Goal: Task Accomplishment & Management: Manage account settings

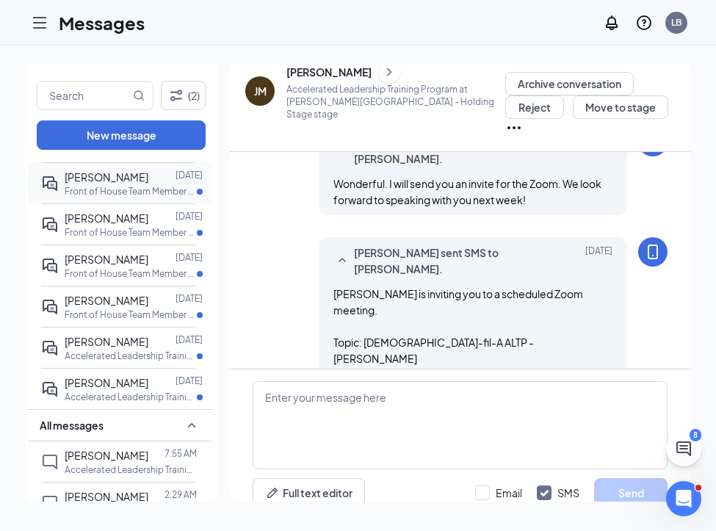
scroll to position [29, 0]
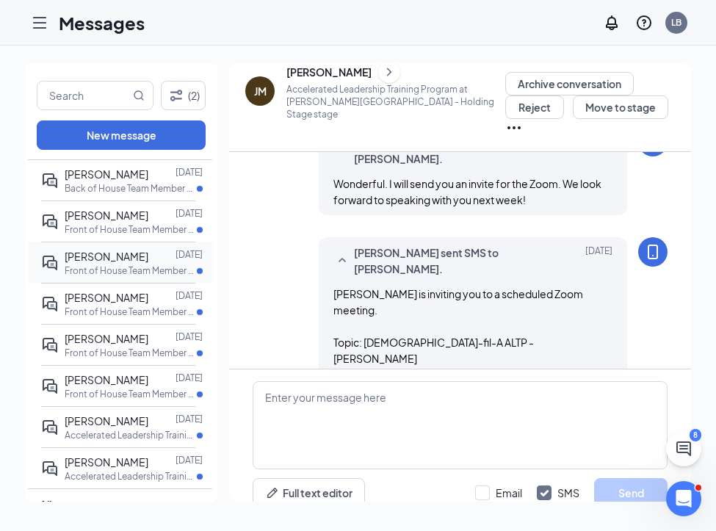
click at [148, 262] on div "[PERSON_NAME]" at bounding box center [107, 256] width 84 height 16
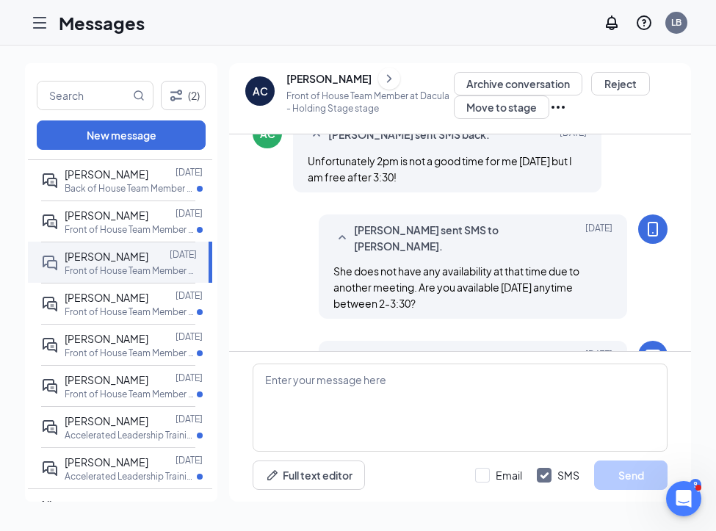
scroll to position [919, 0]
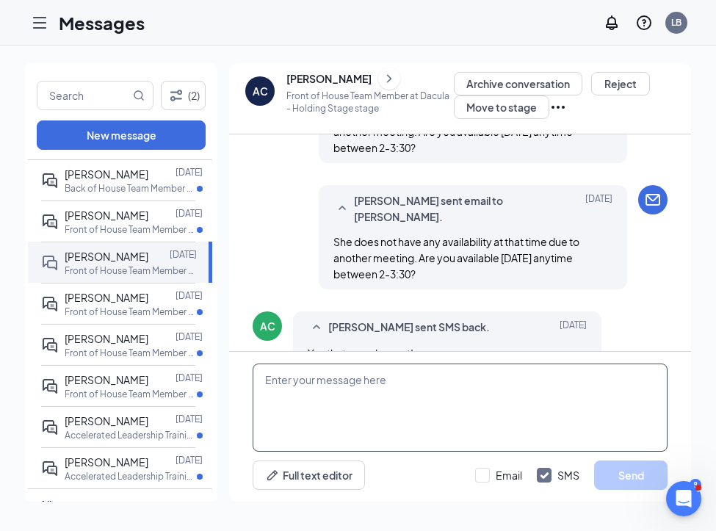
click at [350, 380] on textarea at bounding box center [460, 408] width 415 height 88
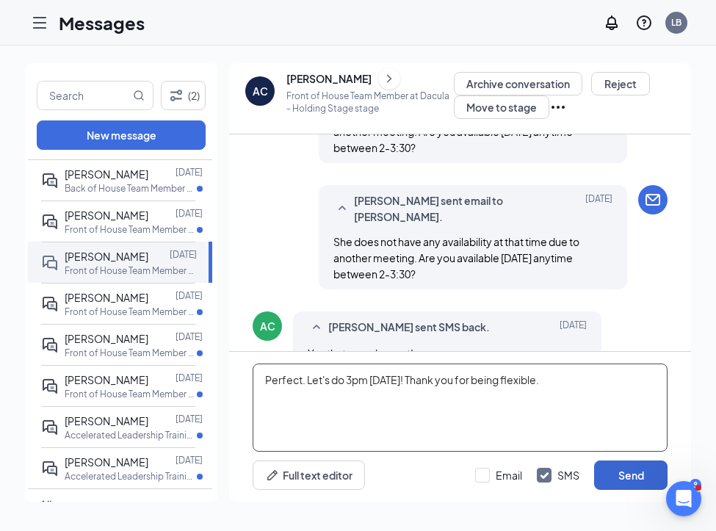
type textarea "Perfect. Let's do 3pm [DATE]! Thank you for being flexible."
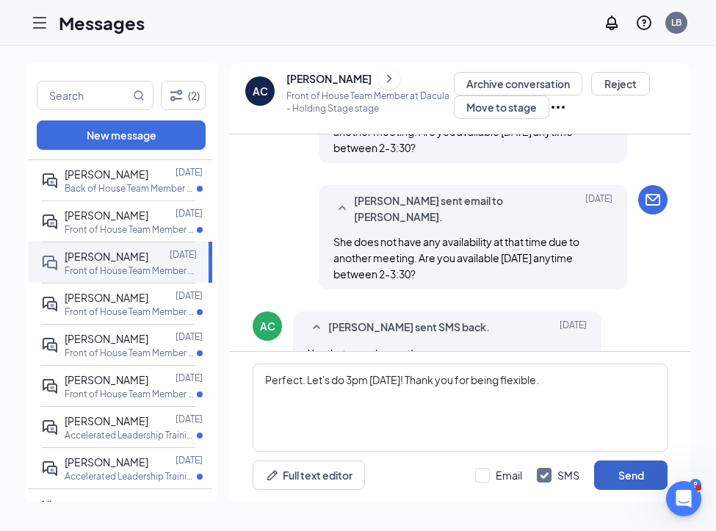
click at [608, 472] on button "Send" at bounding box center [630, 475] width 73 height 29
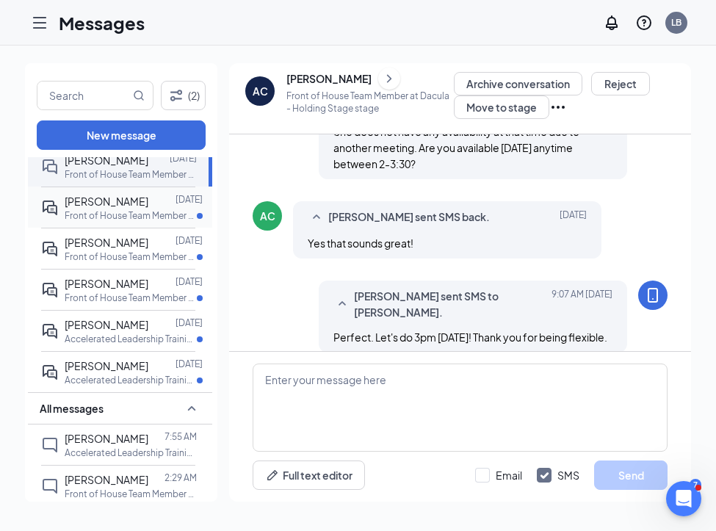
scroll to position [127, 0]
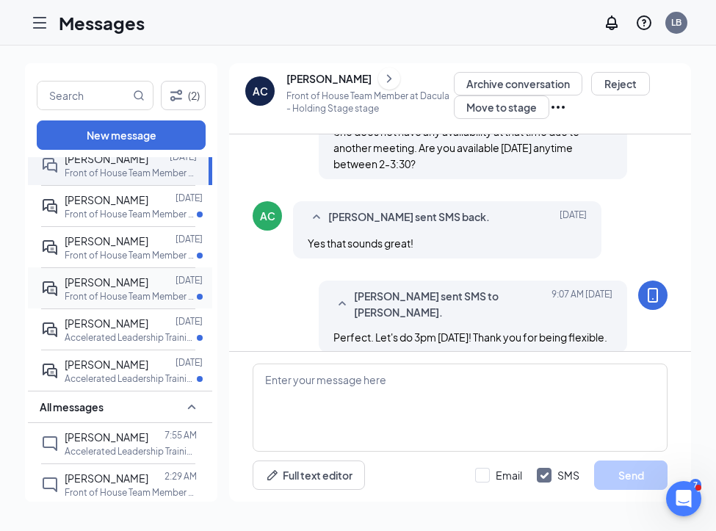
click at [148, 290] on div at bounding box center [161, 282] width 27 height 16
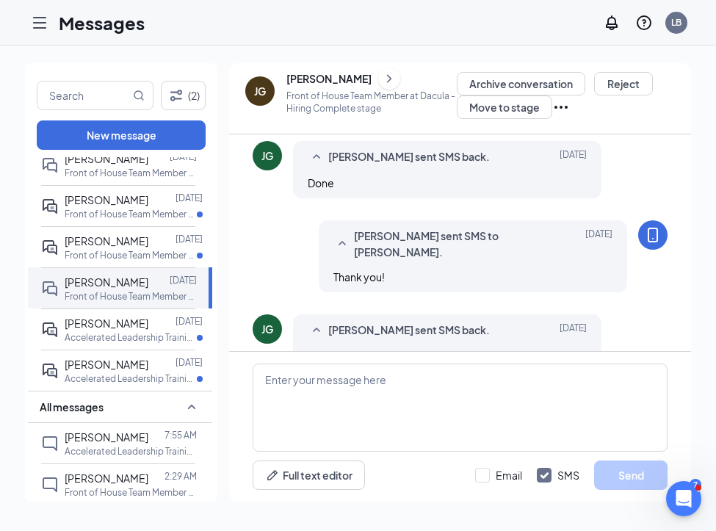
scroll to position [613, 0]
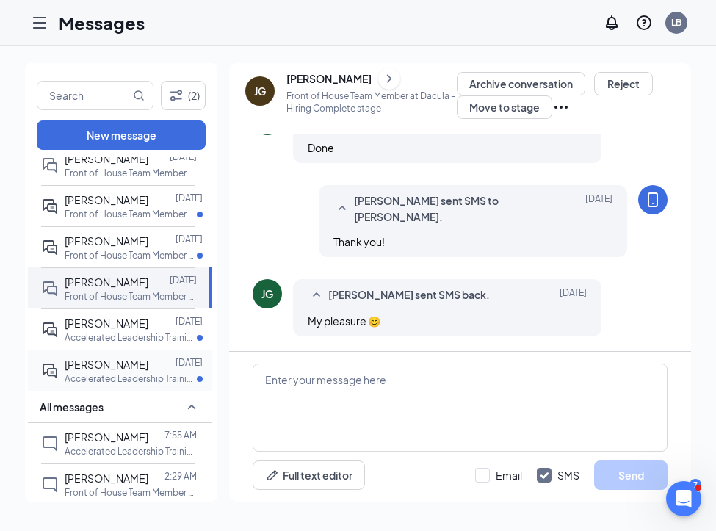
click at [137, 385] on p "Accelerated Leadership Training Program at [PERSON_NAME][GEOGRAPHIC_DATA]" at bounding box center [131, 378] width 132 height 12
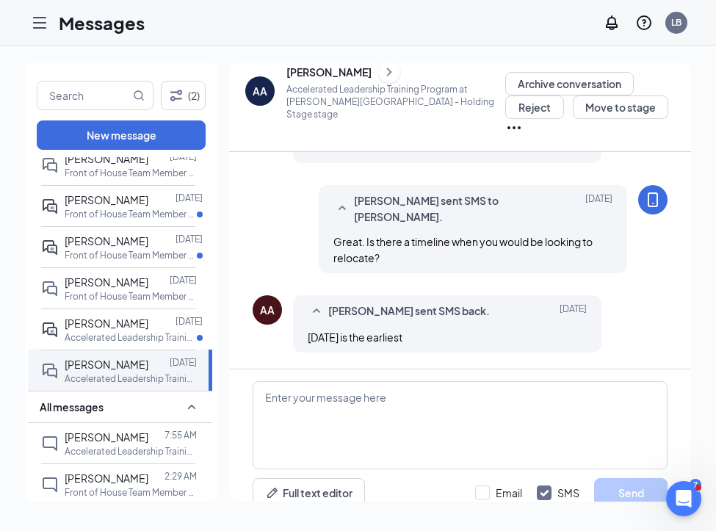
scroll to position [810, 0]
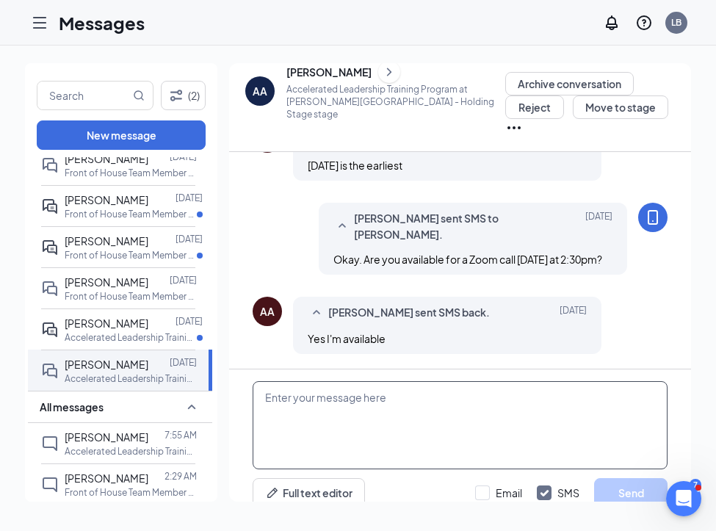
click at [337, 383] on textarea at bounding box center [460, 425] width 415 height 88
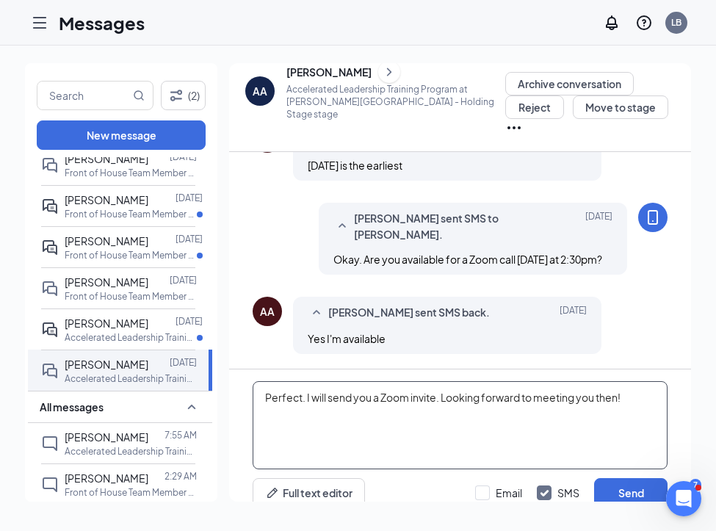
click at [552, 381] on textarea "Perfect. I will send you a Zoom invite. Looking forward to meeting you then!" at bounding box center [460, 425] width 415 height 88
click at [553, 381] on textarea "Perfect. I will send you a Zoom invite. Looking forward to meeting you then!" at bounding box center [460, 425] width 415 height 88
type textarea "Perfect. I will send you a Zoom invite. Looking forward to speaking with you th…"
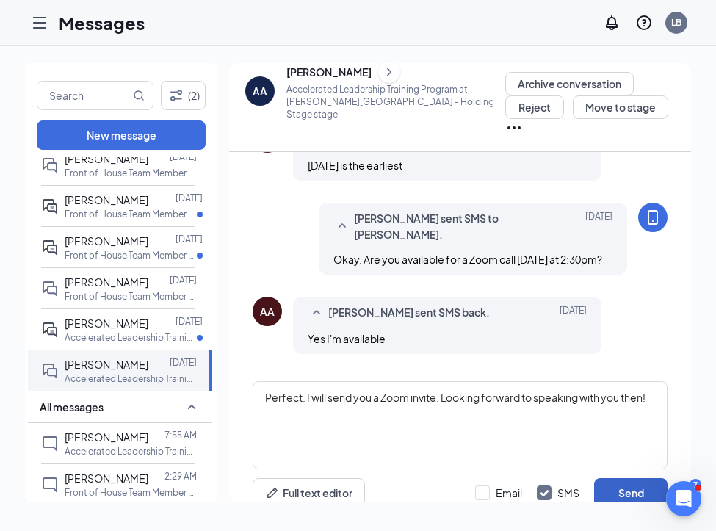
click at [640, 478] on button "Send" at bounding box center [630, 492] width 73 height 29
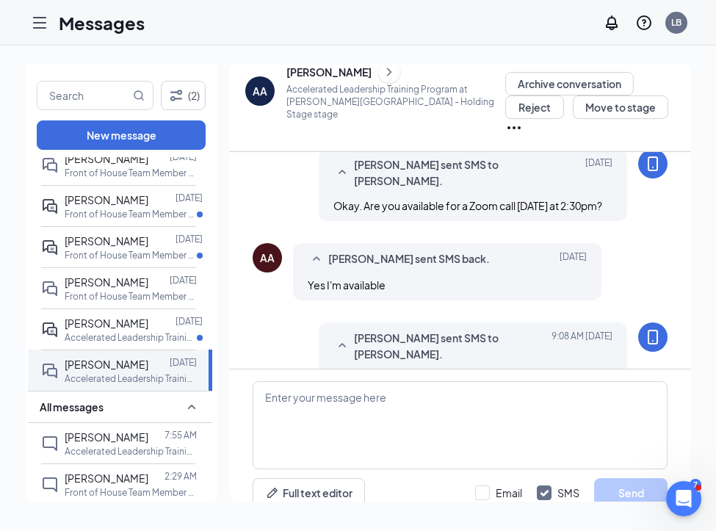
scroll to position [920, 0]
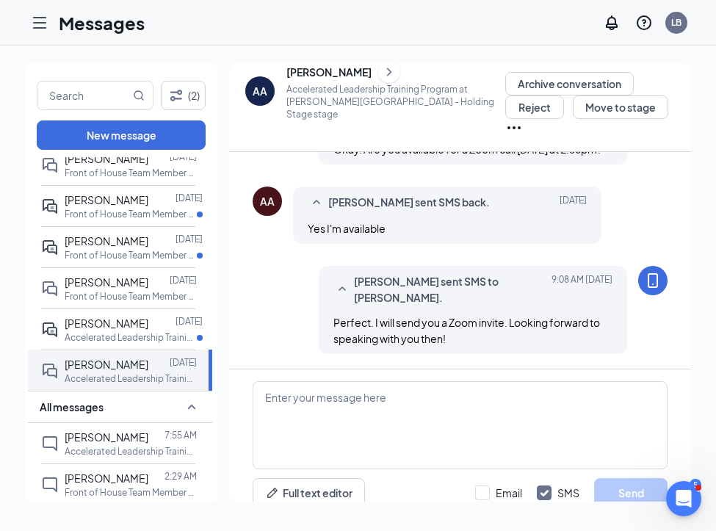
click at [384, 72] on icon "ChevronRight" at bounding box center [389, 72] width 15 height 18
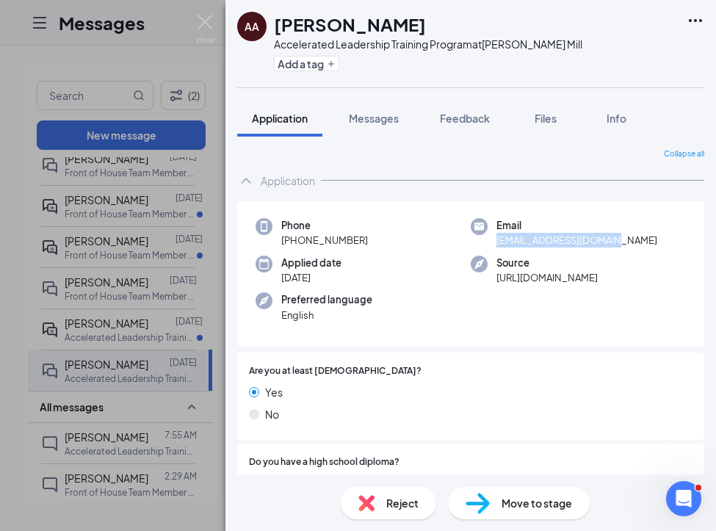
drag, startPoint x: 624, startPoint y: 241, endPoint x: 497, endPoint y: 238, distance: 127.9
click at [497, 238] on div "Email [EMAIL_ADDRESS][DOMAIN_NAME]" at bounding box center [578, 233] width 215 height 30
copy span "[EMAIL_ADDRESS][DOMAIN_NAME]"
click at [387, 104] on button "Messages" at bounding box center [373, 118] width 79 height 37
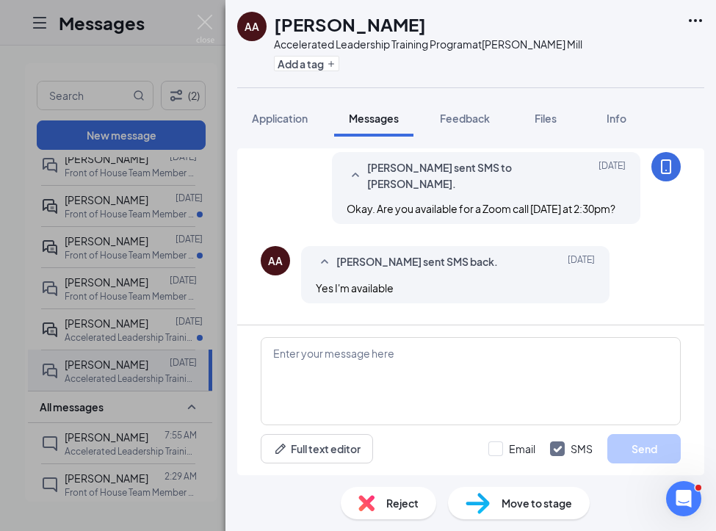
scroll to position [712, 0]
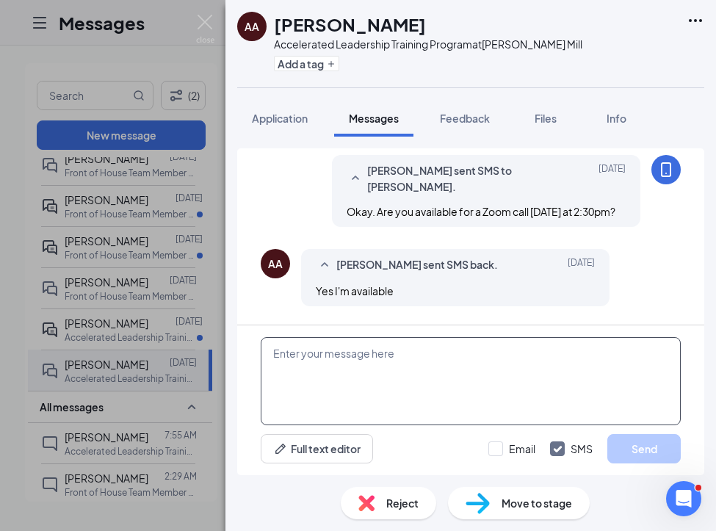
click at [377, 383] on textarea at bounding box center [471, 381] width 420 height 88
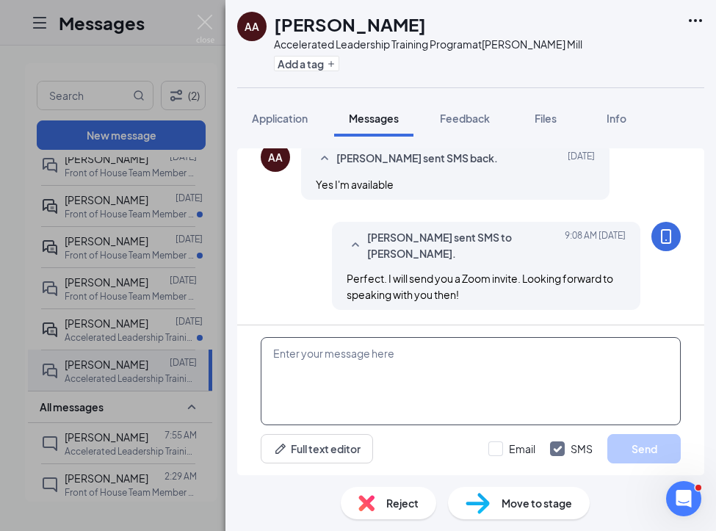
click at [417, 358] on textarea at bounding box center [471, 381] width 420 height 88
paste textarea "[PERSON_NAME] is inviting you to a scheduled Zoom meeting. Topic: [DEMOGRAPHIC_…"
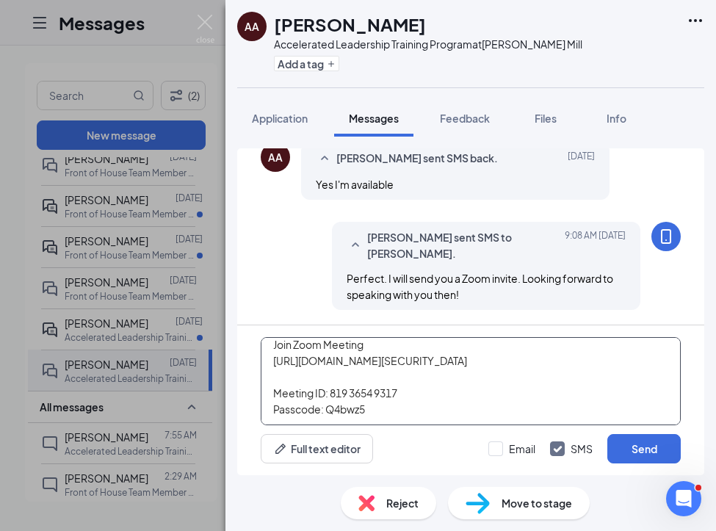
scroll to position [90, 0]
type textarea "[PERSON_NAME] is inviting you to a scheduled Zoom meeting. Topic: [DEMOGRAPHIC_…"
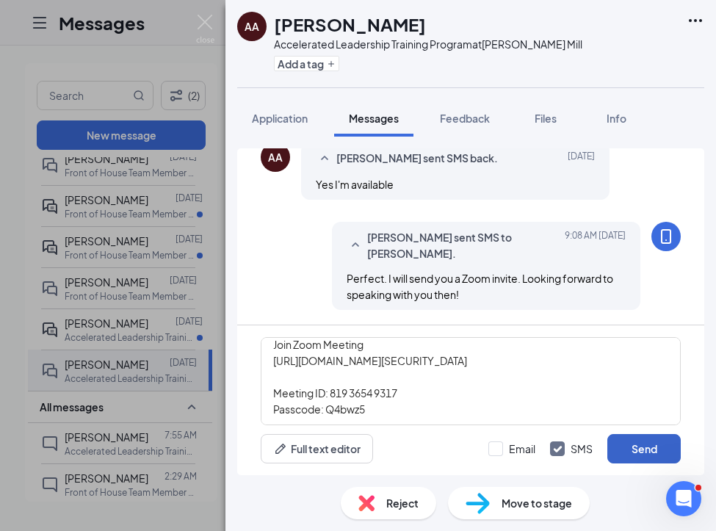
click at [626, 451] on button "Send" at bounding box center [644, 448] width 73 height 29
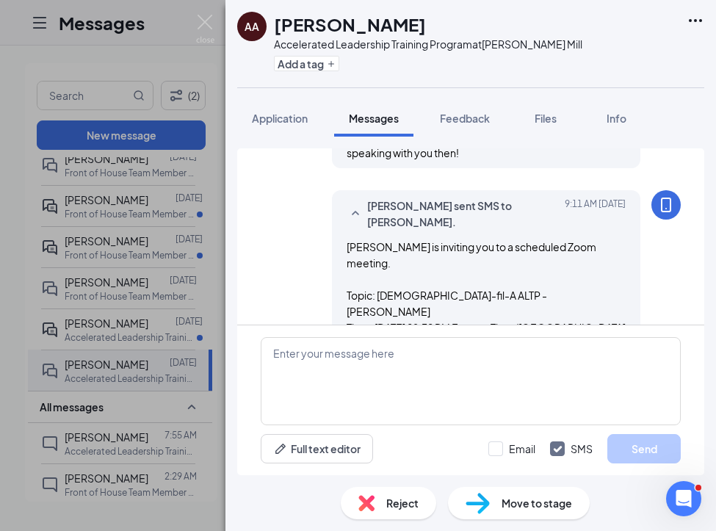
scroll to position [1106, 0]
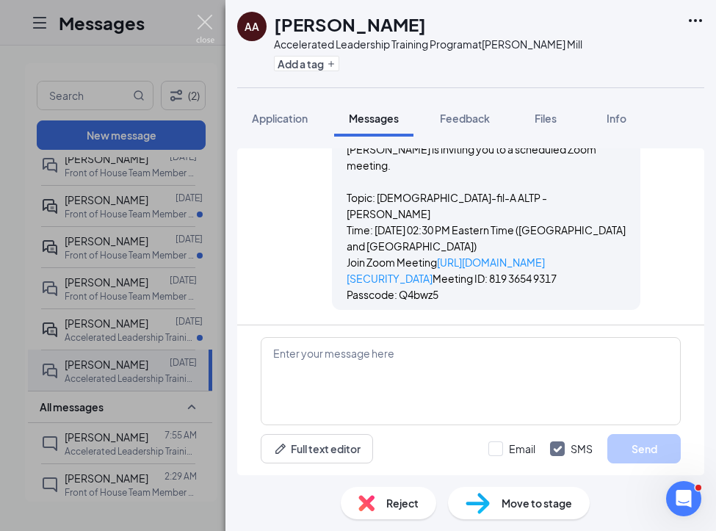
click at [209, 26] on img at bounding box center [205, 29] width 18 height 29
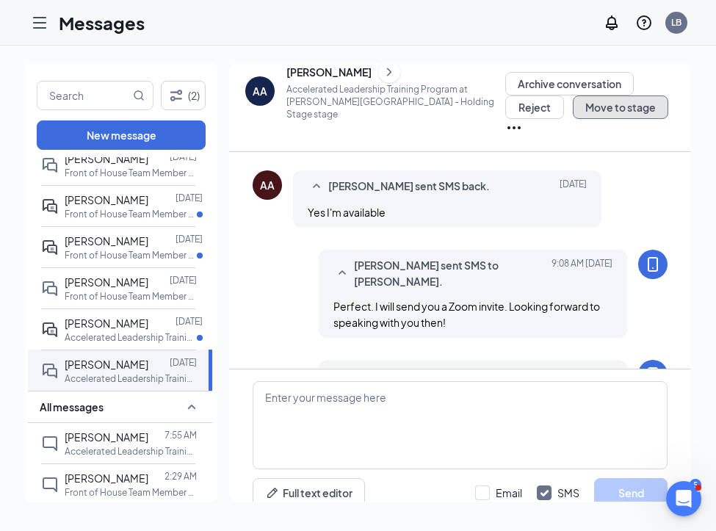
click at [602, 118] on button "Move to stage" at bounding box center [620, 107] width 95 height 24
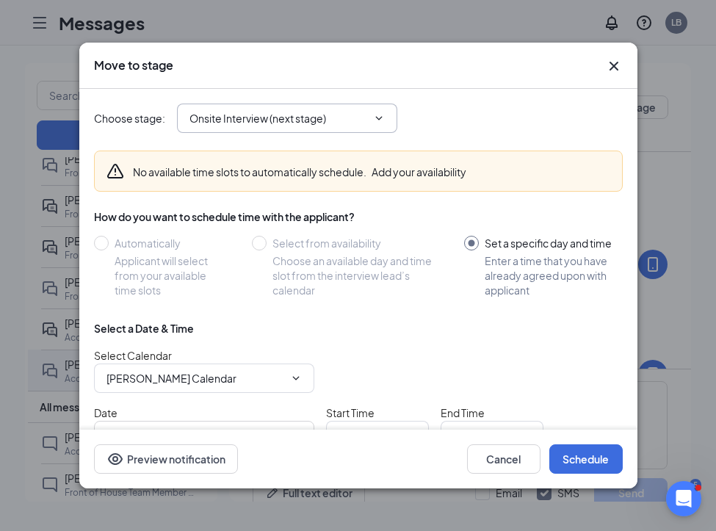
click at [264, 126] on input "Onsite Interview (next stage)" at bounding box center [279, 118] width 178 height 16
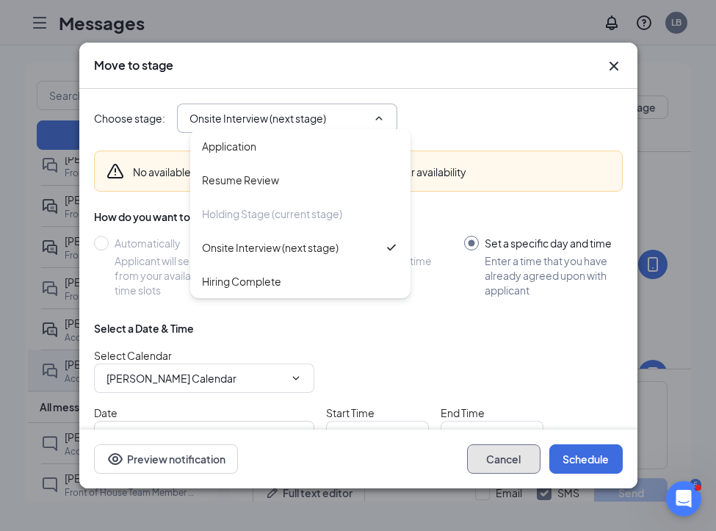
click at [508, 471] on button "Cancel" at bounding box center [503, 458] width 73 height 29
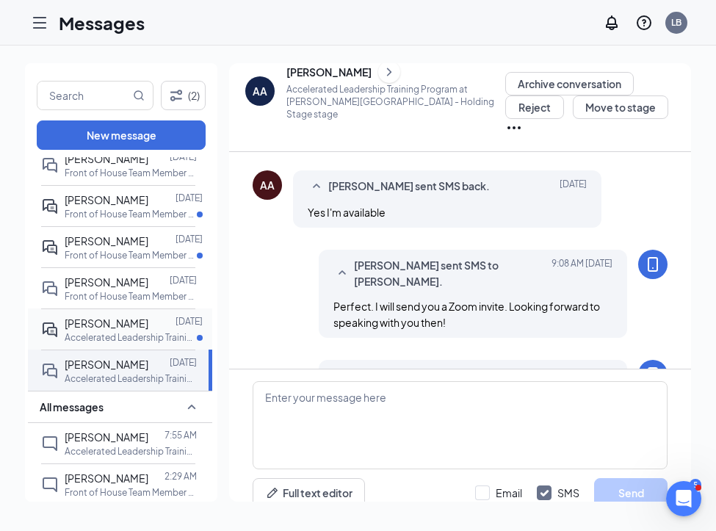
click at [150, 344] on p "Accelerated Leadership Training Program at [PERSON_NAME][GEOGRAPHIC_DATA]" at bounding box center [131, 337] width 132 height 12
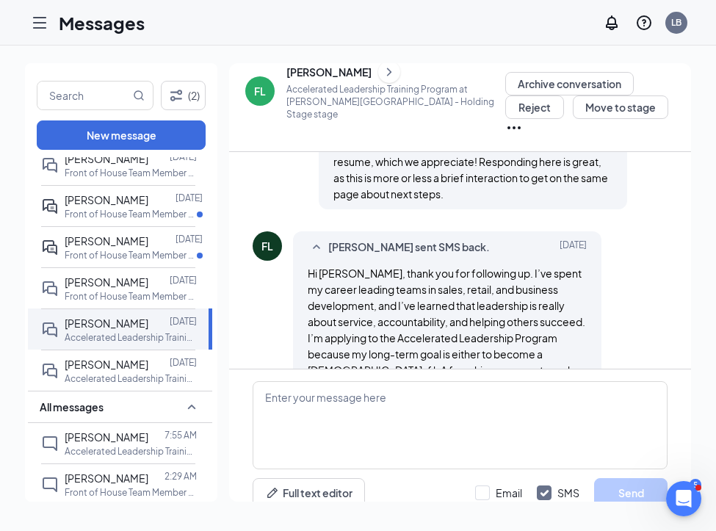
scroll to position [718, 0]
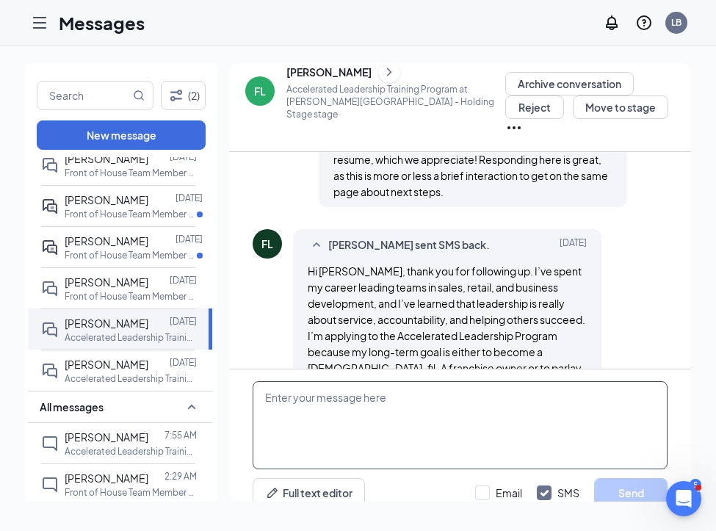
click at [297, 417] on textarea at bounding box center [460, 425] width 415 height 88
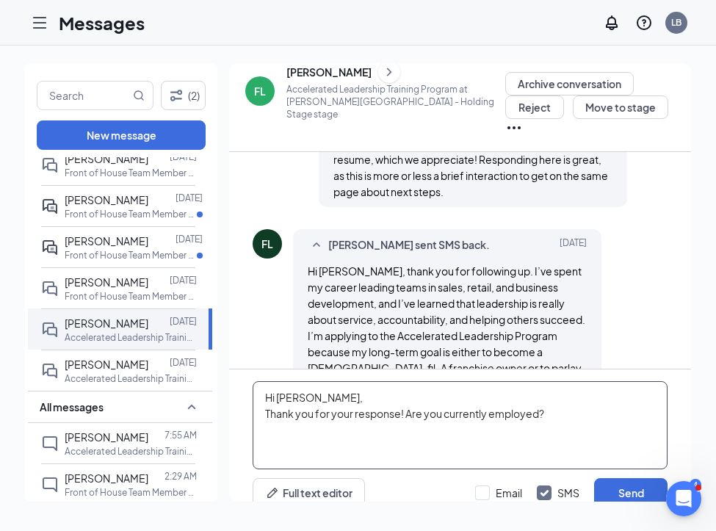
drag, startPoint x: 547, startPoint y: 394, endPoint x: 410, endPoint y: 392, distance: 137.4
click at [408, 392] on textarea "Hi [PERSON_NAME], Thank you for your response! Are you currently employed?" at bounding box center [460, 425] width 415 height 88
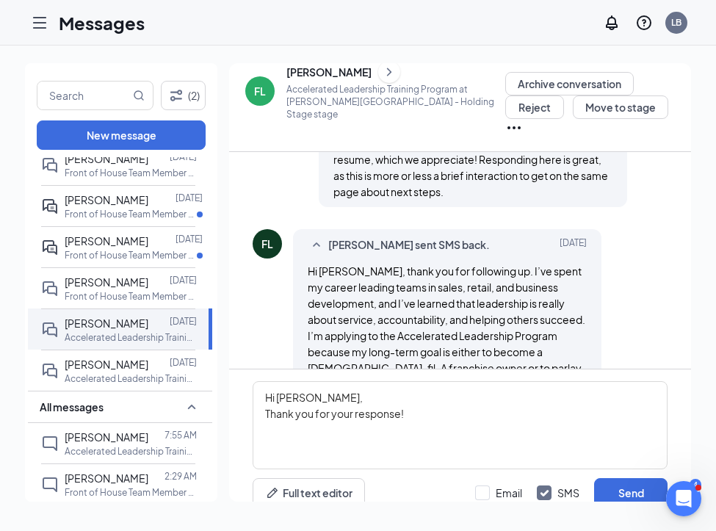
click at [382, 77] on icon "ChevronRight" at bounding box center [389, 72] width 15 height 18
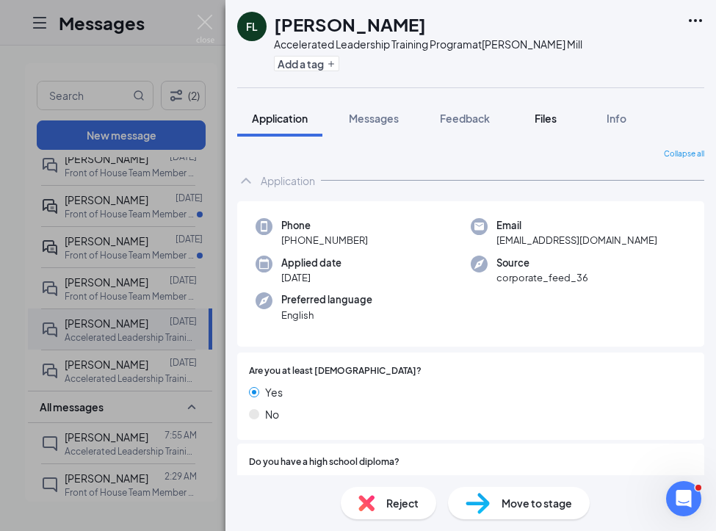
click at [540, 122] on span "Files" at bounding box center [546, 118] width 22 height 13
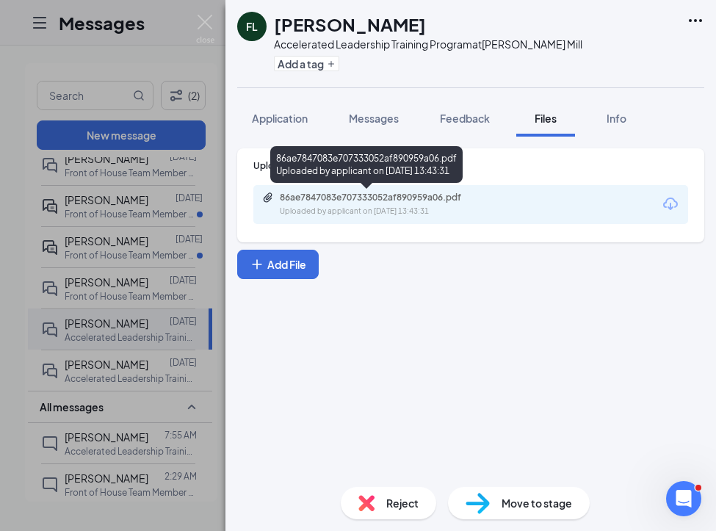
click at [451, 204] on div "86ae7847083e707333052af890959a06.pdf Uploaded by applicant on [DATE] 13:43:31" at bounding box center [381, 205] width 238 height 26
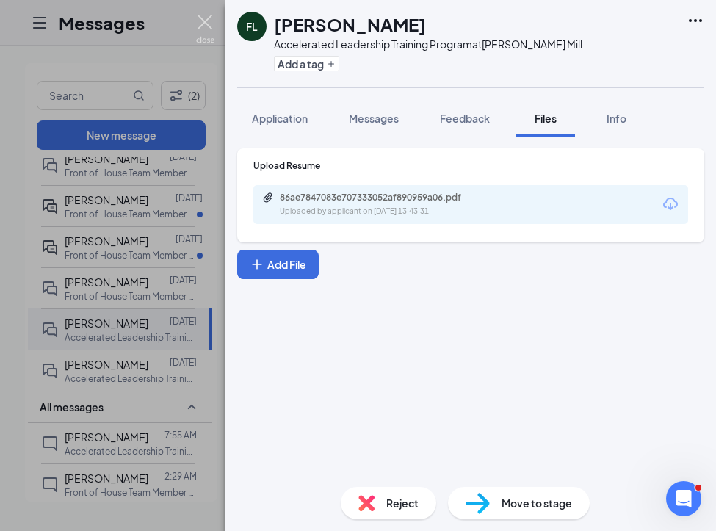
click at [210, 21] on img at bounding box center [205, 29] width 18 height 29
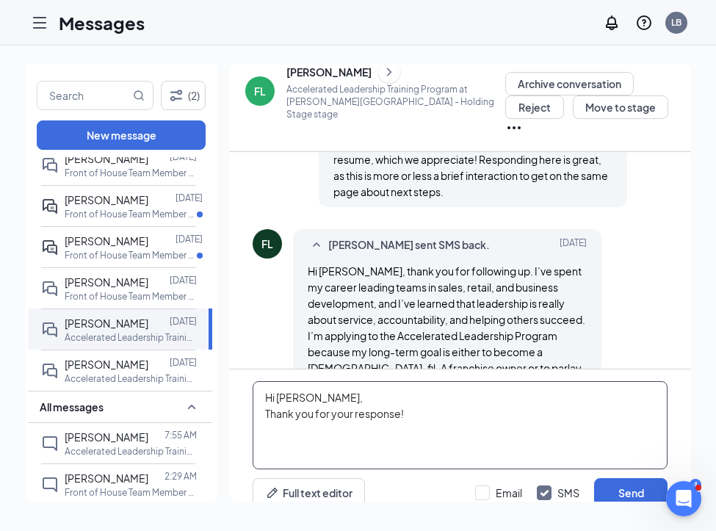
click at [439, 406] on textarea "Hi [PERSON_NAME], Thank you for your response!" at bounding box center [460, 425] width 415 height 88
type textarea "Hi [PERSON_NAME], Thank you for your response! Are you currently employed? What…"
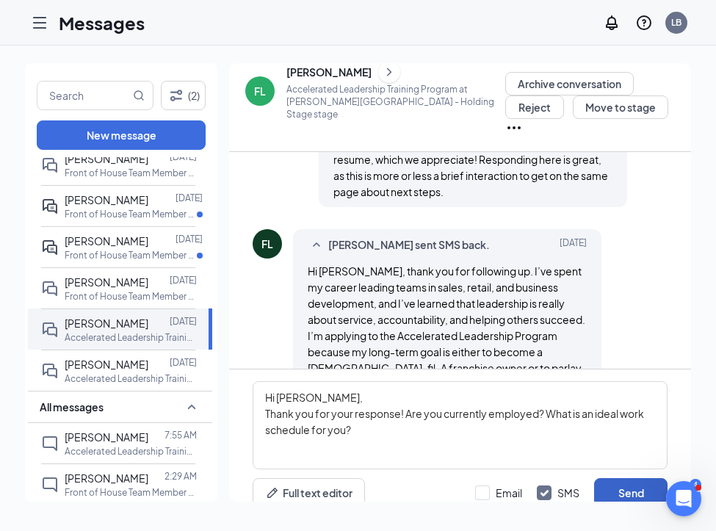
click at [633, 478] on button "Send" at bounding box center [630, 492] width 73 height 29
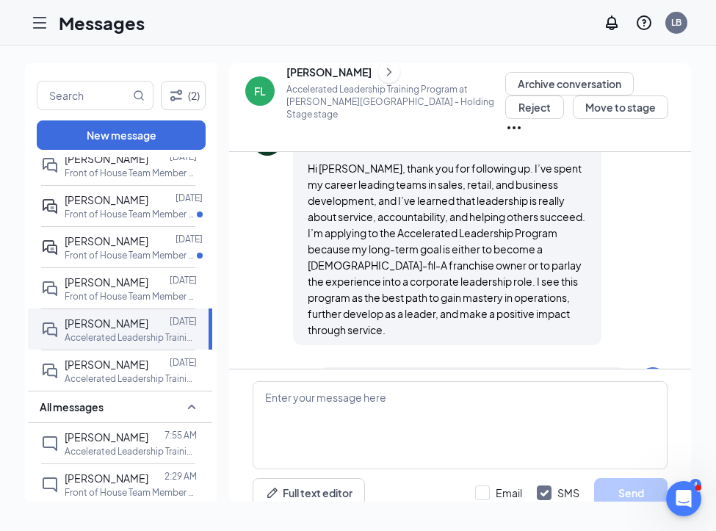
scroll to position [829, 0]
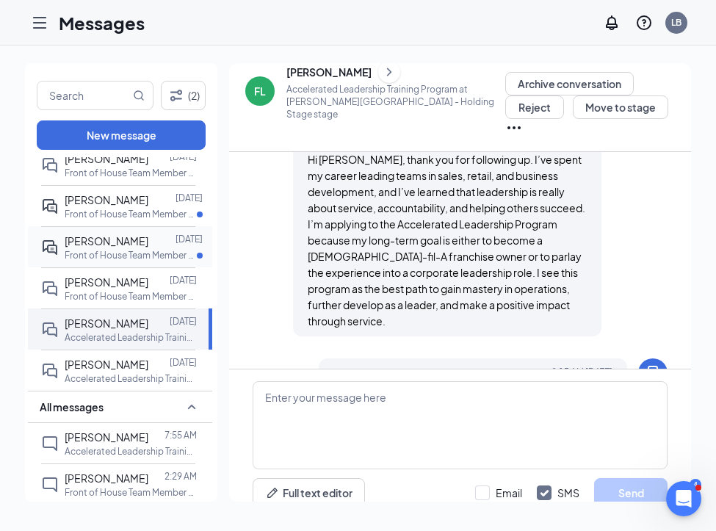
click at [147, 249] on div "[PERSON_NAME]" at bounding box center [107, 241] width 84 height 16
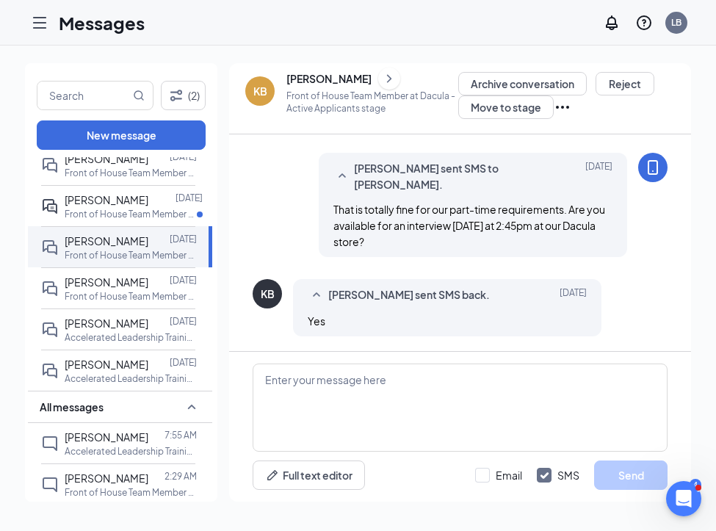
scroll to position [1106, 0]
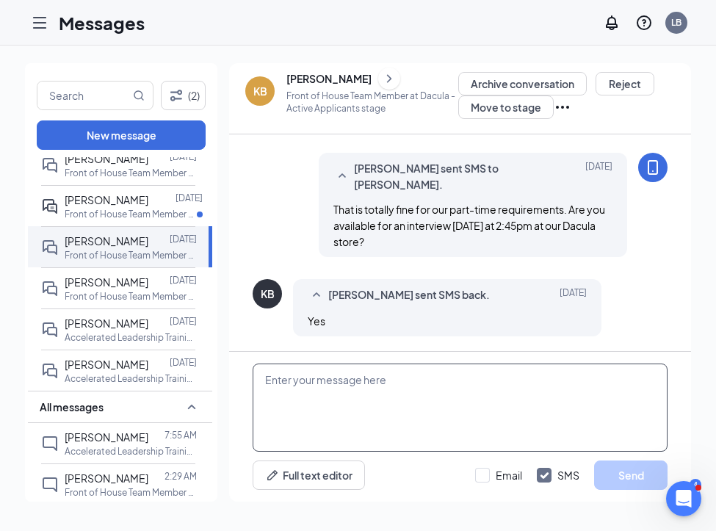
click at [315, 388] on textarea at bounding box center [460, 408] width 415 height 88
paste textarea "Please mark your calendar. When you arrive, let a manager know you are there fo…"
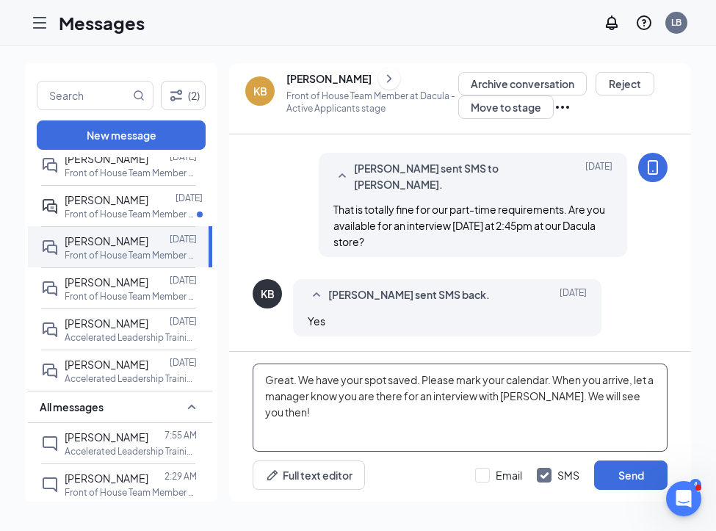
click at [513, 392] on textarea "Great. We have your spot saved. Please mark your calendar. When you arrive, let…" at bounding box center [460, 408] width 415 height 88
click at [649, 397] on textarea "Great. We have your spot saved. Please mark your calendar. When you arrive, let…" at bounding box center [460, 408] width 415 height 88
type textarea "Great. We have your spot saved. Please mark your calendar. When you arrive, let…"
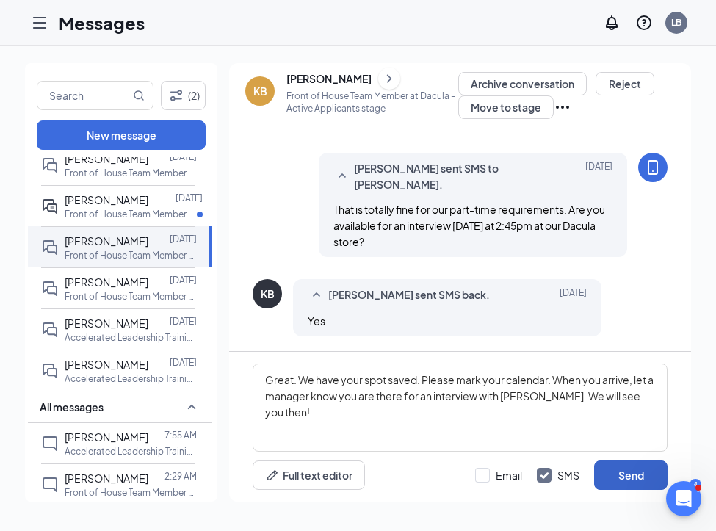
click at [632, 477] on button "Send" at bounding box center [630, 475] width 73 height 29
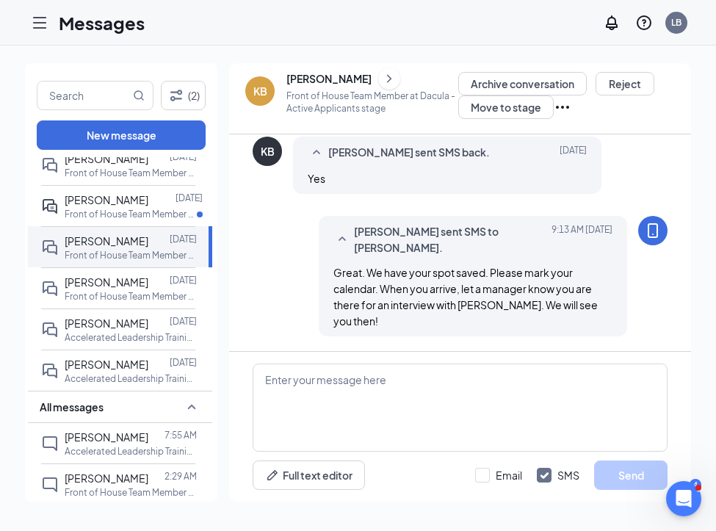
scroll to position [1233, 0]
click at [397, 76] on icon "ChevronRight" at bounding box center [389, 79] width 15 height 18
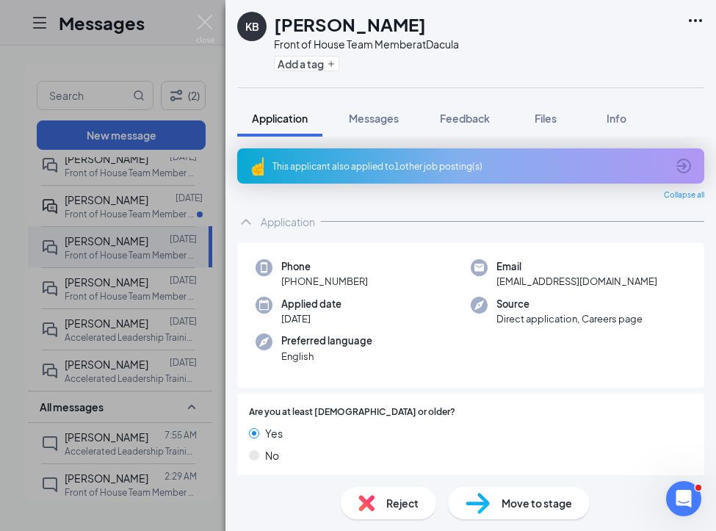
click at [488, 500] on img at bounding box center [478, 503] width 24 height 21
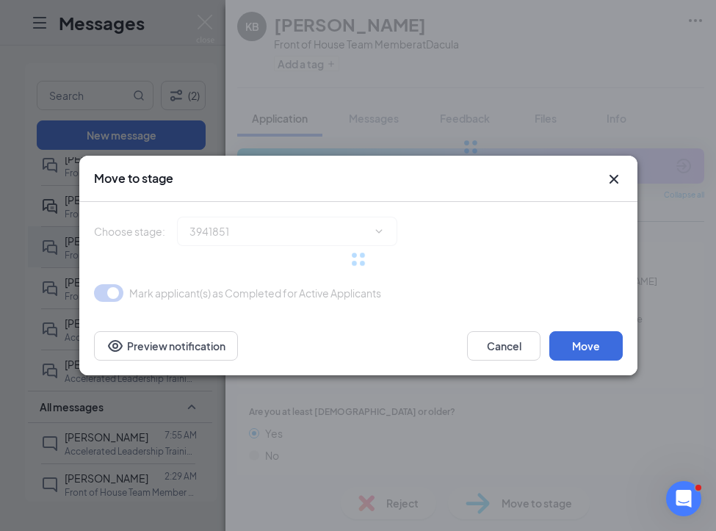
type input "Holding Stage (next stage)"
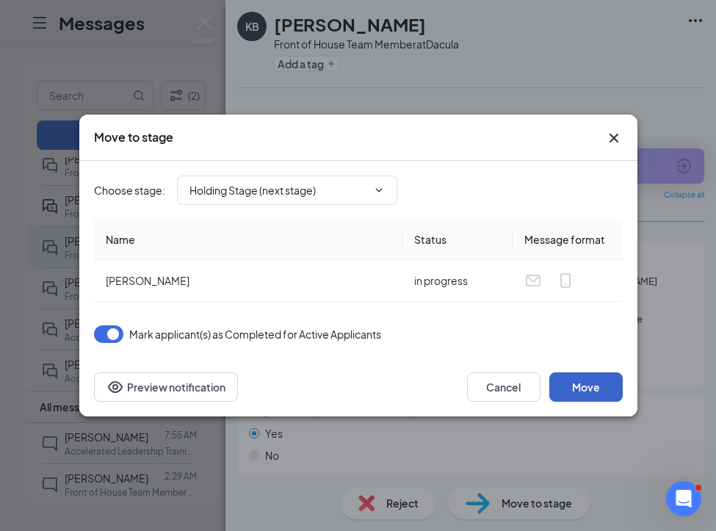
click at [587, 378] on button "Move" at bounding box center [585, 386] width 73 height 29
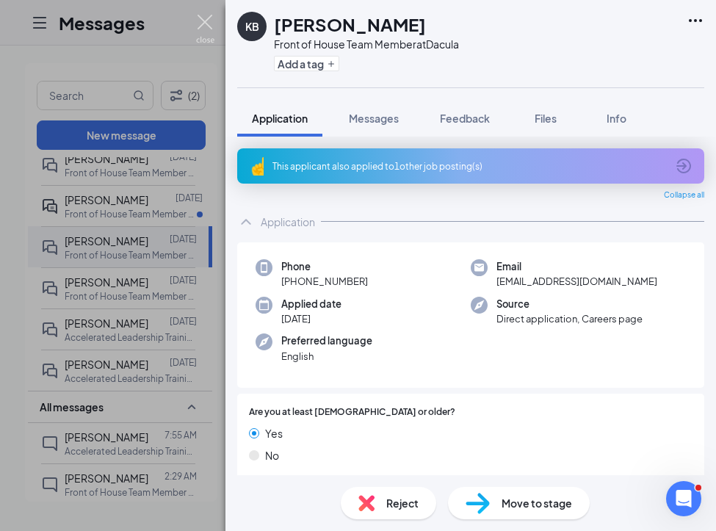
click at [212, 25] on img at bounding box center [205, 29] width 18 height 29
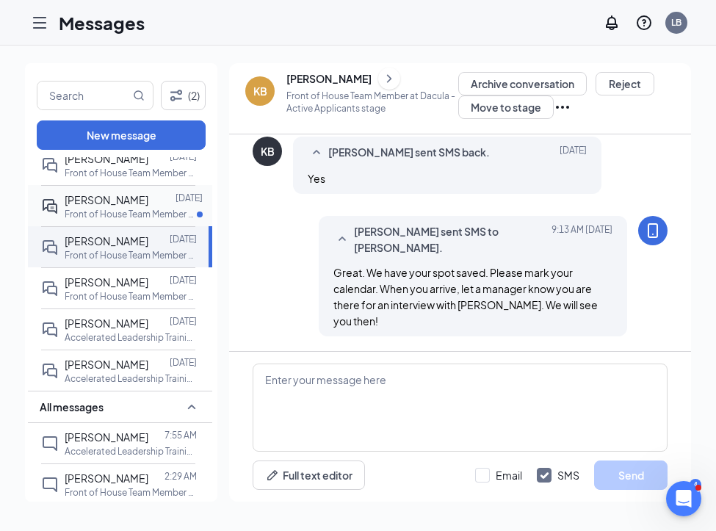
click at [126, 208] on p "Front of House Team Member at [GEOGRAPHIC_DATA]" at bounding box center [131, 214] width 132 height 12
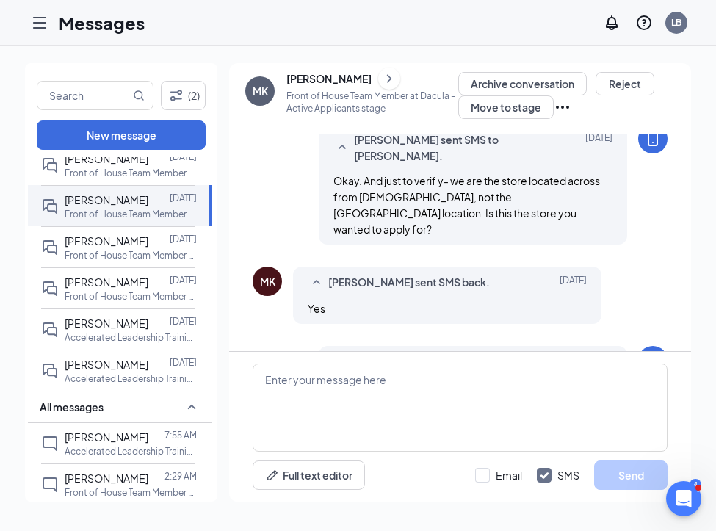
scroll to position [804, 0]
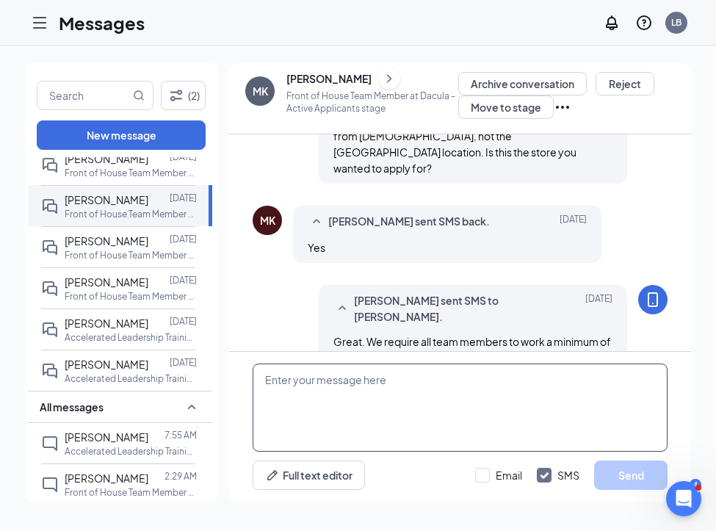
click at [303, 375] on textarea at bounding box center [460, 408] width 415 height 88
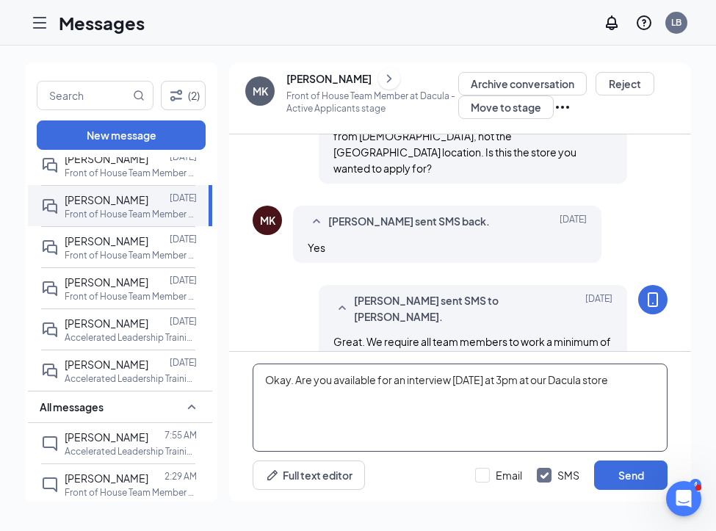
type textarea "?"
type textarea "Are you available for an interview [DATE] at 3pm at our Dacula store?"
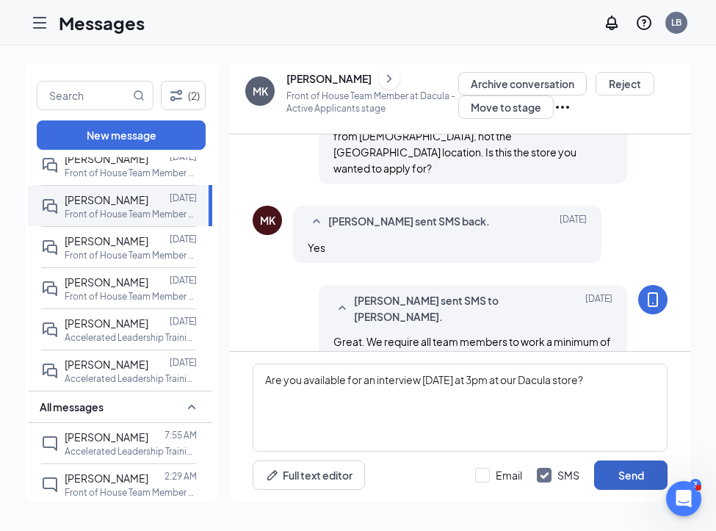
click at [608, 474] on button "Send" at bounding box center [630, 475] width 73 height 29
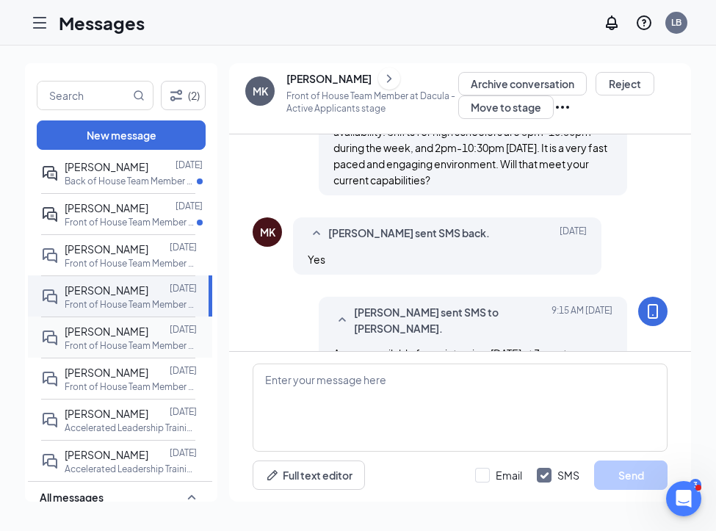
scroll to position [35, 0]
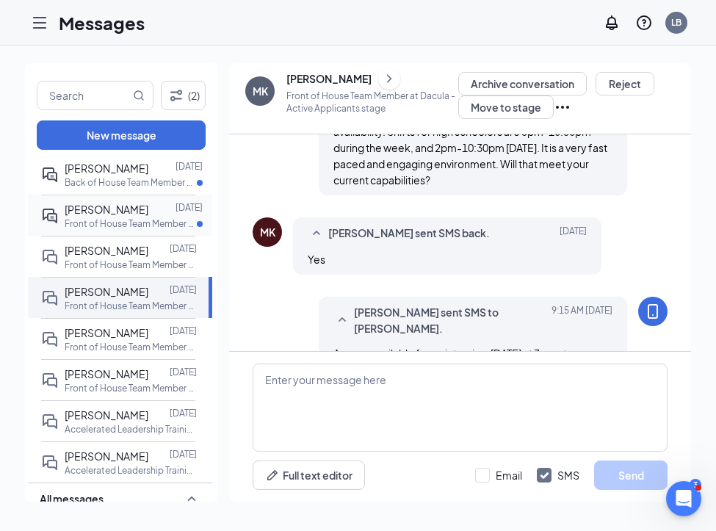
click at [139, 218] on p "Front of House Team Member at [GEOGRAPHIC_DATA]" at bounding box center [131, 223] width 132 height 12
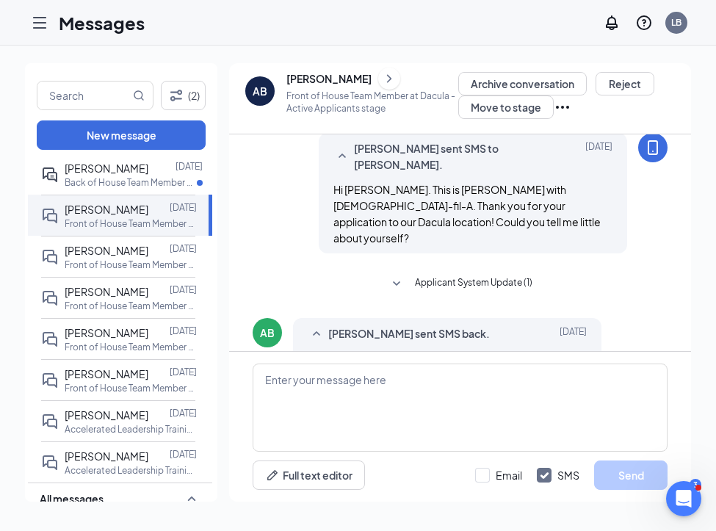
scroll to position [271, 0]
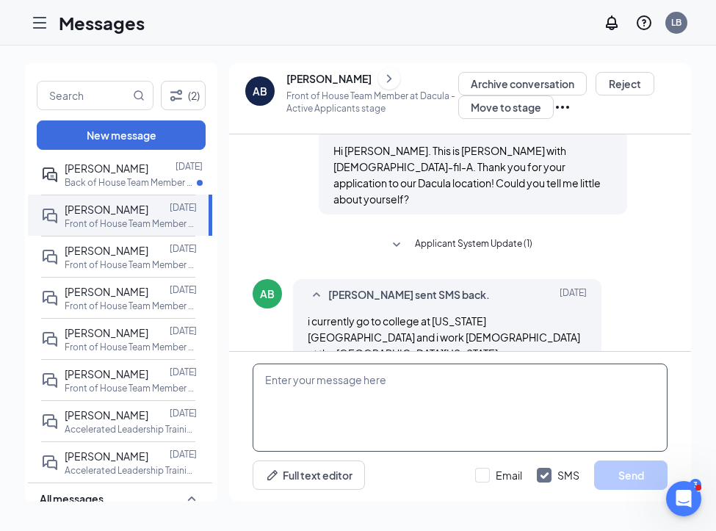
click at [292, 375] on textarea at bounding box center [460, 408] width 415 height 88
type textarea "Okay. What are you studying at GGC?"
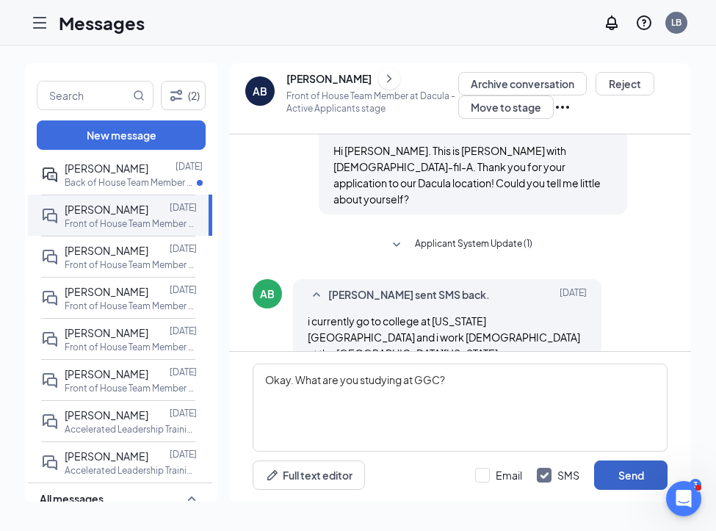
click at [620, 475] on button "Send" at bounding box center [630, 475] width 73 height 29
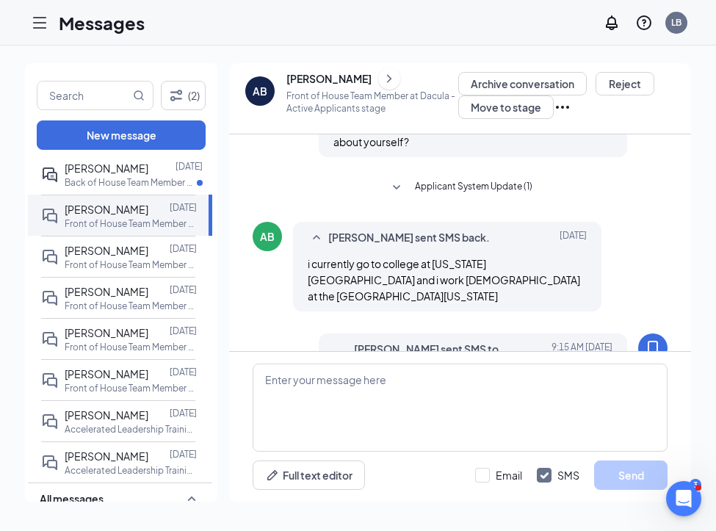
click at [388, 79] on icon "ChevronRight" at bounding box center [389, 79] width 15 height 18
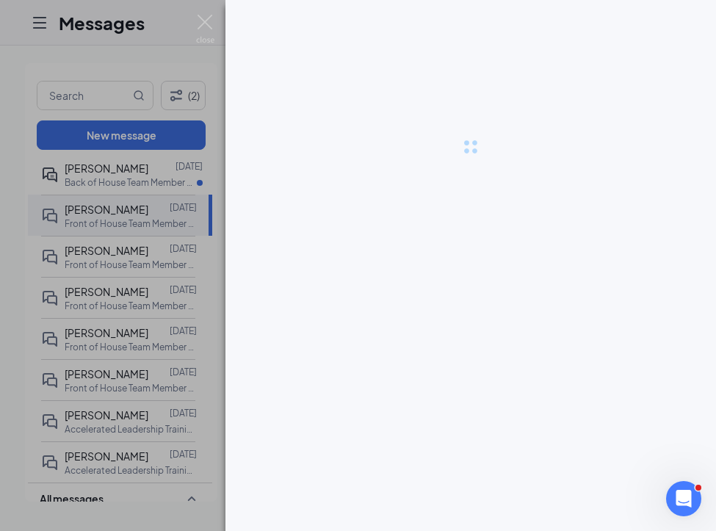
scroll to position [365, 0]
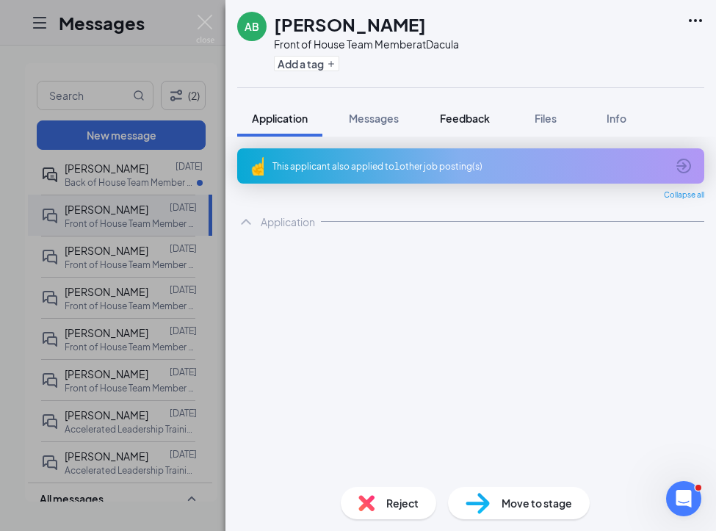
click at [490, 115] on span "Feedback" at bounding box center [465, 118] width 50 height 13
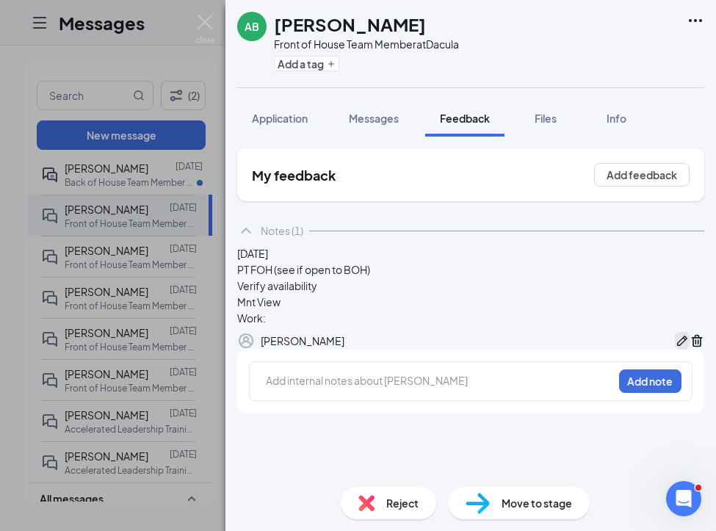
click at [675, 348] on icon "Pen" at bounding box center [682, 341] width 15 height 15
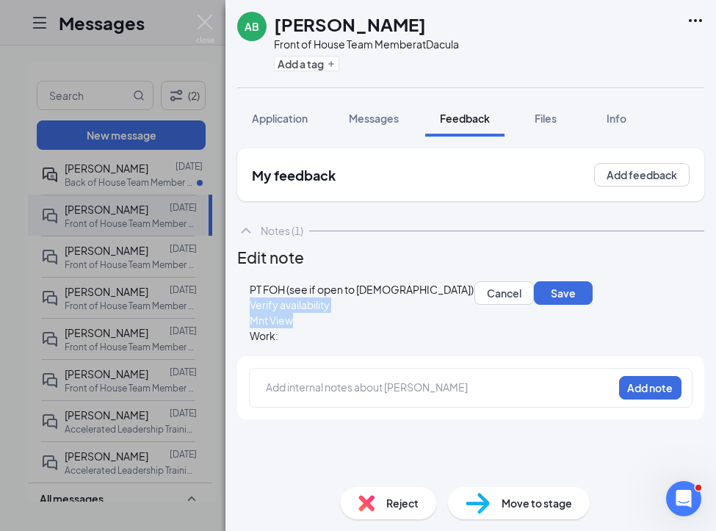
drag, startPoint x: 350, startPoint y: 345, endPoint x: 265, endPoint y: 331, distance: 85.6
click at [265, 331] on div "PT FOH (see if open to BOH) Verify availability Mnt View Work:" at bounding box center [362, 313] width 224 height 62
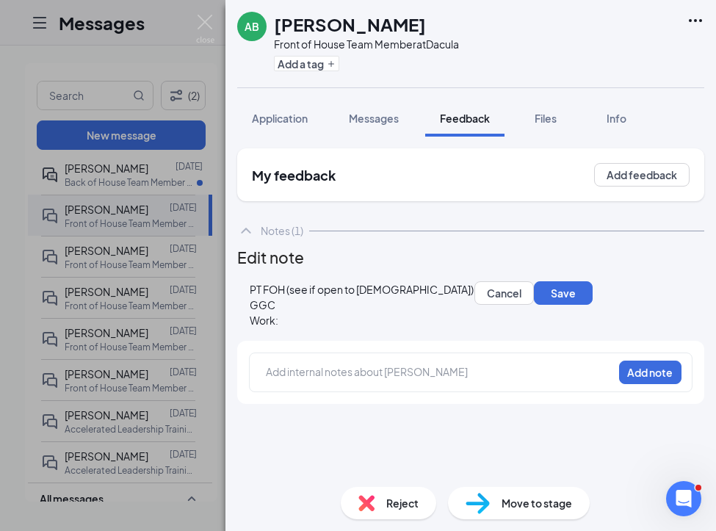
click at [325, 328] on div "Work:" at bounding box center [362, 320] width 224 height 15
click at [542, 305] on button "Save" at bounding box center [571, 293] width 59 height 24
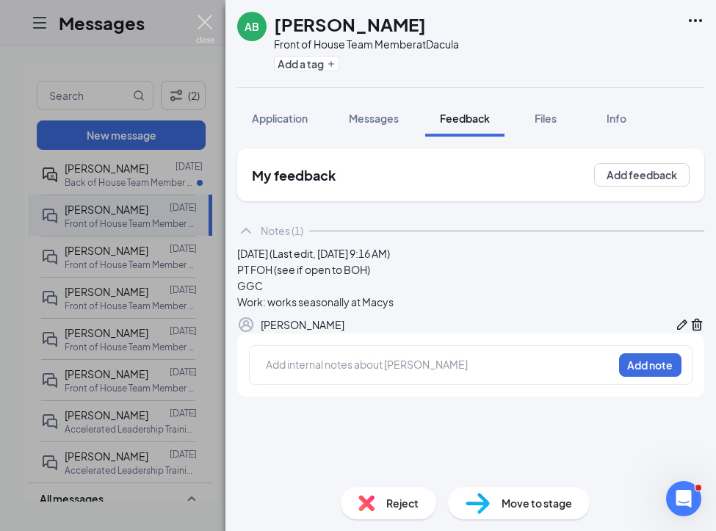
click at [207, 20] on img at bounding box center [205, 29] width 18 height 29
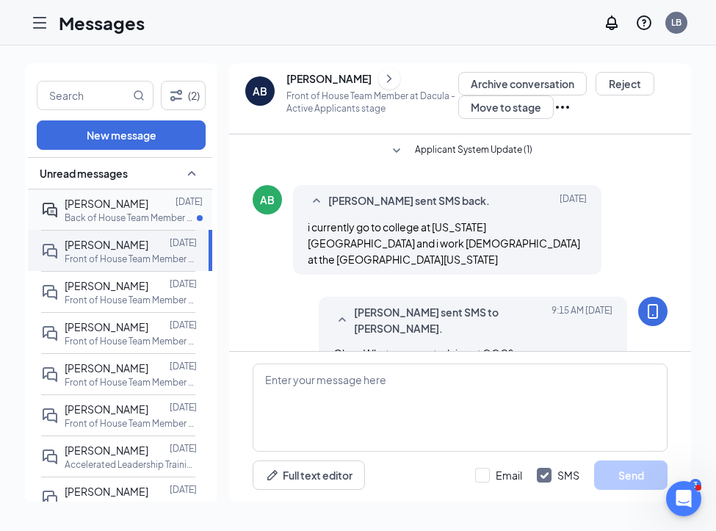
click at [143, 216] on p "Back of House Team Member at [PERSON_NAME][GEOGRAPHIC_DATA]" at bounding box center [131, 218] width 132 height 12
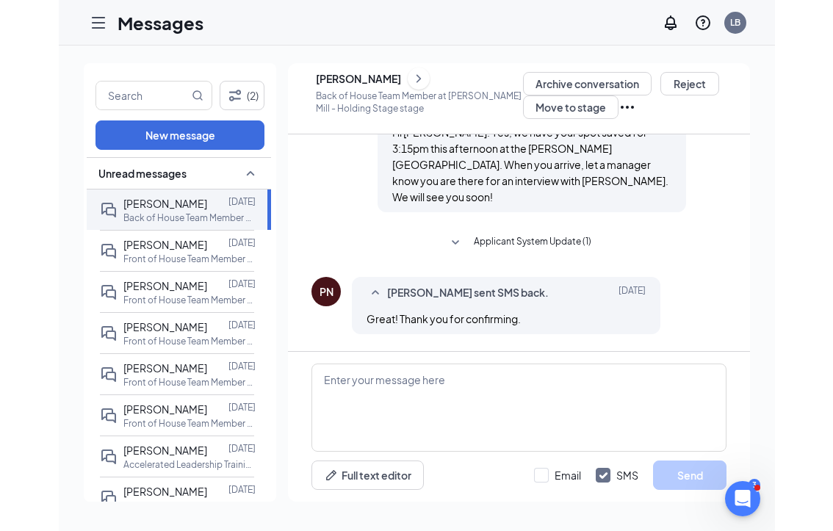
scroll to position [987, 0]
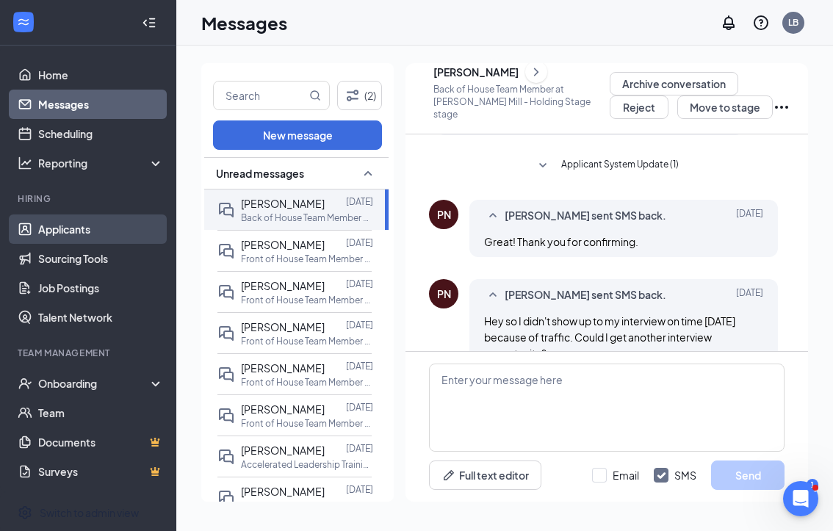
click at [102, 236] on link "Applicants" at bounding box center [101, 228] width 126 height 29
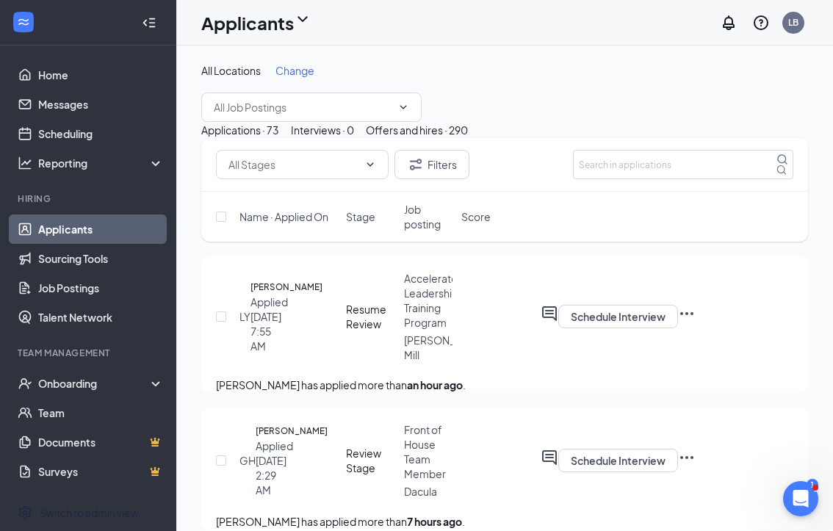
click at [144, 26] on icon "Collapse" at bounding box center [149, 22] width 15 height 15
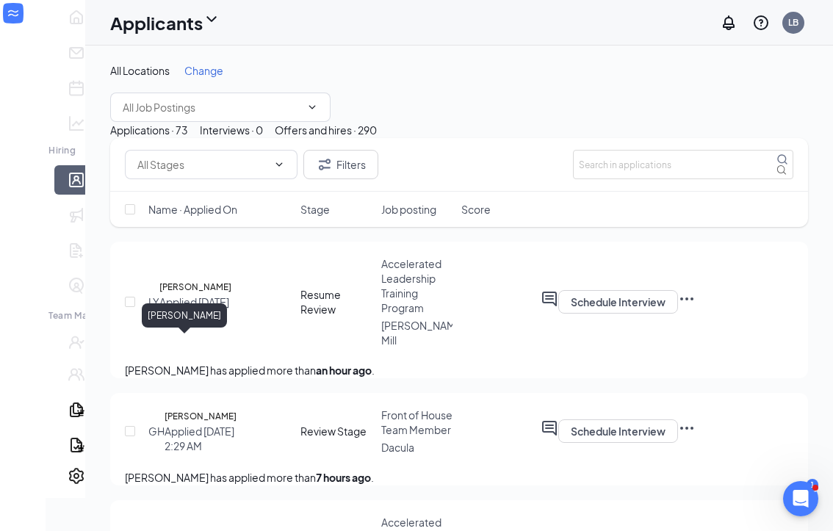
click at [173, 295] on h5 "[PERSON_NAME]" at bounding box center [195, 287] width 72 height 15
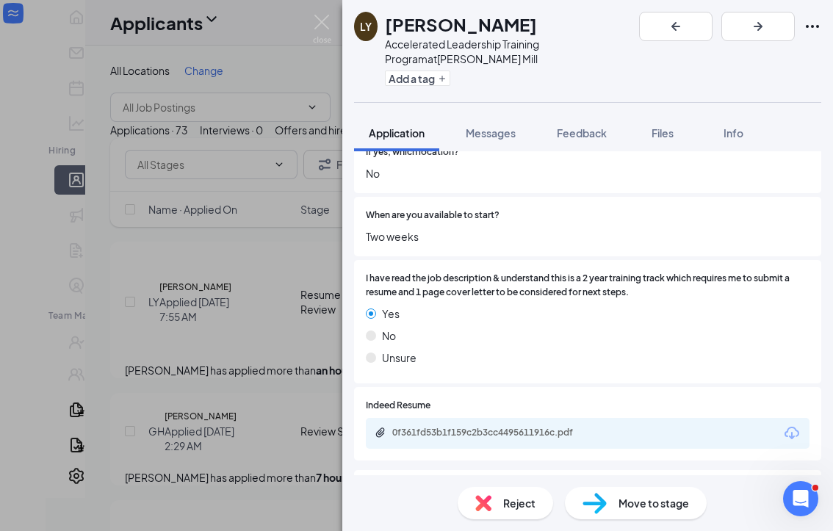
scroll to position [869, 0]
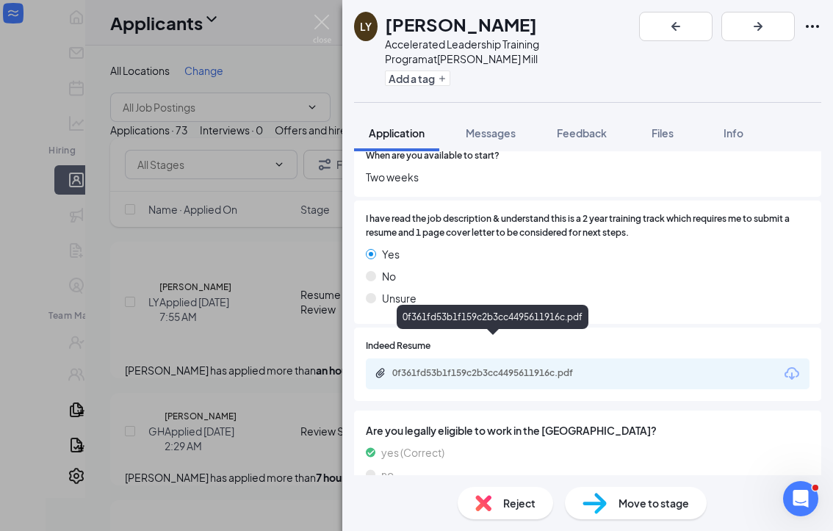
click at [569, 367] on div "0f361fd53b1f159c2b3cc4495611916c.pdf" at bounding box center [495, 373] width 206 height 12
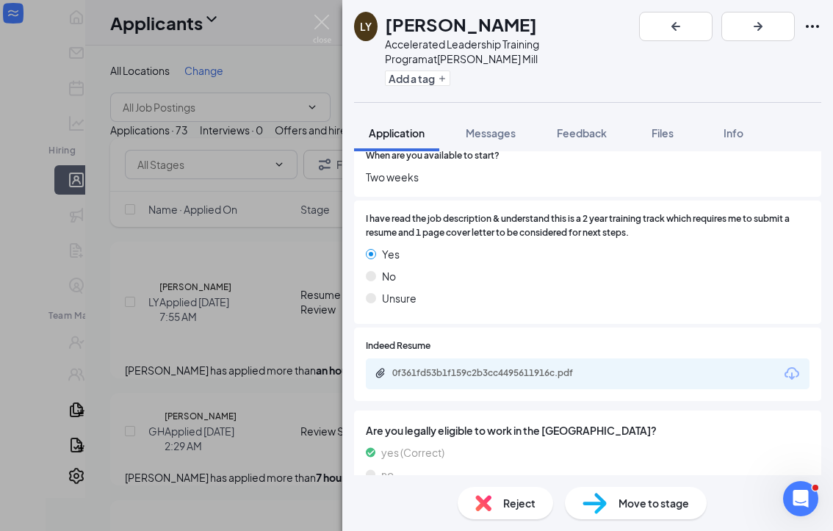
scroll to position [863, 0]
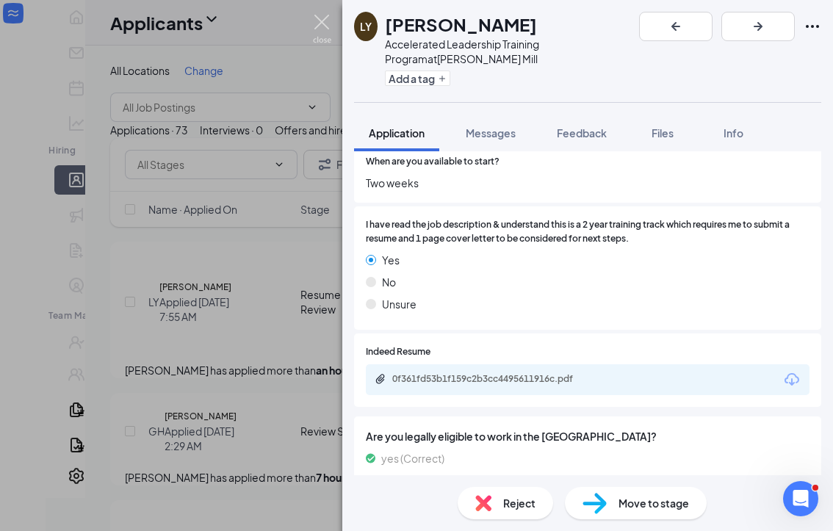
click at [316, 25] on img at bounding box center [322, 29] width 18 height 29
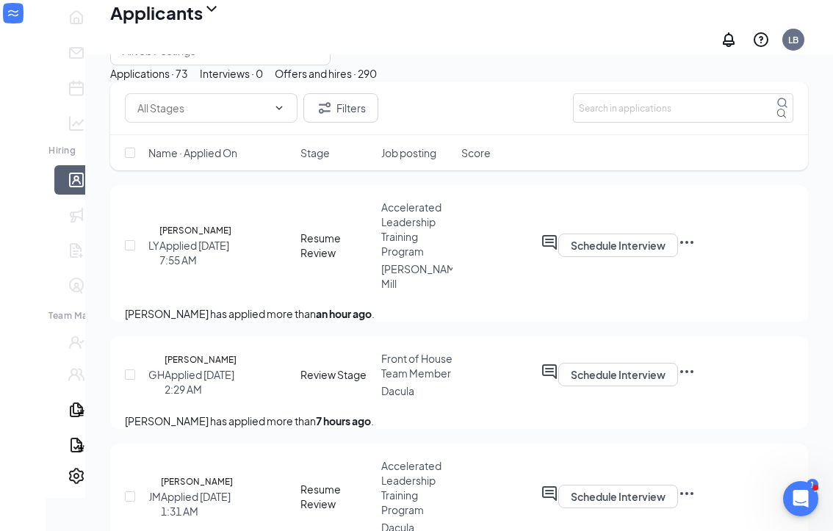
scroll to position [66, 0]
click at [194, 237] on h5 "[PERSON_NAME]" at bounding box center [195, 230] width 72 height 15
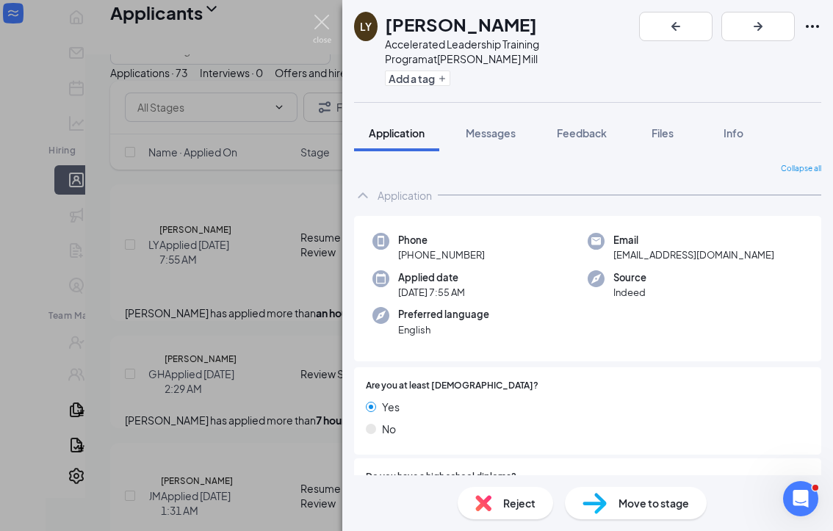
click at [325, 21] on img at bounding box center [322, 29] width 18 height 29
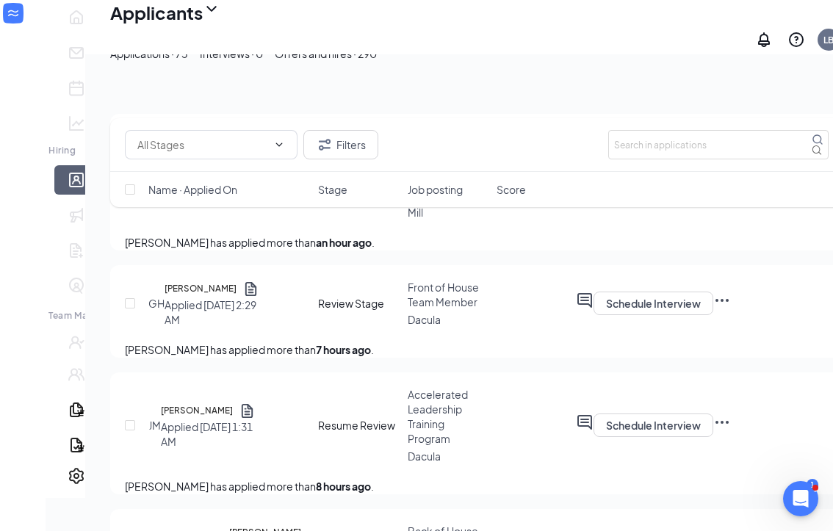
scroll to position [195, 0]
click at [170, 417] on h5 "[PERSON_NAME]" at bounding box center [197, 410] width 72 height 15
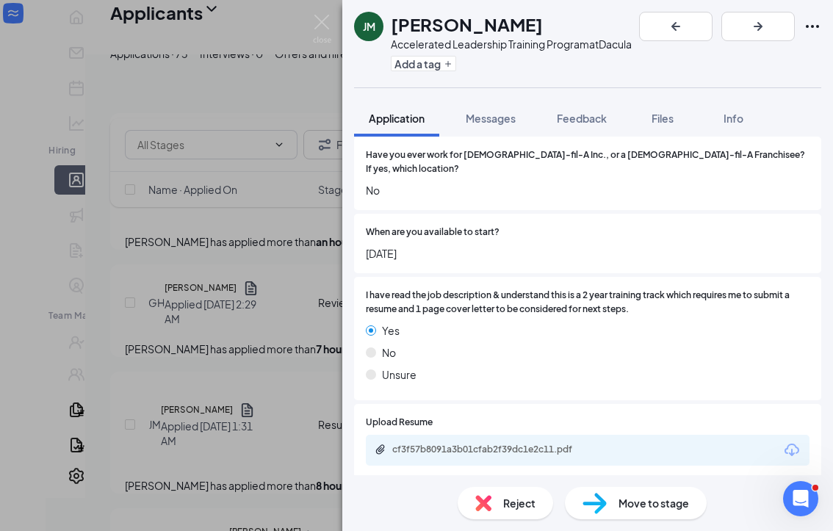
scroll to position [869, 0]
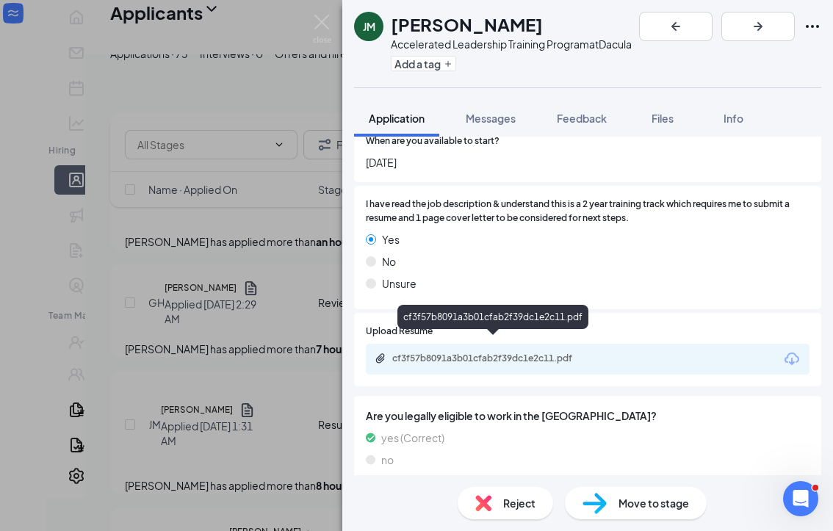
click at [540, 353] on div "cf3f57b8091a3b01cfab2f39dc1e2c11.pdf" at bounding box center [495, 359] width 206 height 12
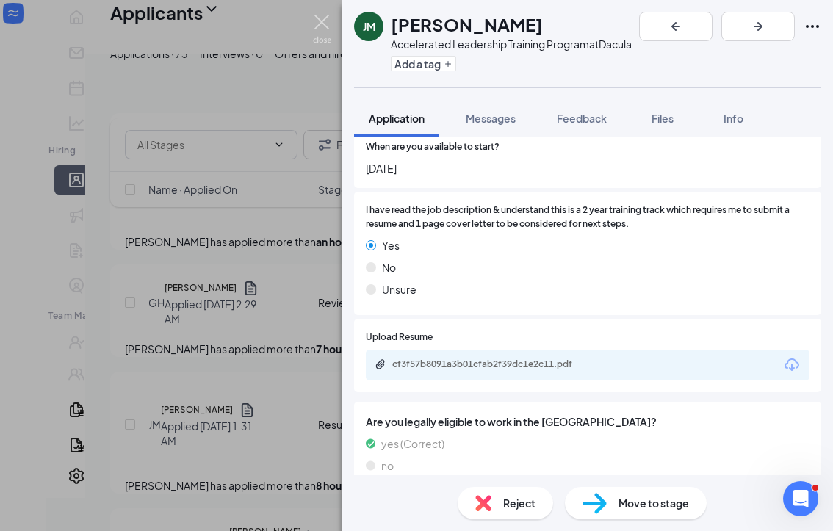
click at [326, 19] on img at bounding box center [322, 29] width 18 height 29
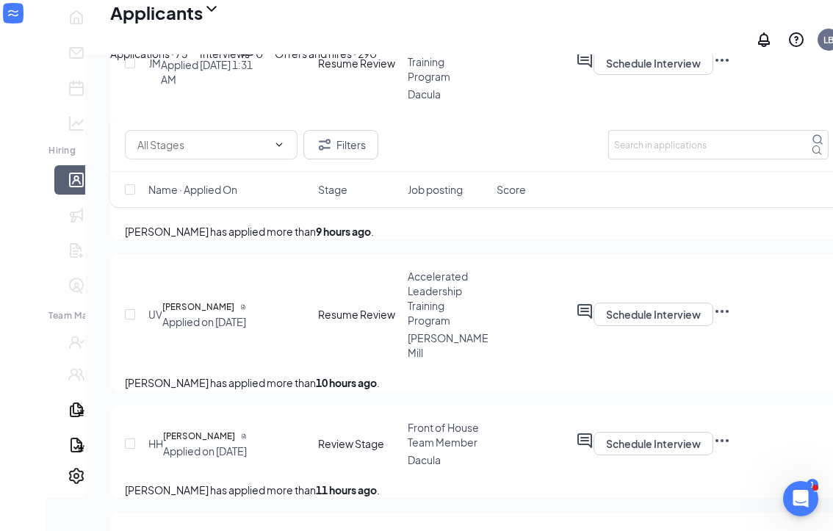
scroll to position [562, 0]
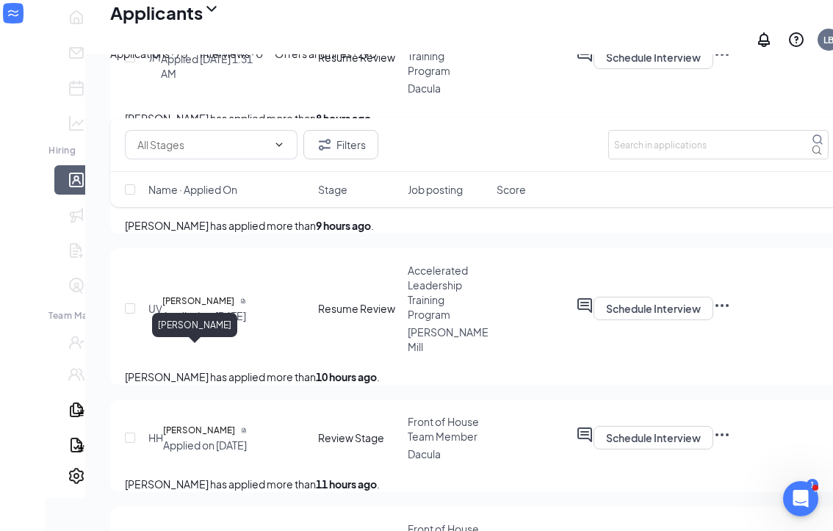
click at [200, 309] on h5 "[PERSON_NAME]" at bounding box center [198, 301] width 72 height 15
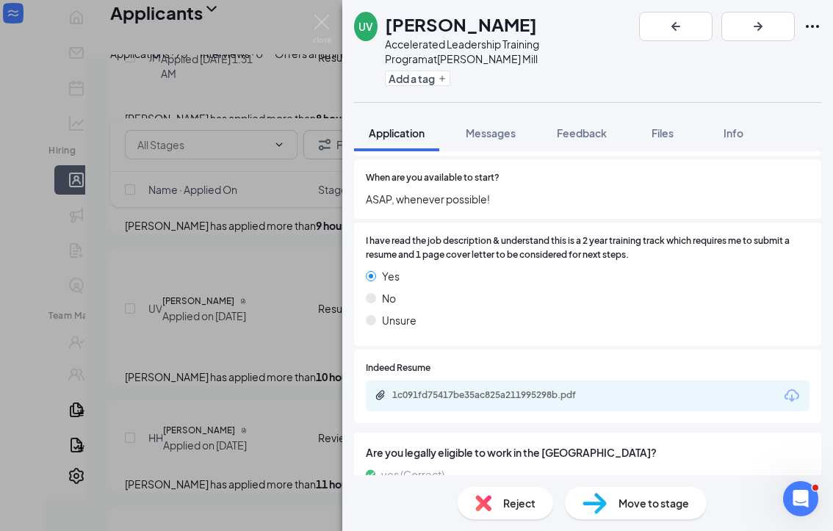
scroll to position [869, 0]
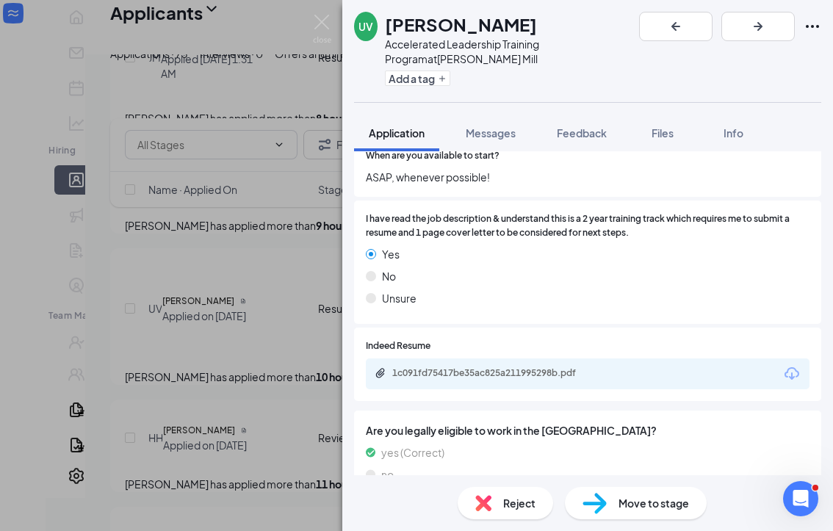
click at [526, 358] on div "1c091fd75417be35ac825a211995298b.pdf" at bounding box center [588, 373] width 444 height 31
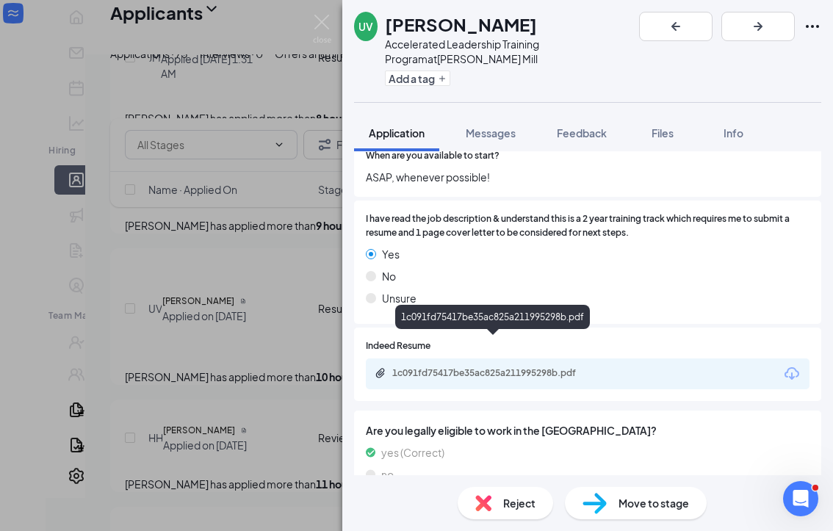
click at [521, 367] on div "1c091fd75417be35ac825a211995298b.pdf" at bounding box center [495, 373] width 206 height 12
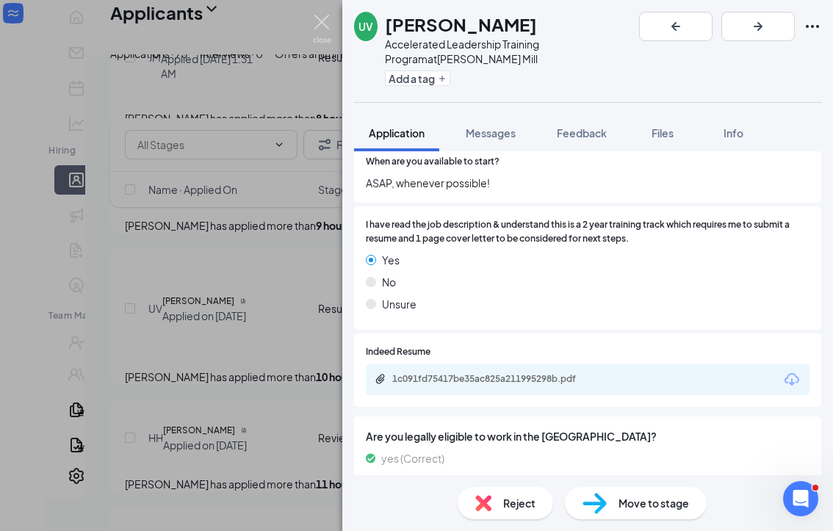
click at [328, 25] on img at bounding box center [322, 29] width 18 height 29
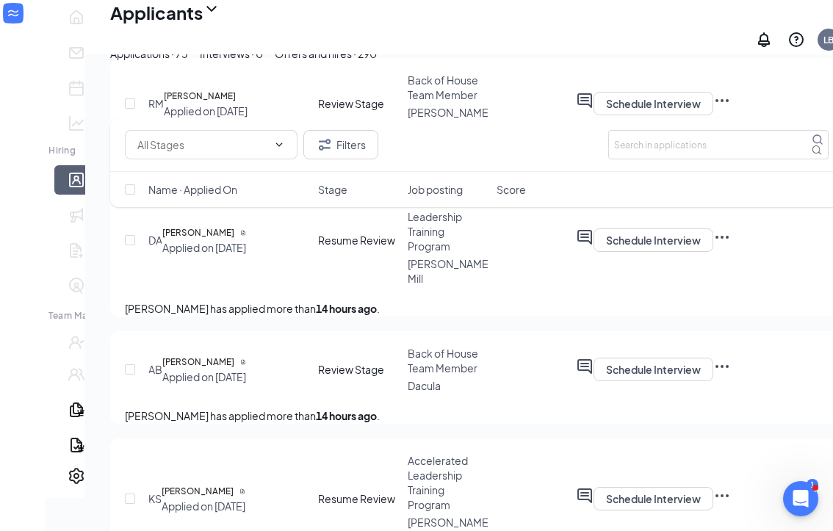
scroll to position [1227, 0]
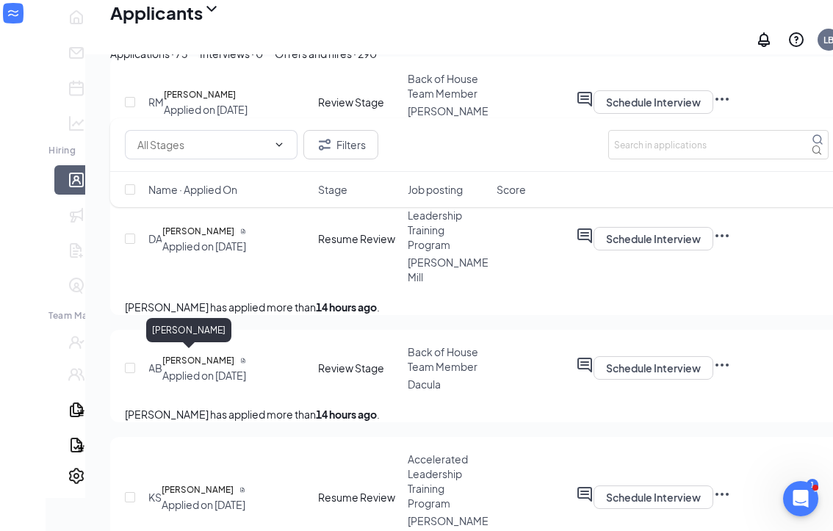
click at [173, 239] on h5 "[PERSON_NAME]" at bounding box center [198, 231] width 72 height 15
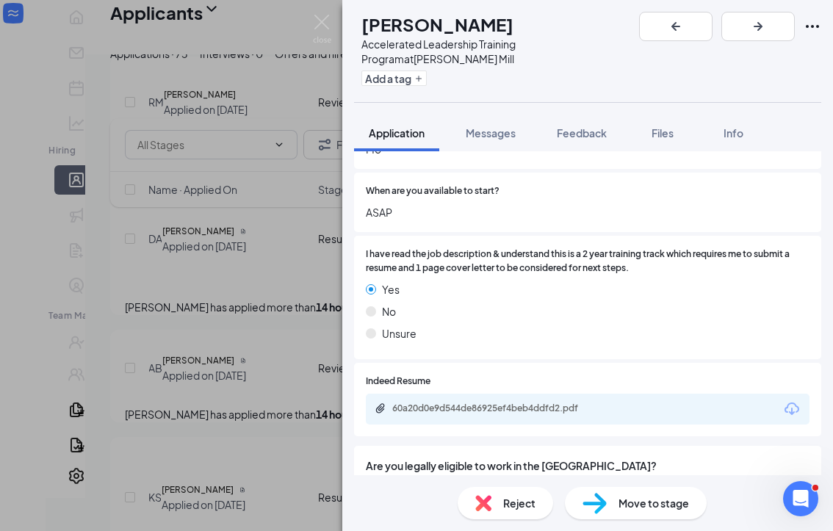
scroll to position [869, 0]
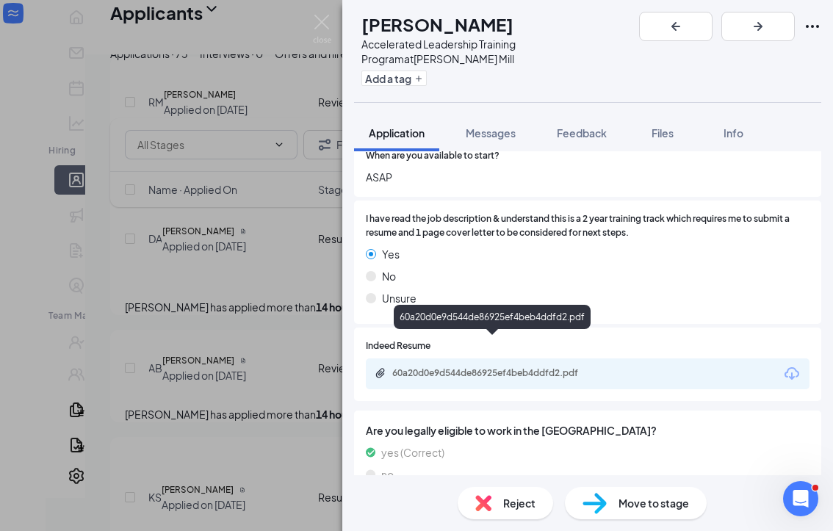
click at [521, 367] on div "60a20d0e9d544de86925ef4beb4ddfd2.pdf" at bounding box center [495, 373] width 206 height 12
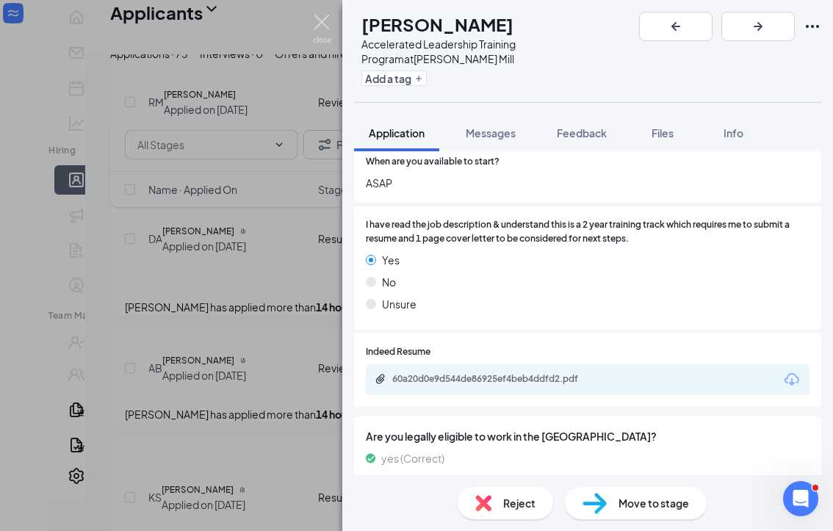
click at [320, 27] on img at bounding box center [322, 29] width 18 height 29
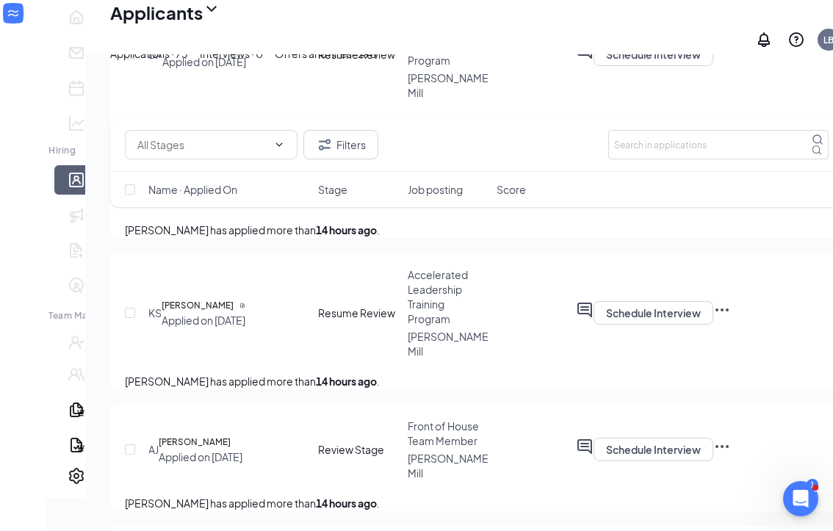
scroll to position [1495, 0]
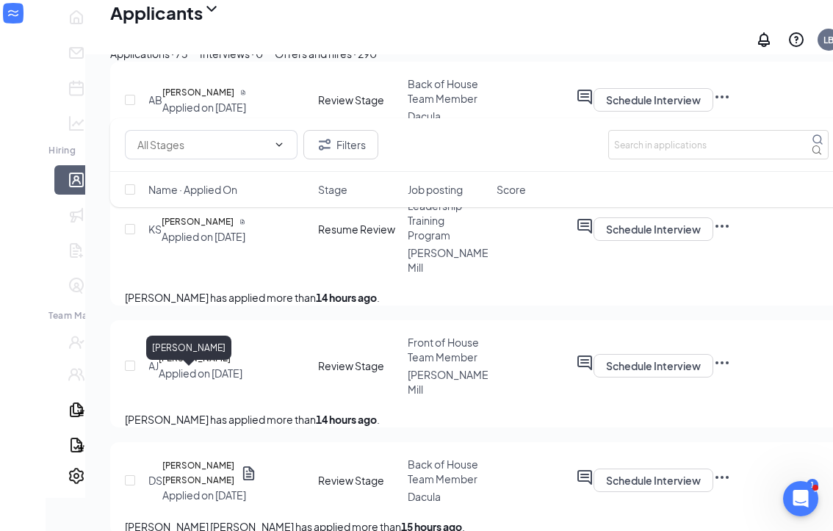
click at [174, 229] on h5 "[PERSON_NAME]" at bounding box center [198, 221] width 72 height 15
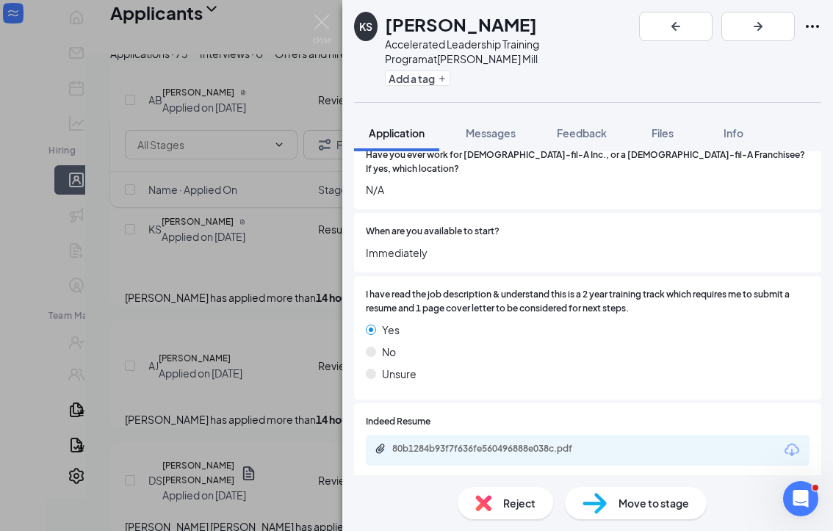
scroll to position [869, 0]
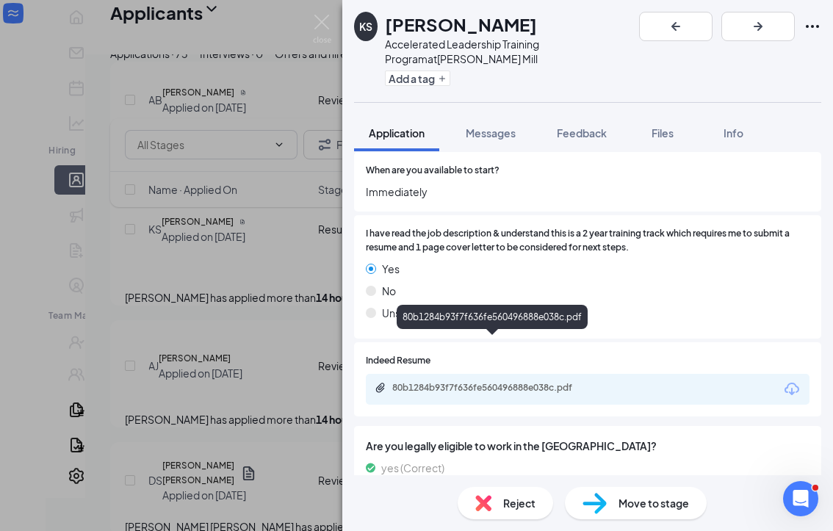
click at [475, 382] on div "80b1284b93f7f636fe560496888e038c.pdf" at bounding box center [495, 388] width 206 height 12
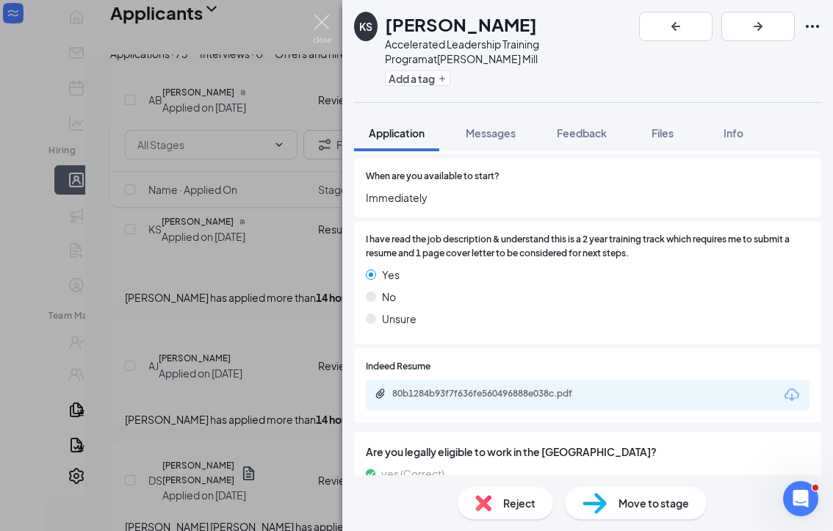
click at [325, 26] on img at bounding box center [322, 29] width 18 height 29
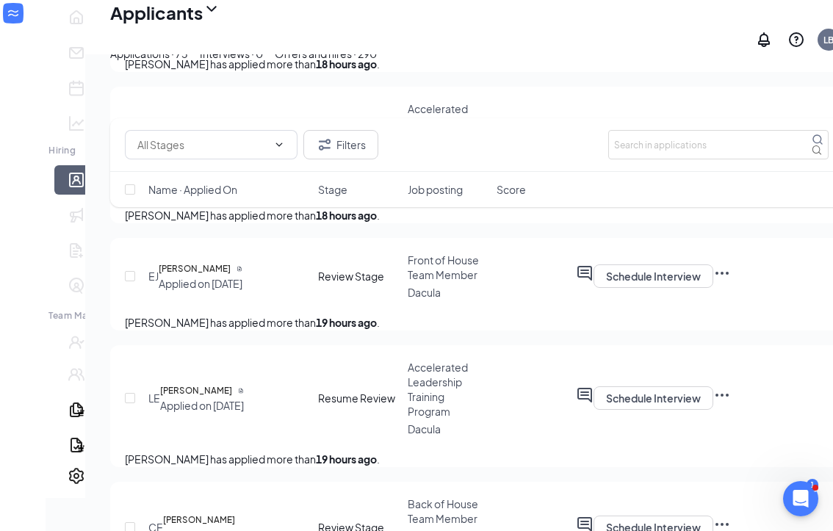
scroll to position [2298, 0]
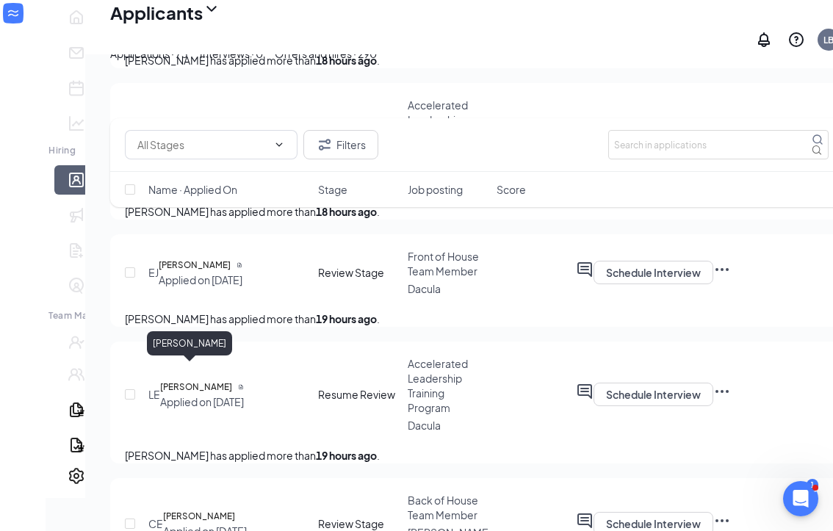
click at [182, 143] on h5 "[PERSON_NAME]" at bounding box center [197, 136] width 72 height 15
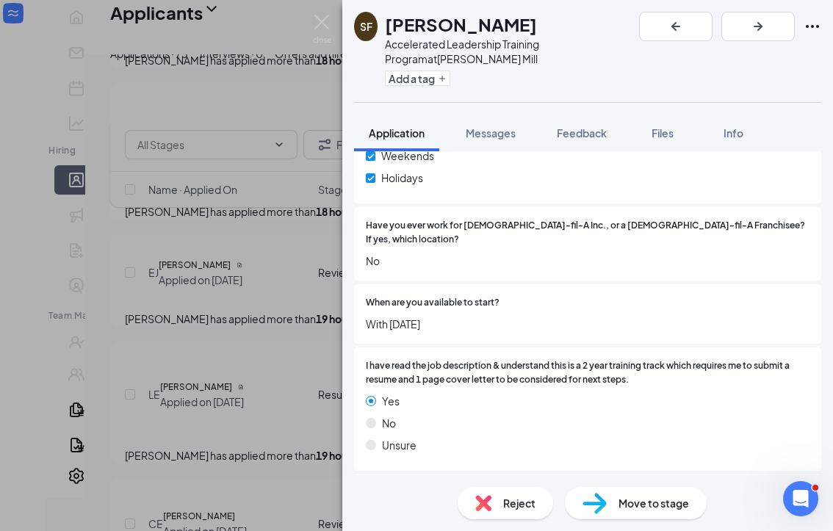
scroll to position [869, 0]
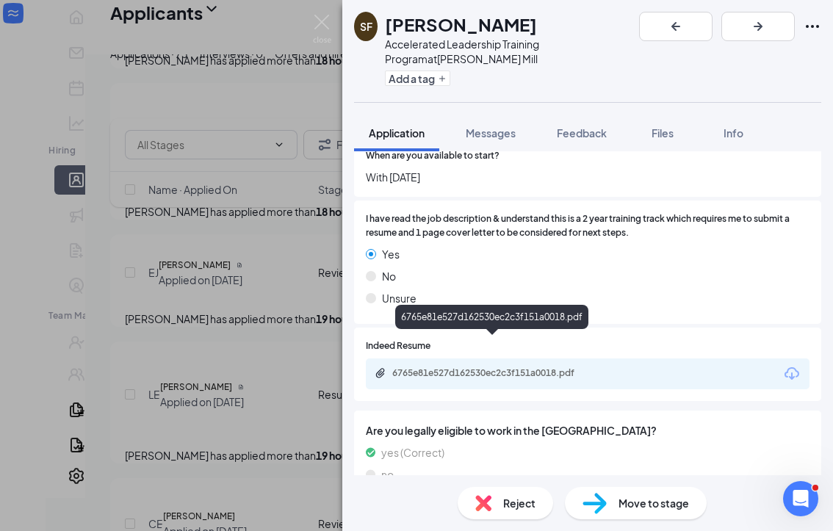
click at [504, 367] on div "6765e81e527d162530ec2c3f151a0018.pdf" at bounding box center [495, 373] width 206 height 12
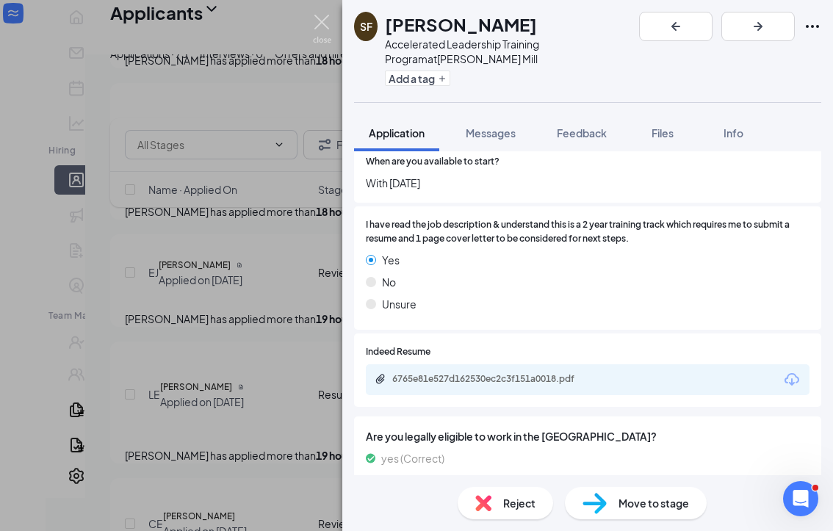
click at [319, 26] on img at bounding box center [322, 29] width 18 height 29
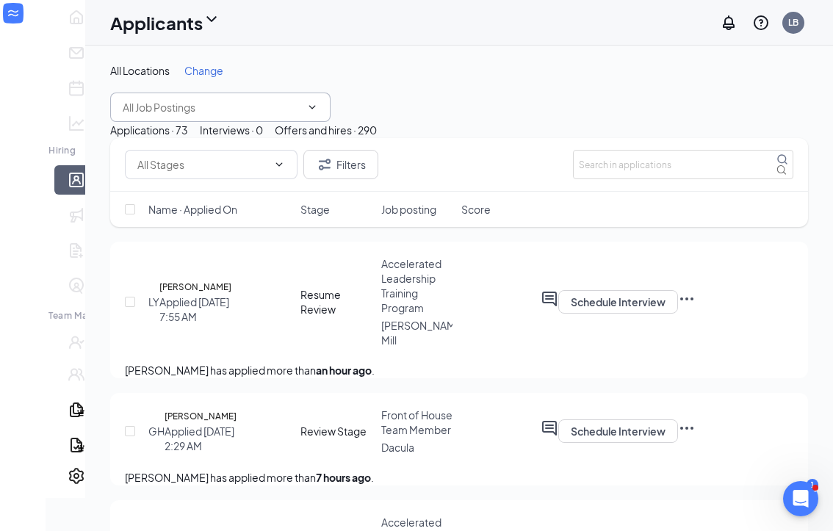
click at [217, 109] on input "text" at bounding box center [212, 107] width 178 height 16
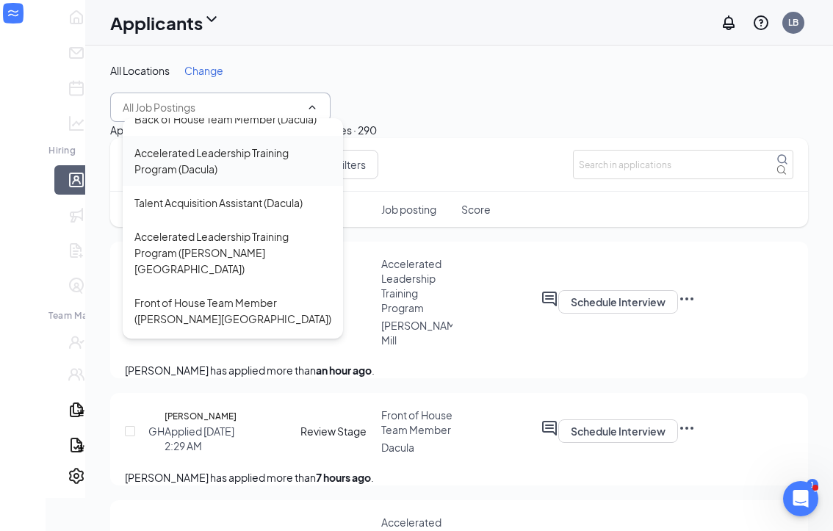
scroll to position [51, 0]
click at [184, 242] on div "Accelerated Leadership Training Program ([PERSON_NAME][GEOGRAPHIC_DATA])" at bounding box center [232, 251] width 197 height 48
type input "Accelerated Leadership Training Program ([PERSON_NAME][GEOGRAPHIC_DATA])"
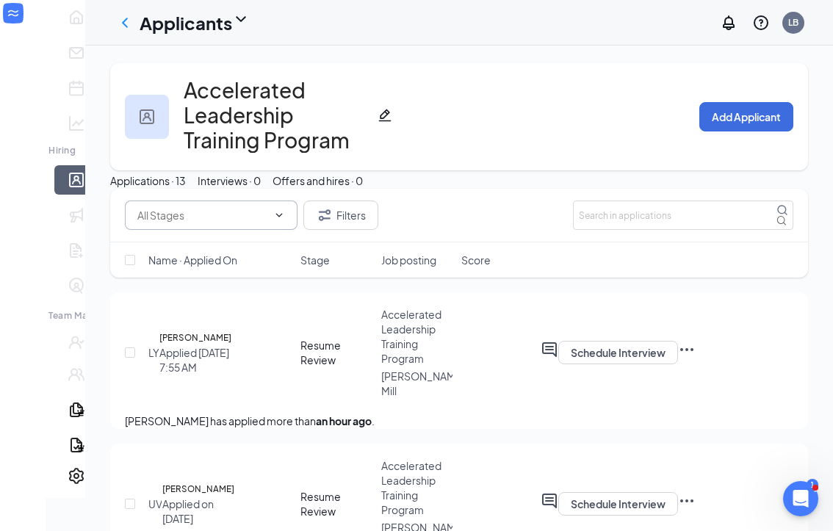
click at [273, 221] on icon "ChevronDown" at bounding box center [279, 215] width 12 height 12
click at [116, 21] on icon "ChevronLeft" at bounding box center [125, 23] width 18 height 18
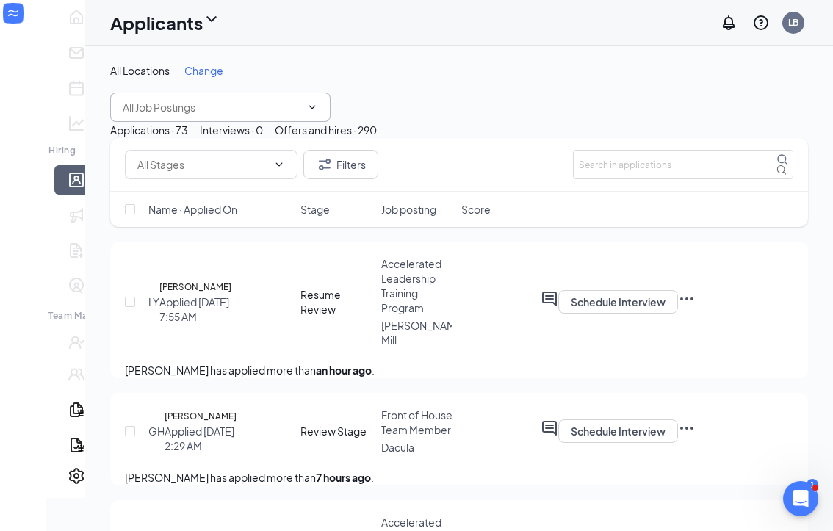
click at [270, 115] on span at bounding box center [220, 107] width 220 height 29
click at [309, 107] on icon "ChevronDown" at bounding box center [312, 107] width 7 height 4
click at [306, 96] on div "All Locations Change" at bounding box center [459, 92] width 698 height 59
click at [306, 104] on icon "ChevronDown" at bounding box center [312, 107] width 12 height 12
click at [183, 96] on span at bounding box center [220, 107] width 220 height 29
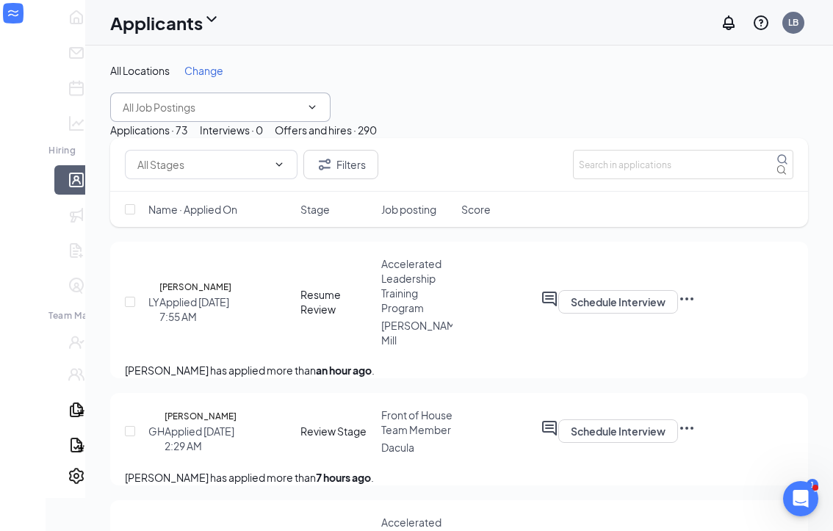
click at [350, 79] on div "All Locations Change" at bounding box center [459, 92] width 698 height 59
click at [306, 104] on icon "ChevronDown" at bounding box center [312, 107] width 12 height 12
click at [172, 21] on div "Applicants" at bounding box center [165, 22] width 110 height 25
click at [247, 21] on div "Applicants LB" at bounding box center [459, 23] width 748 height 46
click at [364, 85] on div "All Locations Change" at bounding box center [459, 92] width 698 height 59
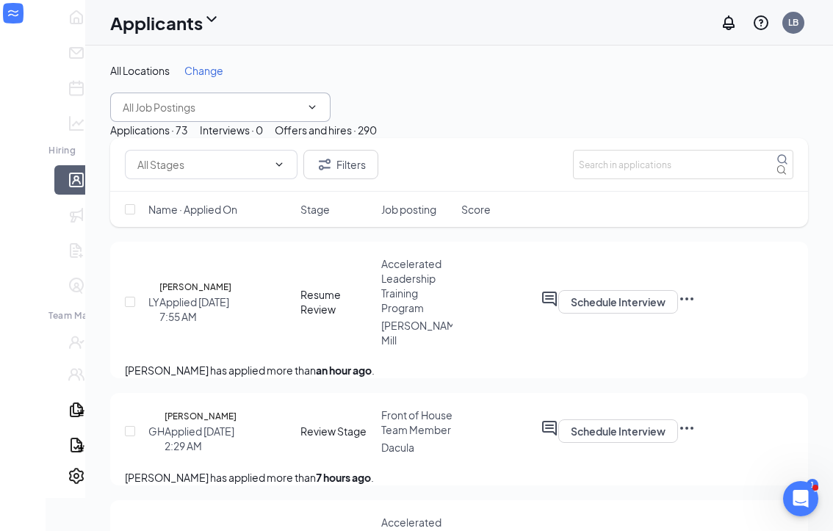
click at [306, 108] on icon "ChevronDown" at bounding box center [312, 107] width 12 height 12
click at [197, 109] on input "text" at bounding box center [212, 107] width 178 height 16
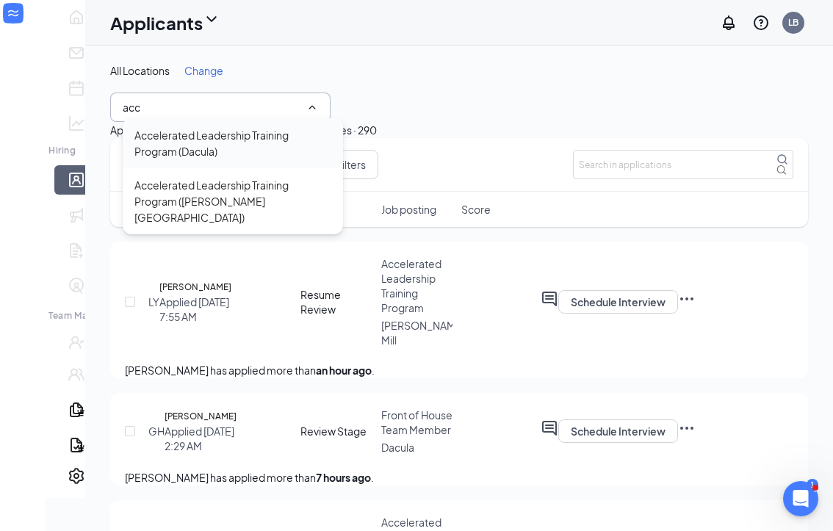
type input "acc"
click at [195, 145] on div "Accelerated Leadership Training Program (Dacula)" at bounding box center [232, 143] width 197 height 32
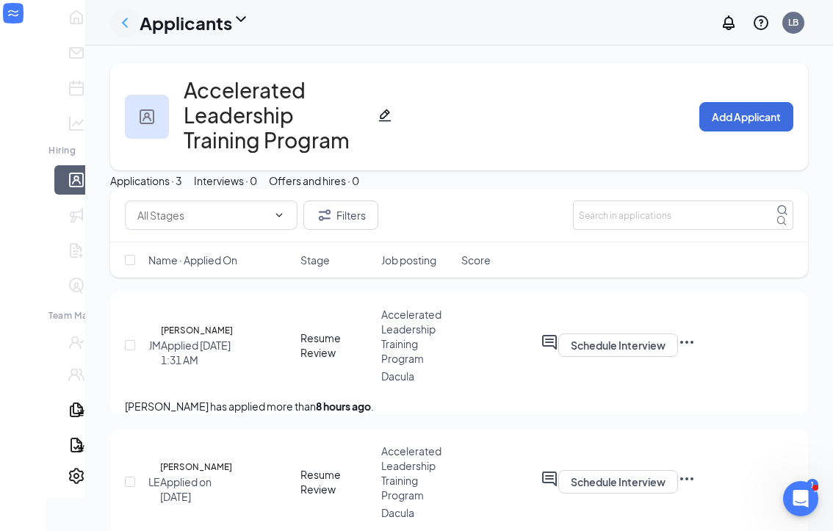
click at [116, 26] on icon "ChevronLeft" at bounding box center [125, 23] width 18 height 18
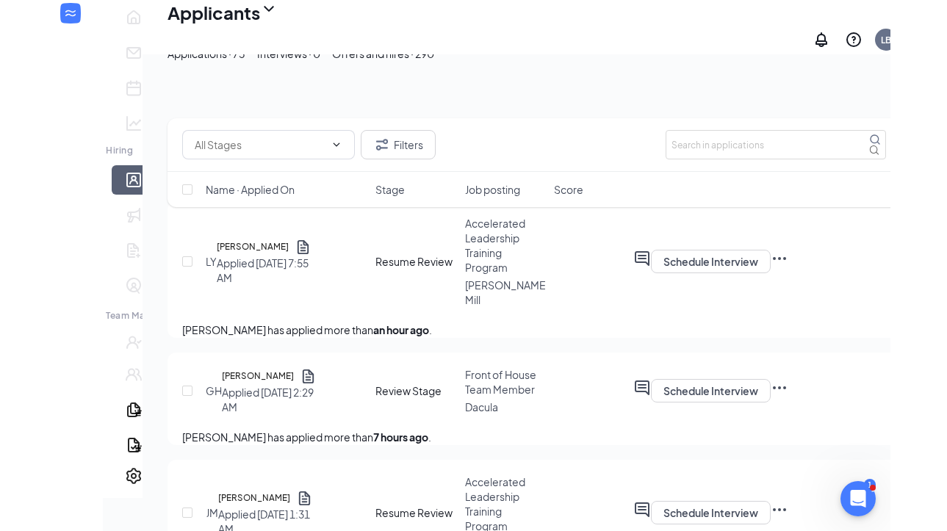
scroll to position [108, 0]
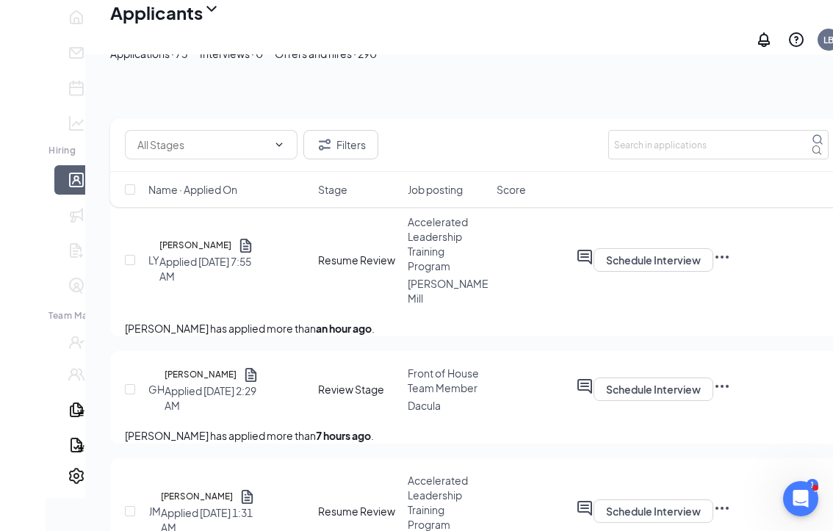
click at [29, 31] on icon "Expand" at bounding box center [27, 34] width 4 height 7
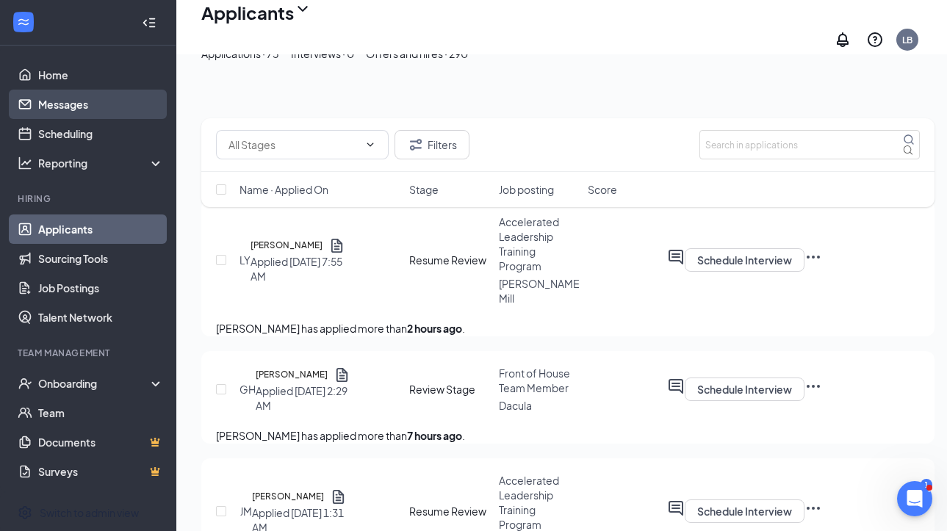
click at [118, 109] on link "Messages" at bounding box center [101, 104] width 126 height 29
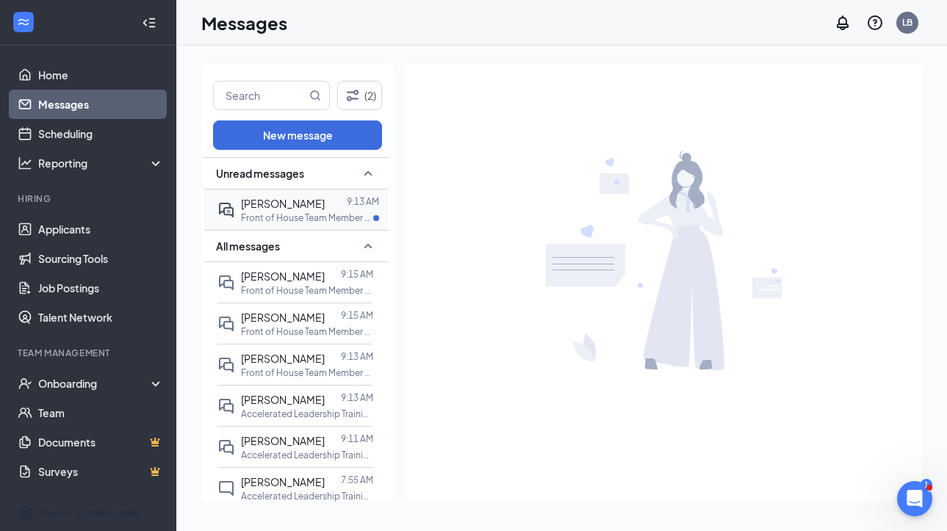
click at [287, 204] on span "[PERSON_NAME]" at bounding box center [283, 203] width 84 height 13
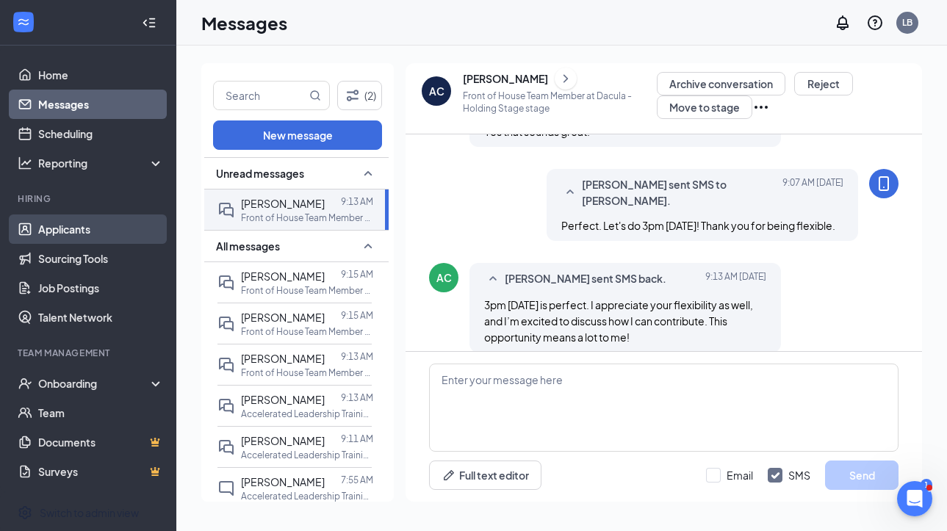
click at [101, 233] on link "Applicants" at bounding box center [101, 228] width 126 height 29
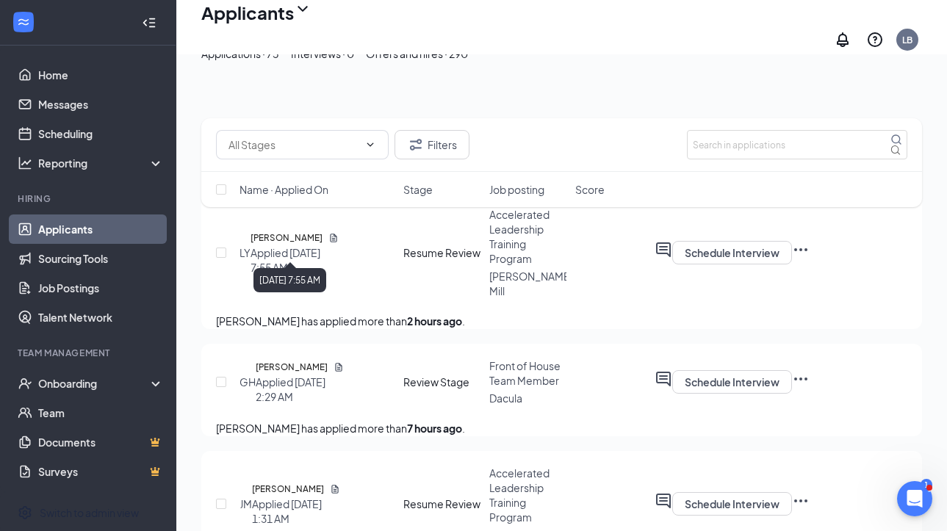
scroll to position [120, 0]
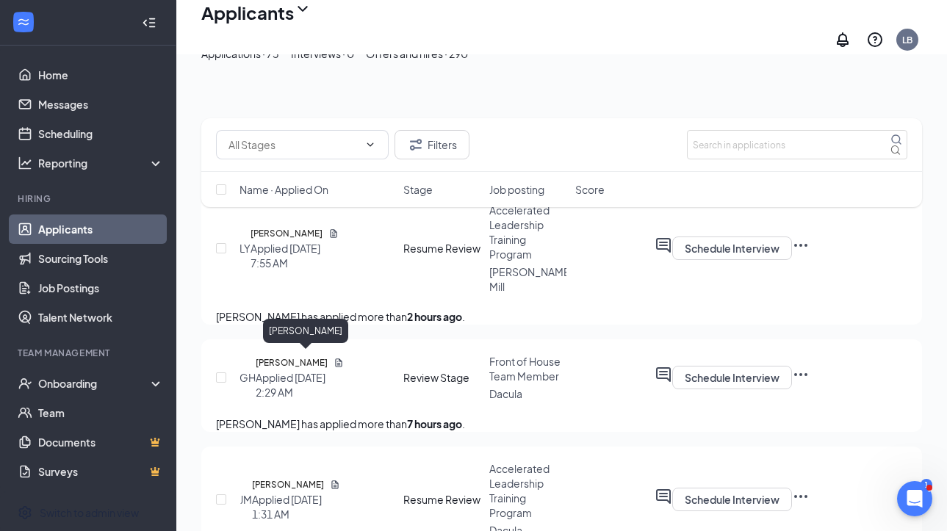
click at [306, 358] on h5 "[PERSON_NAME]" at bounding box center [292, 363] width 72 height 15
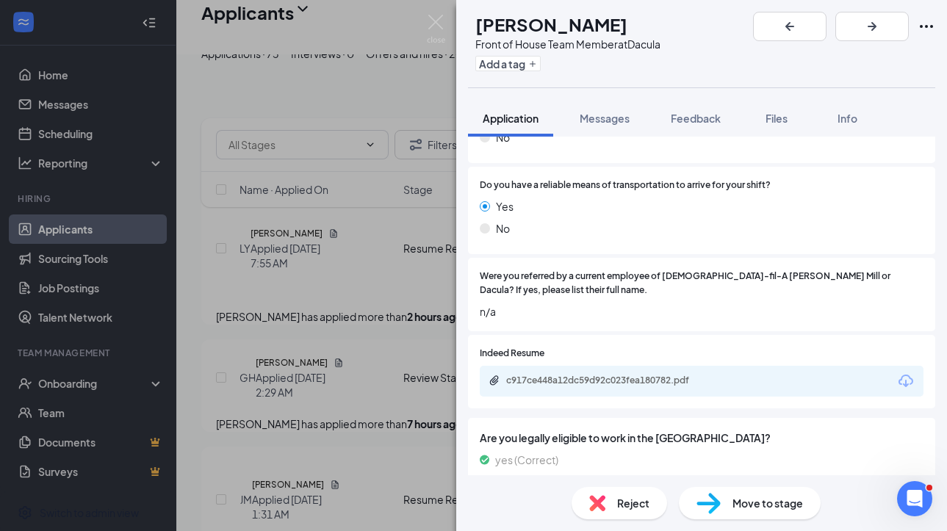
scroll to position [1338, 0]
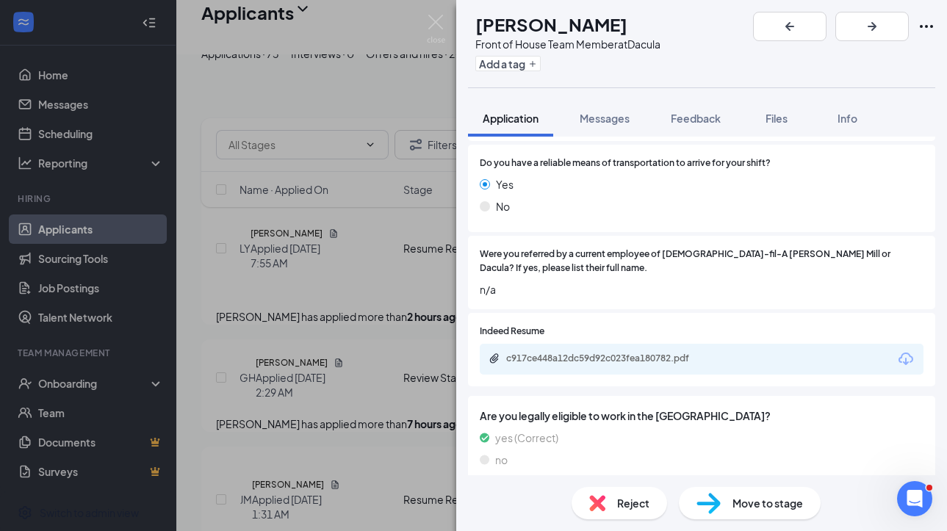
click at [599, 353] on div "c917ce448a12dc59d92c023fea180782.pdf" at bounding box center [609, 359] width 206 height 12
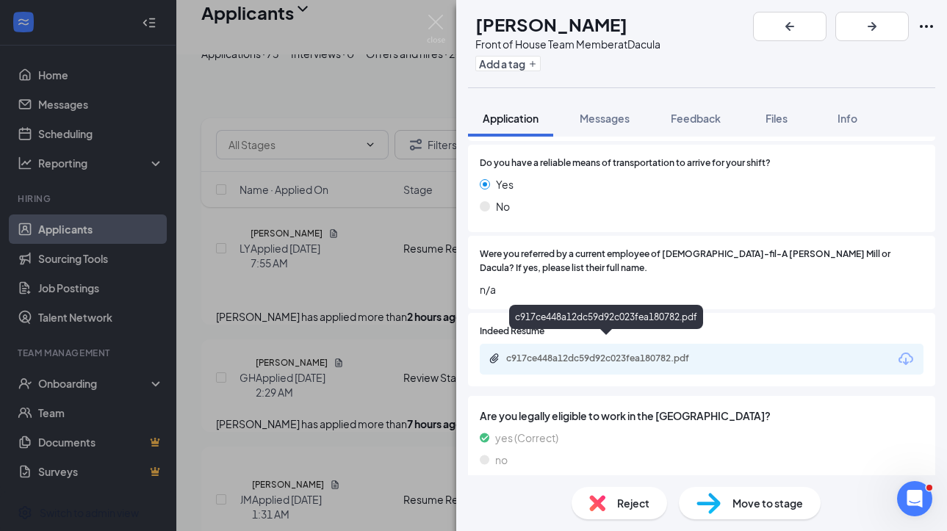
scroll to position [1333, 0]
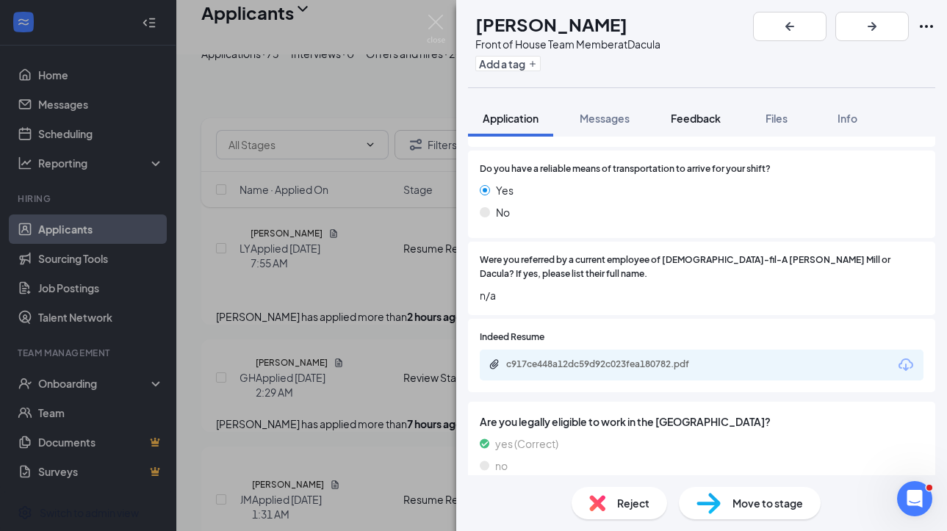
click at [714, 126] on button "Feedback" at bounding box center [695, 118] width 79 height 37
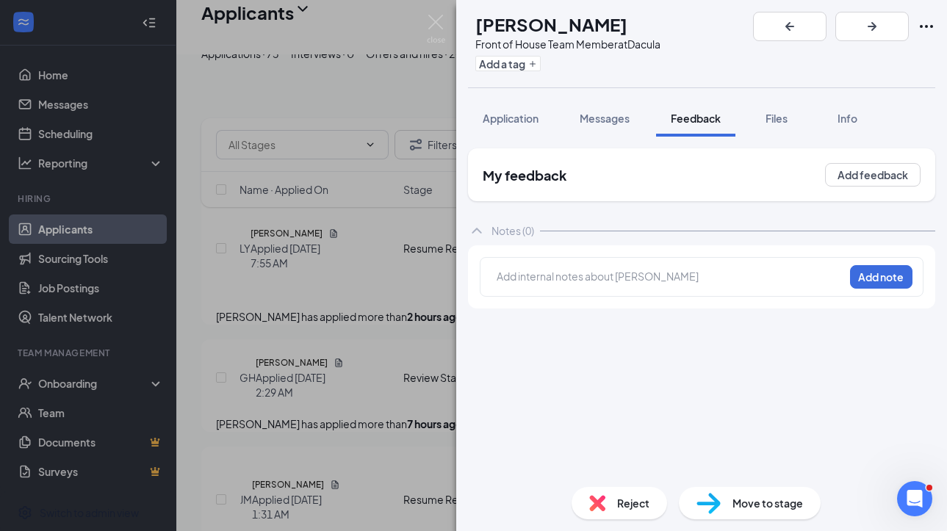
click at [619, 283] on div at bounding box center [670, 276] width 346 height 15
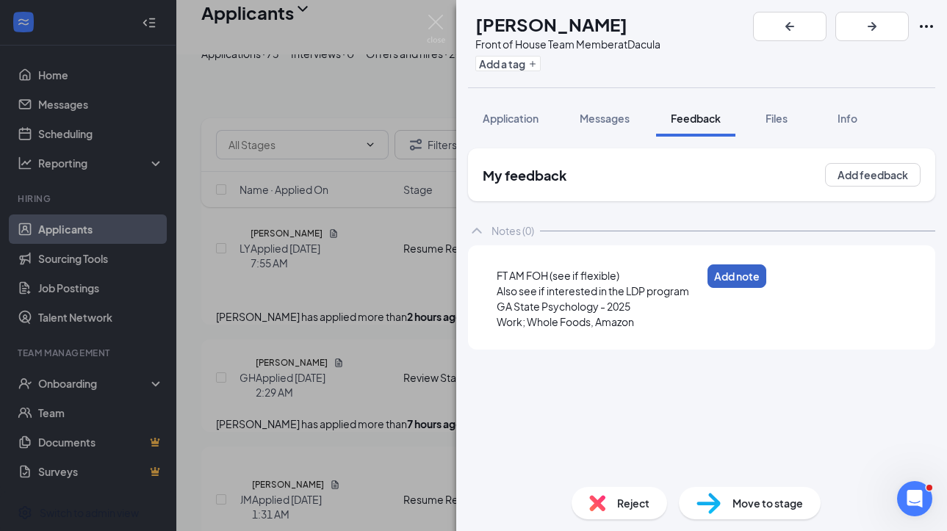
click at [715, 271] on button "Add note" at bounding box center [736, 276] width 59 height 24
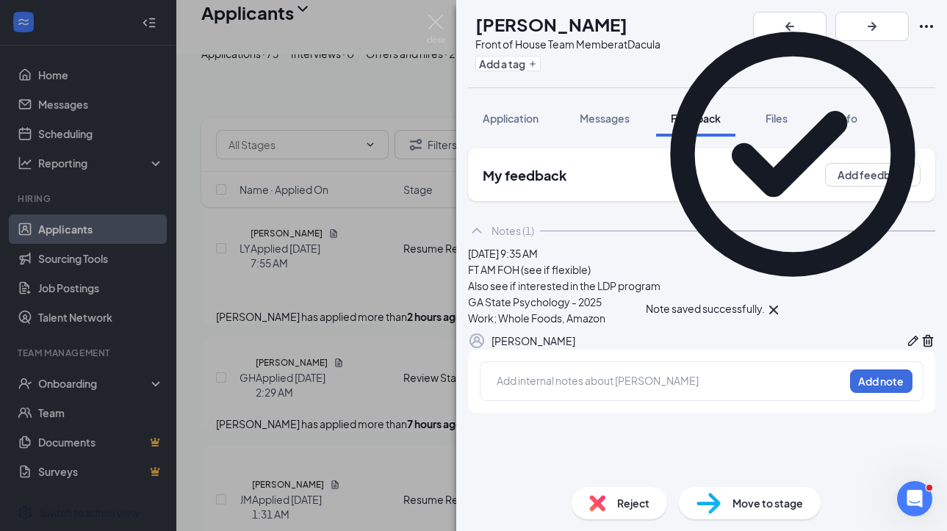
click at [588, 123] on span "Messages" at bounding box center [605, 118] width 50 height 13
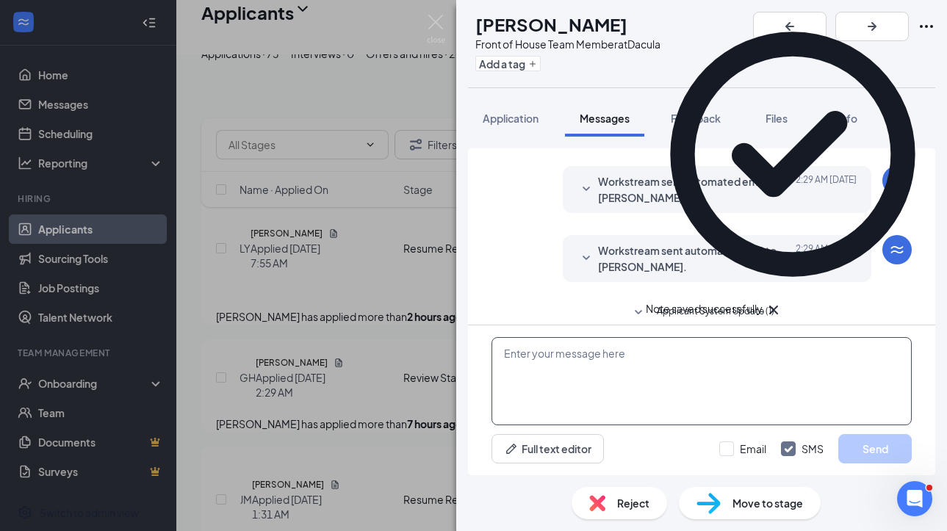
scroll to position [47, 0]
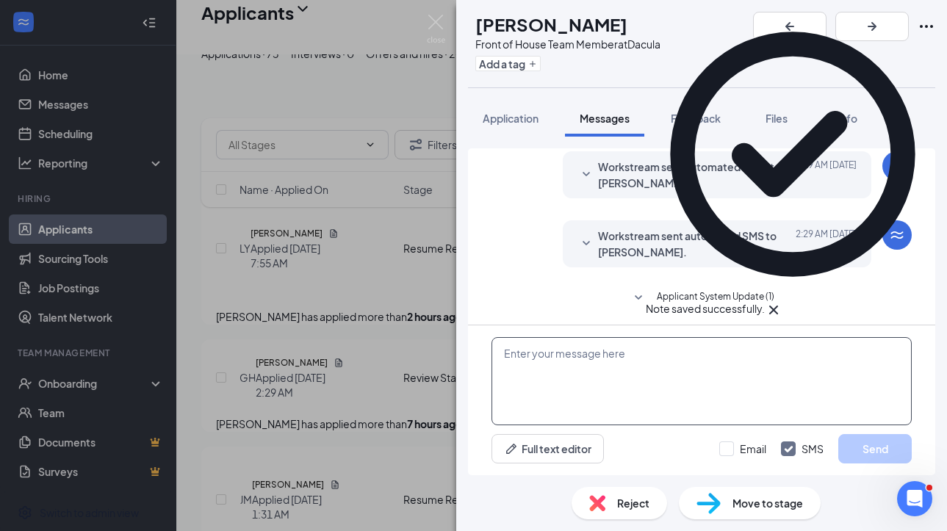
click at [566, 383] on textarea at bounding box center [701, 381] width 420 height 88
paste textarea "Please mark your calendar. When you arrive, let a manager know you are there fo…"
type textarea "Please mark your calendar. When you arrive, let a manager know you are there fo…"
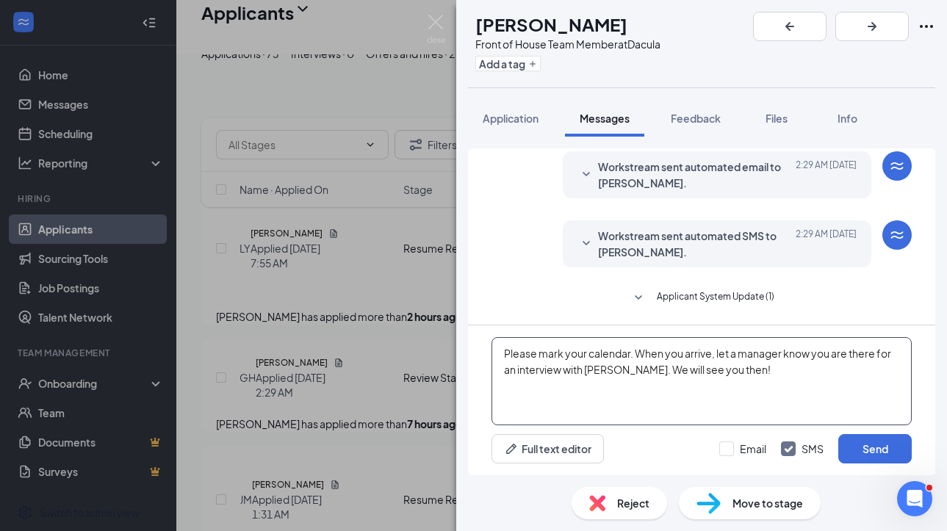
drag, startPoint x: 719, startPoint y: 372, endPoint x: 382, endPoint y: 341, distance: 338.7
click at [382, 341] on div "GH [PERSON_NAME] Front of House Team Member at Dacula Add a tag Application Mes…" at bounding box center [473, 265] width 947 height 531
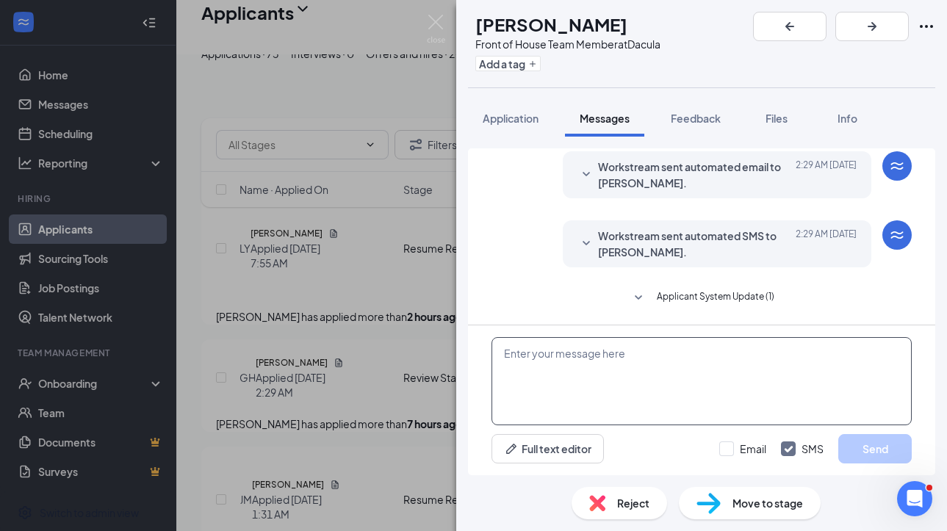
click at [523, 371] on textarea at bounding box center [701, 381] width 420 height 88
paste textarea "Hi [PERSON_NAME]. This is [PERSON_NAME] with [DEMOGRAPHIC_DATA]-fil-A. Thank yo…"
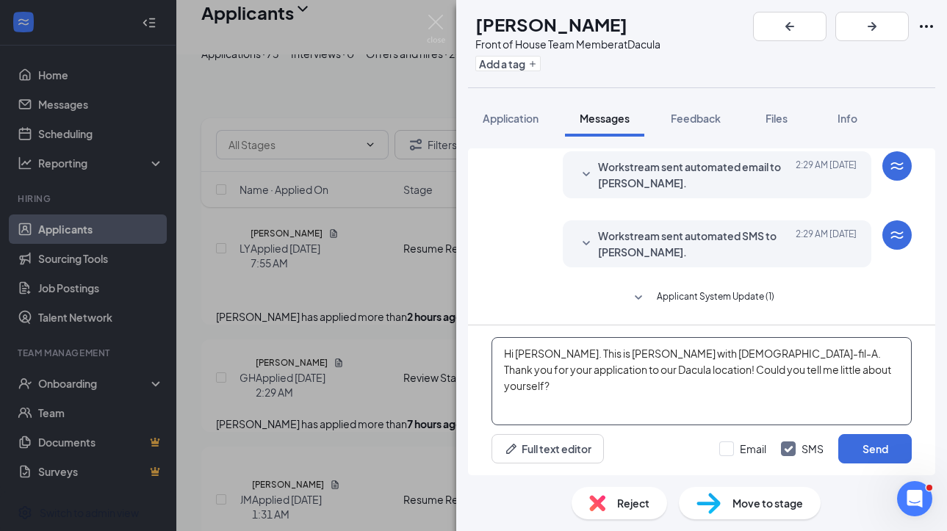
click at [524, 355] on textarea "Hi [PERSON_NAME]. This is [PERSON_NAME] with [DEMOGRAPHIC_DATA]-fil-A. Thank yo…" at bounding box center [701, 381] width 420 height 88
click at [715, 384] on textarea "Hi [PERSON_NAME]. This is [PERSON_NAME] with [DEMOGRAPHIC_DATA]-fil-A. Thank yo…" at bounding box center [701, 381] width 420 height 88
type textarea "Hi [PERSON_NAME]. This is [PERSON_NAME] with [DEMOGRAPHIC_DATA]-fil-A. Thank yo…"
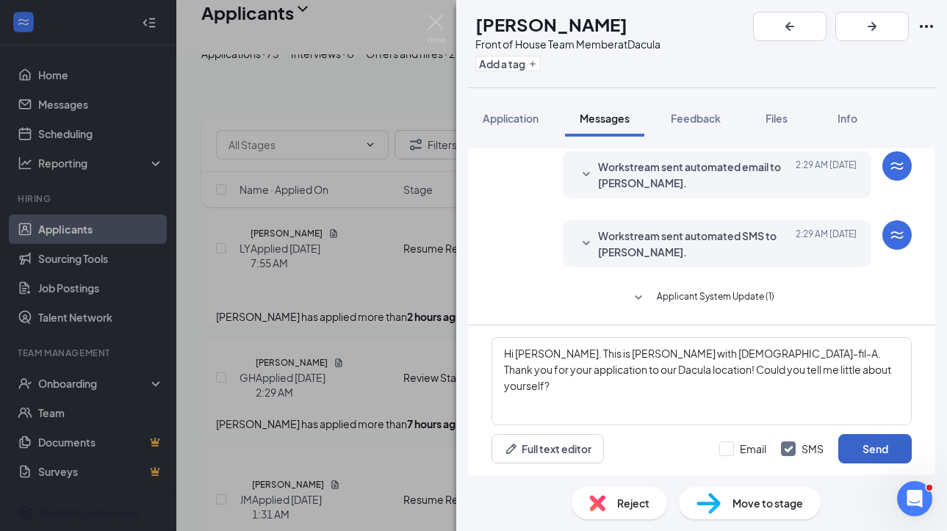
click at [715, 440] on button "Send" at bounding box center [874, 448] width 73 height 29
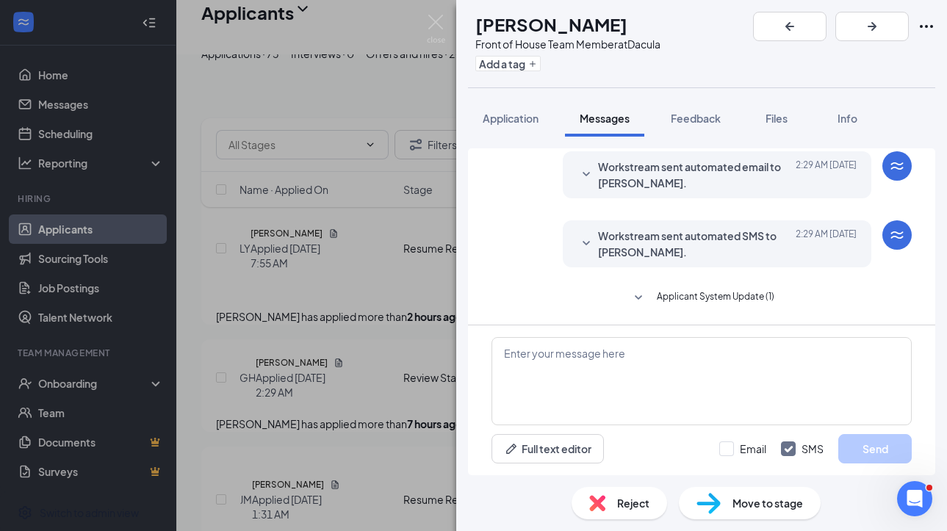
click at [715, 505] on span "Move to stage" at bounding box center [767, 503] width 71 height 16
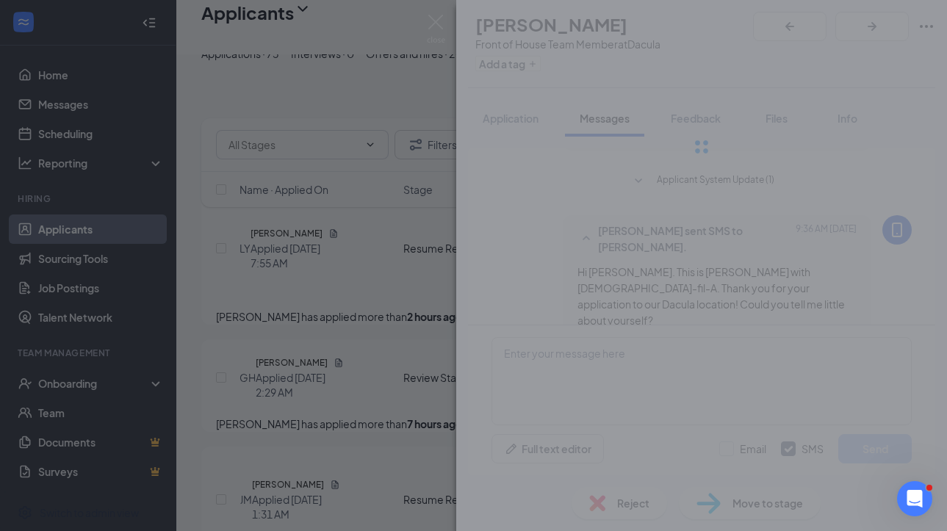
scroll to position [173, 0]
type input "Active Applicants (next stage)"
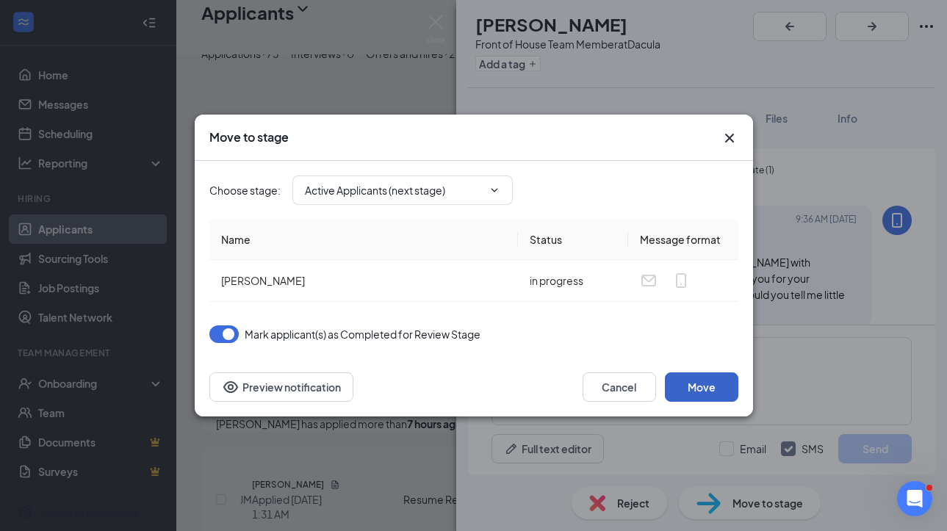
click at [679, 384] on button "Move" at bounding box center [701, 386] width 73 height 29
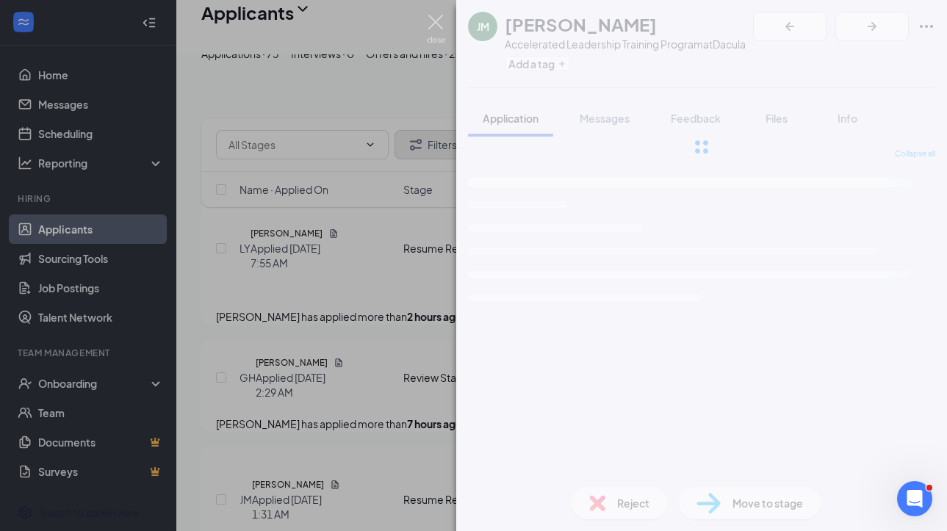
click at [437, 27] on img at bounding box center [436, 29] width 18 height 29
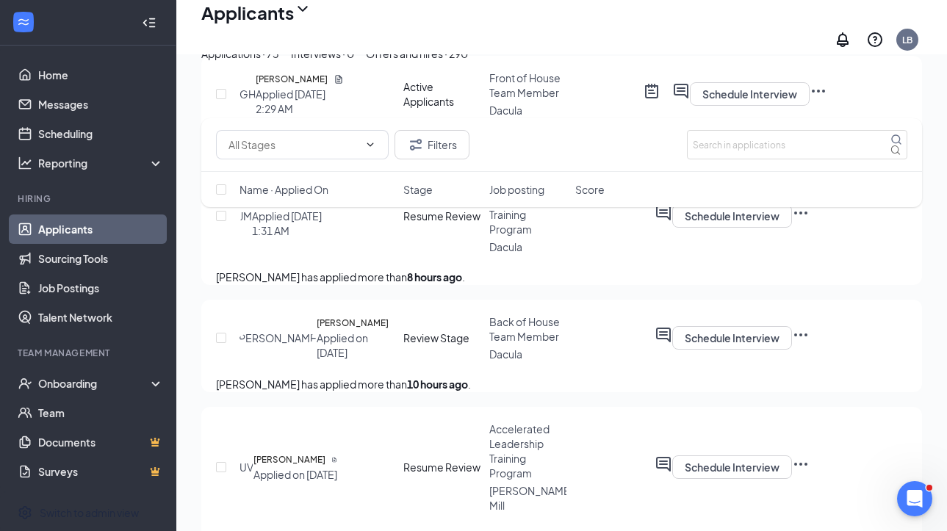
scroll to position [406, 0]
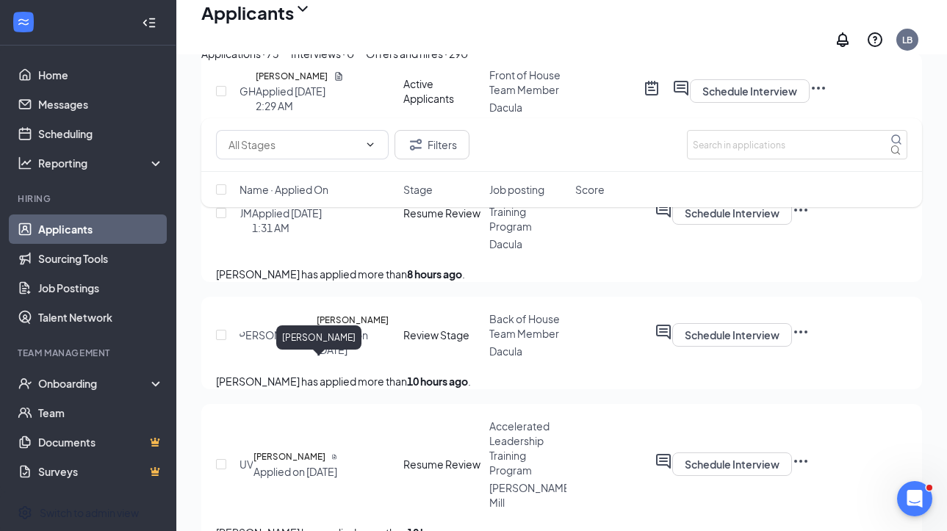
click at [317, 328] on h5 "[PERSON_NAME]" at bounding box center [353, 320] width 72 height 15
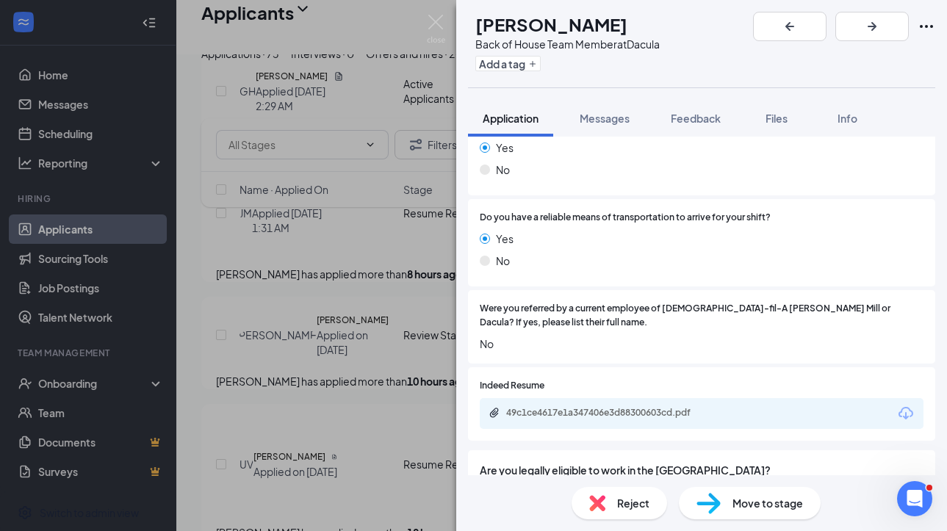
scroll to position [1338, 0]
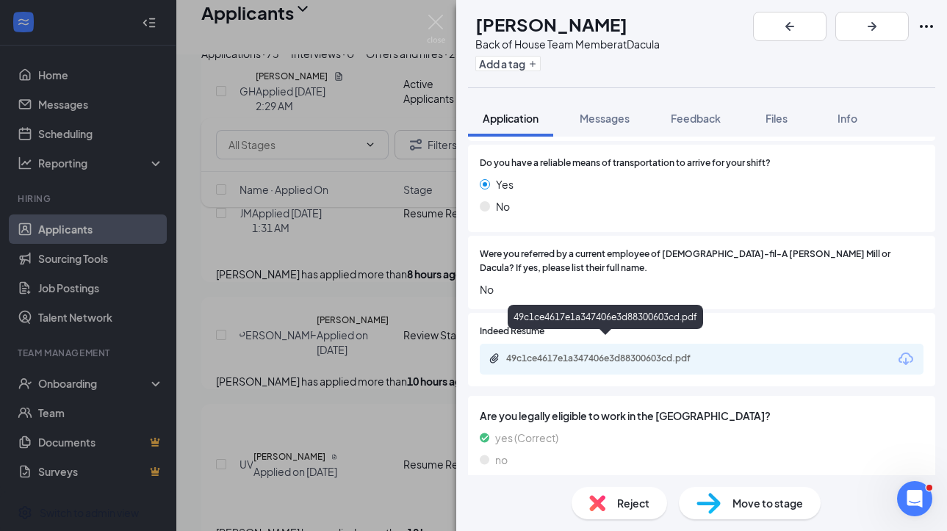
click at [634, 353] on div "49c1ce4617e1a347406e3d88300603cd.pdf" at bounding box center [609, 359] width 206 height 12
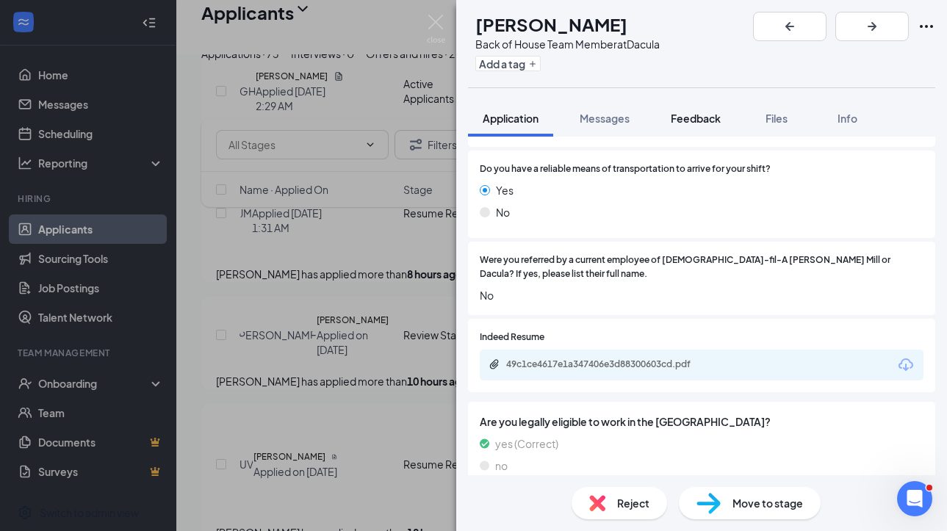
click at [694, 115] on span "Feedback" at bounding box center [696, 118] width 50 height 13
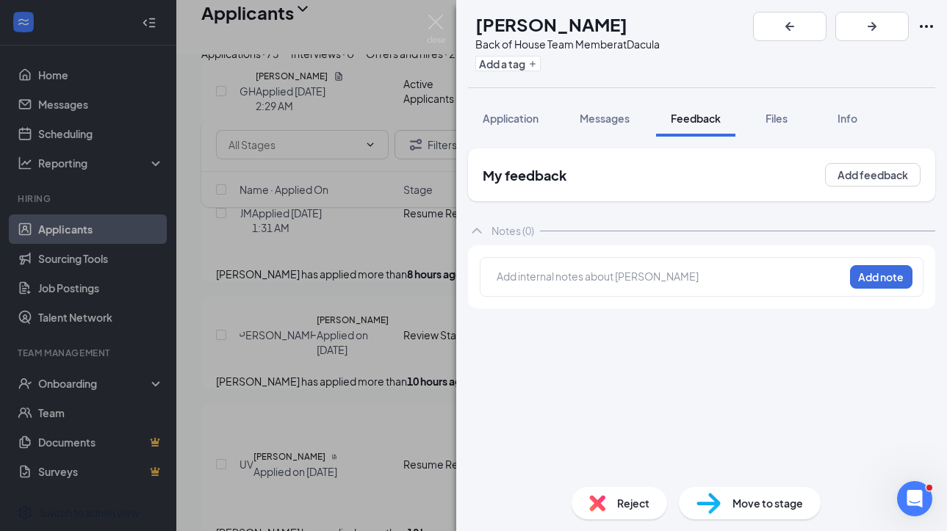
click at [597, 278] on div at bounding box center [670, 276] width 346 height 15
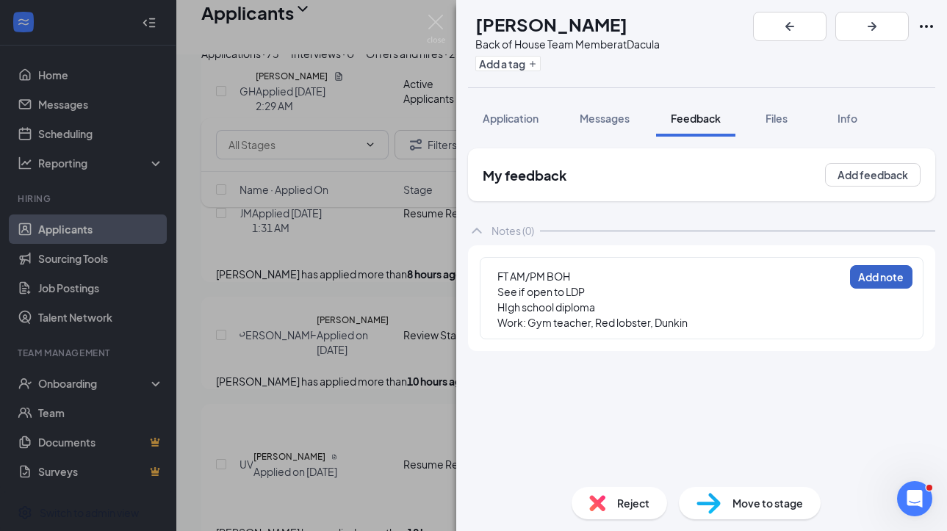
click at [715, 269] on button "Add note" at bounding box center [881, 277] width 62 height 24
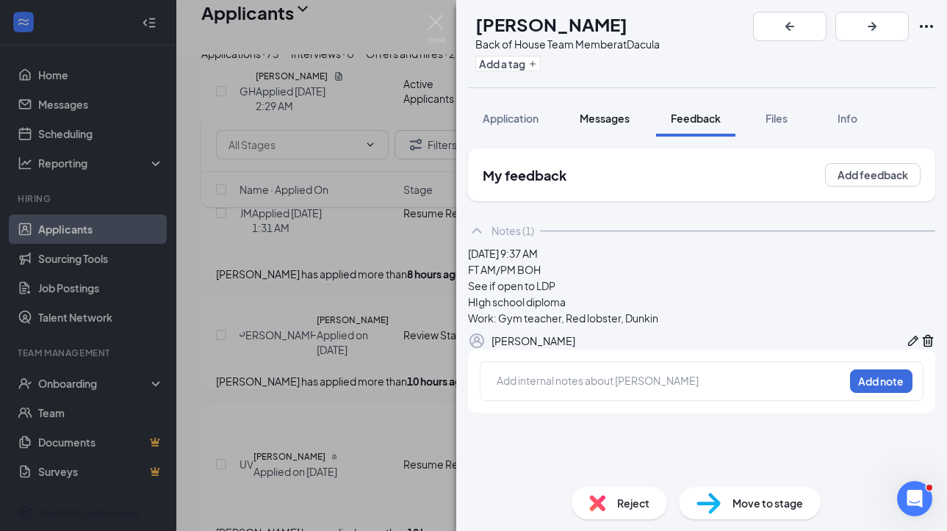
click at [605, 126] on button "Messages" at bounding box center [604, 118] width 79 height 37
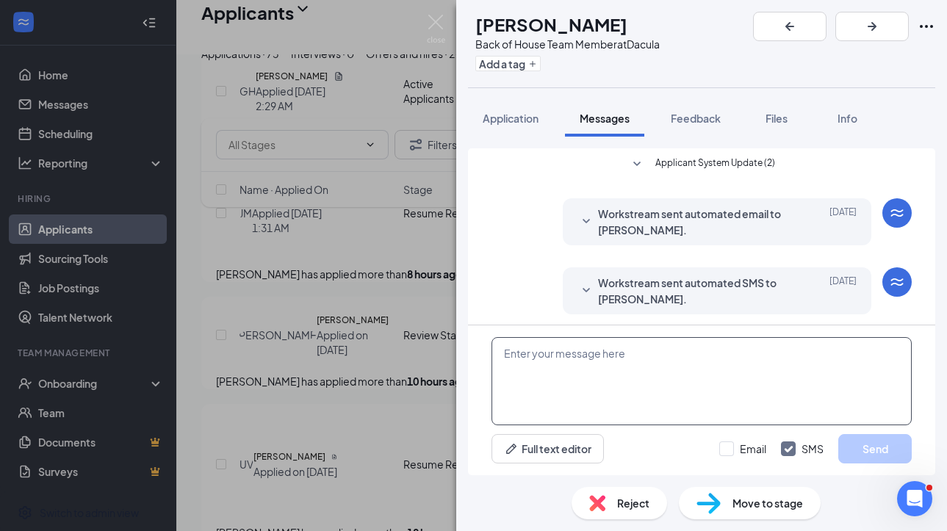
scroll to position [4, 0]
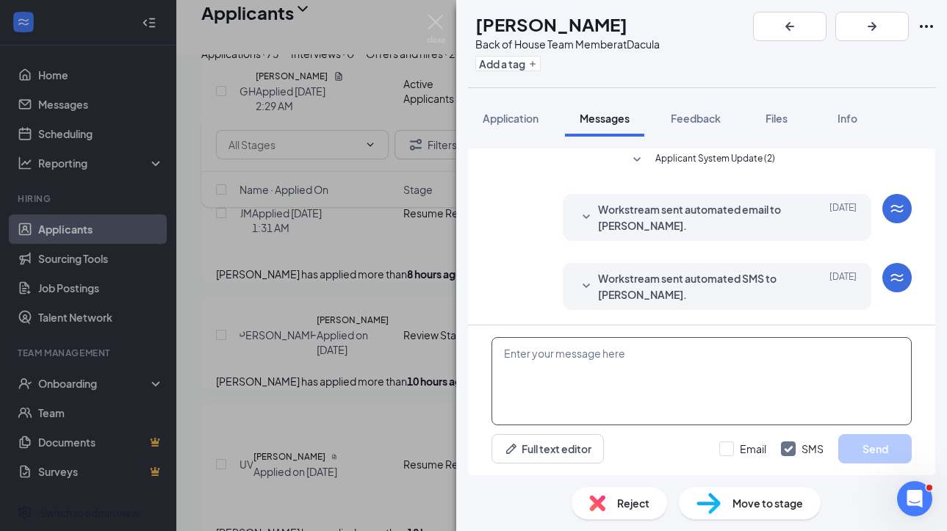
click at [547, 384] on textarea at bounding box center [701, 381] width 420 height 88
paste textarea "Hi [PERSON_NAME]. This is [PERSON_NAME] with [DEMOGRAPHIC_DATA]-fil-A. Thank yo…"
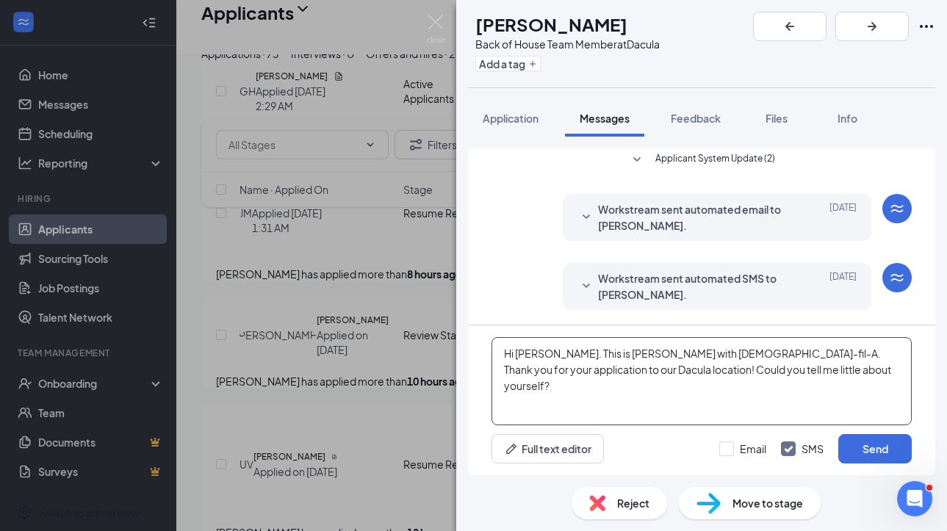
click at [529, 357] on textarea "Hi [PERSON_NAME]. This is [PERSON_NAME] with [DEMOGRAPHIC_DATA]-fil-A. Thank yo…" at bounding box center [701, 381] width 420 height 88
click at [715, 372] on textarea "Hi Jalicia. This is [PERSON_NAME] with [DEMOGRAPHIC_DATA]-fil-A. Thank you for …" at bounding box center [701, 381] width 420 height 88
type textarea "Hi Jalicia. This is [PERSON_NAME] with [DEMOGRAPHIC_DATA]-fil-A. Thank you for …"
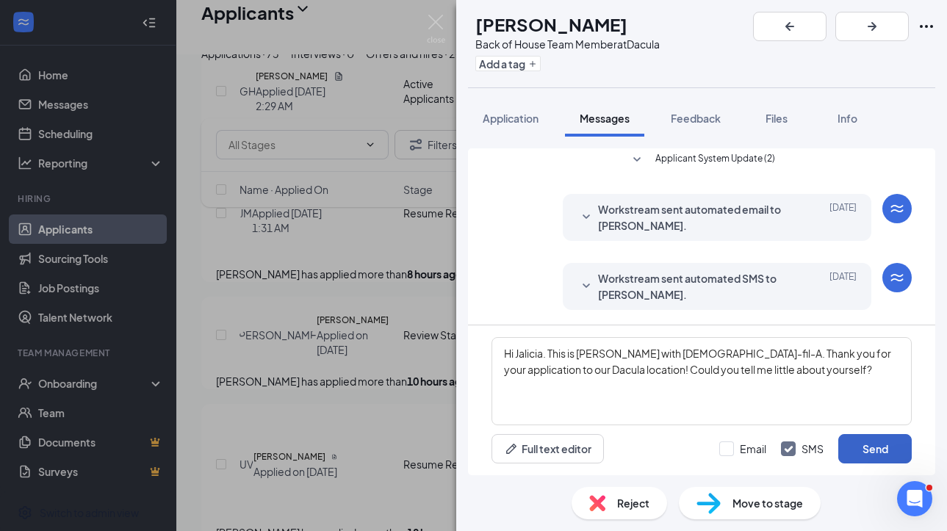
click at [715, 451] on button "Send" at bounding box center [874, 448] width 73 height 29
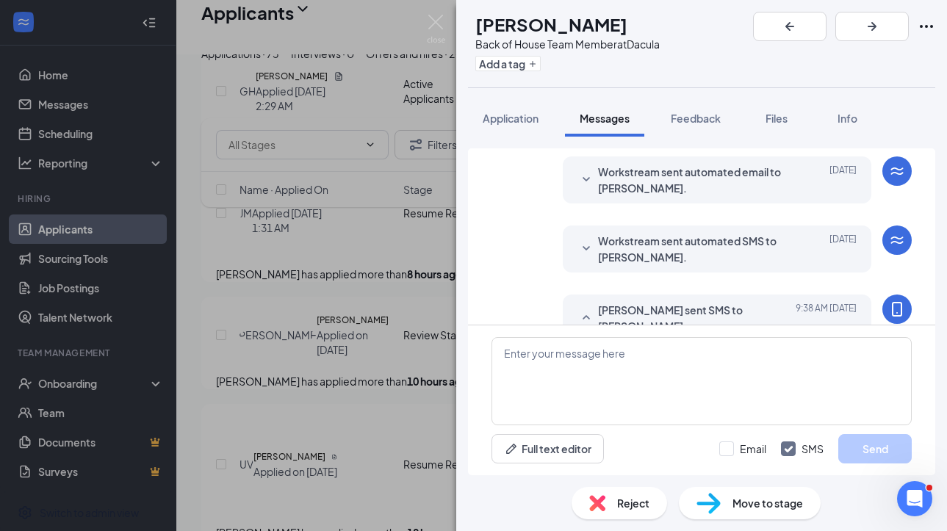
click at [715, 499] on span "Move to stage" at bounding box center [767, 503] width 71 height 16
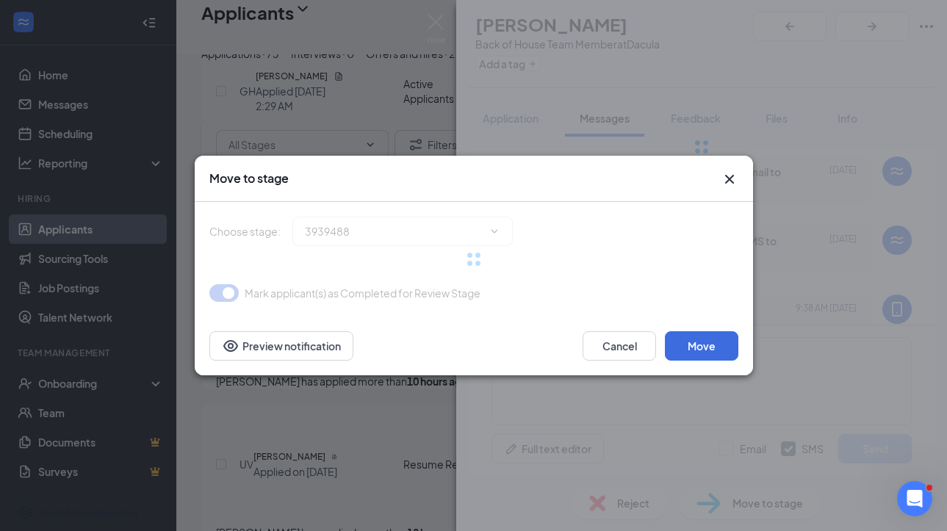
scroll to position [131, 0]
type input "Active Applicants (next stage)"
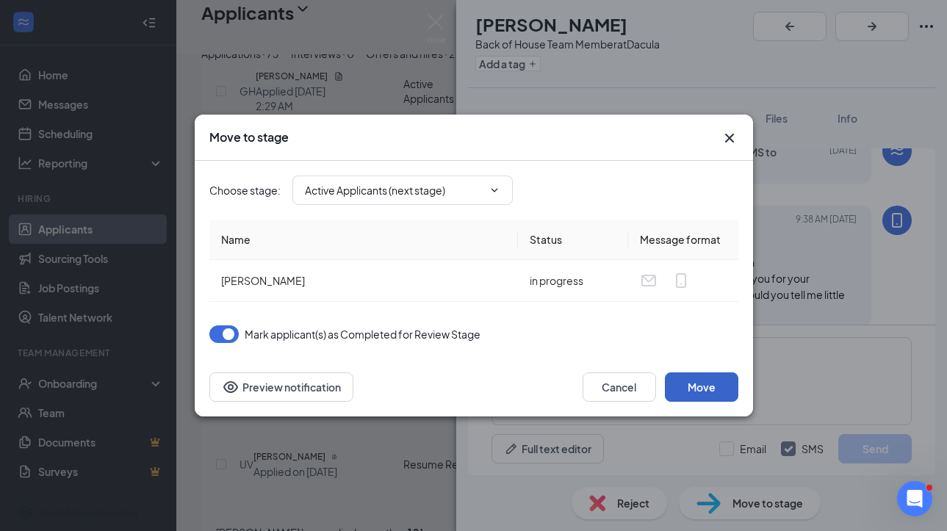
click at [703, 389] on button "Move" at bounding box center [701, 386] width 73 height 29
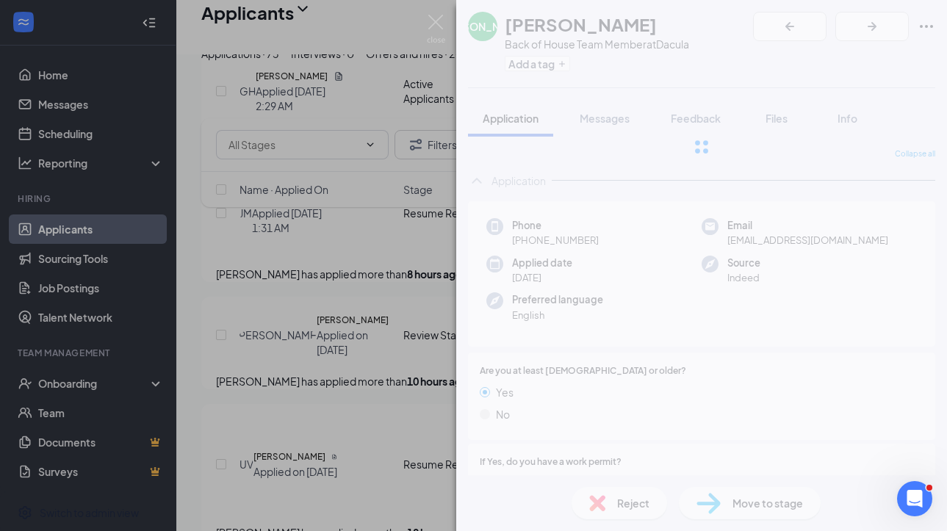
click at [436, 239] on div "[PERSON_NAME] Back of House Team Member at Dacula Add a tag Application Message…" at bounding box center [473, 265] width 947 height 531
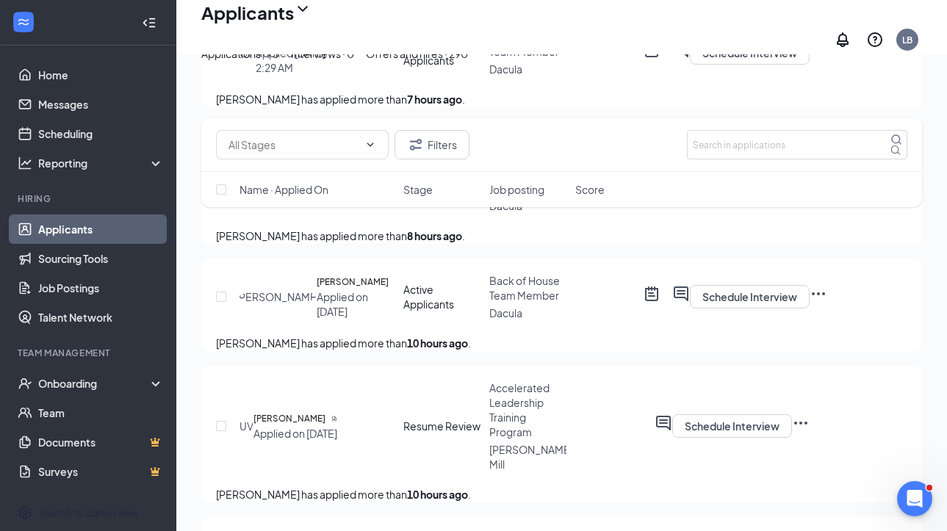
scroll to position [450, 0]
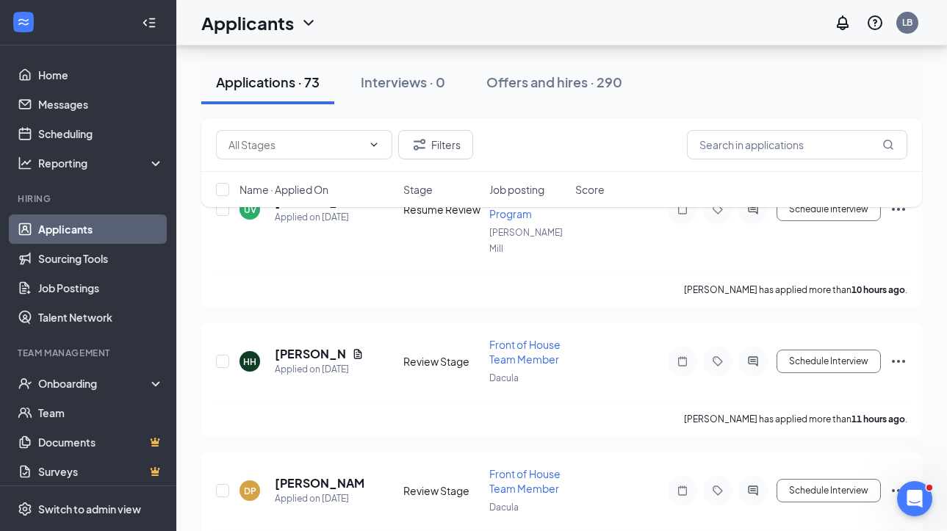
scroll to position [744, 0]
click at [297, 345] on h5 "[PERSON_NAME]" at bounding box center [310, 353] width 71 height 16
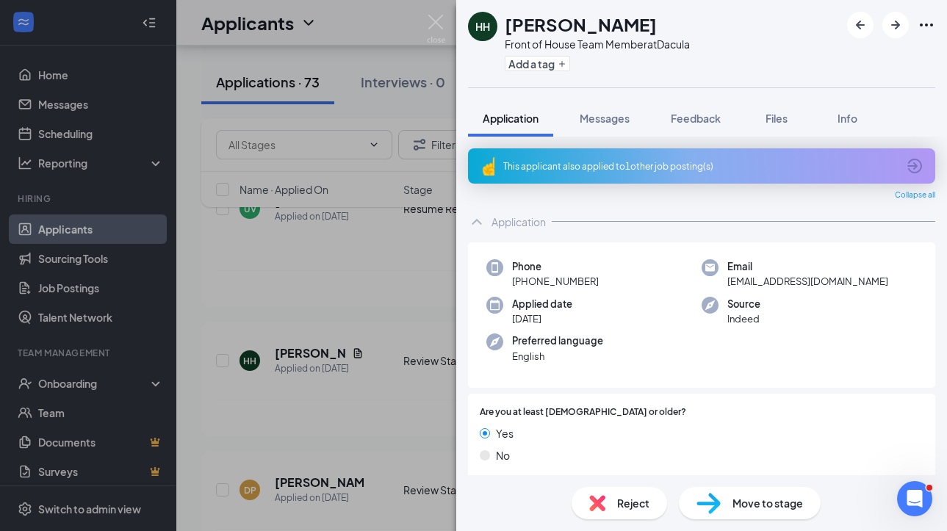
click at [679, 167] on div "This applicant also applied to 1 other job posting(s)" at bounding box center [700, 166] width 394 height 12
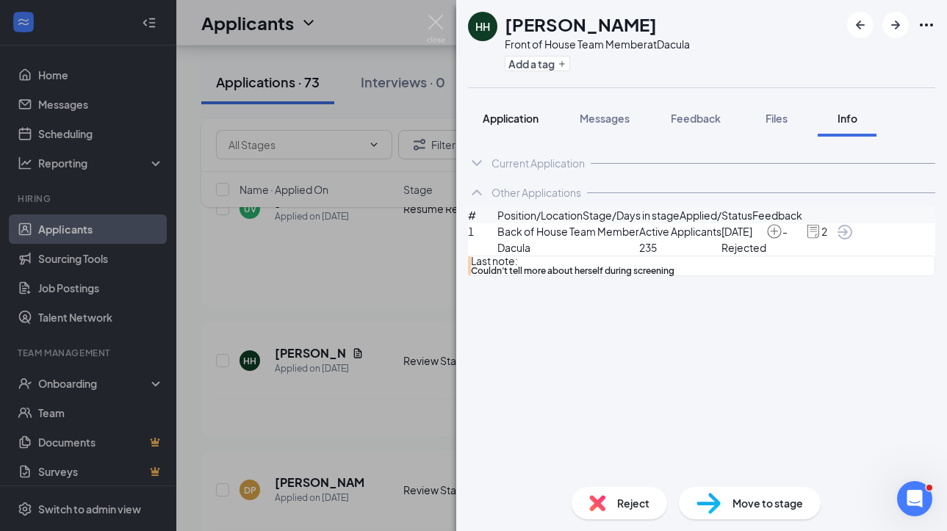
click at [541, 118] on button "Application" at bounding box center [510, 118] width 85 height 37
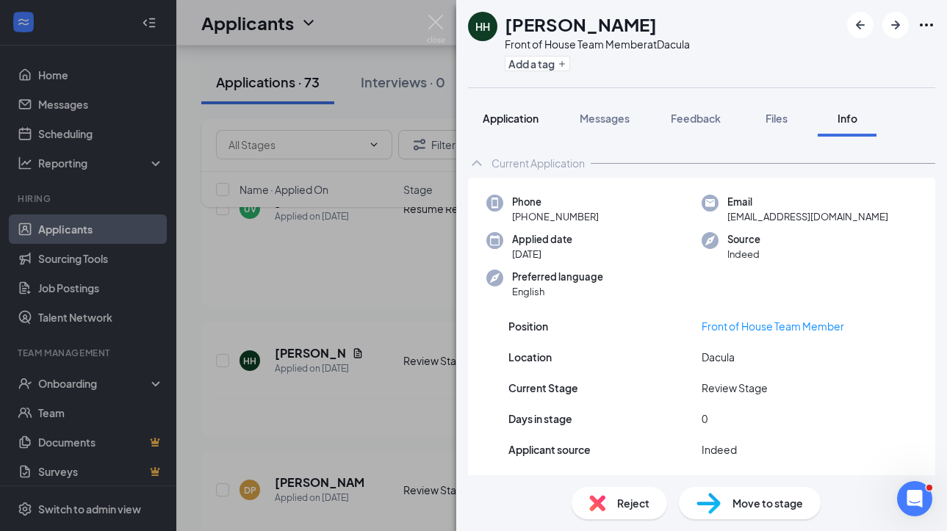
click at [526, 120] on span "Application" at bounding box center [511, 118] width 56 height 13
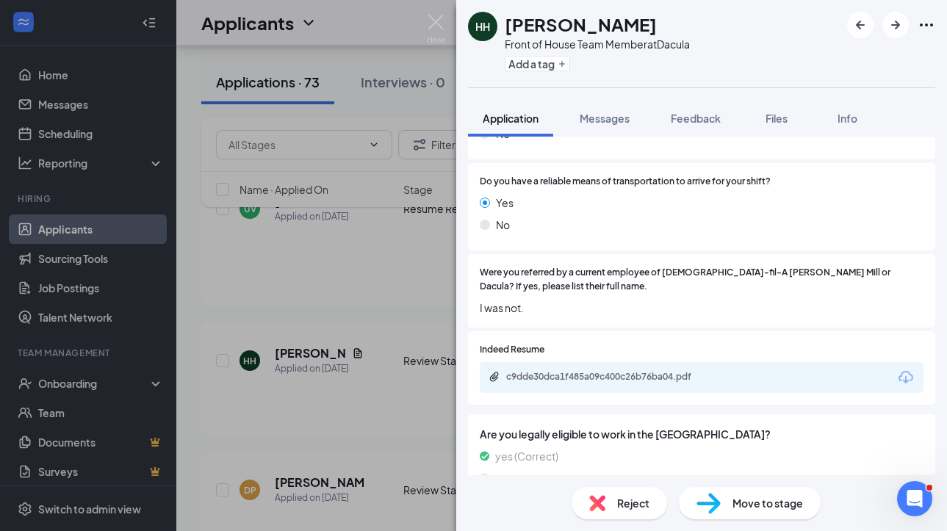
scroll to position [1366, 0]
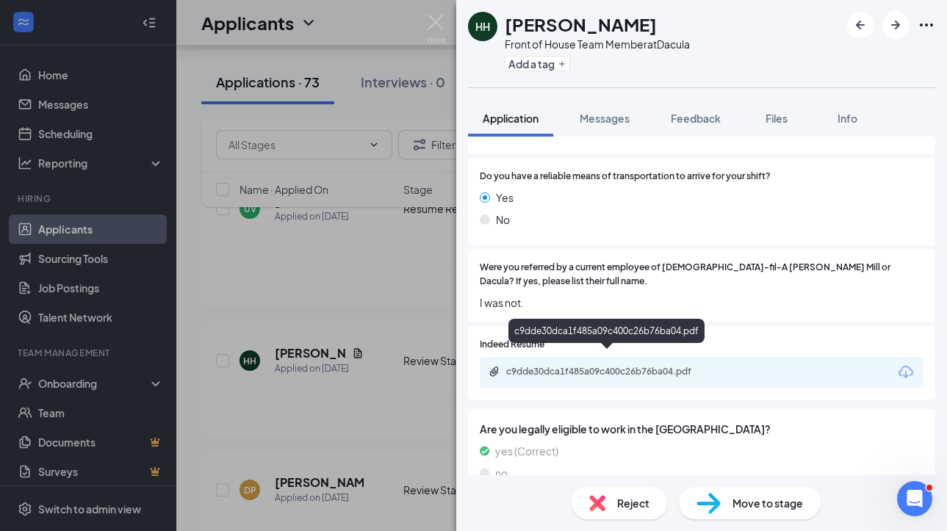
click at [572, 366] on div "c9dde30dca1f485a09c400c26b76ba04.pdf" at bounding box center [609, 372] width 206 height 12
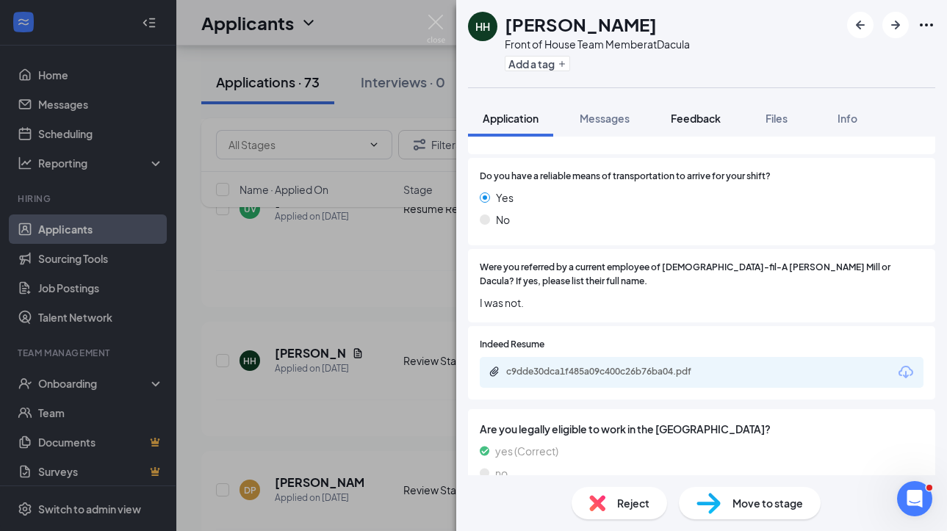
click at [688, 123] on span "Feedback" at bounding box center [696, 118] width 50 height 13
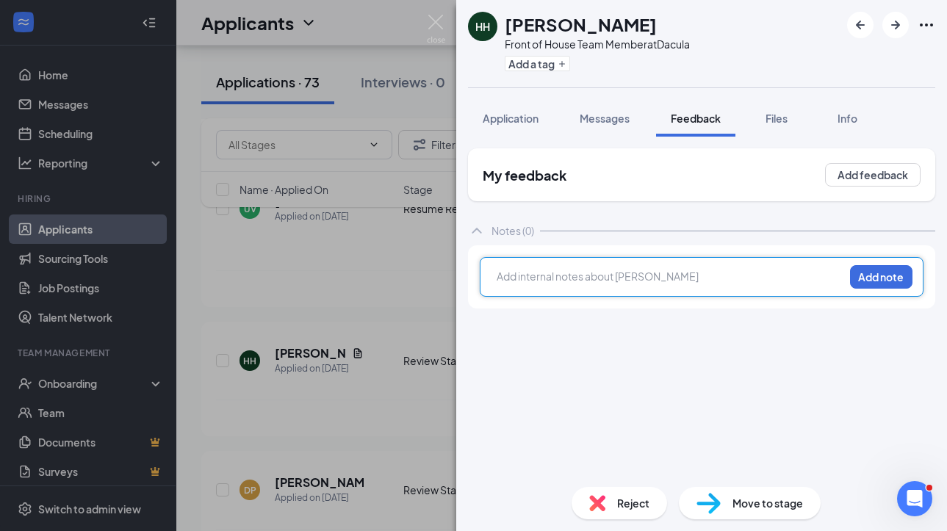
click at [646, 286] on div at bounding box center [670, 278] width 346 height 19
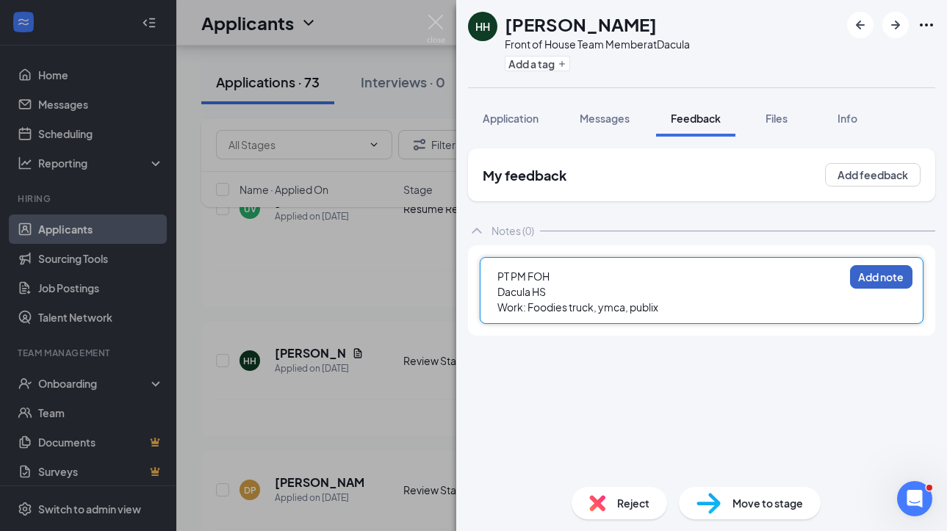
click at [885, 271] on button "Add note" at bounding box center [881, 277] width 62 height 24
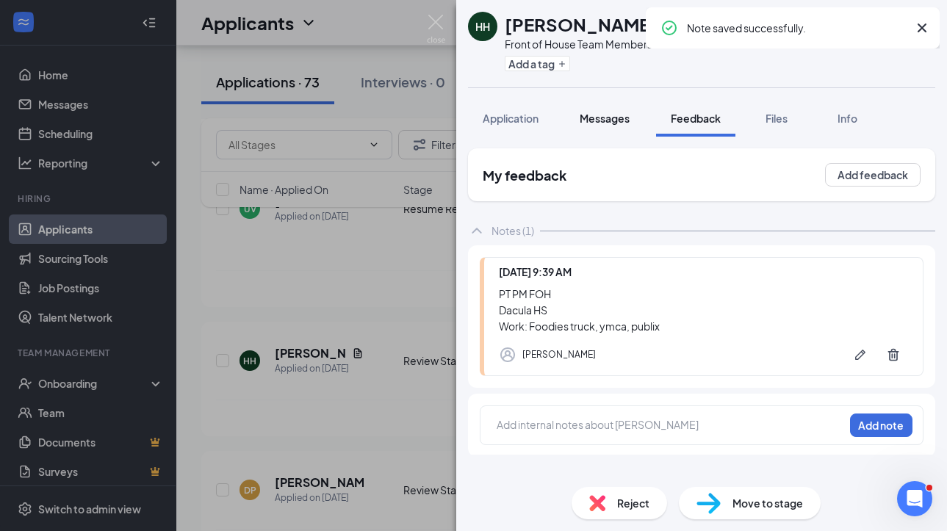
click at [599, 129] on button "Messages" at bounding box center [604, 118] width 79 height 37
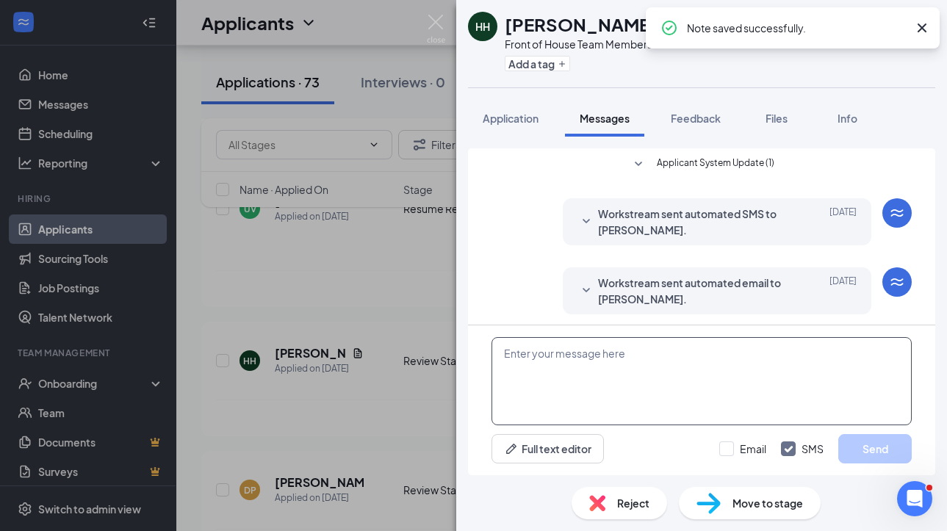
click at [608, 387] on textarea at bounding box center [701, 381] width 420 height 88
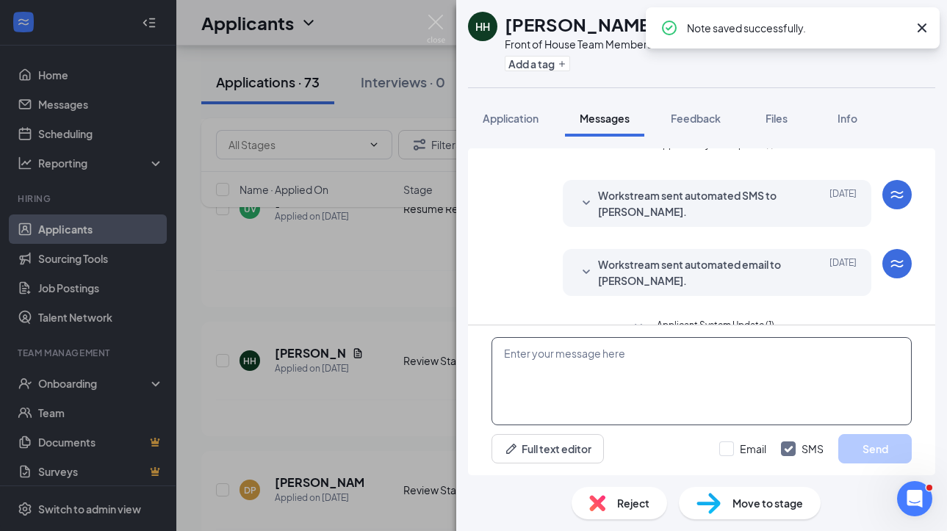
scroll to position [47, 0]
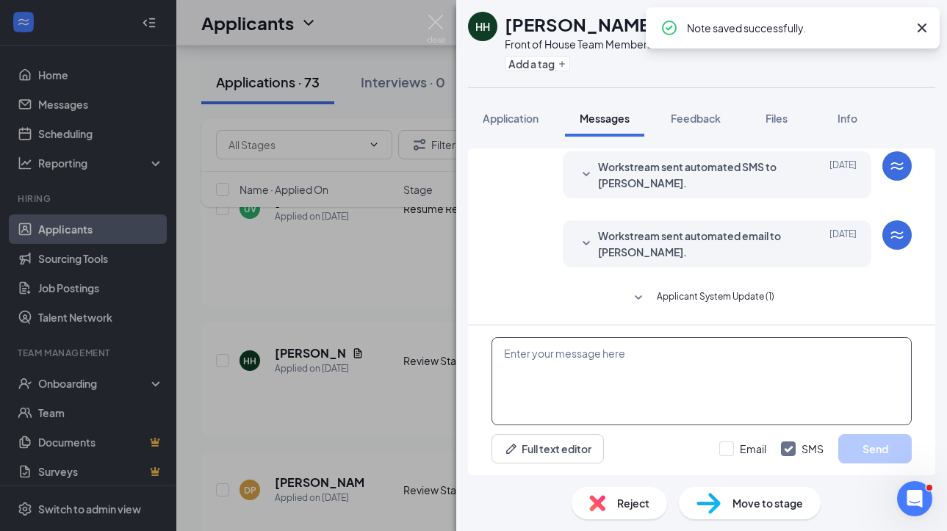
paste textarea "Hi [PERSON_NAME]. This is [PERSON_NAME] with [DEMOGRAPHIC_DATA]-fil-A. Thank yo…"
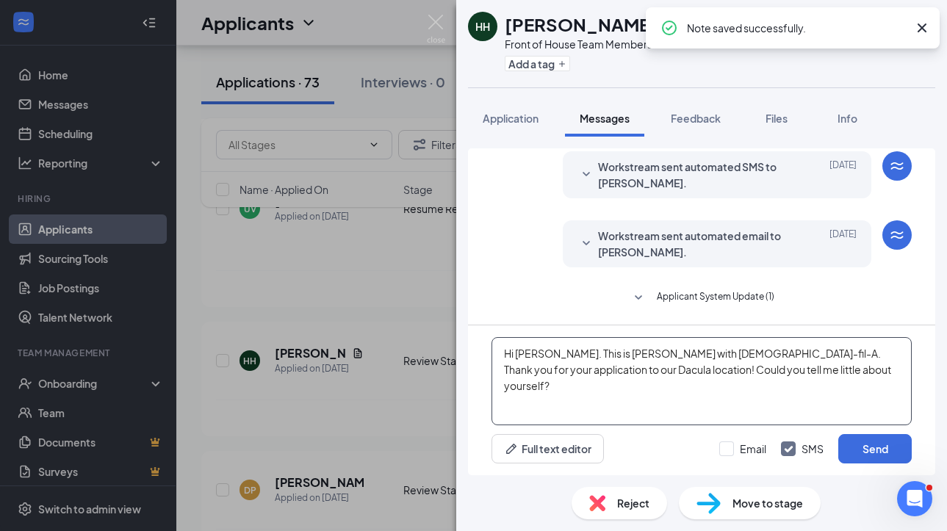
click at [532, 352] on textarea "Hi [PERSON_NAME]. This is [PERSON_NAME] with [DEMOGRAPHIC_DATA]-fil-A. Thank yo…" at bounding box center [701, 381] width 420 height 88
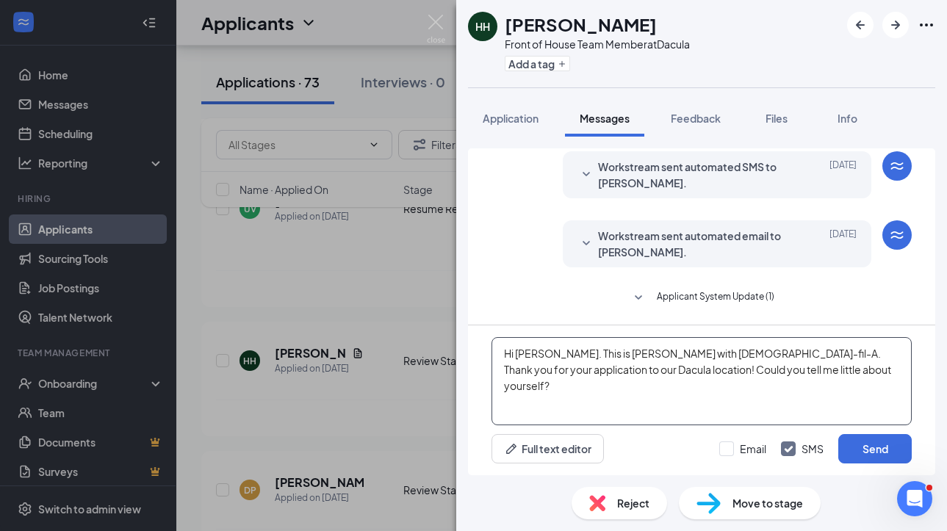
click at [769, 410] on textarea "Hi Hannah. This is Lauren with Chick-fil-A. Thank you for your application to o…" at bounding box center [701, 381] width 420 height 88
type textarea "Hi Hannah. This is Lauren with Chick-fil-A. Thank you for your application to o…"
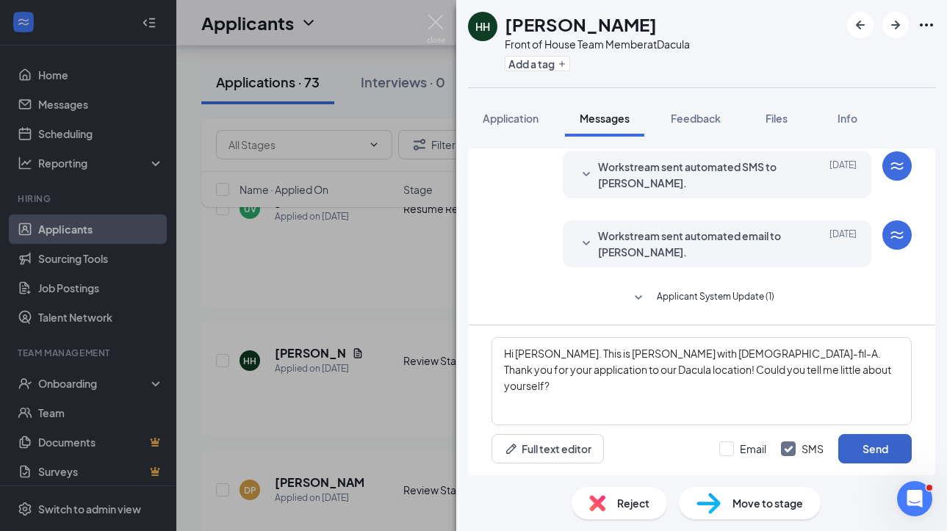
click at [885, 443] on button "Send" at bounding box center [874, 448] width 73 height 29
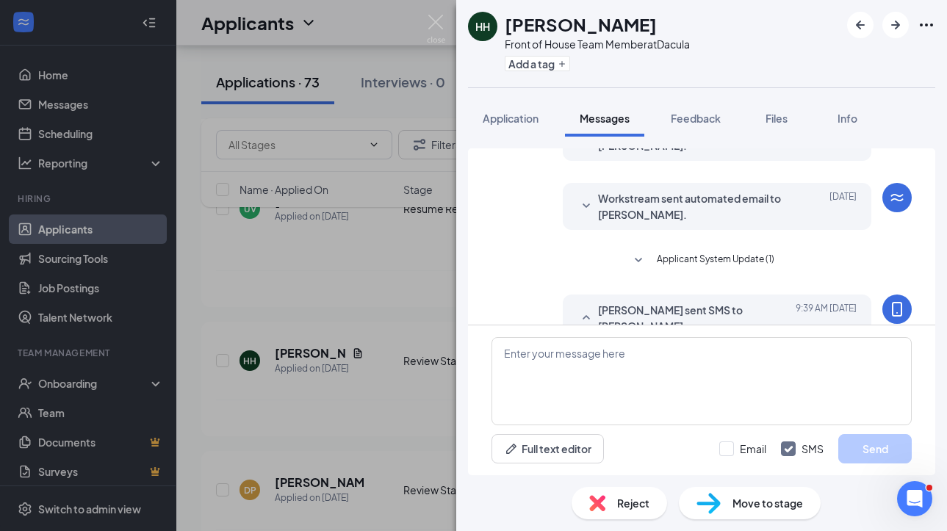
click at [699, 502] on img at bounding box center [708, 503] width 24 height 21
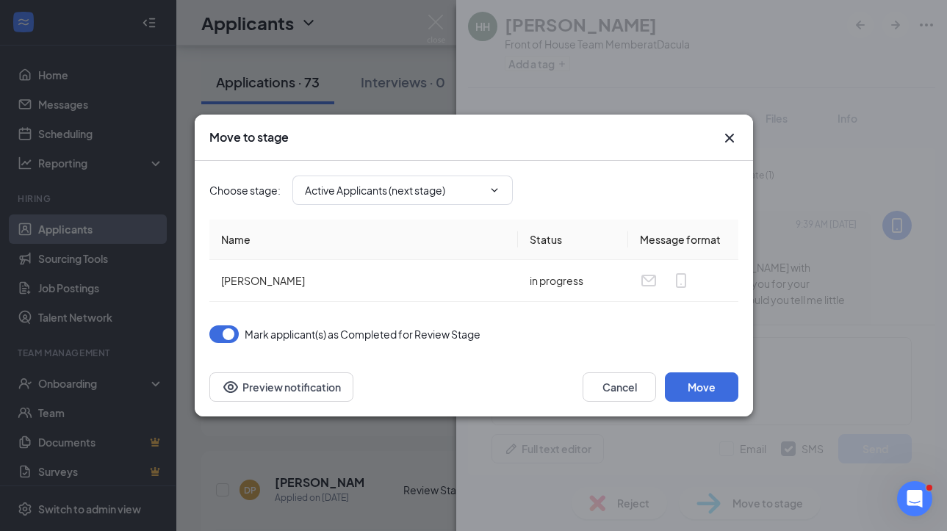
scroll to position [173, 0]
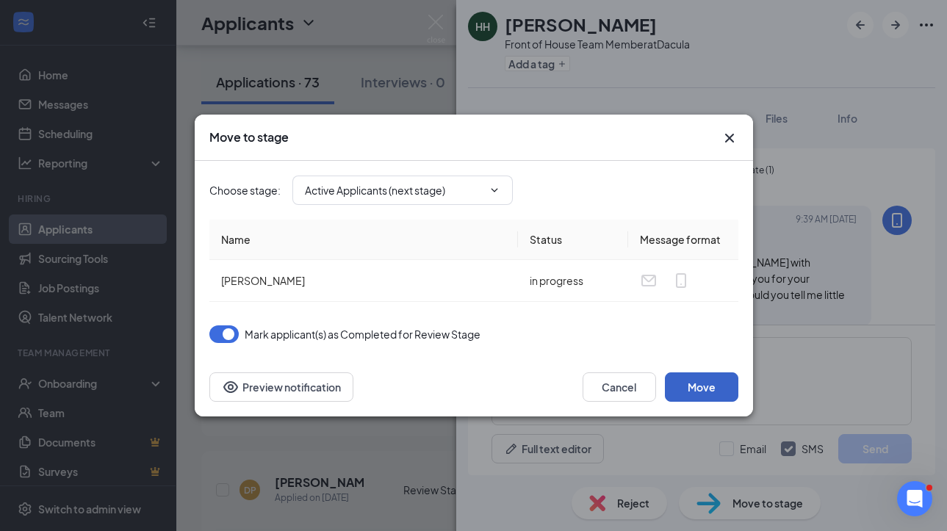
click at [682, 381] on button "Move" at bounding box center [701, 386] width 73 height 29
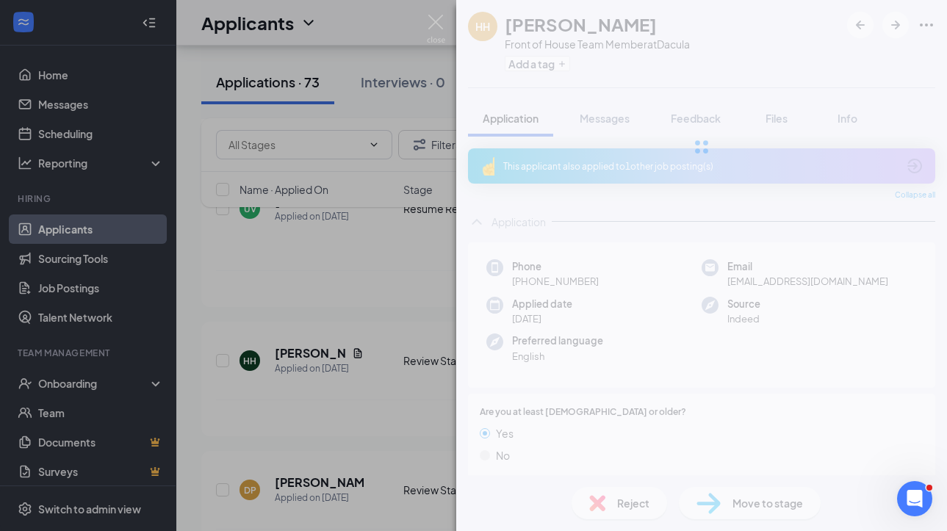
click at [391, 386] on div "HH Hannah Horton Front of House Team Member at Dacula Add a tag Application Mes…" at bounding box center [473, 265] width 947 height 531
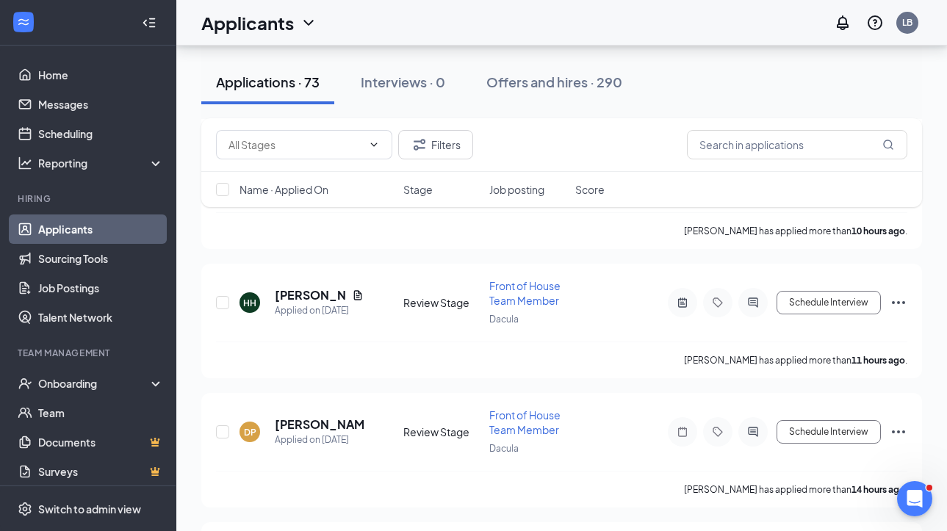
scroll to position [811, 0]
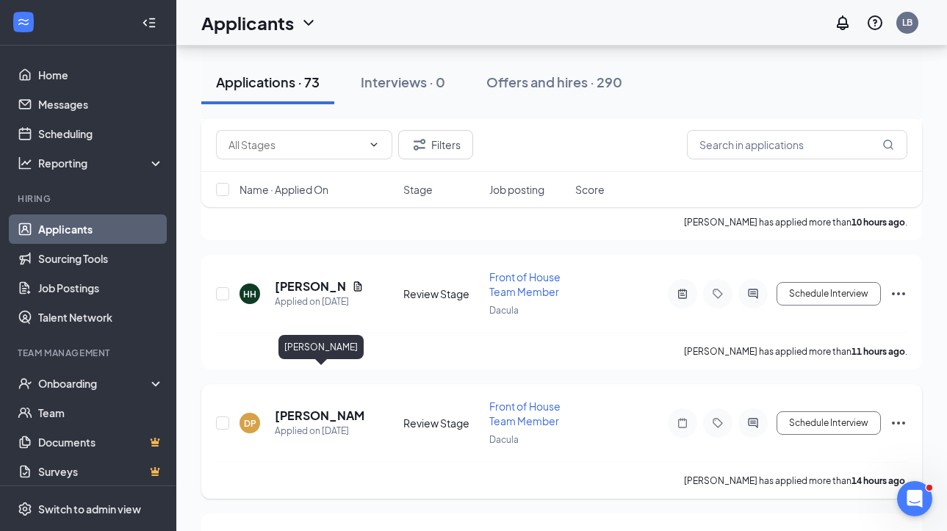
click at [332, 408] on h5 "[PERSON_NAME]" at bounding box center [319, 416] width 89 height 16
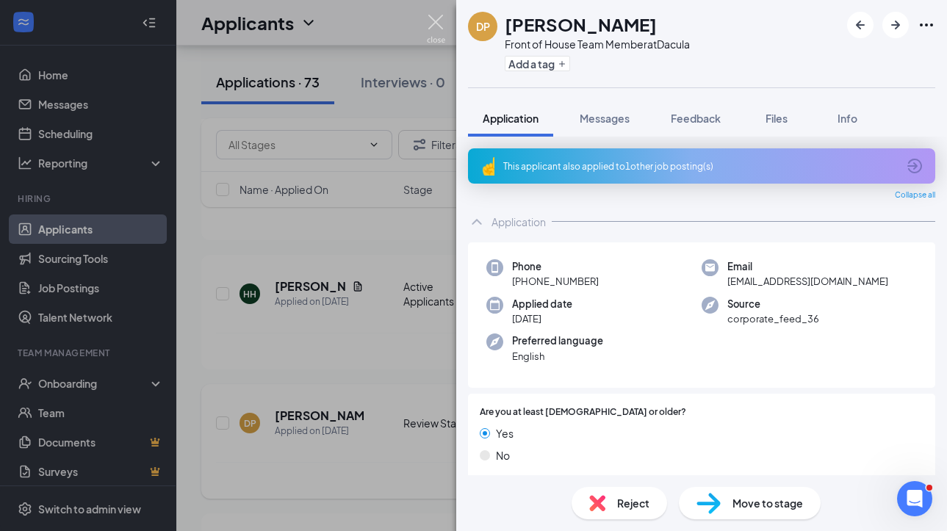
drag, startPoint x: 435, startPoint y: 21, endPoint x: 386, endPoint y: 356, distance: 339.2
click at [435, 21] on img at bounding box center [436, 29] width 18 height 29
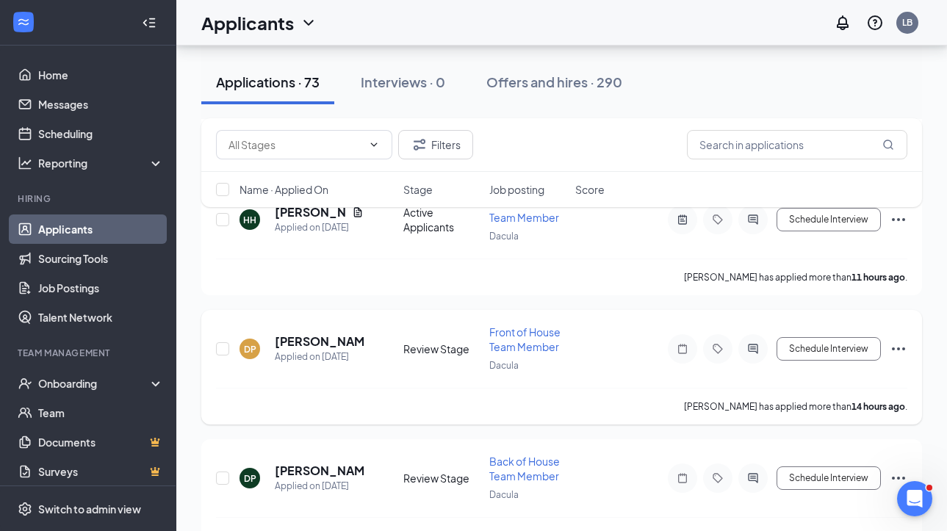
scroll to position [887, 0]
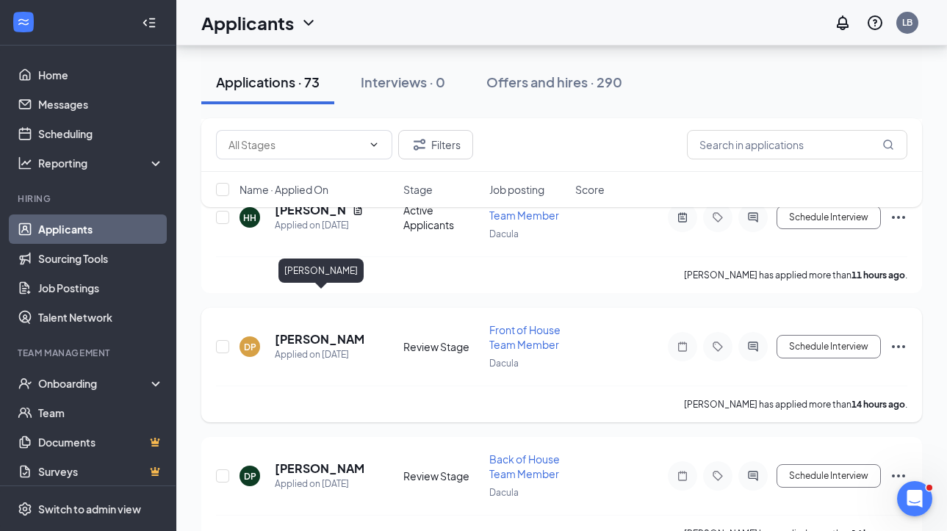
click at [309, 331] on h5 "[PERSON_NAME]" at bounding box center [319, 339] width 89 height 16
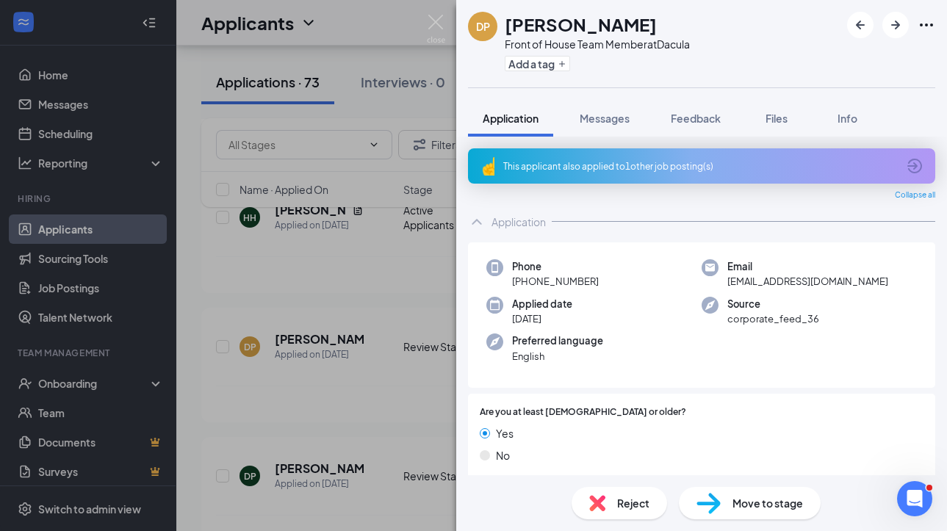
click at [654, 502] on div "Reject" at bounding box center [619, 503] width 95 height 32
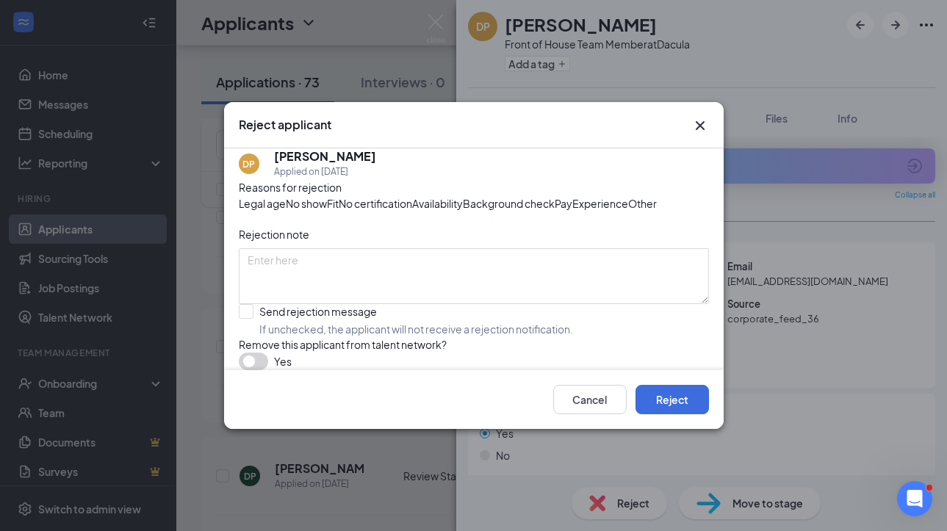
click at [521, 242] on div "Rejection note" at bounding box center [474, 234] width 470 height 16
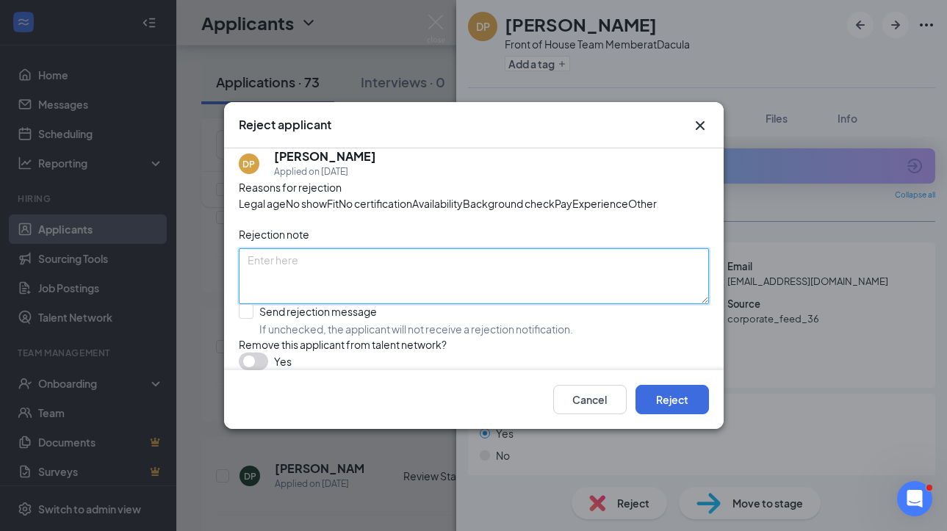
click at [520, 274] on textarea at bounding box center [474, 276] width 470 height 56
type textarea "Multiple apps, removing this one"
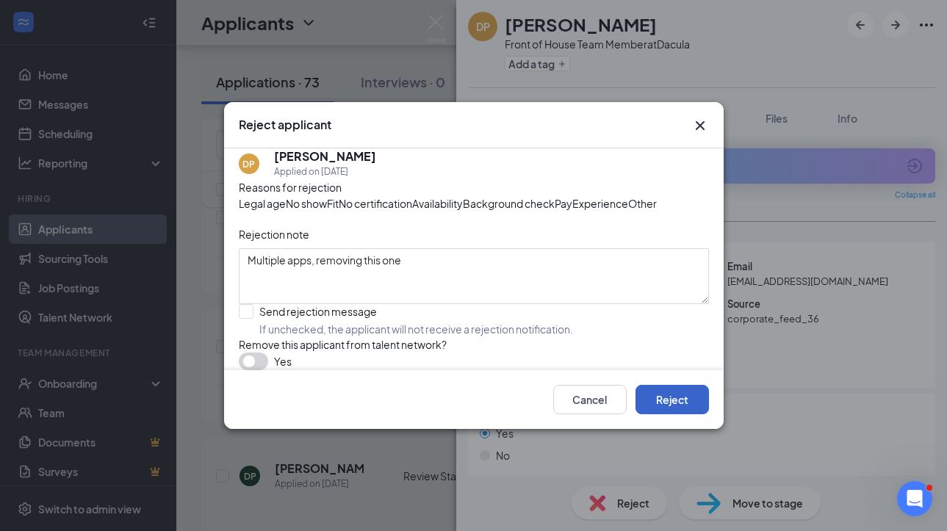
click at [661, 414] on button "Reject" at bounding box center [671, 399] width 73 height 29
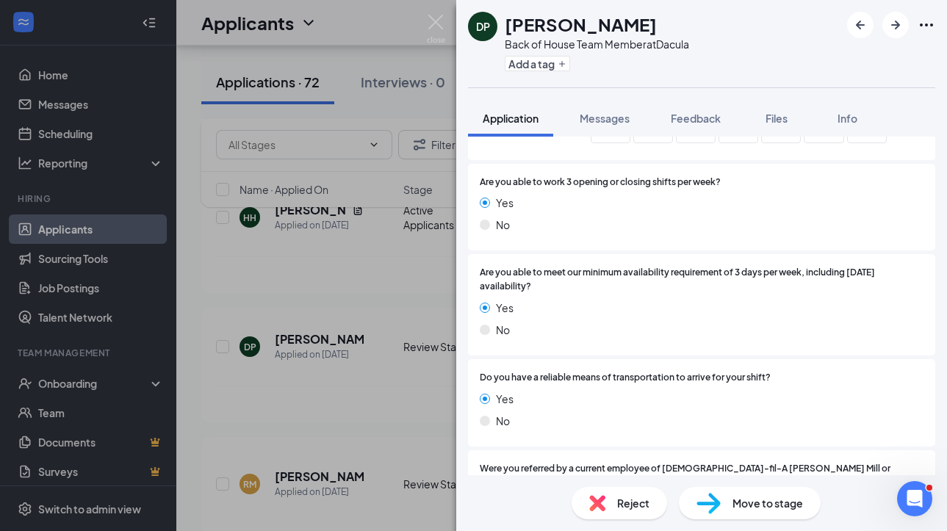
scroll to position [1300, 0]
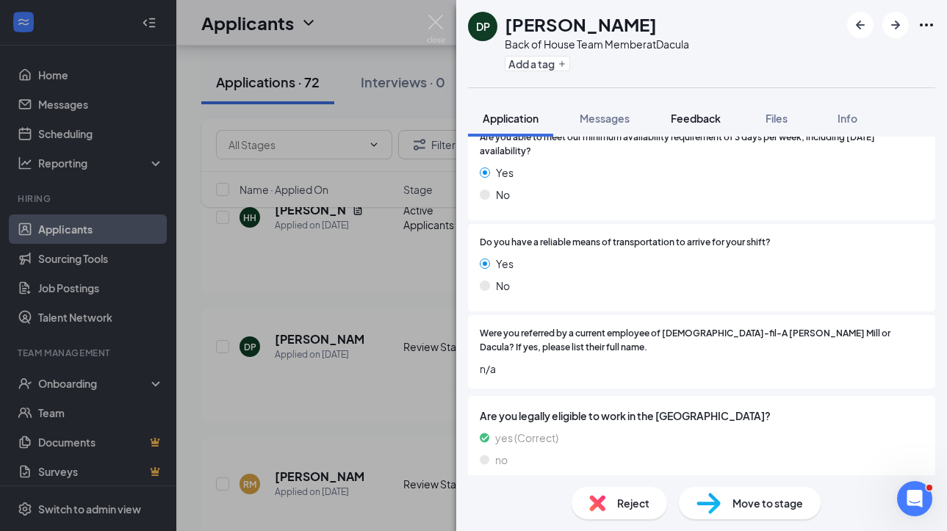
click at [704, 112] on span "Feedback" at bounding box center [696, 118] width 50 height 13
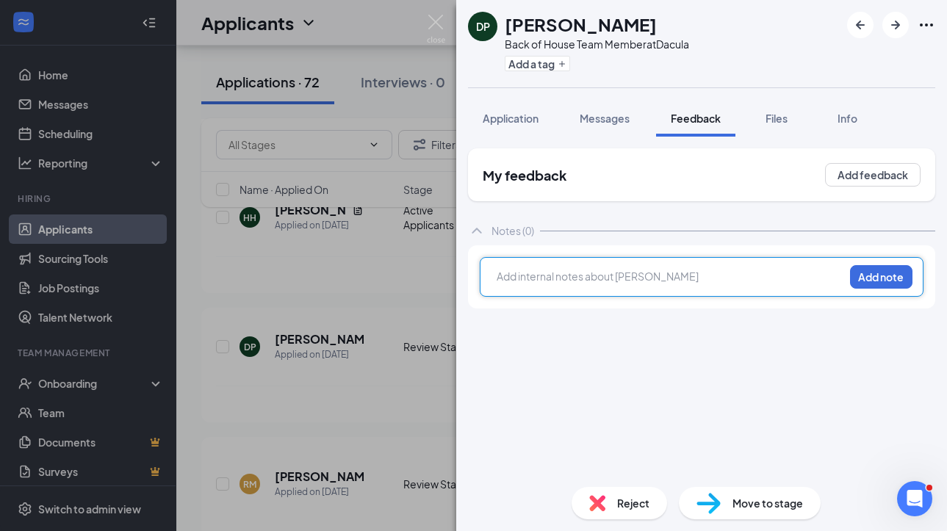
click at [621, 274] on div at bounding box center [670, 276] width 346 height 15
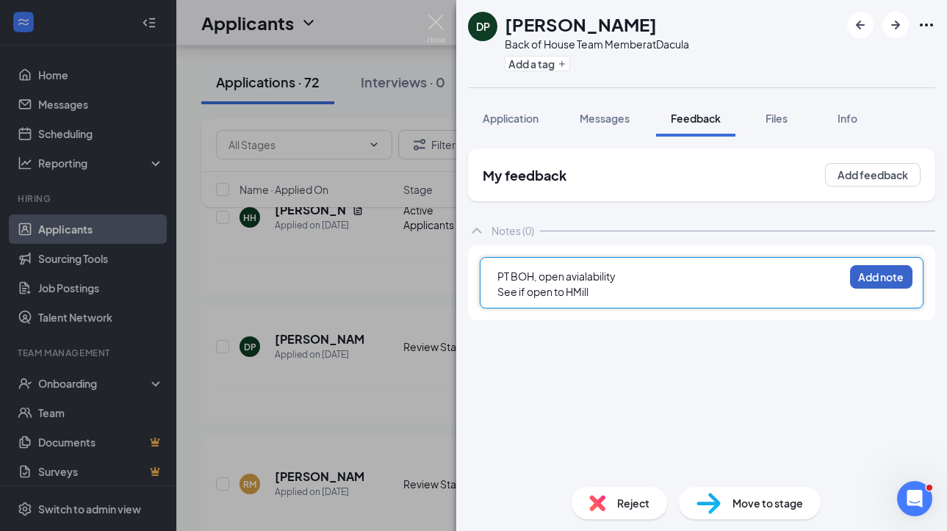
click at [890, 274] on button "Add note" at bounding box center [881, 277] width 62 height 24
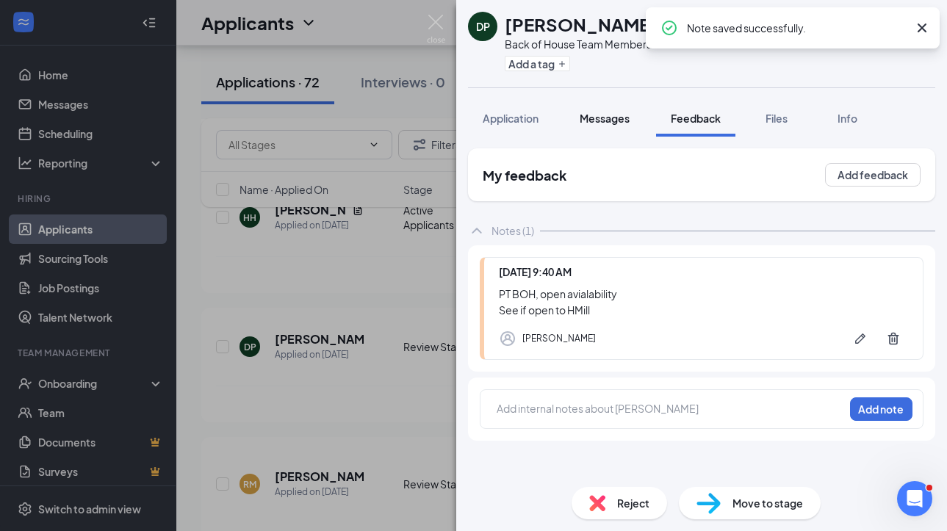
click at [629, 122] on span "Messages" at bounding box center [605, 118] width 50 height 13
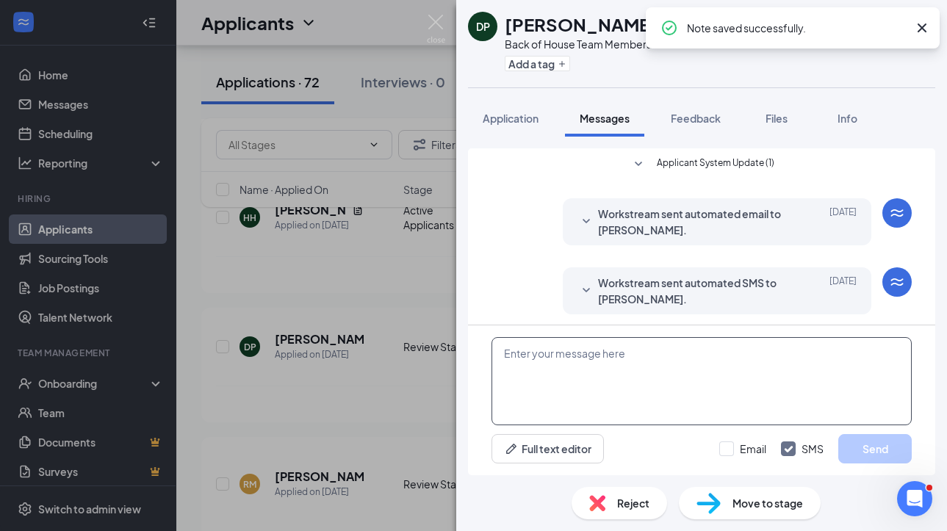
click at [616, 375] on textarea at bounding box center [701, 381] width 420 height 88
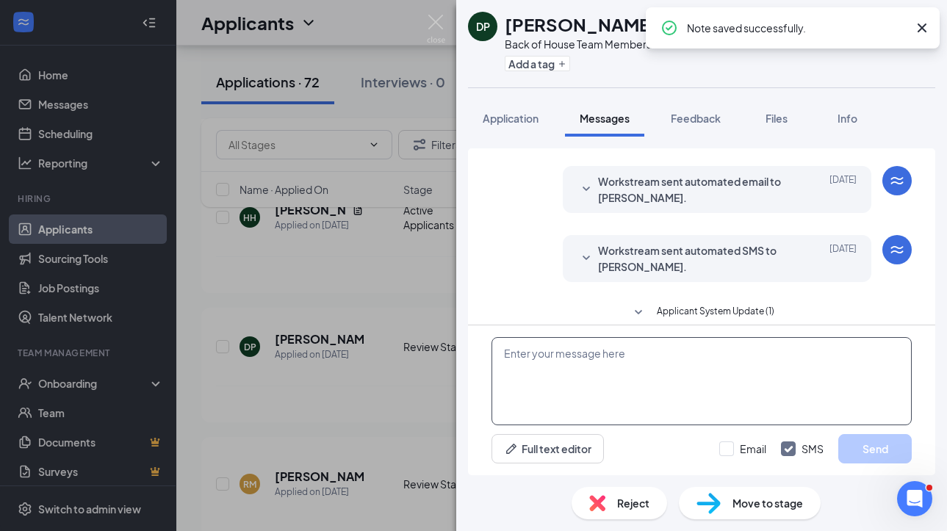
scroll to position [47, 0]
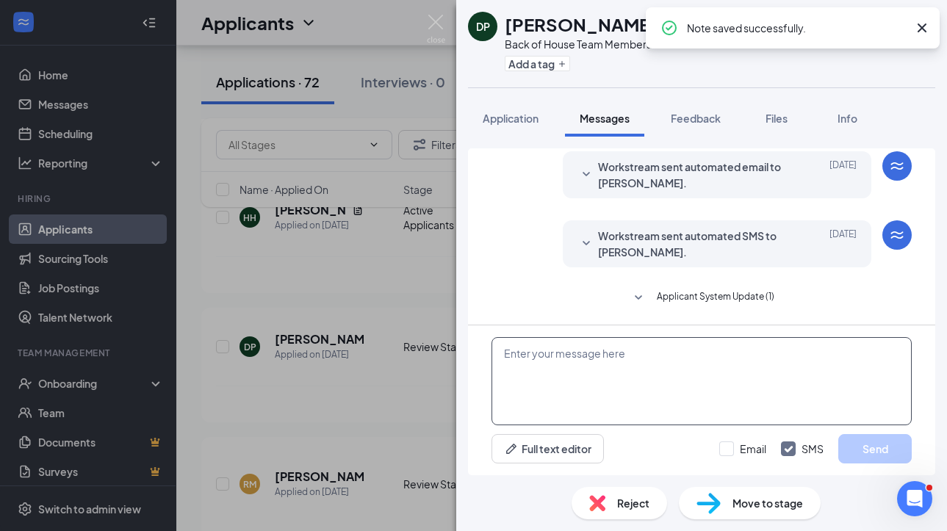
paste textarea "Hi [PERSON_NAME]. This is [PERSON_NAME] with [DEMOGRAPHIC_DATA]-fil-A. Thank yo…"
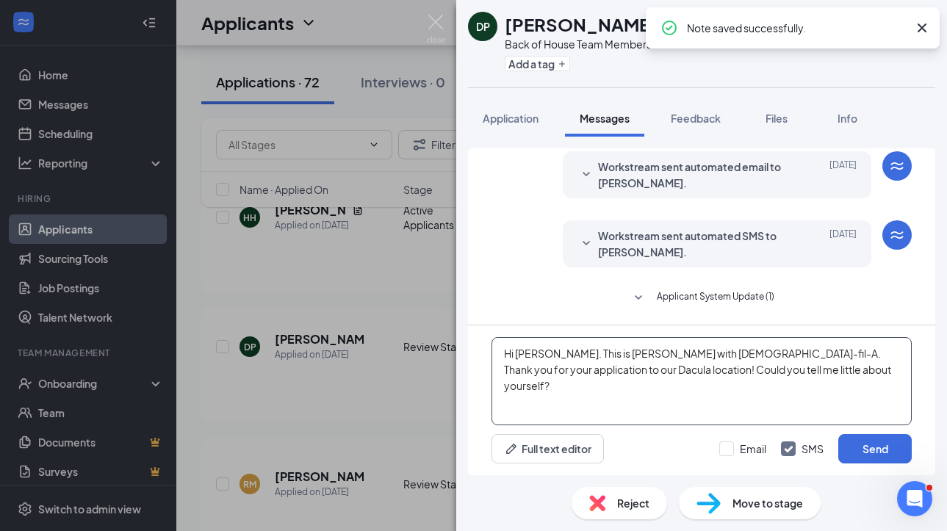
click at [533, 358] on textarea "Hi [PERSON_NAME]. This is [PERSON_NAME] with [DEMOGRAPHIC_DATA]-fil-A. Thank yo…" at bounding box center [701, 381] width 420 height 88
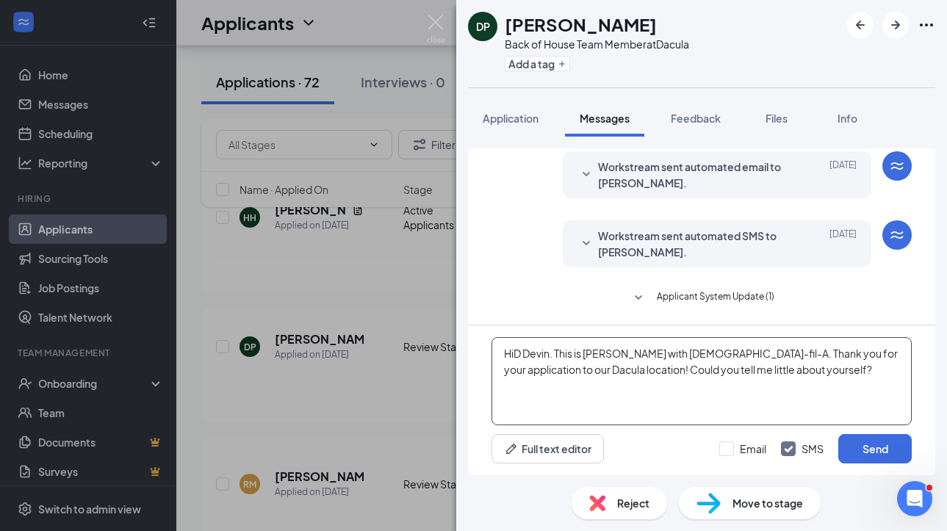
click at [522, 356] on textarea "HiD Devin. This is Lauren with Chick-fil-A. Thank you for your application to o…" at bounding box center [701, 381] width 420 height 88
click at [721, 385] on textarea "Hi Devin. This is Lauren with Chick-fil-A. Thank you for your application to ou…" at bounding box center [701, 381] width 420 height 88
type textarea "Hi Devin. This is Lauren with Chick-fil-A. Thank you for your application to ou…"
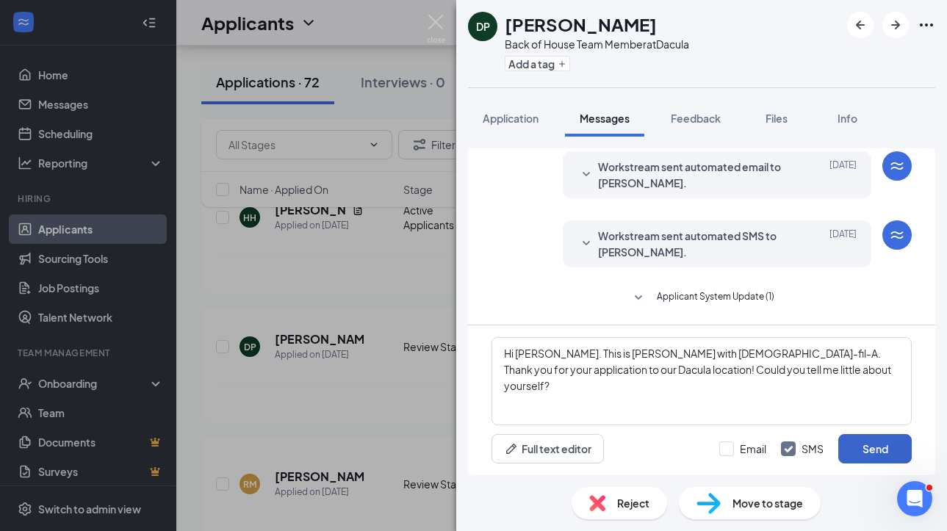
click at [876, 446] on button "Send" at bounding box center [874, 448] width 73 height 29
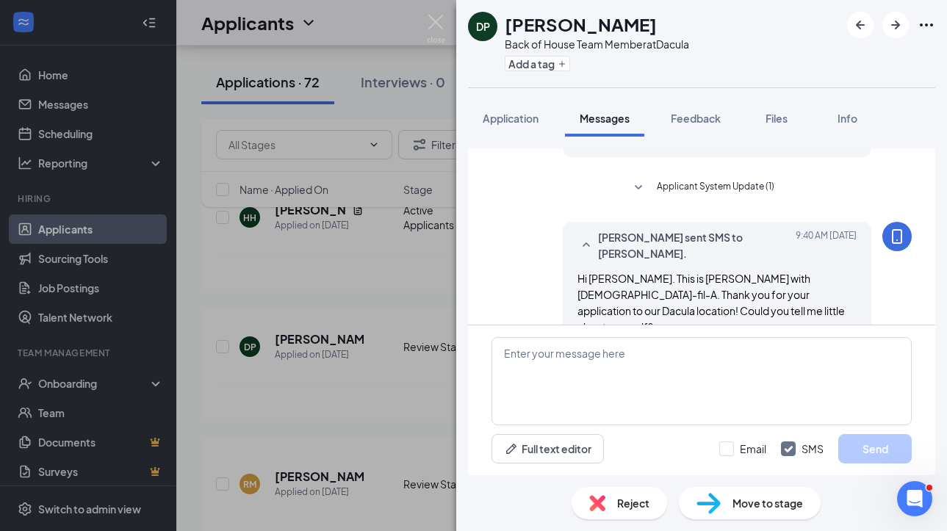
scroll to position [173, 0]
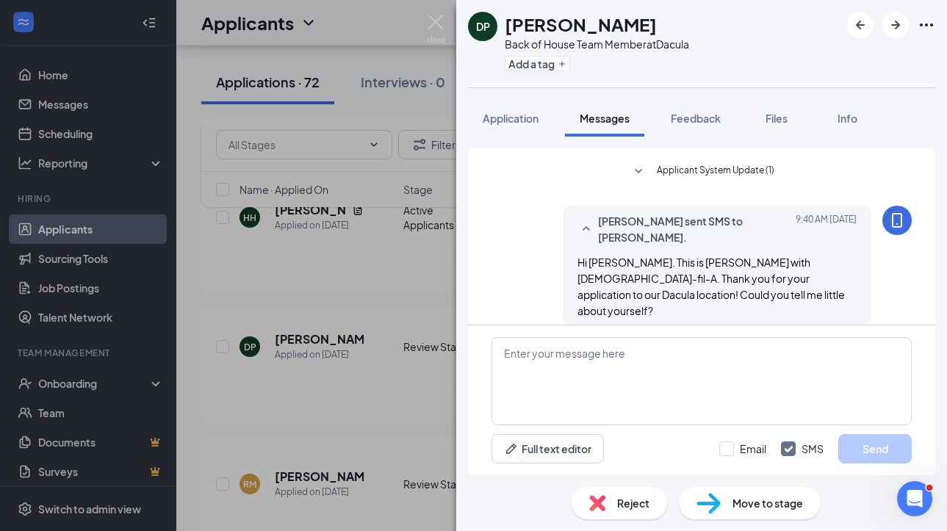
click at [771, 511] on span "Move to stage" at bounding box center [767, 503] width 71 height 16
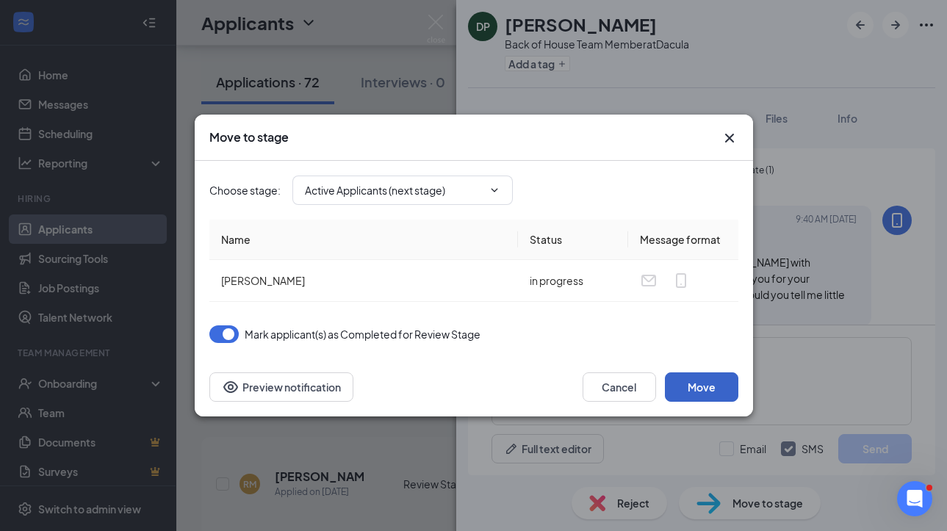
click at [685, 394] on button "Move" at bounding box center [701, 386] width 73 height 29
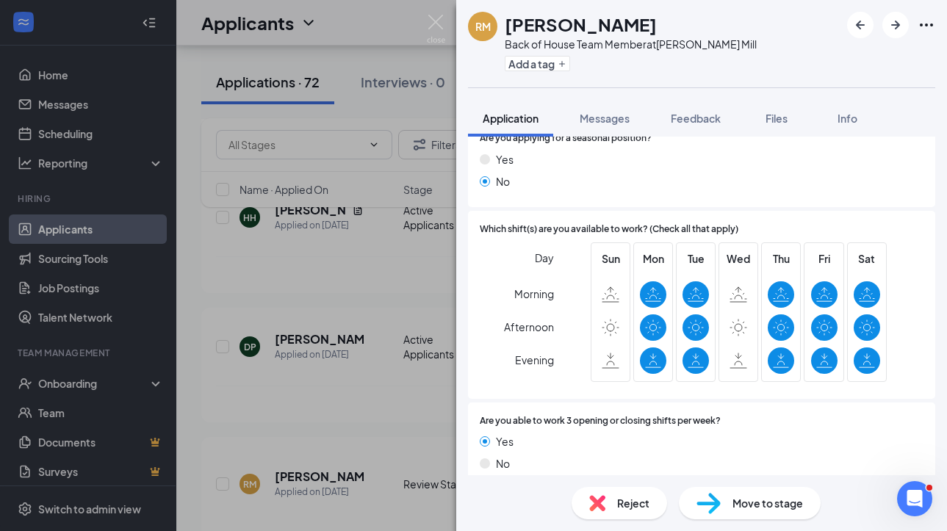
scroll to position [884, 0]
click at [719, 116] on span "Feedback" at bounding box center [696, 118] width 50 height 13
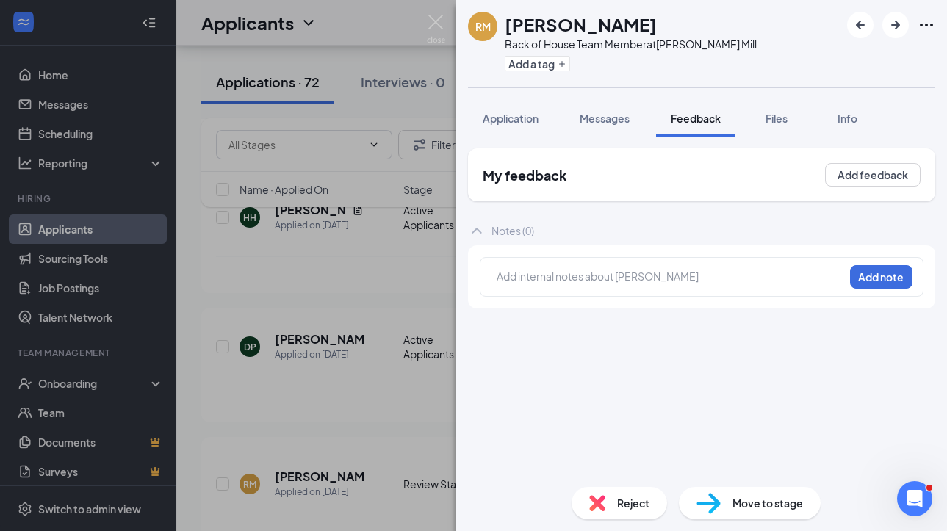
click at [622, 279] on div at bounding box center [670, 276] width 346 height 15
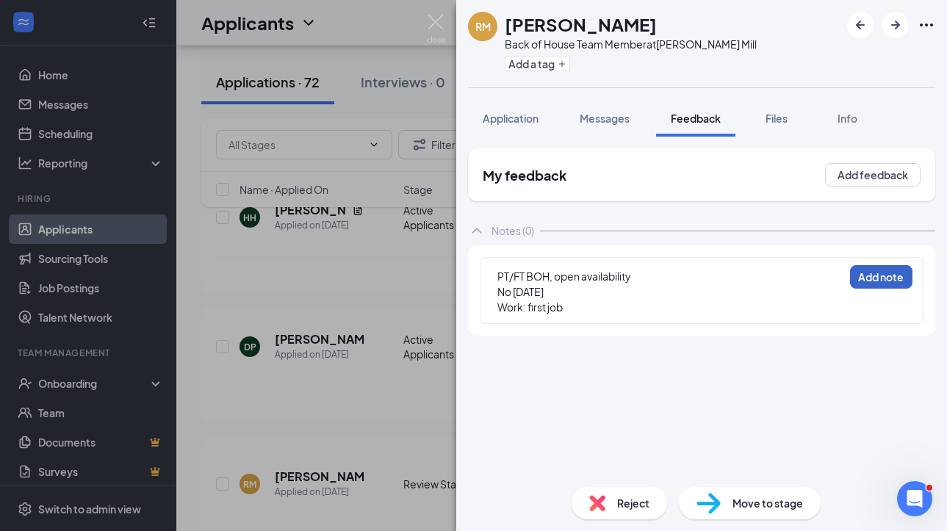
click at [867, 285] on button "Add note" at bounding box center [881, 277] width 62 height 24
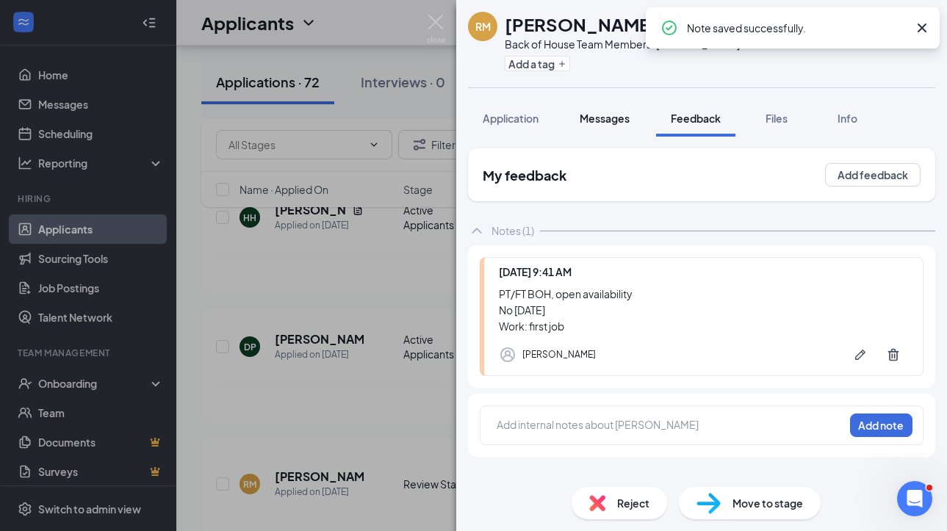
click at [592, 120] on span "Messages" at bounding box center [605, 118] width 50 height 13
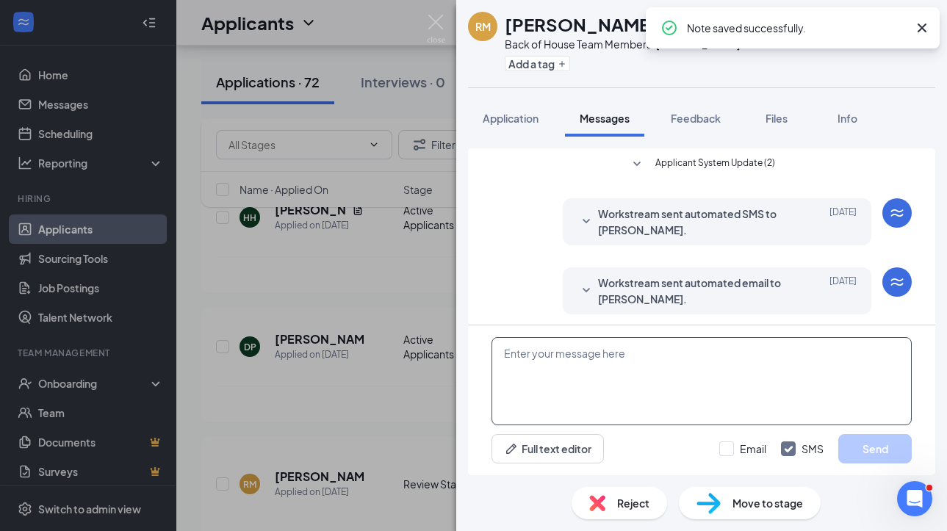
click at [580, 369] on textarea at bounding box center [701, 381] width 420 height 88
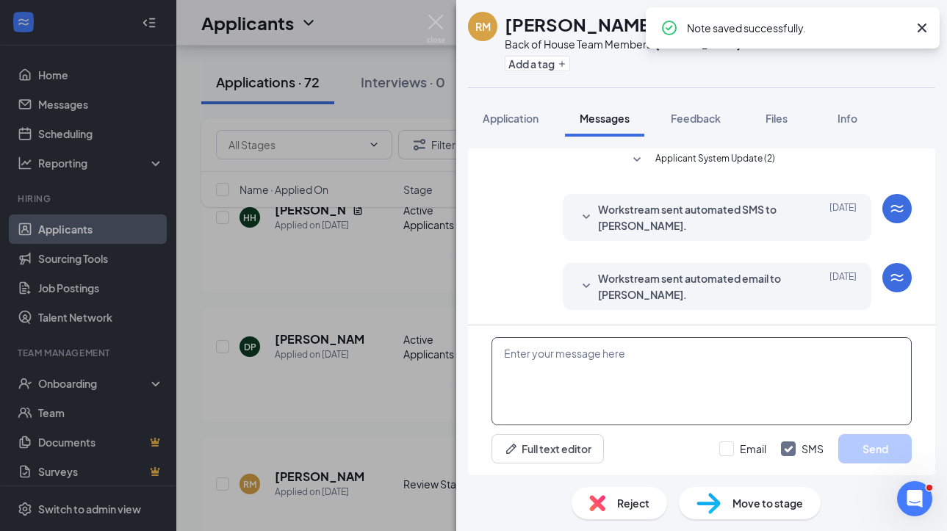
paste textarea "Hi [PERSON_NAME]. This is [PERSON_NAME] with [DEMOGRAPHIC_DATA]-fil-A. Thank yo…"
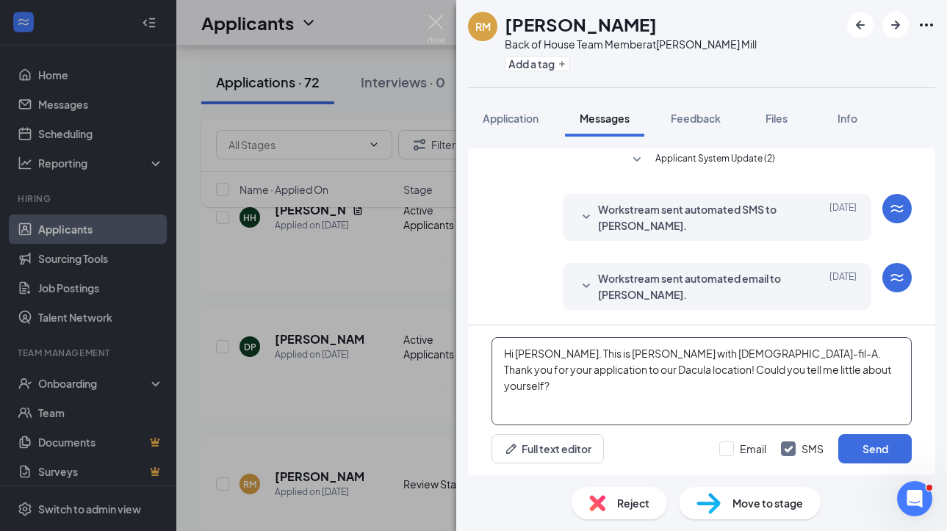
click at [530, 353] on textarea "Hi [PERSON_NAME]. This is [PERSON_NAME] with [DEMOGRAPHIC_DATA]-fil-A. Thank yo…" at bounding box center [701, 381] width 420 height 88
click at [530, 354] on textarea "Hi [PERSON_NAME]. This is [PERSON_NAME] with [DEMOGRAPHIC_DATA]-fil-A. Thank yo…" at bounding box center [701, 381] width 420 height 88
click at [875, 352] on textarea "Hi Riley. This is Lauren with Chick-fil-A. Thank you for your application to ou…" at bounding box center [701, 381] width 420 height 88
type textarea "Hi Riley. This is Lauren with Chick-fil-A. Thank you for your application to ou…"
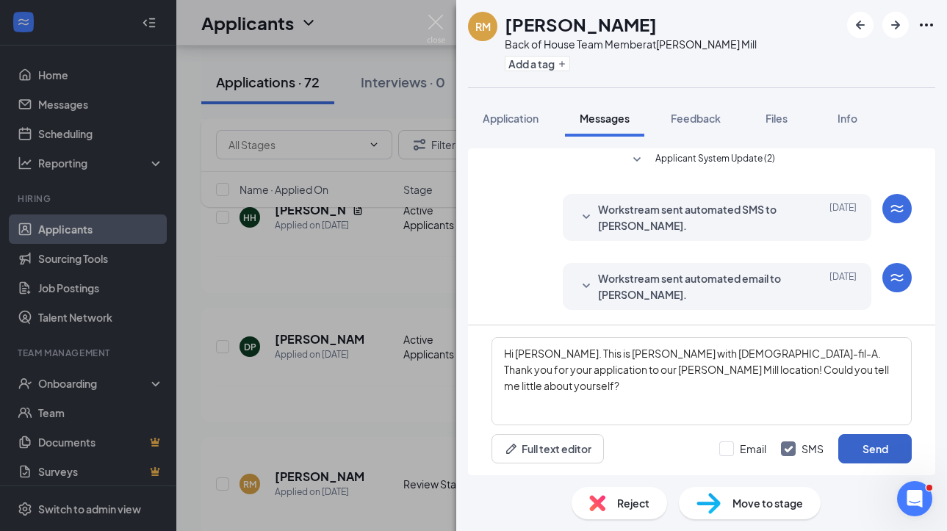
click at [879, 448] on button "Send" at bounding box center [874, 448] width 73 height 29
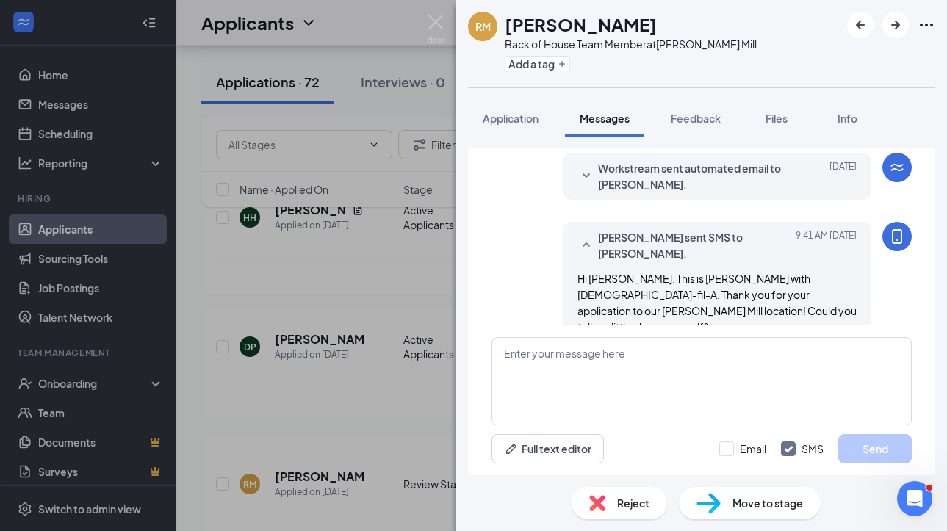
scroll to position [131, 0]
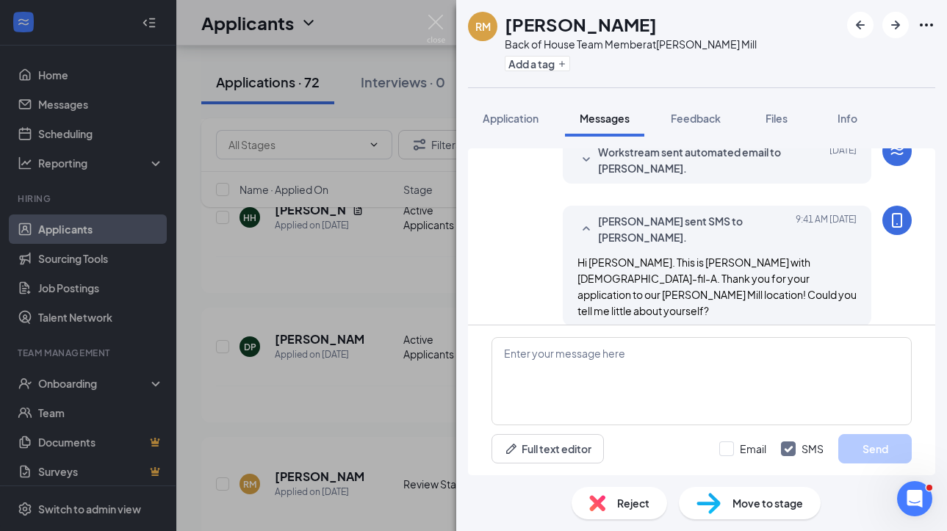
click at [713, 500] on img at bounding box center [708, 503] width 24 height 21
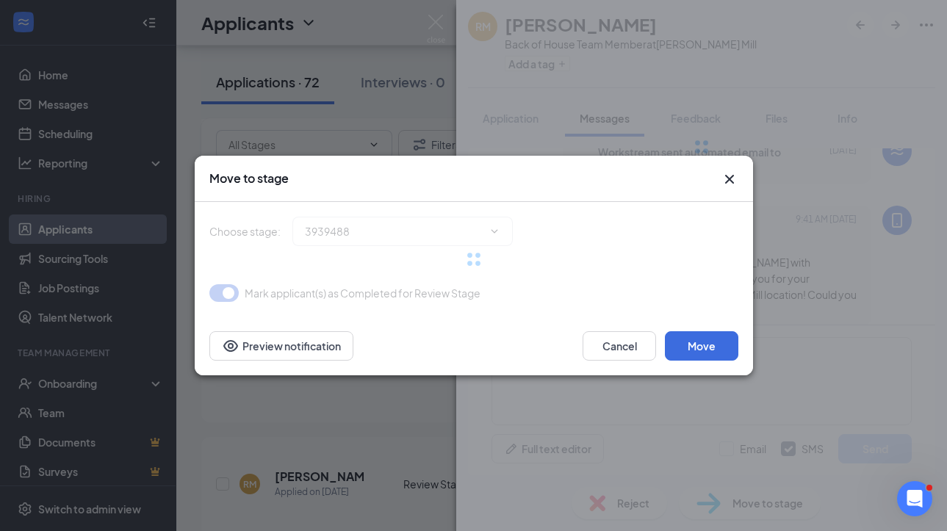
type input "Active Applicants (next stage)"
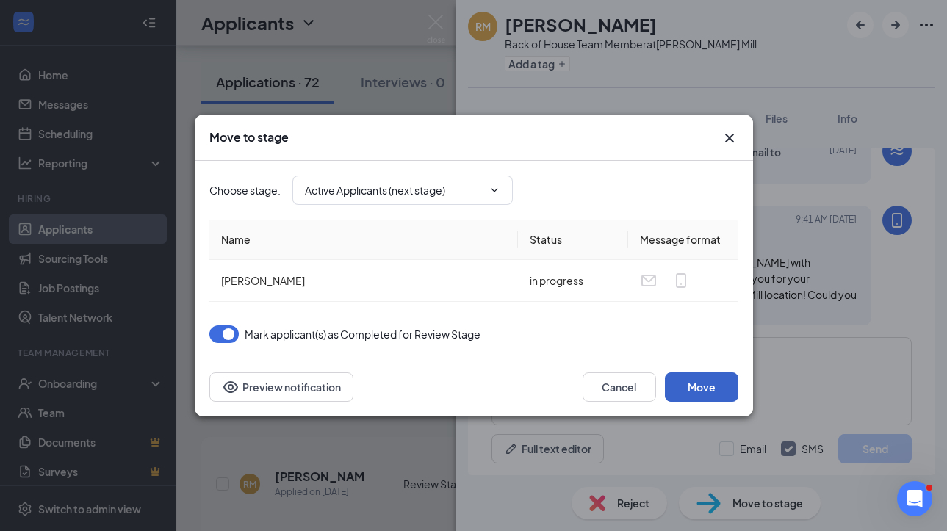
click at [699, 384] on button "Move" at bounding box center [701, 386] width 73 height 29
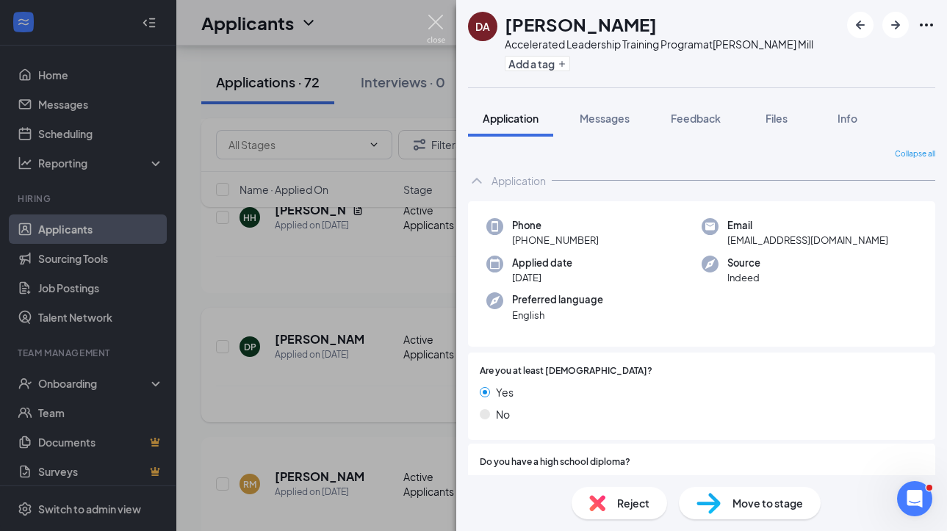
click at [442, 26] on img at bounding box center [436, 29] width 18 height 29
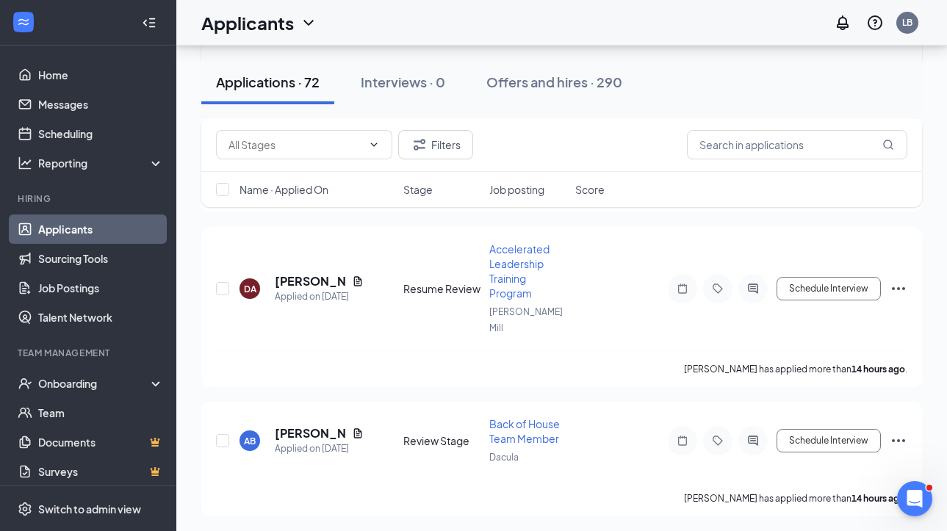
scroll to position [1262, 0]
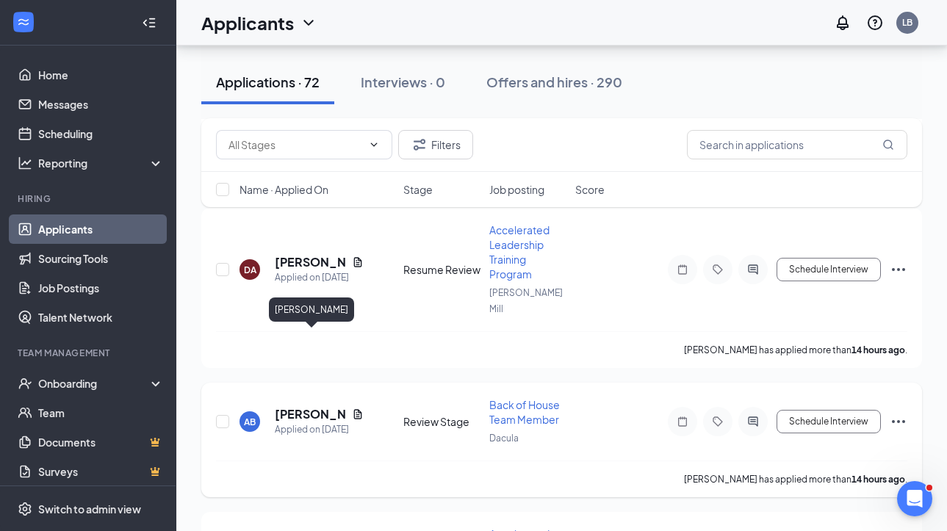
click at [292, 406] on h5 "[PERSON_NAME]" at bounding box center [310, 414] width 71 height 16
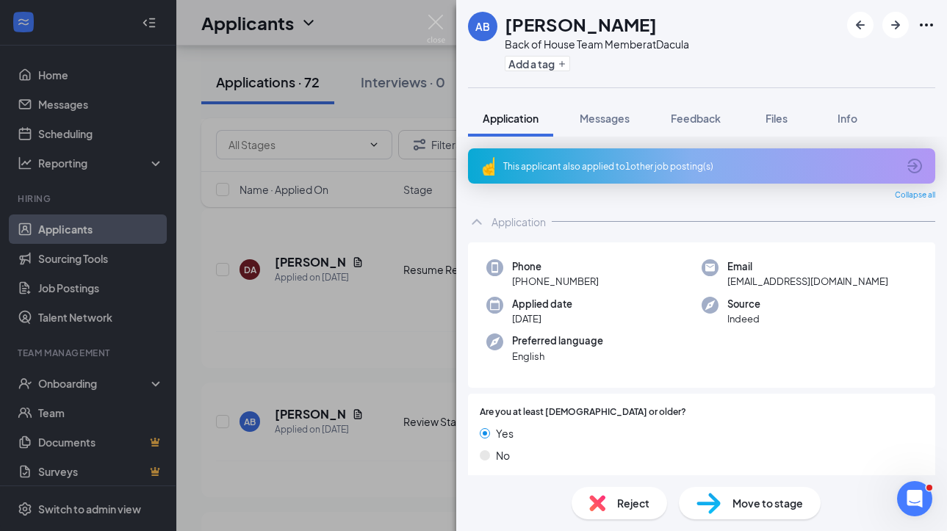
click at [639, 165] on div "This applicant also applied to 1 other job posting(s)" at bounding box center [700, 166] width 394 height 12
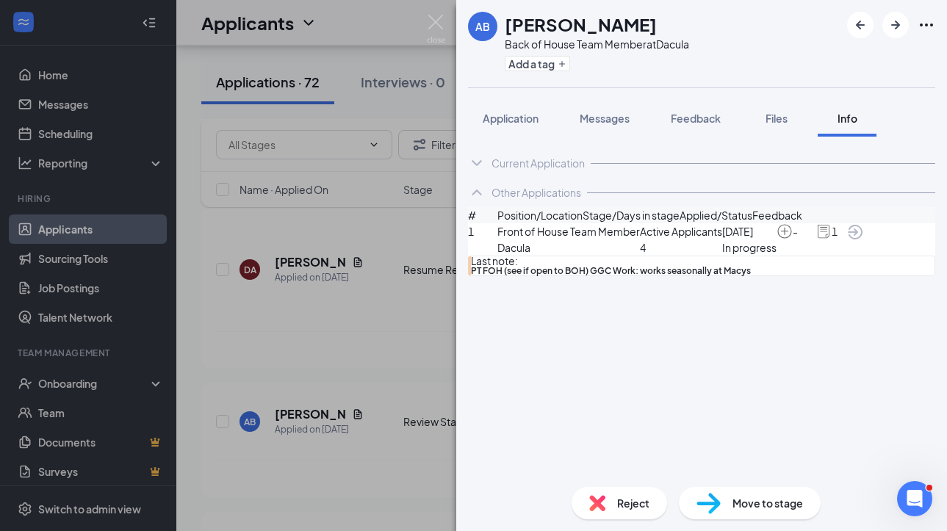
click at [602, 502] on img at bounding box center [597, 503] width 16 height 16
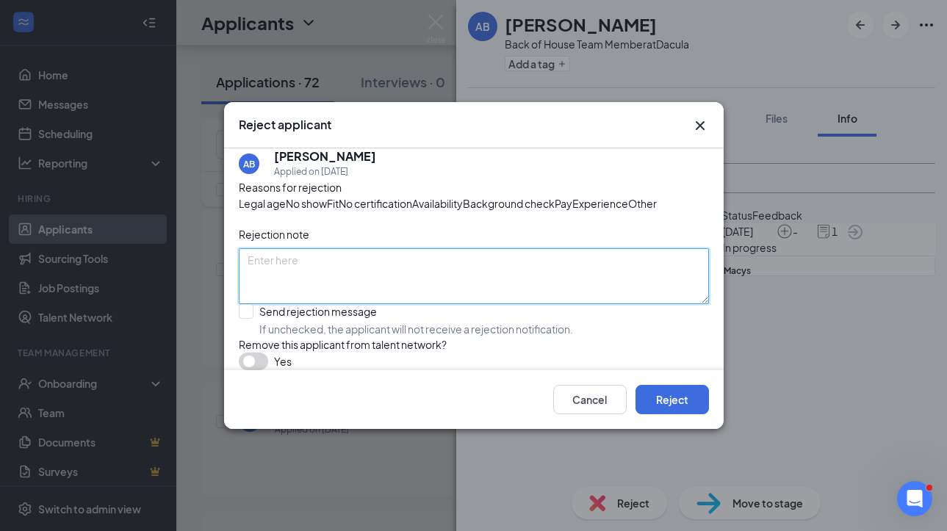
click at [466, 304] on textarea at bounding box center [474, 276] width 470 height 56
type textarea "Multiple apps, removing this one"
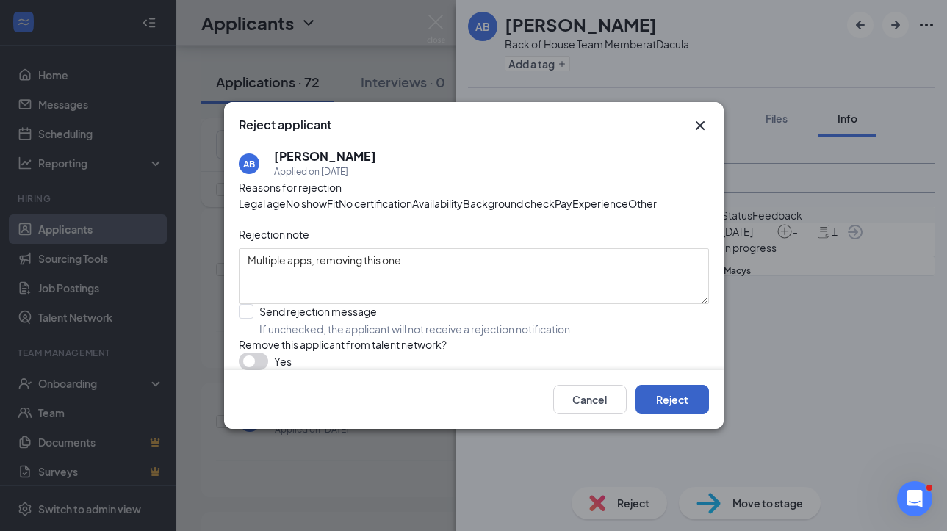
click at [694, 414] on button "Reject" at bounding box center [671, 399] width 73 height 29
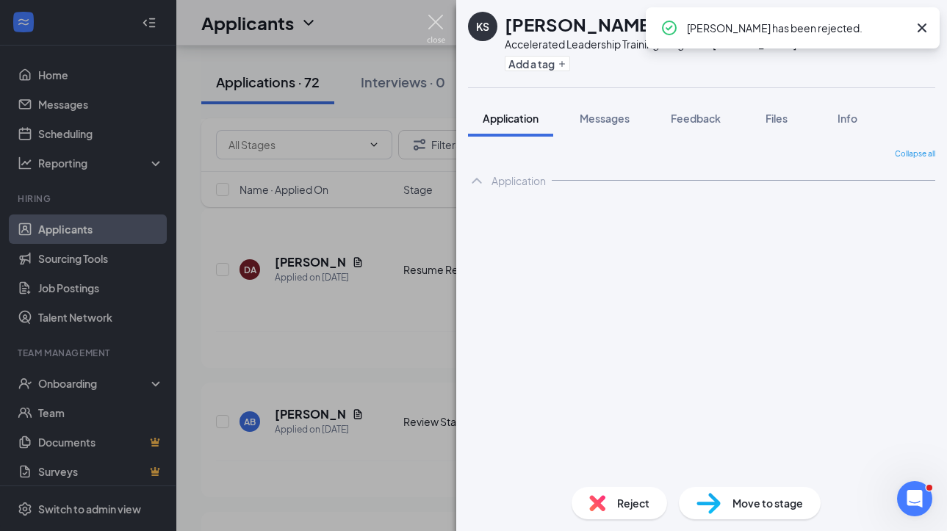
click at [440, 26] on img at bounding box center [436, 29] width 18 height 29
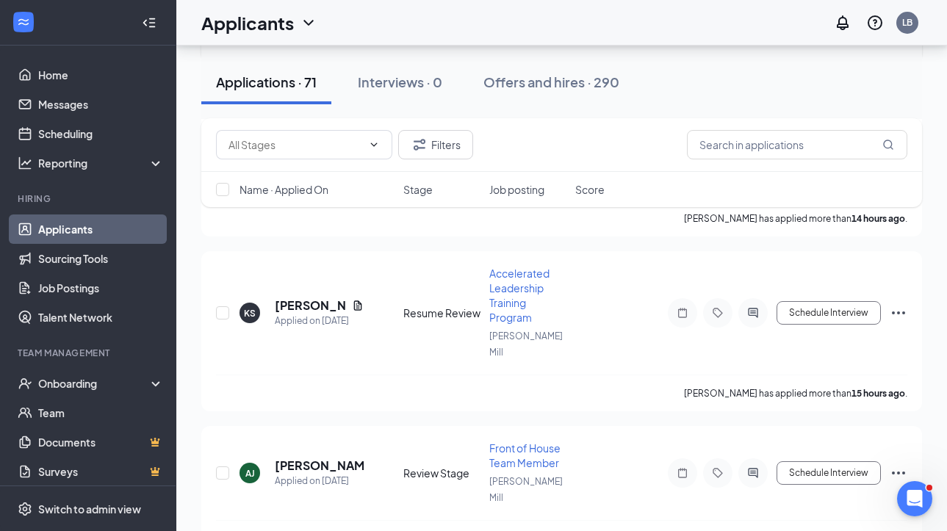
scroll to position [1394, 0]
click at [328, 457] on h5 "[PERSON_NAME]" at bounding box center [319, 465] width 89 height 16
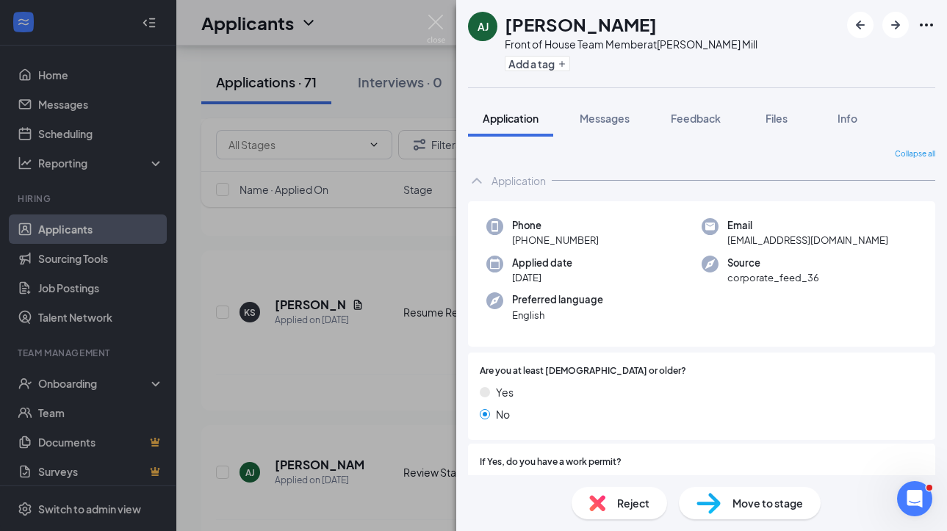
click at [624, 506] on span "Reject" at bounding box center [633, 503] width 32 height 16
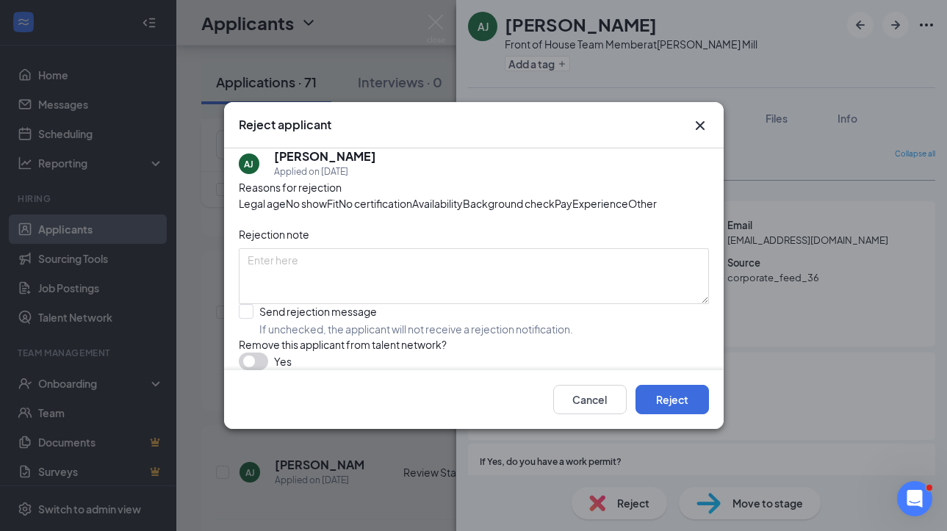
click at [286, 195] on span "Legal age" at bounding box center [262, 203] width 47 height 16
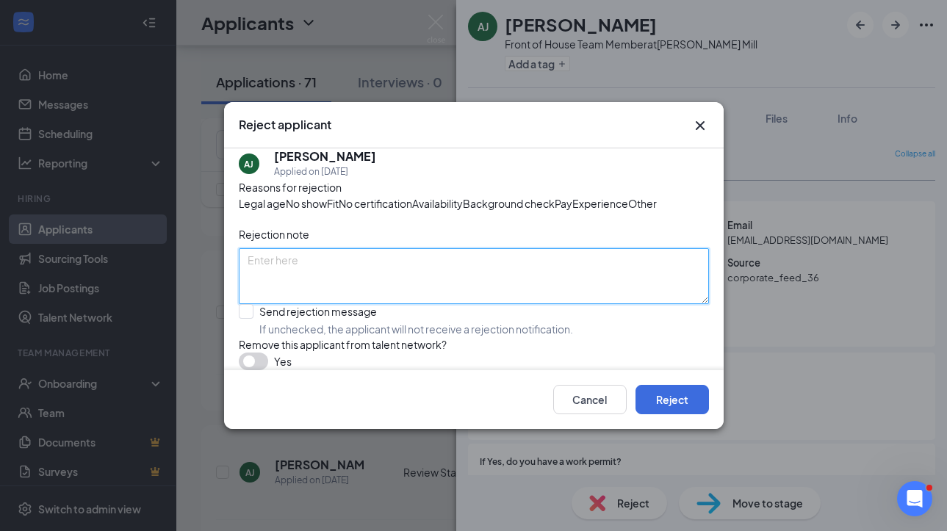
click at [324, 286] on textarea at bounding box center [474, 276] width 470 height 56
type textarea "Not 16"
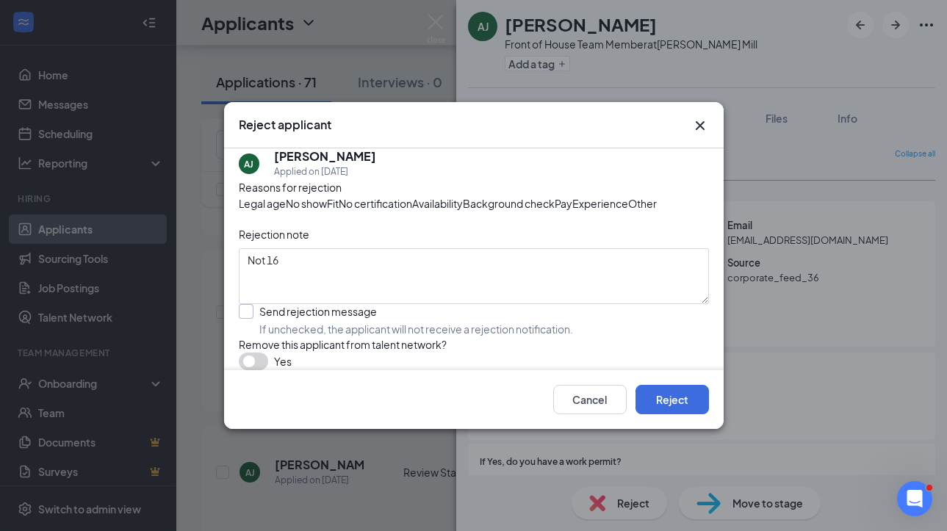
click at [356, 336] on input "Send rejection message If unchecked, the applicant will not receive a rejection…" at bounding box center [406, 320] width 334 height 32
checkbox input "true"
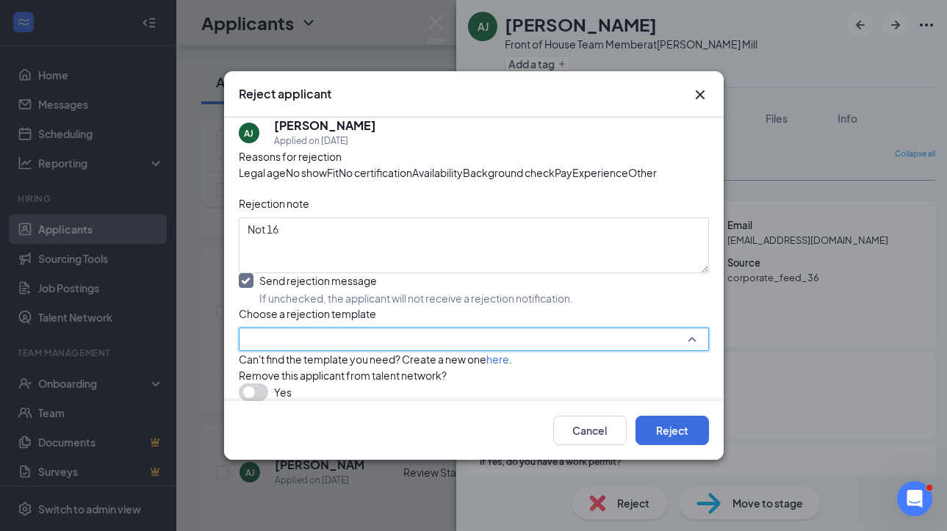
click at [423, 350] on input "search" at bounding box center [469, 339] width 442 height 22
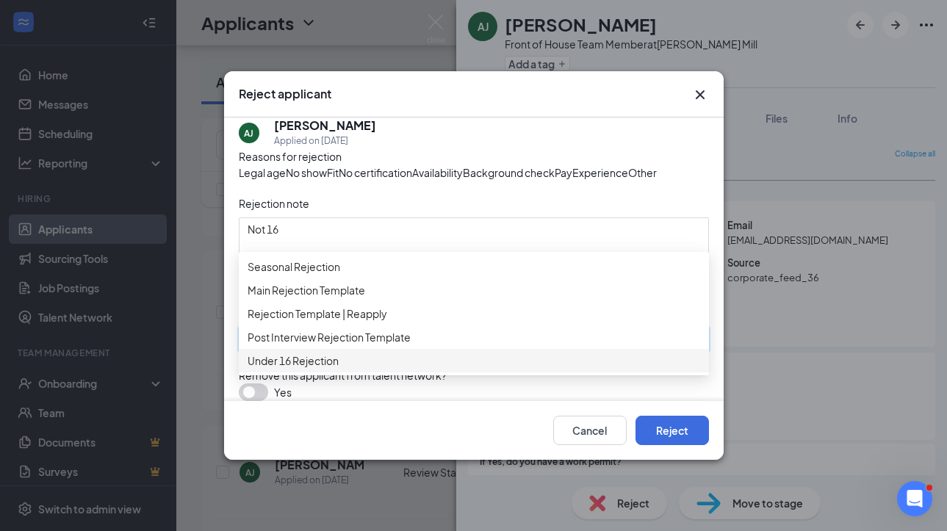
click at [377, 369] on span "Under 16 Rejection" at bounding box center [474, 361] width 453 height 16
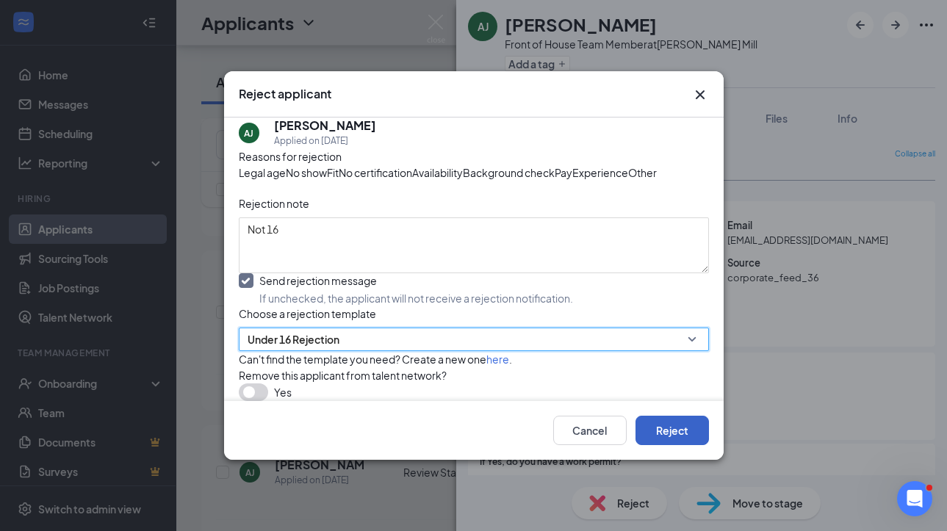
click at [679, 445] on button "Reject" at bounding box center [671, 430] width 73 height 29
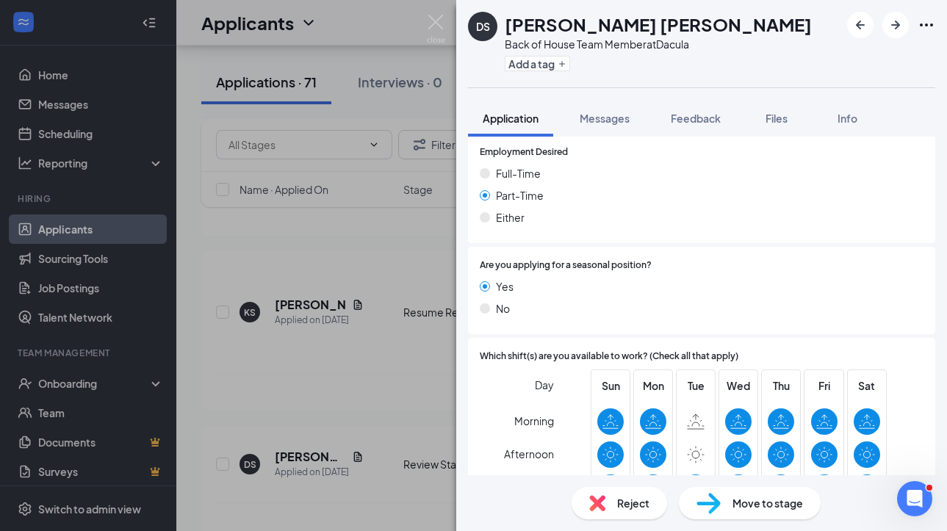
scroll to position [769, 0]
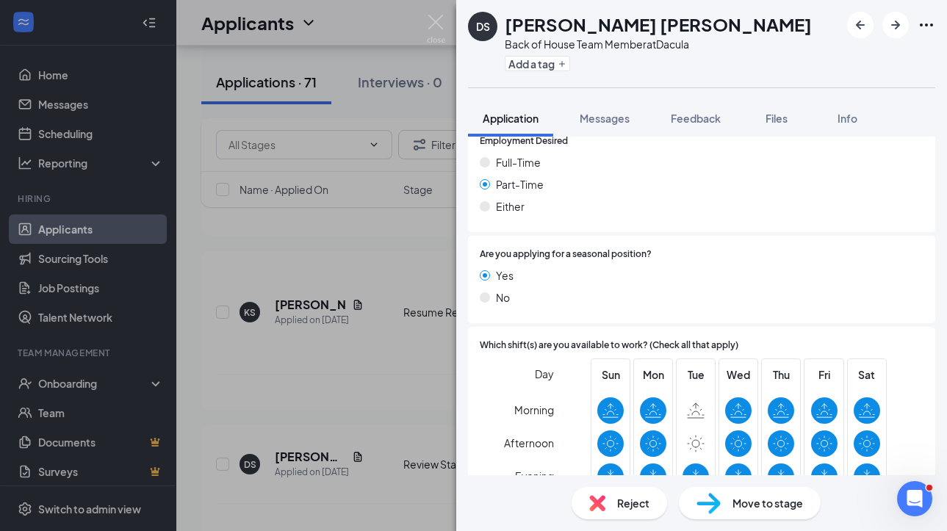
click at [608, 506] on div "Reject" at bounding box center [619, 503] width 95 height 32
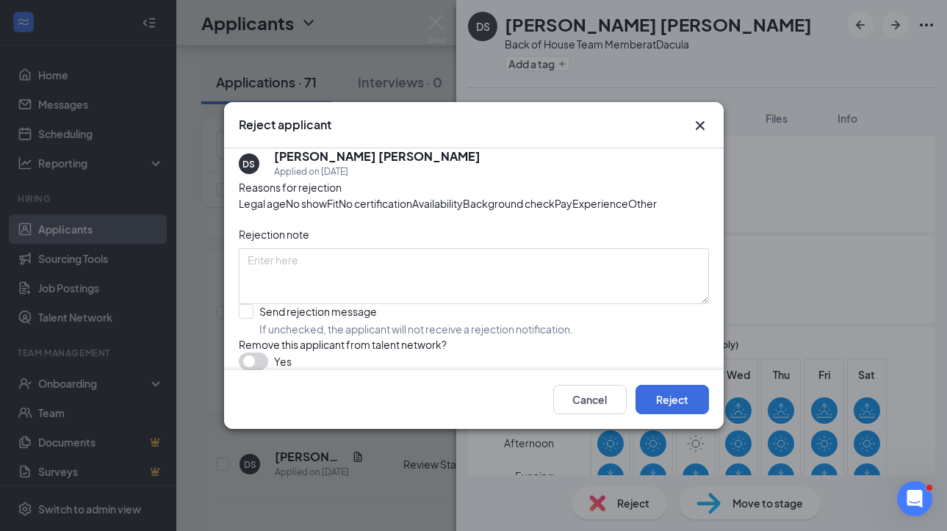
click at [463, 195] on span "Availability" at bounding box center [437, 203] width 51 height 16
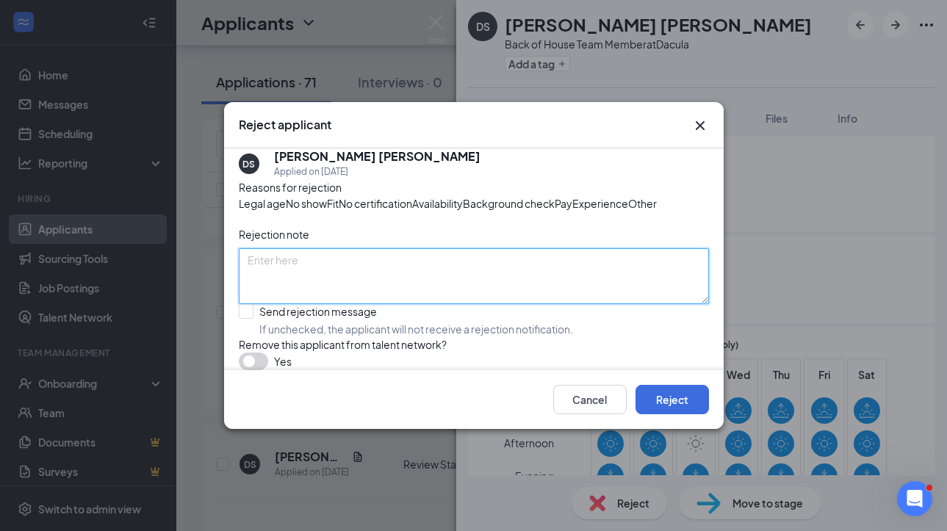
click at [399, 304] on textarea at bounding box center [474, 276] width 470 height 56
type textarea "Seasonal"
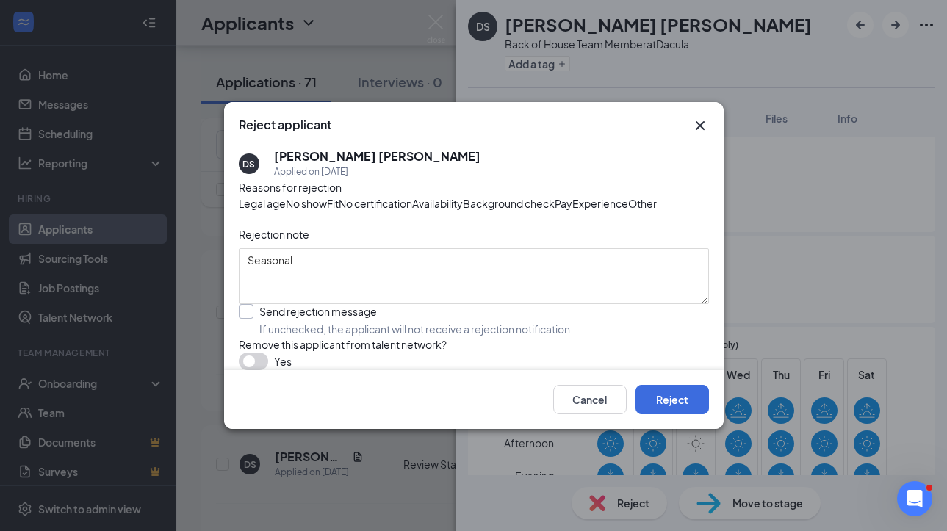
click at [291, 336] on input "Send rejection message If unchecked, the applicant will not receive a rejection…" at bounding box center [406, 320] width 334 height 32
checkbox input "true"
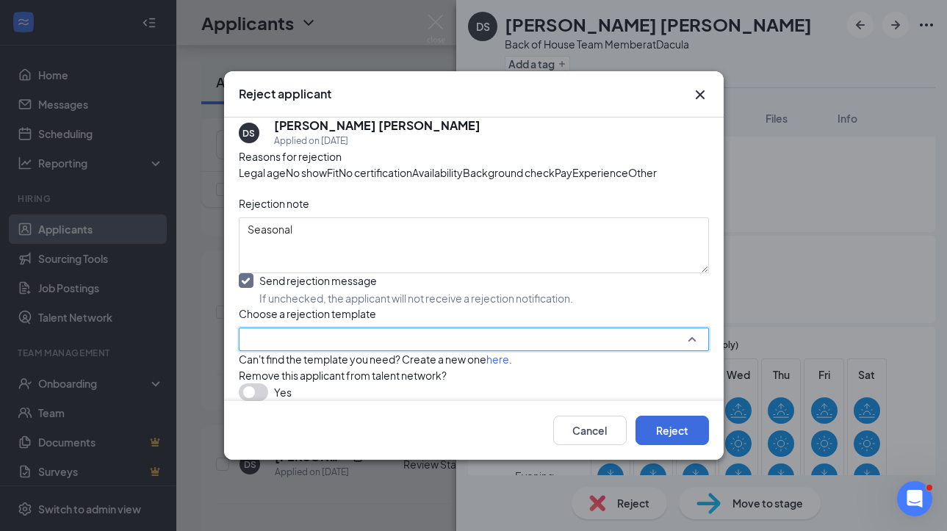
click at [301, 350] on input "search" at bounding box center [469, 339] width 442 height 22
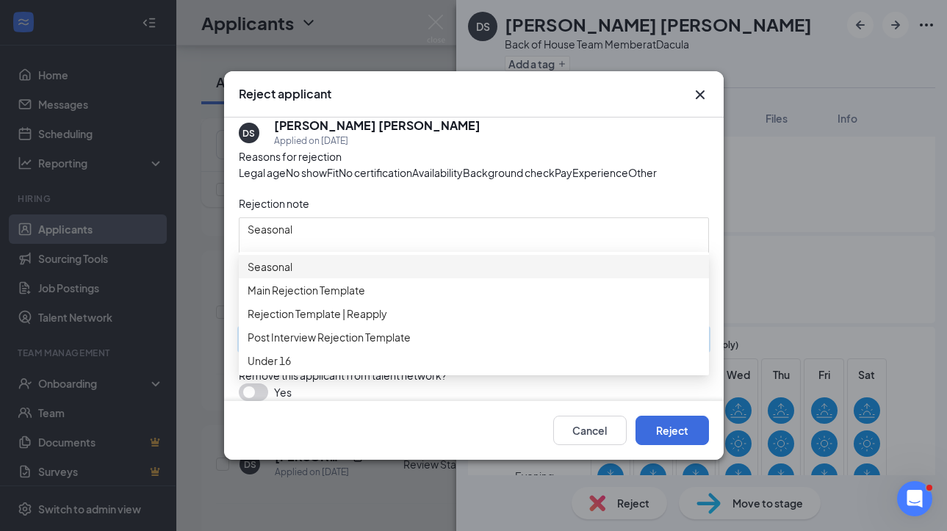
click at [337, 259] on span "Seasonal" at bounding box center [474, 267] width 453 height 16
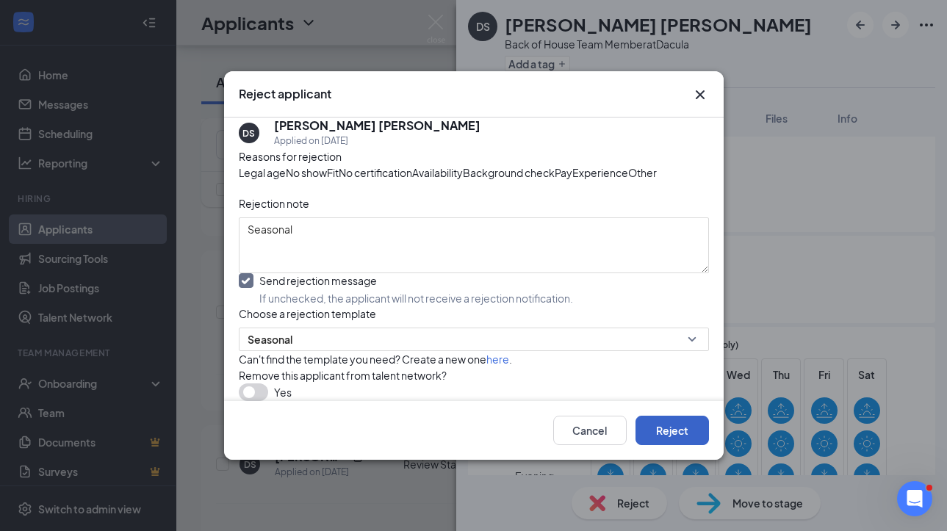
click at [652, 445] on button "Reject" at bounding box center [671, 430] width 73 height 29
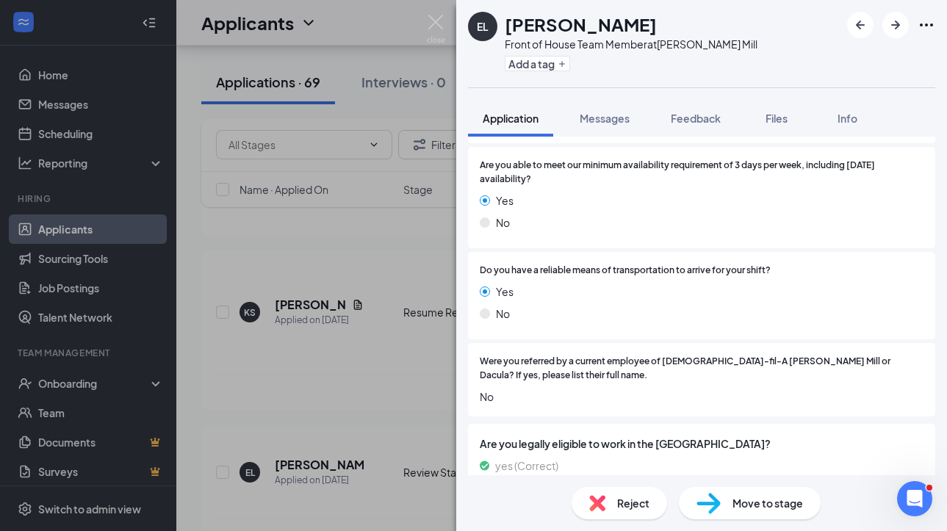
scroll to position [1259, 0]
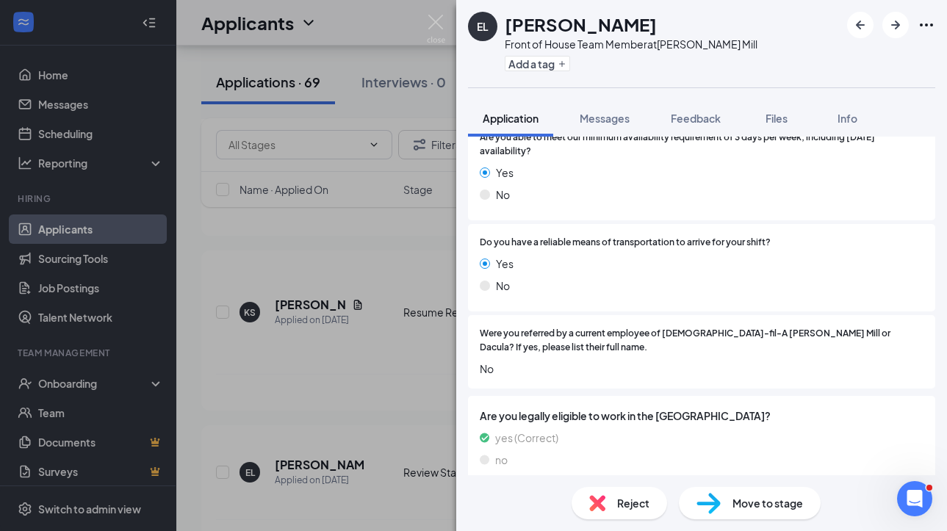
click at [616, 499] on div "Reject" at bounding box center [619, 503] width 95 height 32
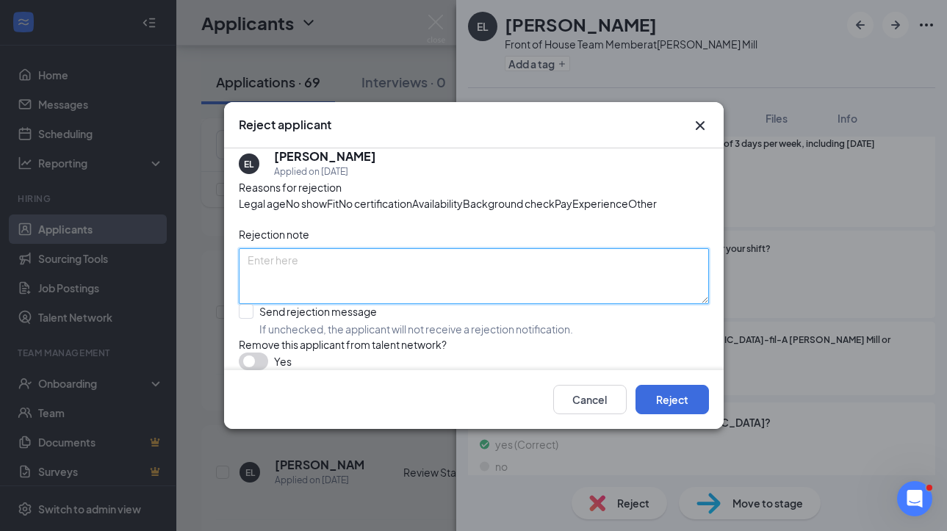
click at [486, 302] on textarea at bounding box center [474, 276] width 470 height 56
type textarea "Can't open/close 3 days a week"
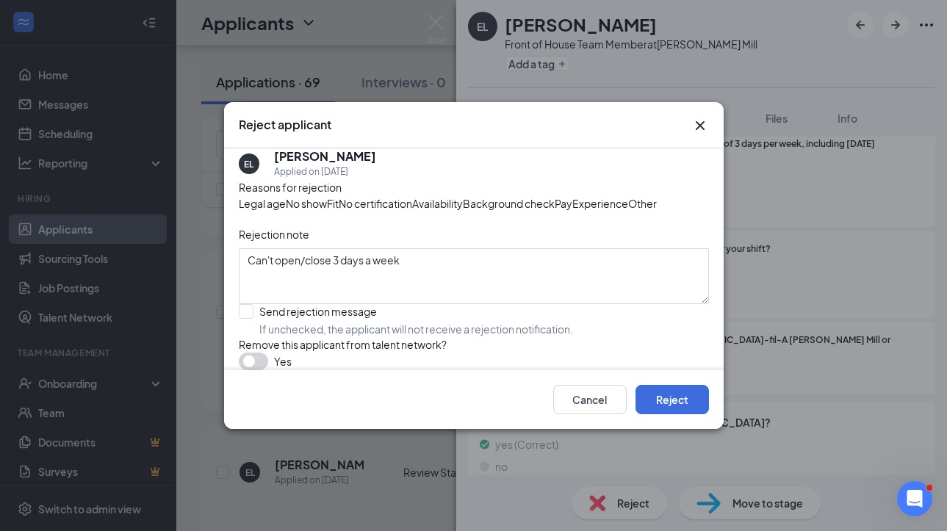
click at [463, 195] on span "Availability" at bounding box center [437, 203] width 51 height 16
click at [302, 336] on input "Send rejection message If unchecked, the applicant will not receive a rejection…" at bounding box center [406, 320] width 334 height 32
checkbox input "true"
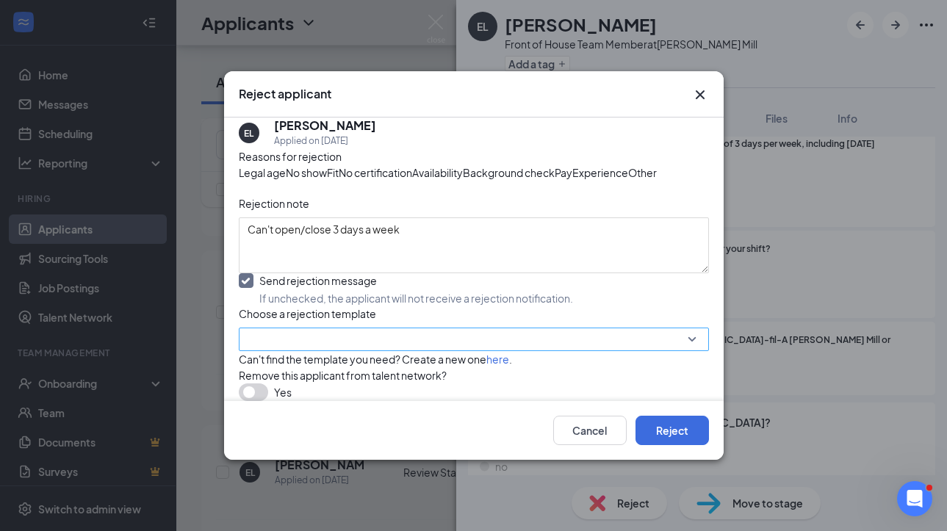
click at [302, 350] on input "search" at bounding box center [469, 339] width 442 height 22
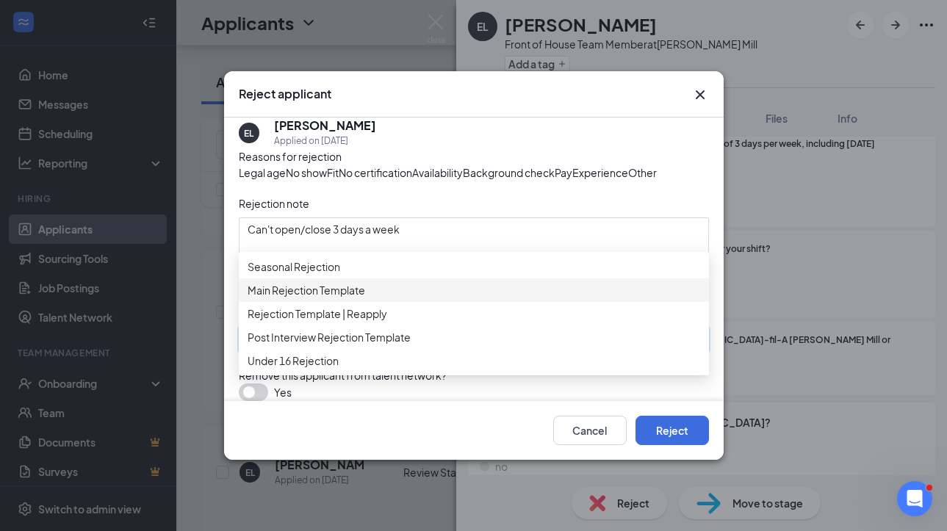
click at [310, 282] on span "Main Rejection Template" at bounding box center [307, 290] width 118 height 16
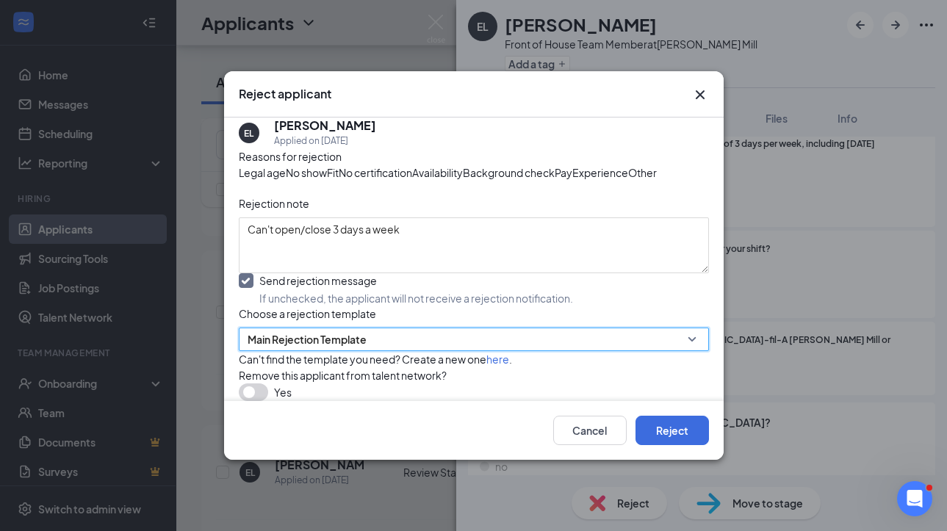
click at [657, 441] on div "Cancel Reject" at bounding box center [474, 430] width 500 height 59
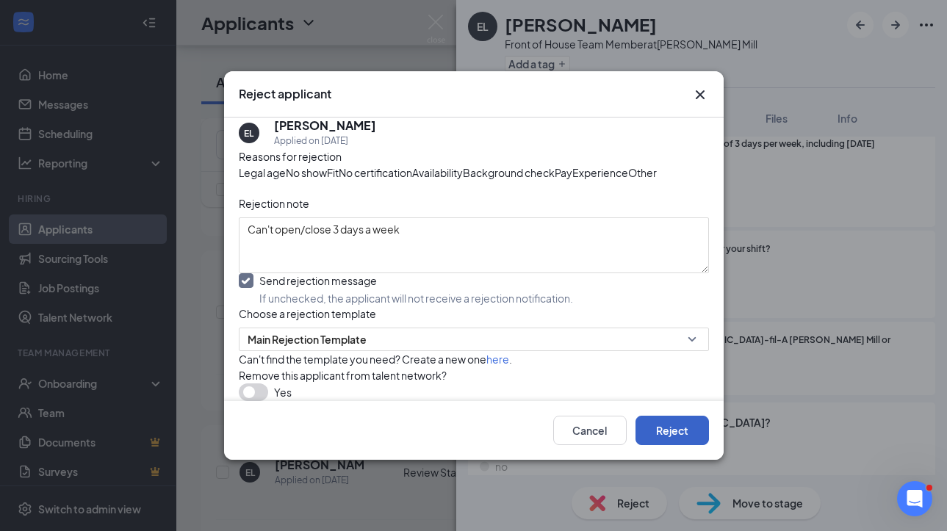
click at [660, 445] on button "Reject" at bounding box center [671, 430] width 73 height 29
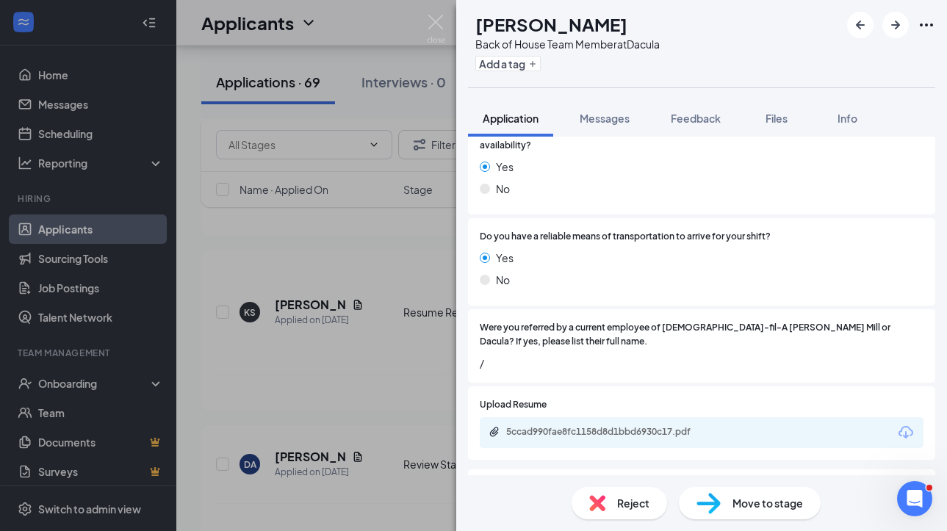
scroll to position [1338, 0]
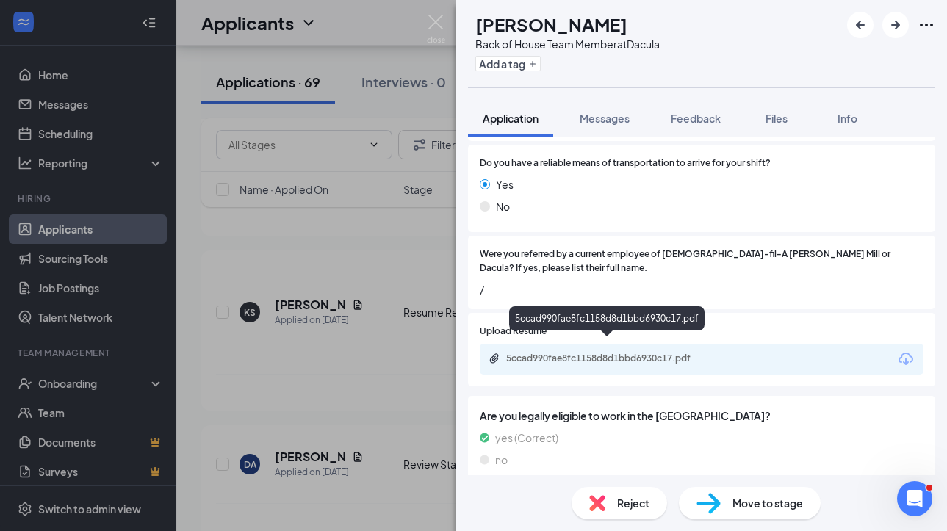
click at [583, 353] on div "5ccad990fae8fc1158d8d1bbd6930c17.pdf" at bounding box center [609, 359] width 206 height 12
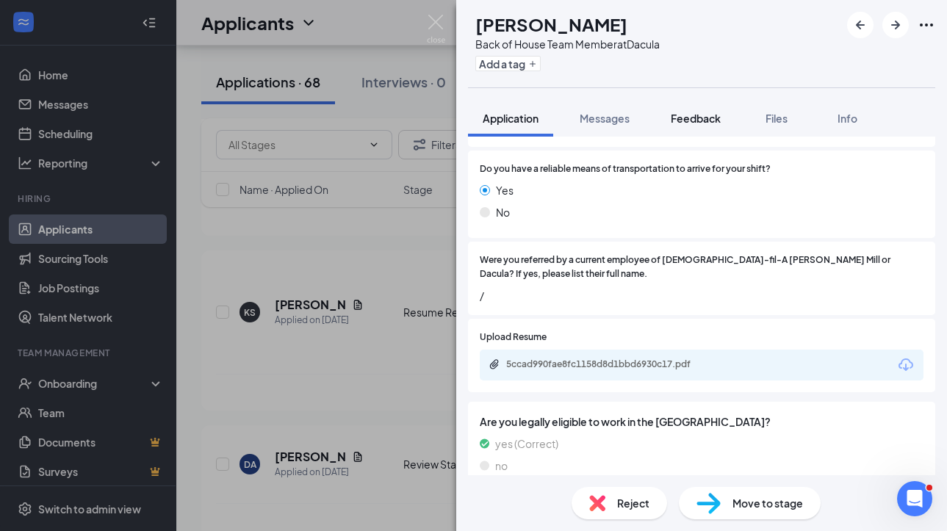
click at [695, 120] on span "Feedback" at bounding box center [696, 118] width 50 height 13
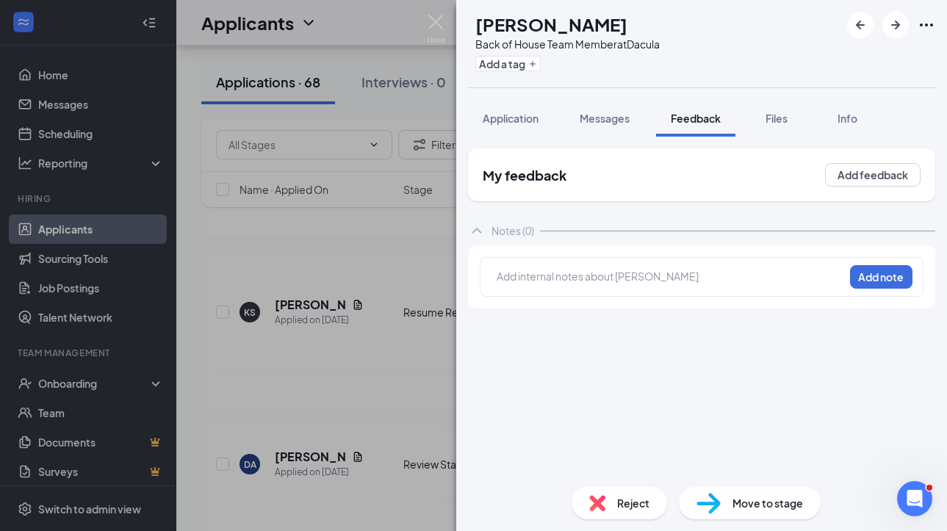
click at [584, 282] on div at bounding box center [670, 276] width 346 height 15
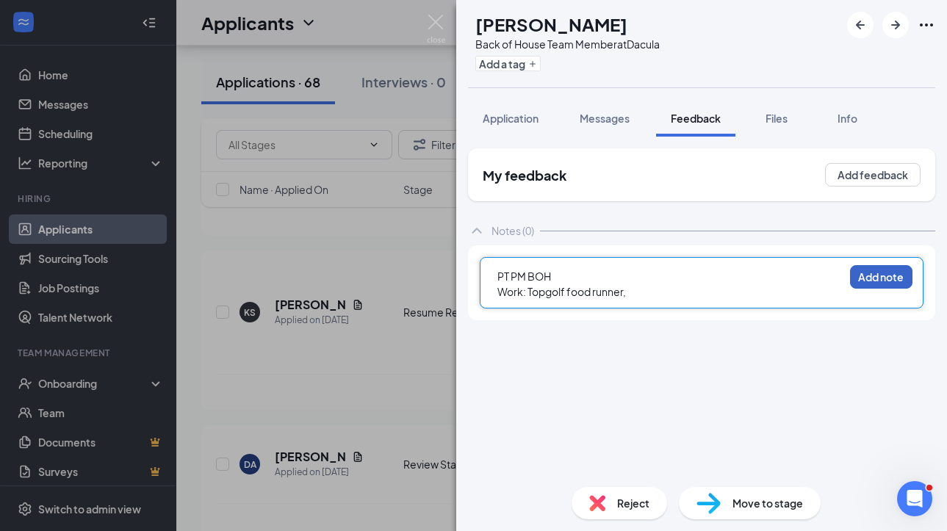
click at [855, 281] on button "Add note" at bounding box center [881, 277] width 62 height 24
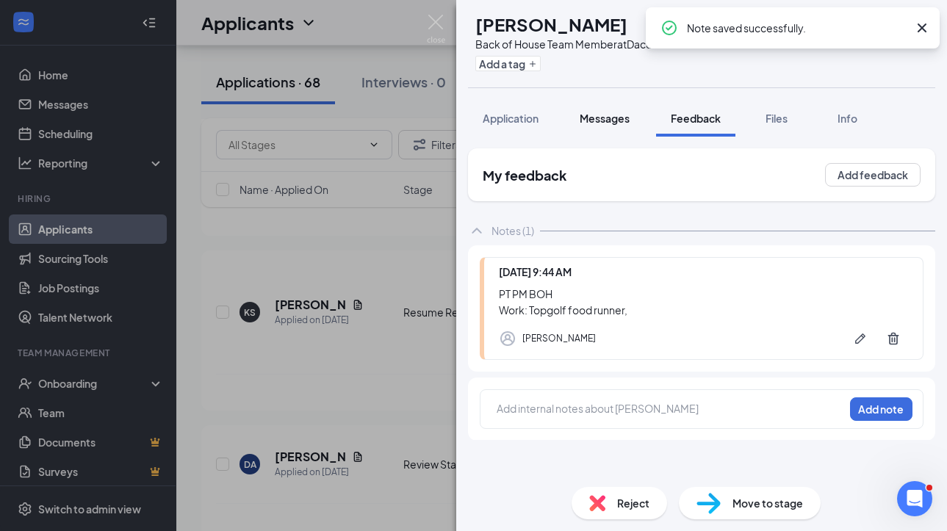
click at [619, 125] on button "Messages" at bounding box center [604, 118] width 79 height 37
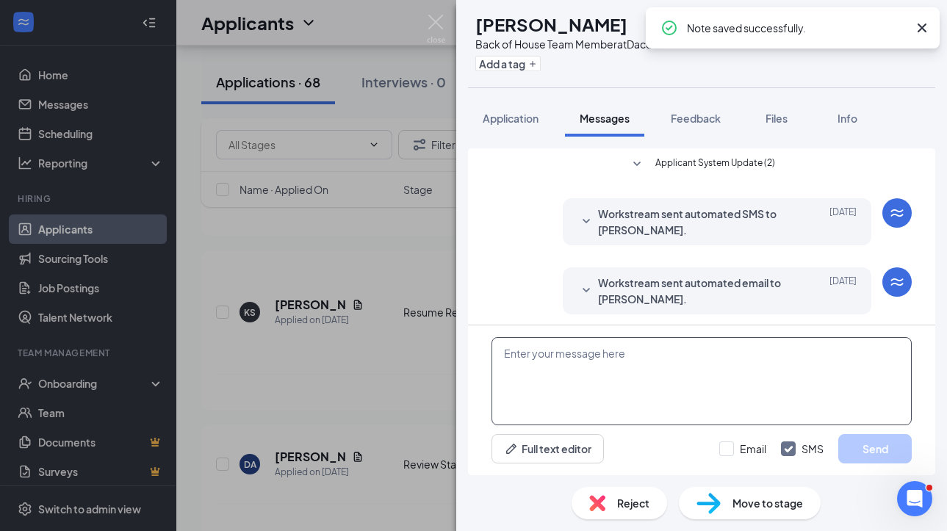
click at [617, 372] on textarea at bounding box center [701, 381] width 420 height 88
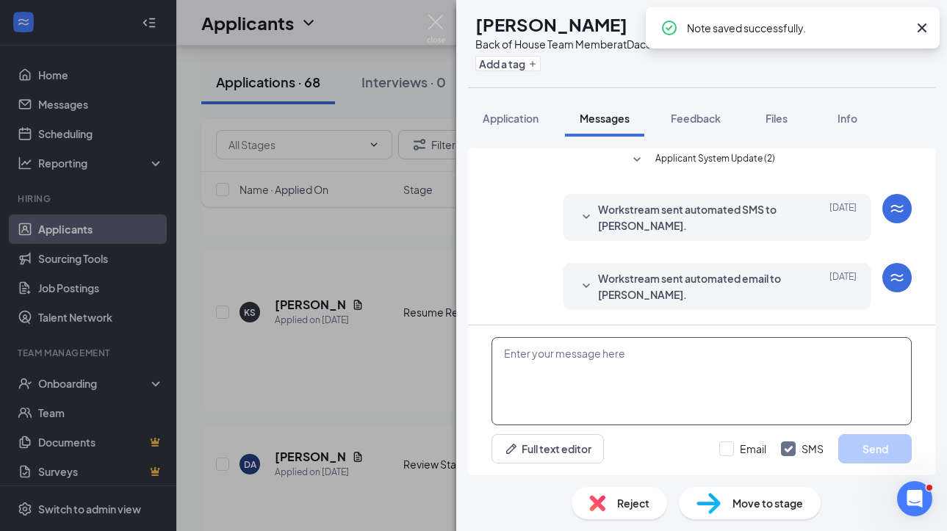
paste textarea "Hi [PERSON_NAME]. This is [PERSON_NAME] with [DEMOGRAPHIC_DATA]-fil-A. Thank yo…"
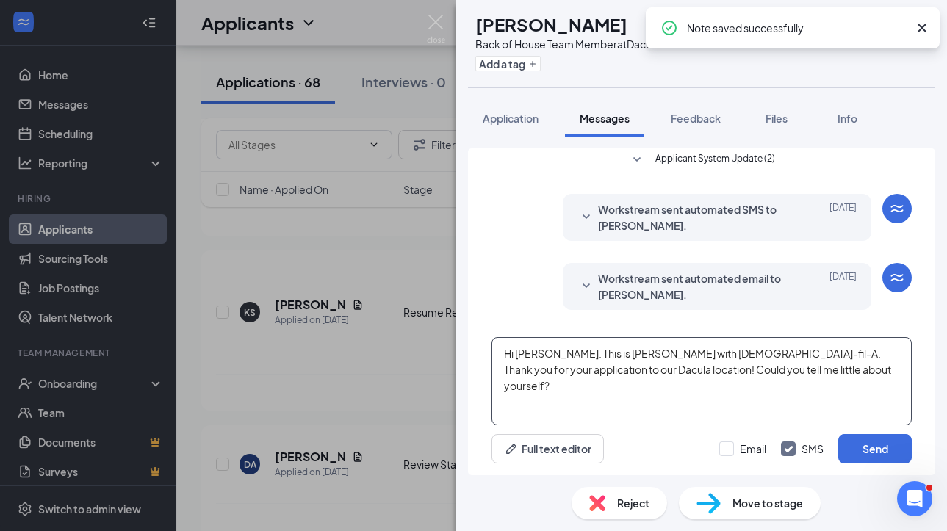
click at [532, 353] on textarea "Hi [PERSON_NAME]. This is [PERSON_NAME] with [DEMOGRAPHIC_DATA]-fil-A. Thank yo…" at bounding box center [701, 381] width 420 height 88
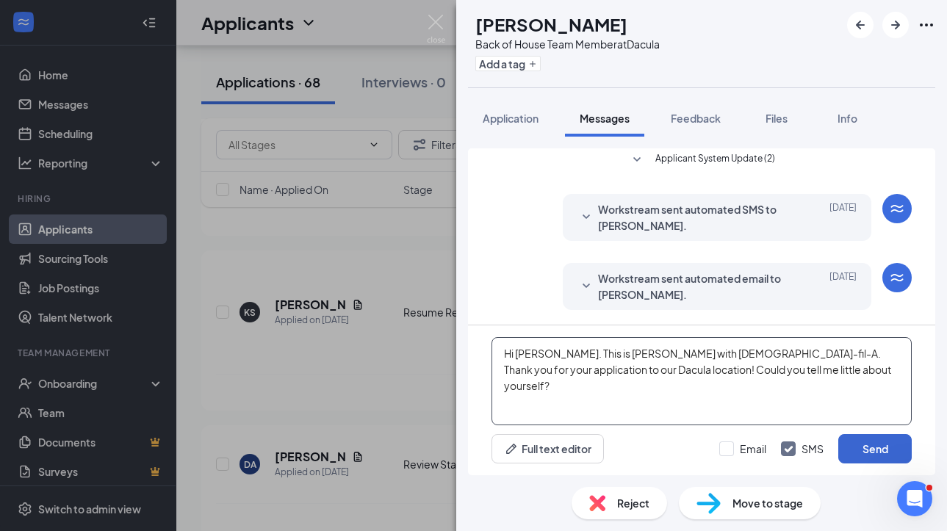
type textarea "Hi Daverion. This is Lauren with Chick-fil-A. Thank you for your application to…"
click at [848, 446] on button "Send" at bounding box center [874, 448] width 73 height 29
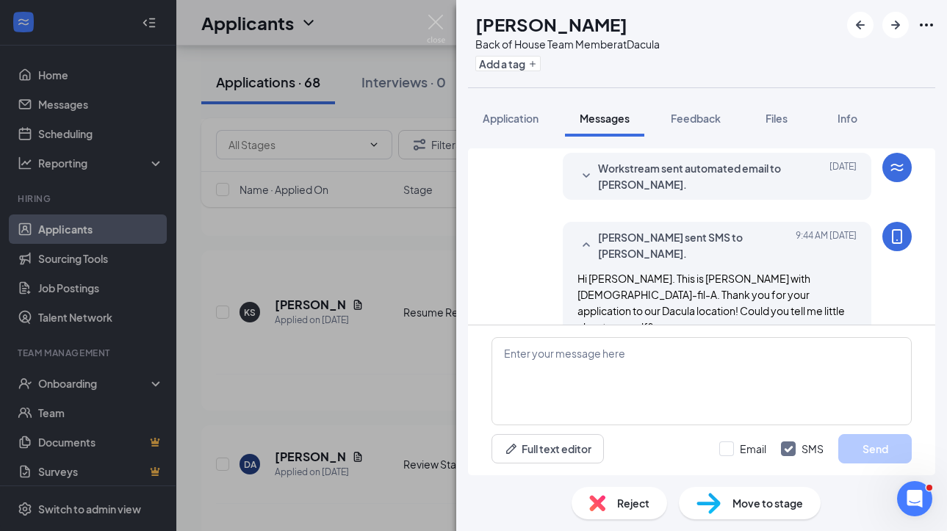
scroll to position [131, 0]
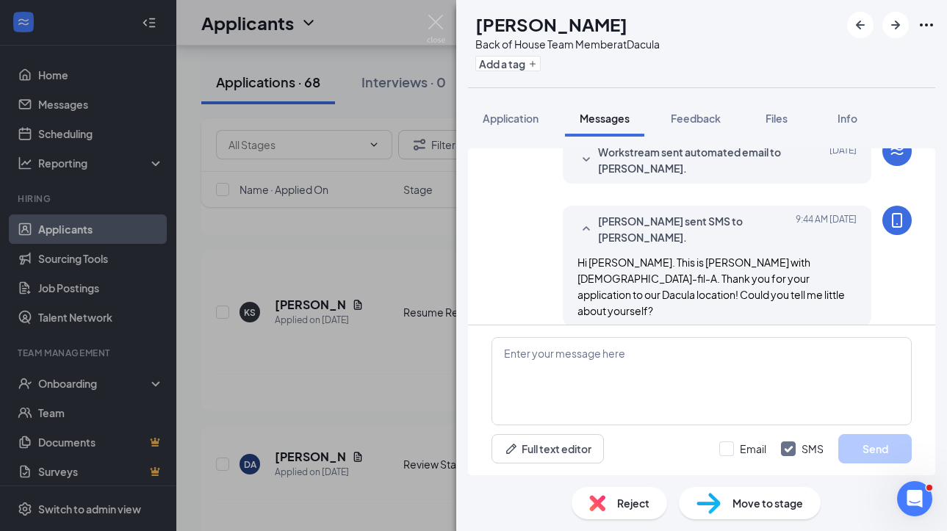
click at [777, 500] on span "Move to stage" at bounding box center [767, 503] width 71 height 16
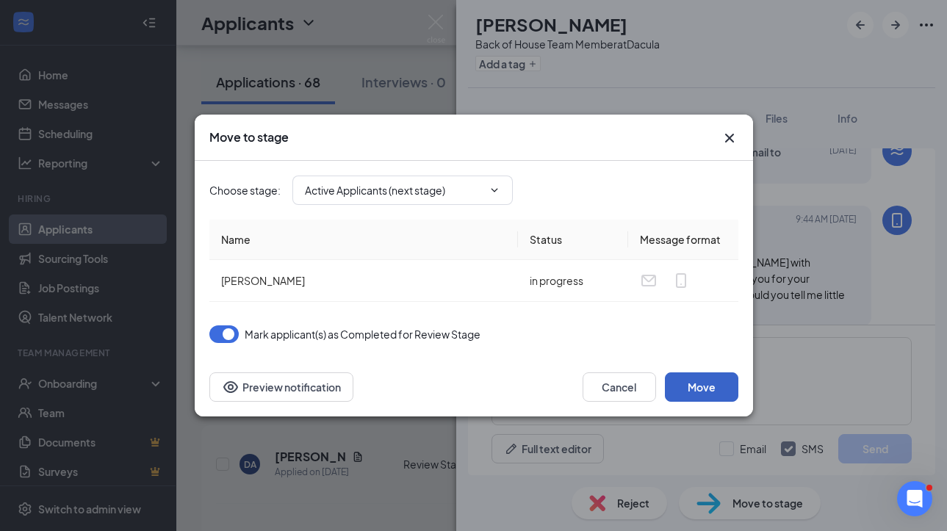
click at [685, 396] on button "Move" at bounding box center [701, 386] width 73 height 29
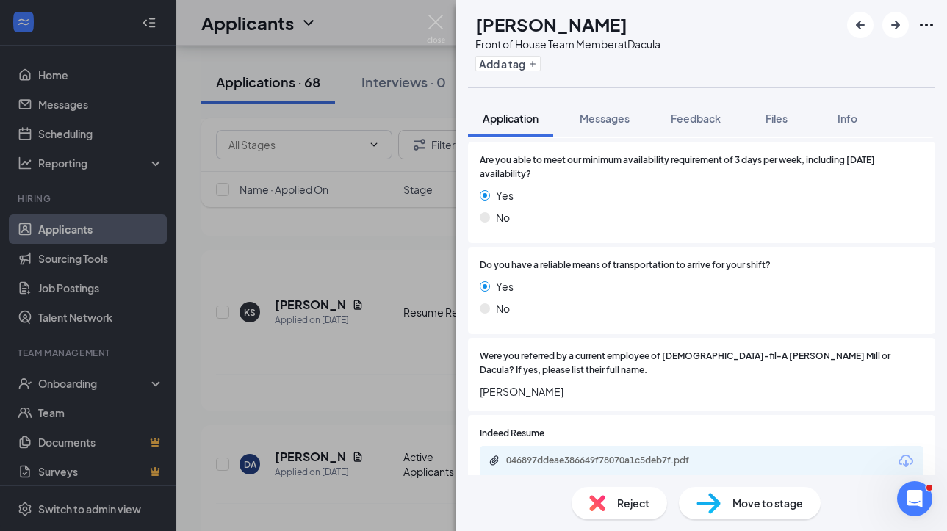
scroll to position [1338, 0]
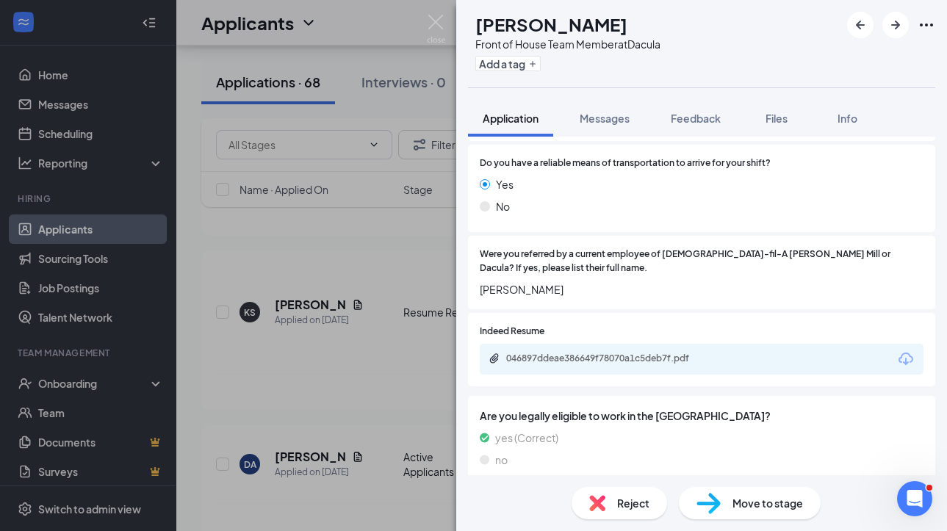
click at [626, 502] on span "Reject" at bounding box center [633, 503] width 32 height 16
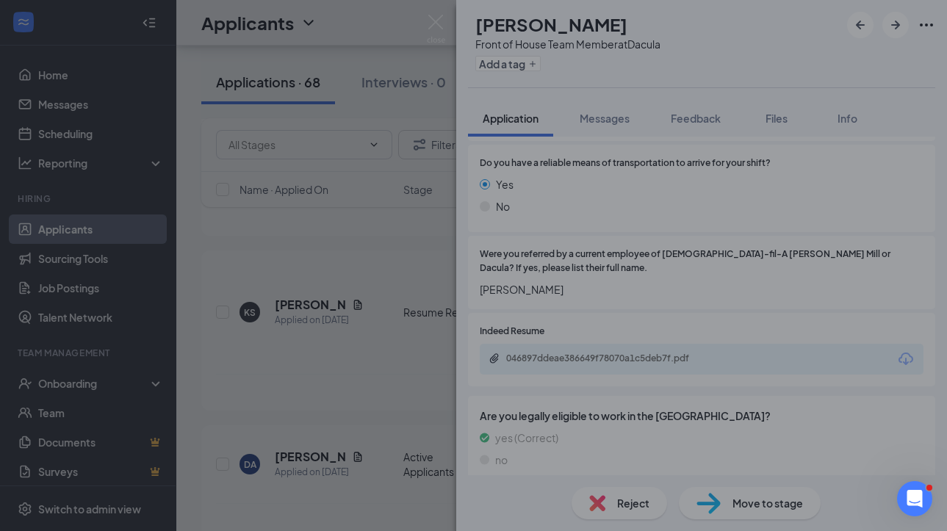
scroll to position [1333, 0]
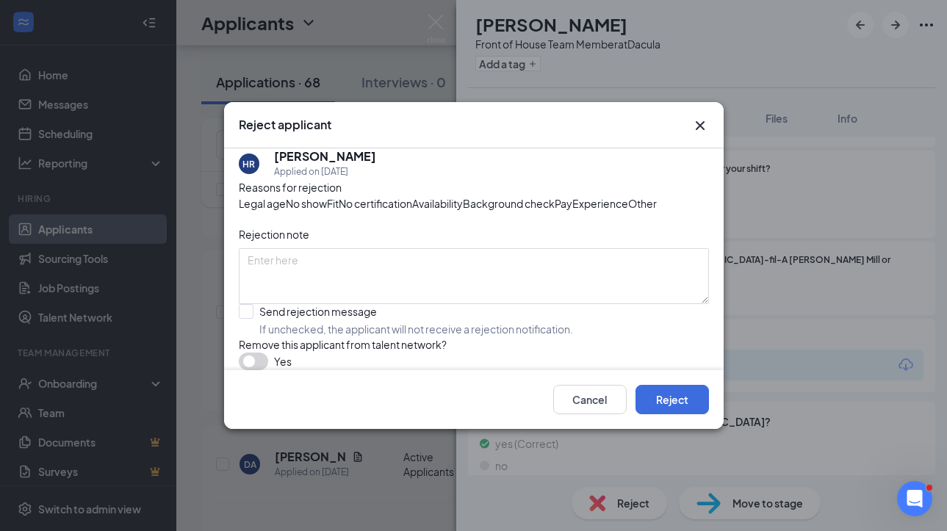
click at [463, 195] on span "Availability" at bounding box center [437, 203] width 51 height 16
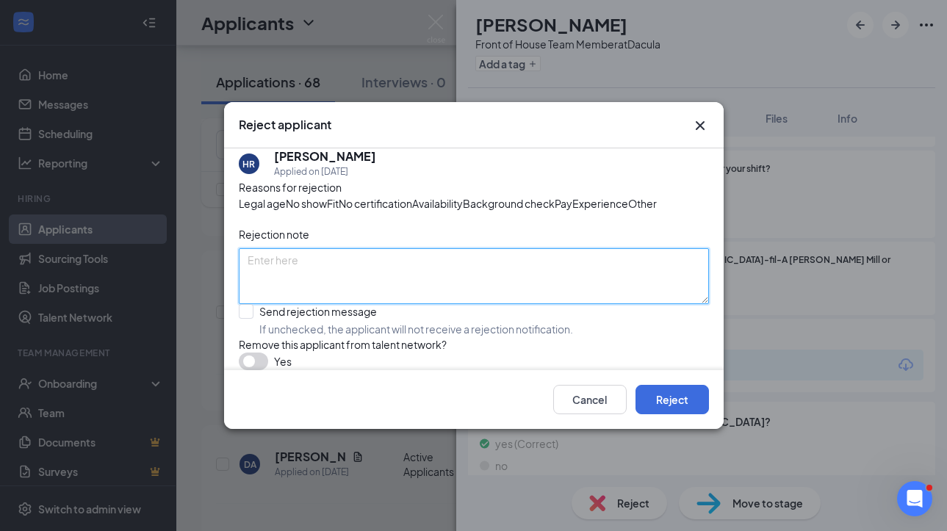
click at [503, 304] on textarea at bounding box center [474, 276] width 470 height 56
click at [502, 304] on textarea at bounding box center [474, 276] width 470 height 56
type textarea "Can't open/close 3 days a week"
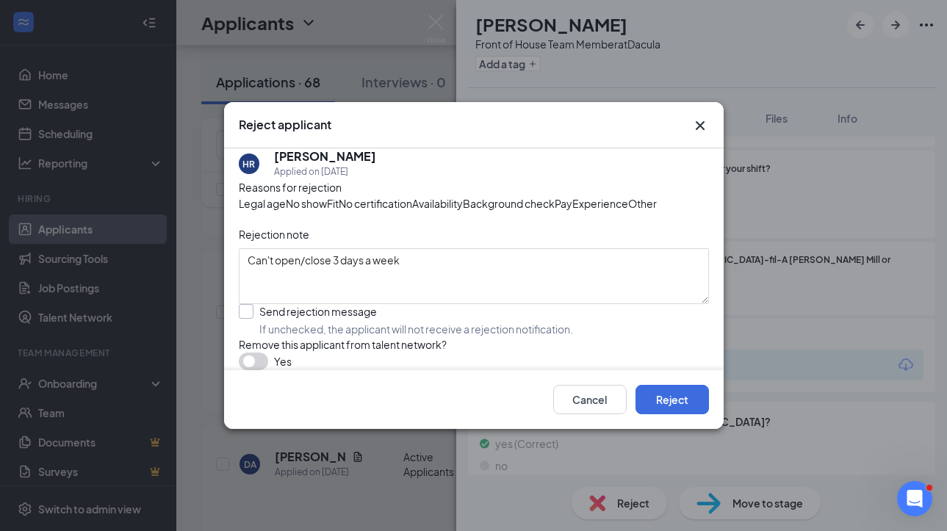
click at [391, 336] on input "Send rejection message If unchecked, the applicant will not receive a rejection…" at bounding box center [406, 320] width 334 height 32
checkbox input "true"
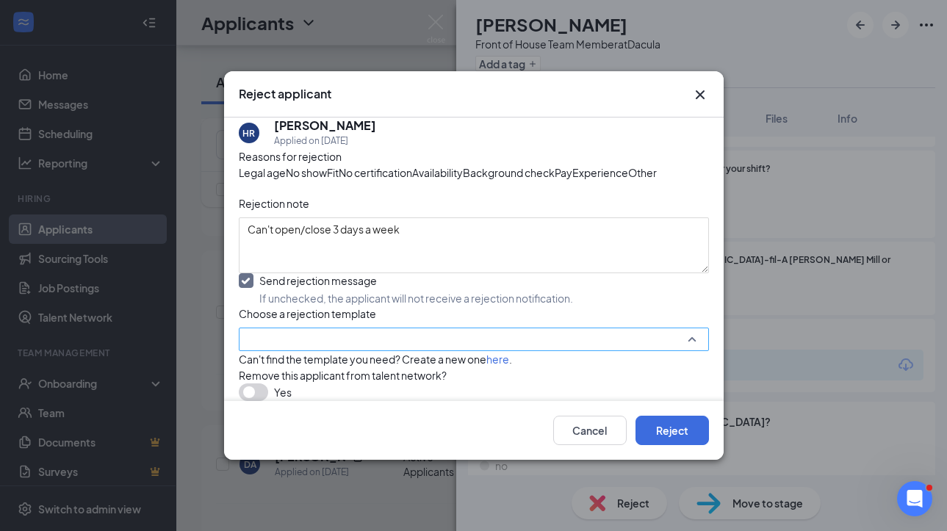
click at [382, 350] on input "search" at bounding box center [469, 339] width 442 height 22
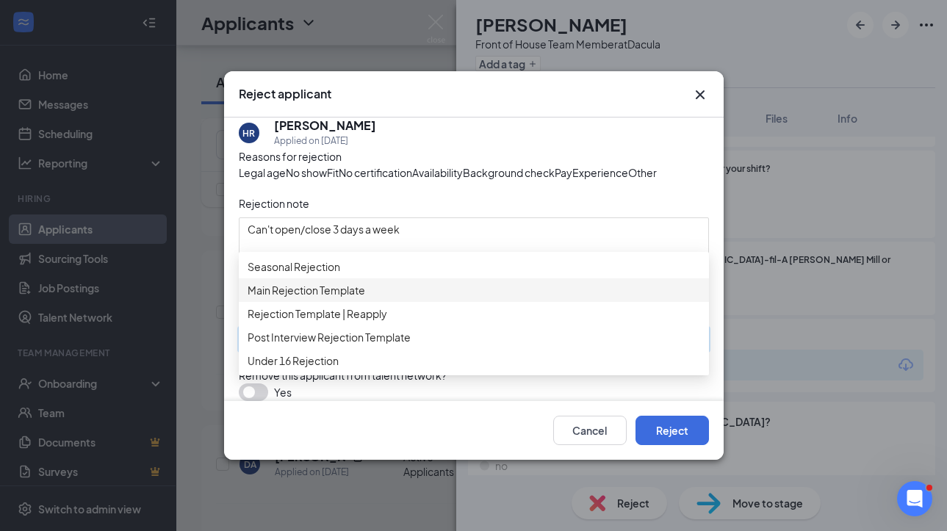
click at [364, 282] on span "Main Rejection Template" at bounding box center [307, 290] width 118 height 16
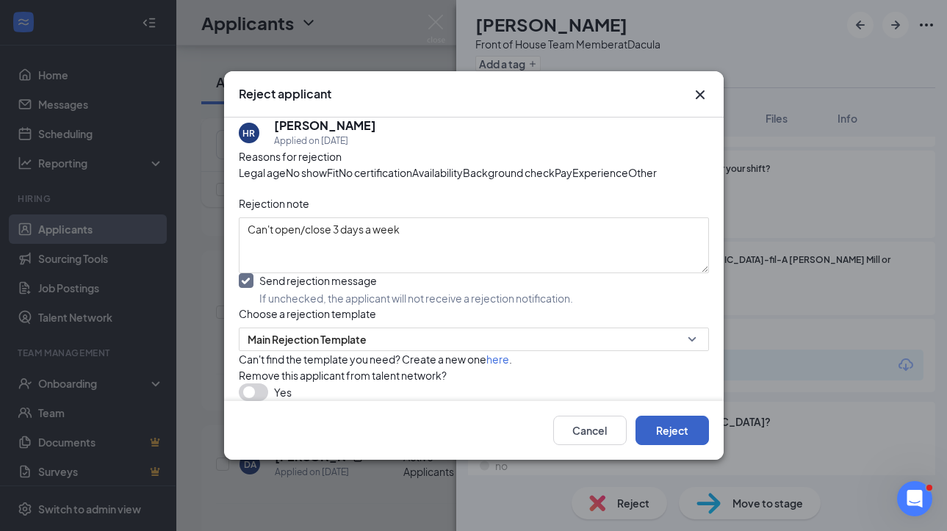
click at [667, 445] on button "Reject" at bounding box center [671, 430] width 73 height 29
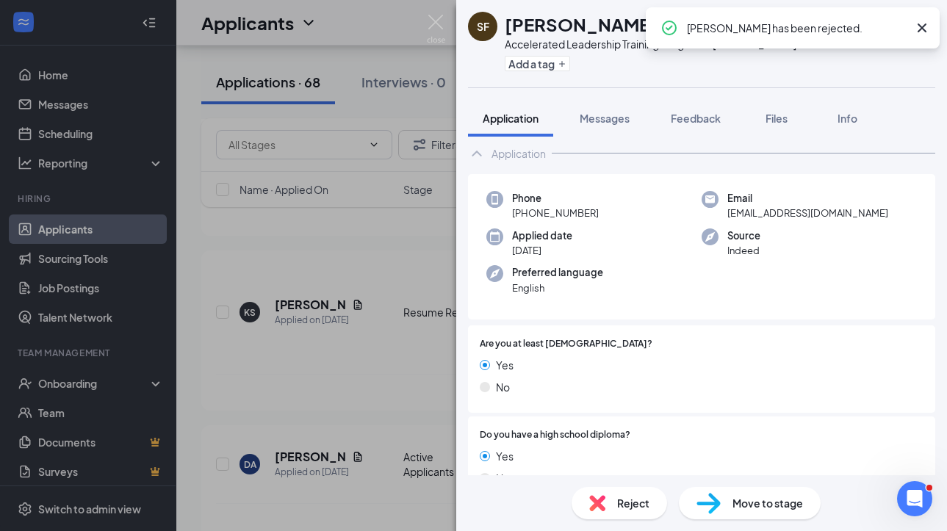
scroll to position [29, 0]
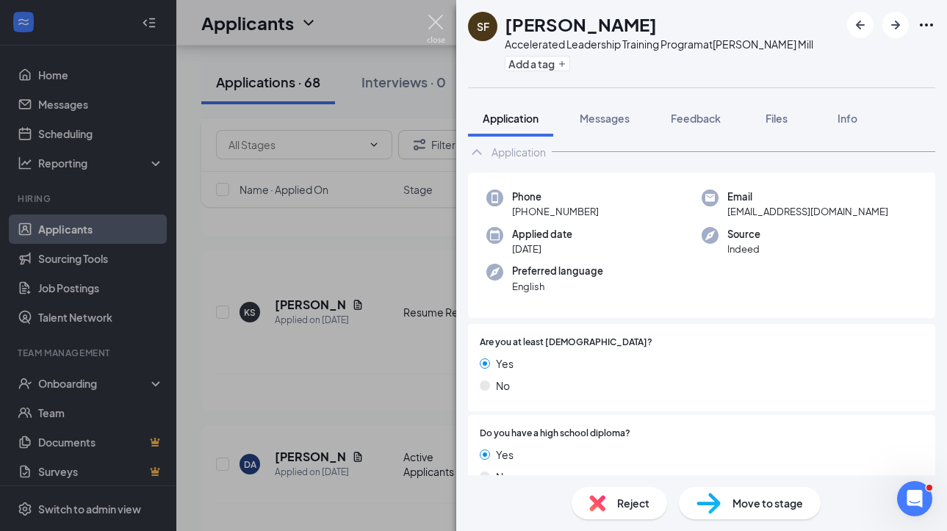
click at [436, 29] on img at bounding box center [436, 29] width 18 height 29
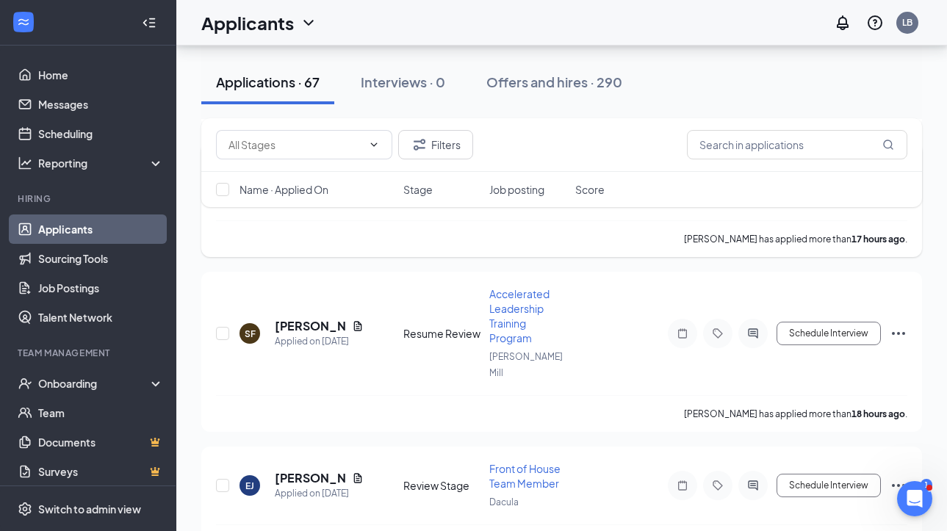
scroll to position [1678, 0]
click at [300, 469] on h5 "[PERSON_NAME]" at bounding box center [310, 477] width 71 height 16
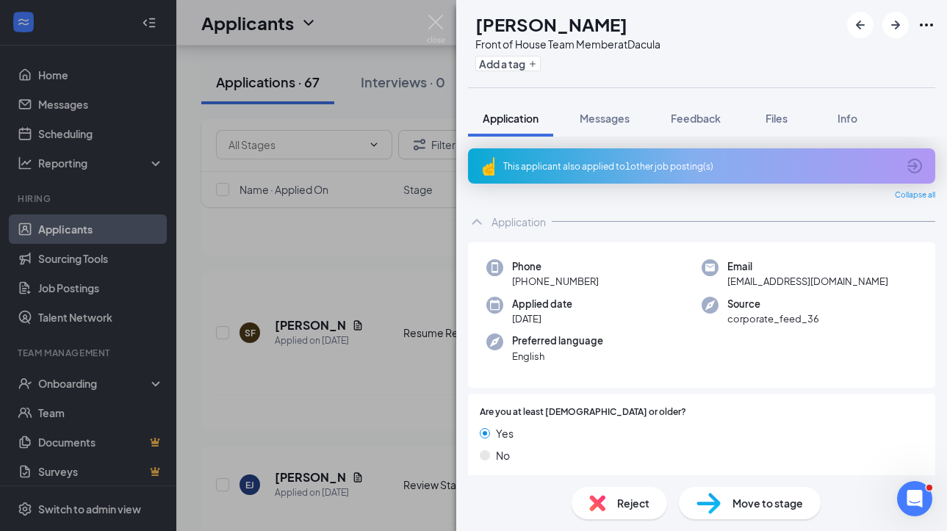
click at [682, 167] on div "This applicant also applied to 1 other job posting(s)" at bounding box center [700, 166] width 394 height 12
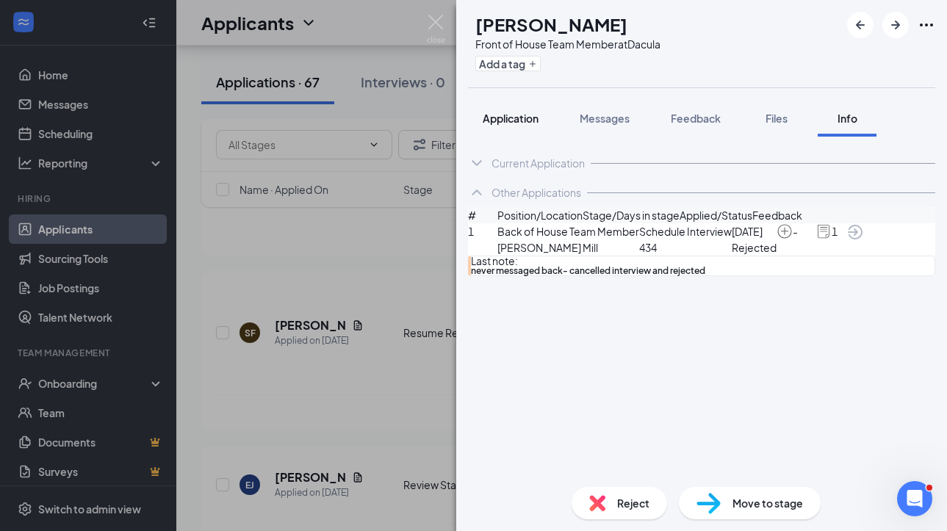
click at [530, 116] on span "Application" at bounding box center [511, 118] width 56 height 13
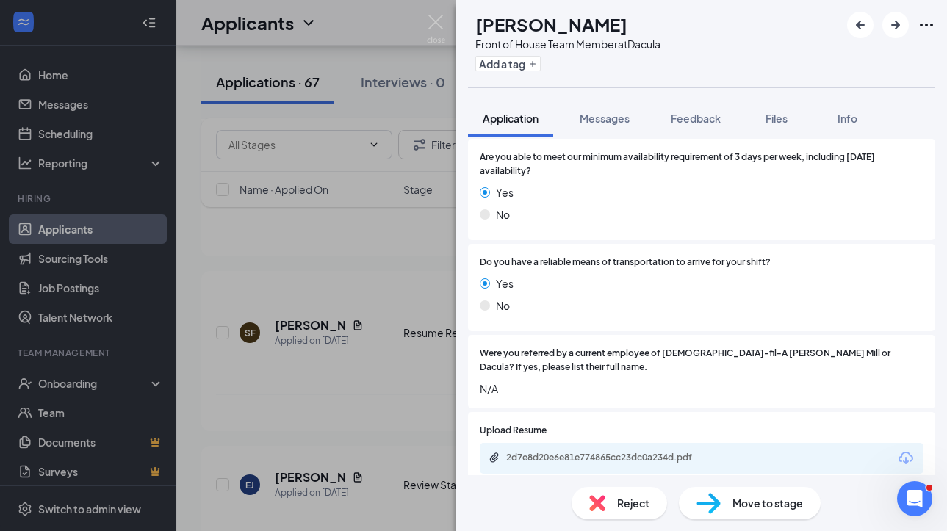
scroll to position [1324, 0]
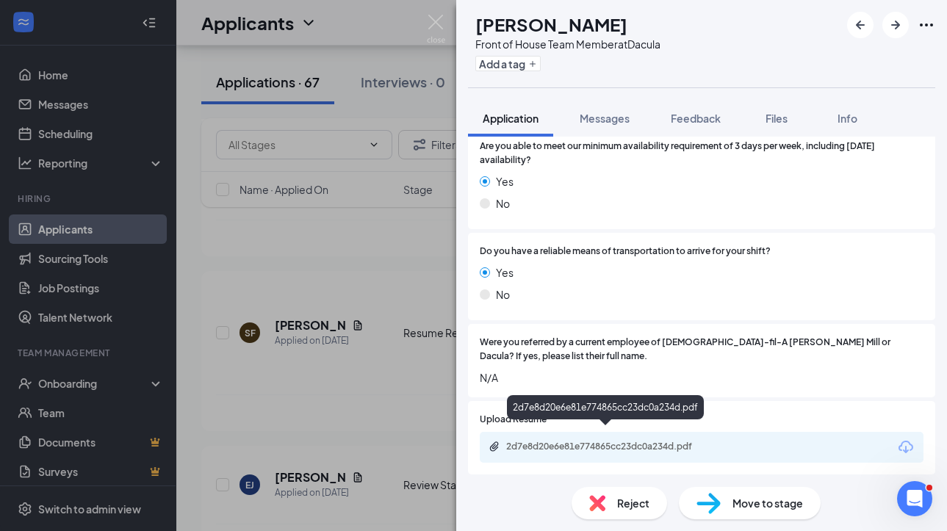
click at [537, 441] on div "2d7e8d20e6e81e774865cc23dc0a234d.pdf" at bounding box center [609, 447] width 206 height 12
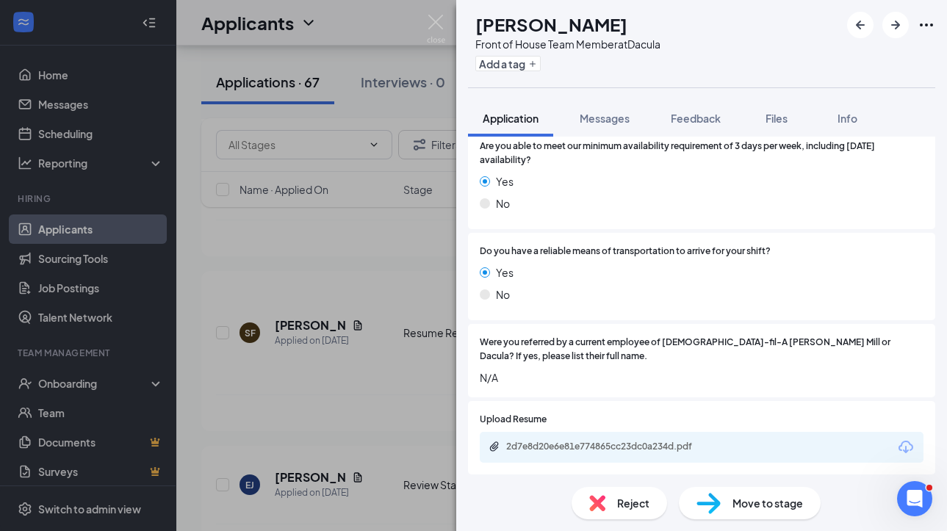
click at [374, 219] on div "EJ Elijah Johnson Front of House Team Member at Dacula Add a tag Application Me…" at bounding box center [473, 265] width 947 height 531
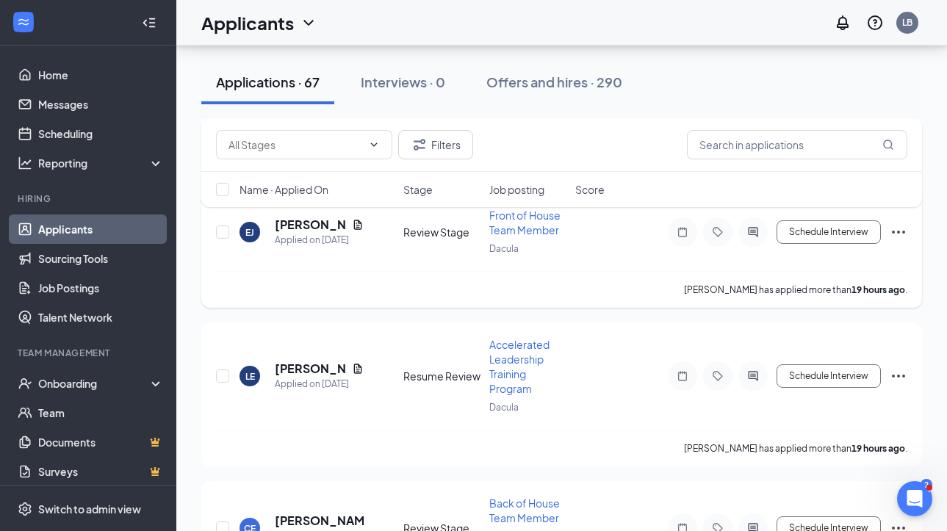
scroll to position [1955, 0]
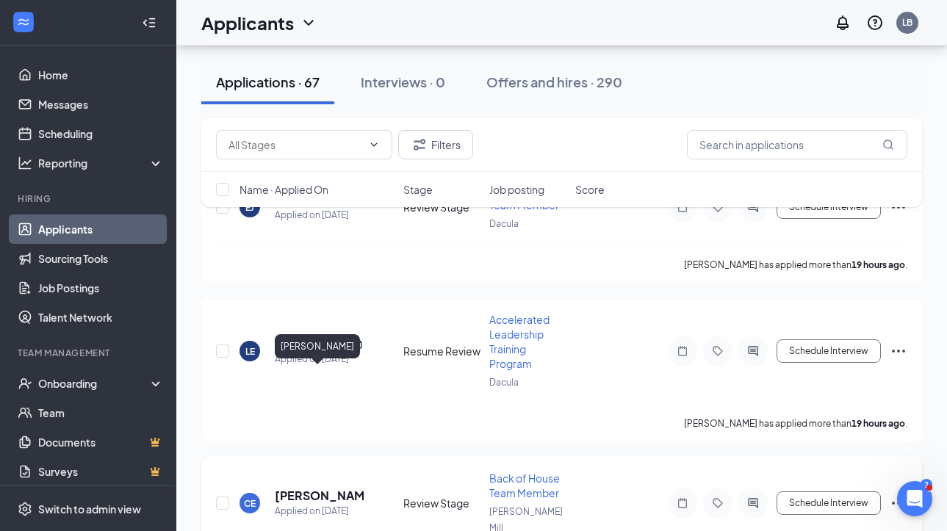
click at [298, 488] on h5 "[PERSON_NAME]" at bounding box center [319, 496] width 89 height 16
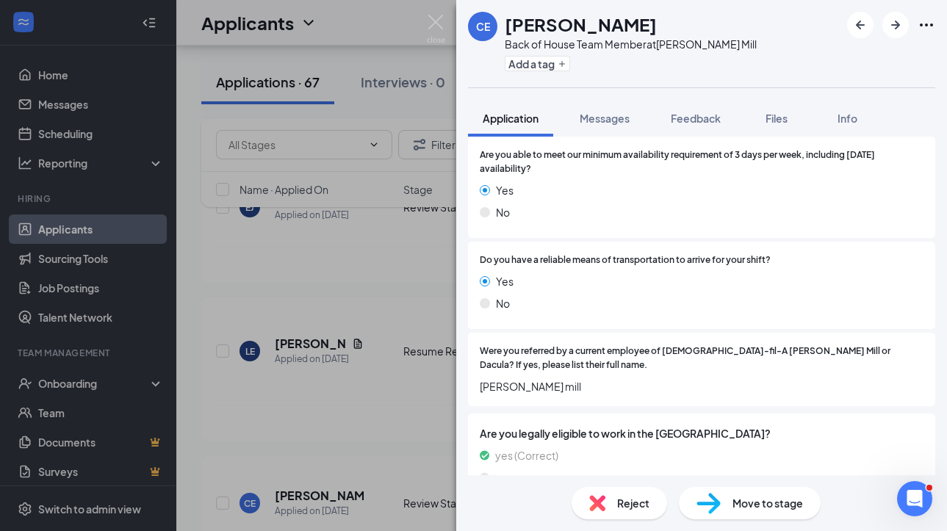
scroll to position [1259, 0]
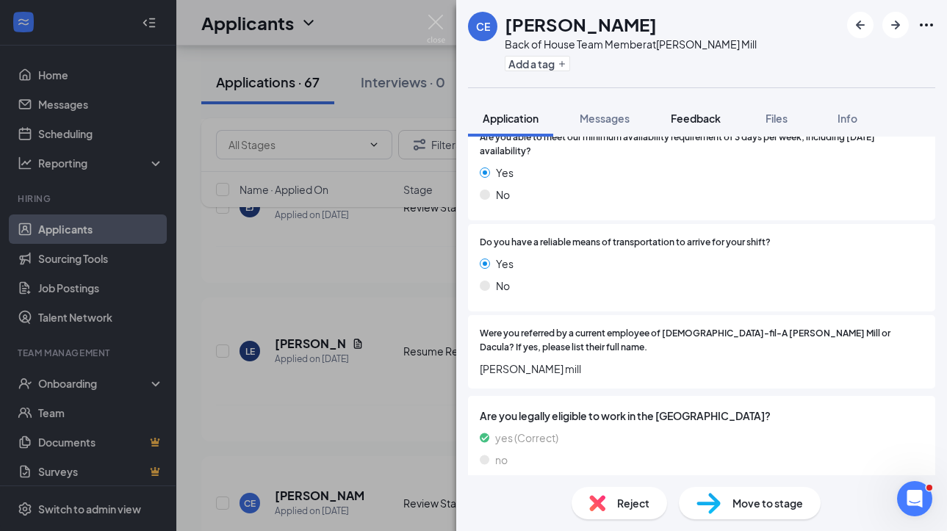
click at [698, 115] on span "Feedback" at bounding box center [696, 118] width 50 height 13
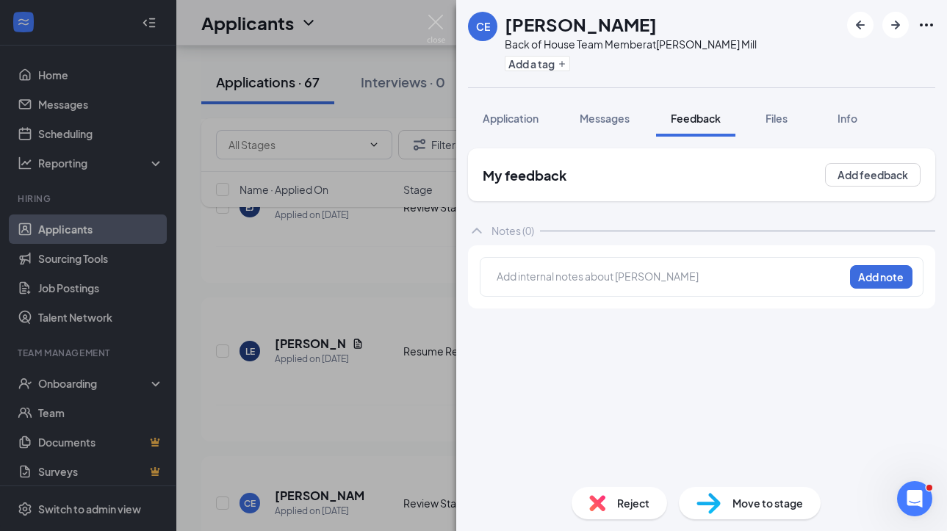
click at [574, 285] on div at bounding box center [670, 278] width 346 height 19
click at [873, 284] on button "Add note" at bounding box center [881, 277] width 62 height 24
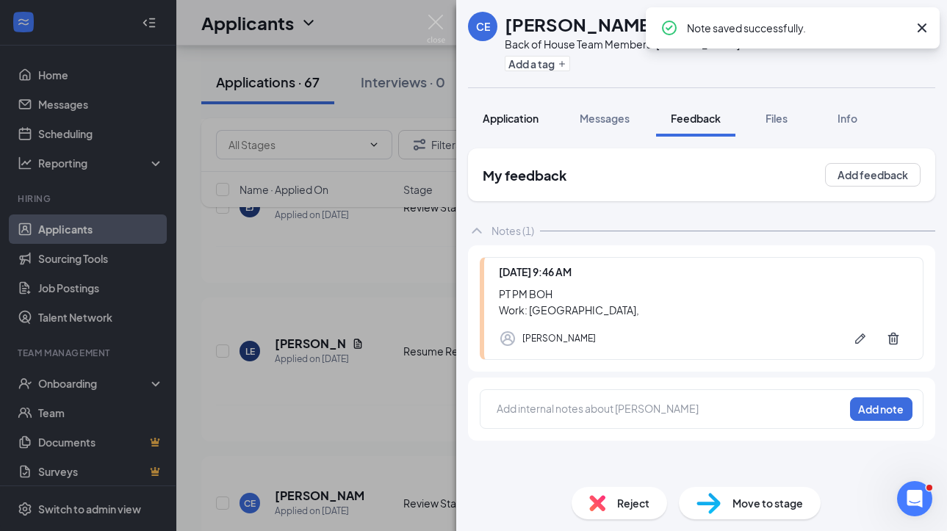
click at [517, 117] on span "Application" at bounding box center [511, 118] width 56 height 13
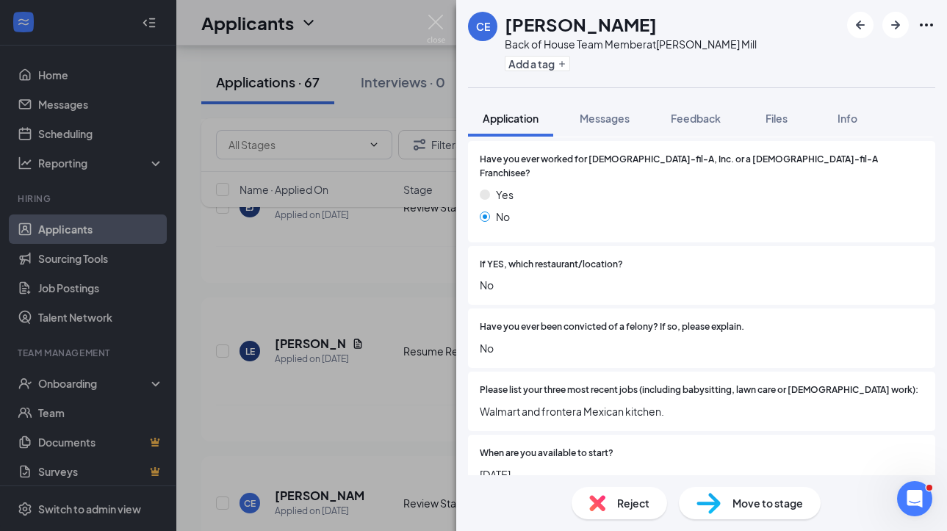
scroll to position [397, 0]
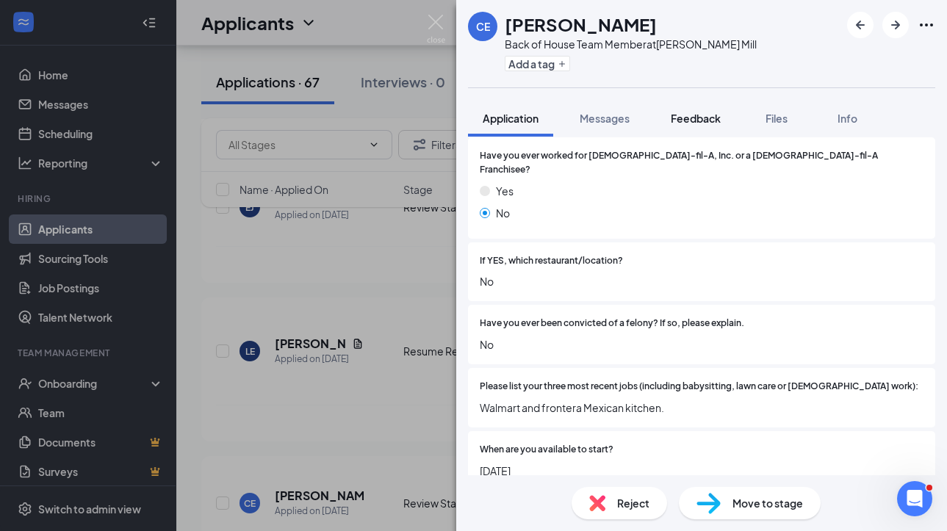
click at [709, 124] on div "Feedback" at bounding box center [696, 118] width 50 height 15
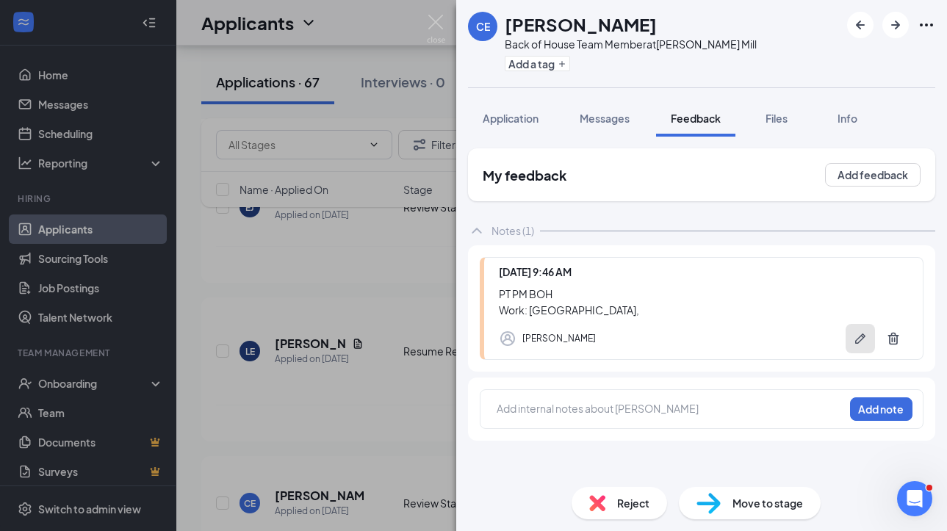
click at [862, 334] on icon "Pen" at bounding box center [860, 339] width 10 height 10
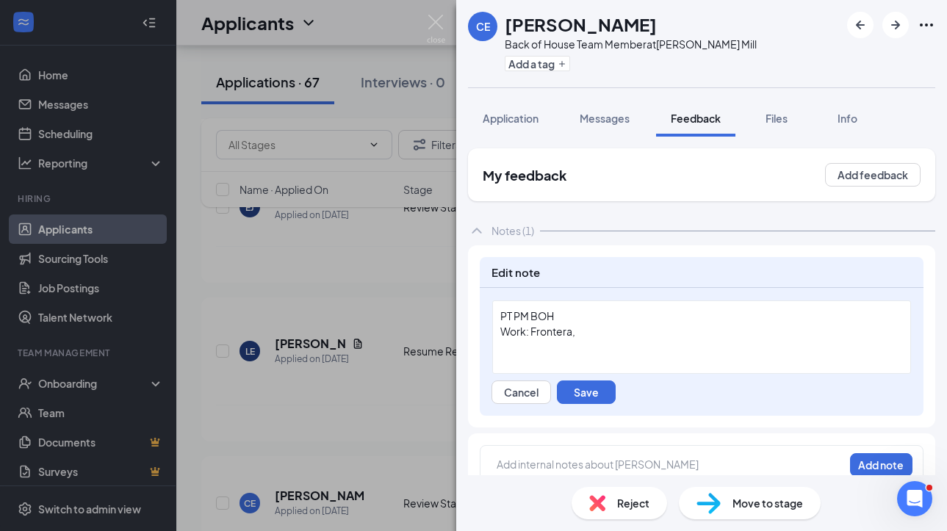
click at [788, 337] on div "Work: Frontera," at bounding box center [701, 331] width 403 height 15
click at [609, 386] on button "Save" at bounding box center [586, 393] width 59 height 24
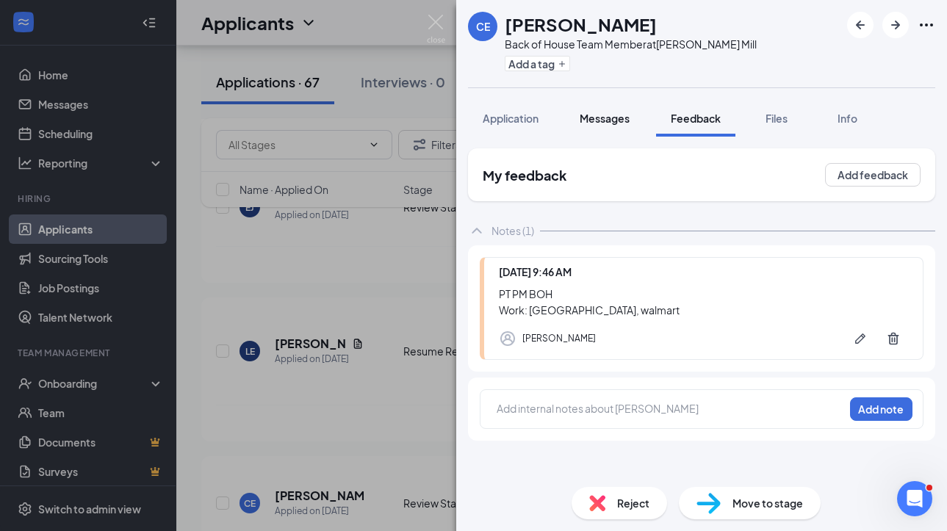
click at [596, 120] on span "Messages" at bounding box center [605, 118] width 50 height 13
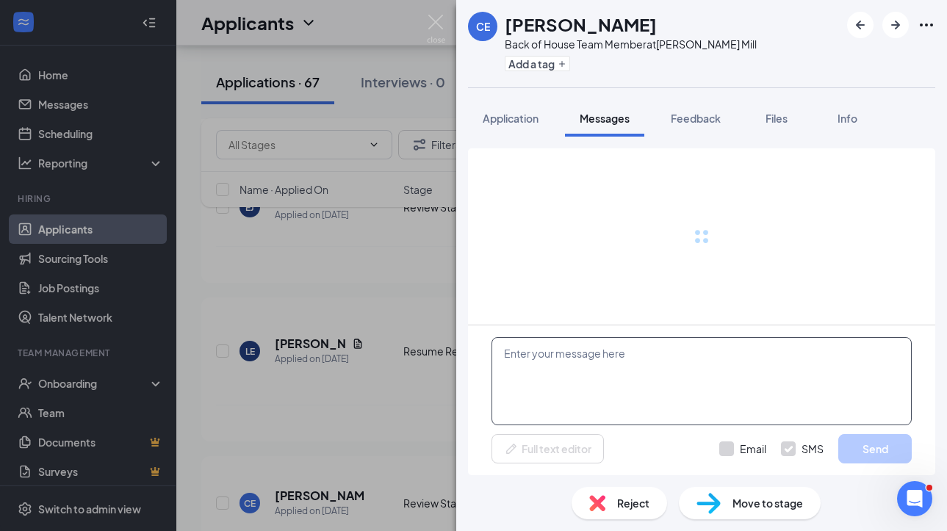
click at [555, 377] on textarea at bounding box center [701, 381] width 420 height 88
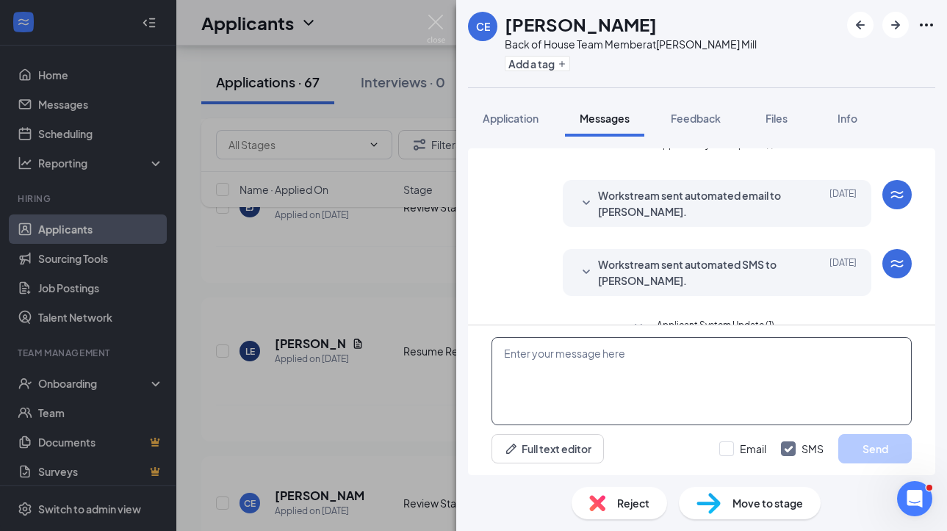
scroll to position [47, 0]
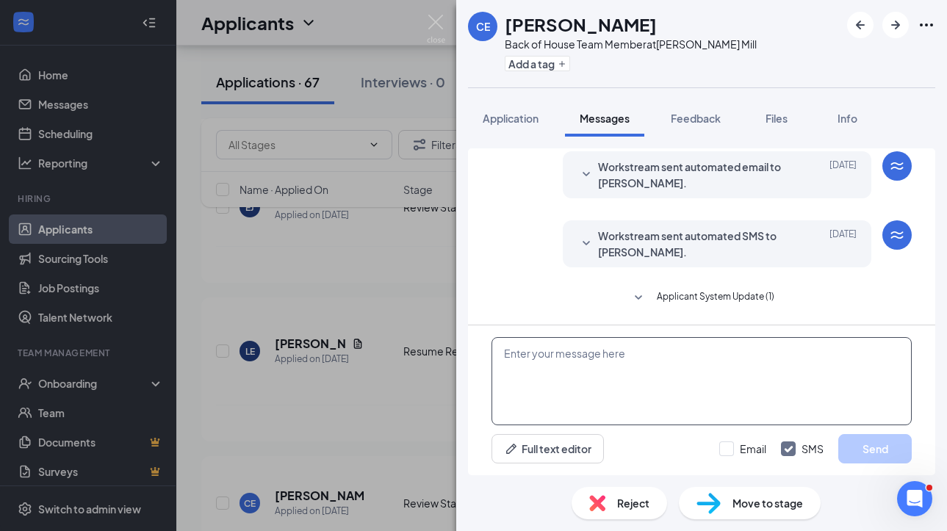
paste textarea "Hi [PERSON_NAME]. This is [PERSON_NAME] with [DEMOGRAPHIC_DATA]-fil-A. Thank yo…"
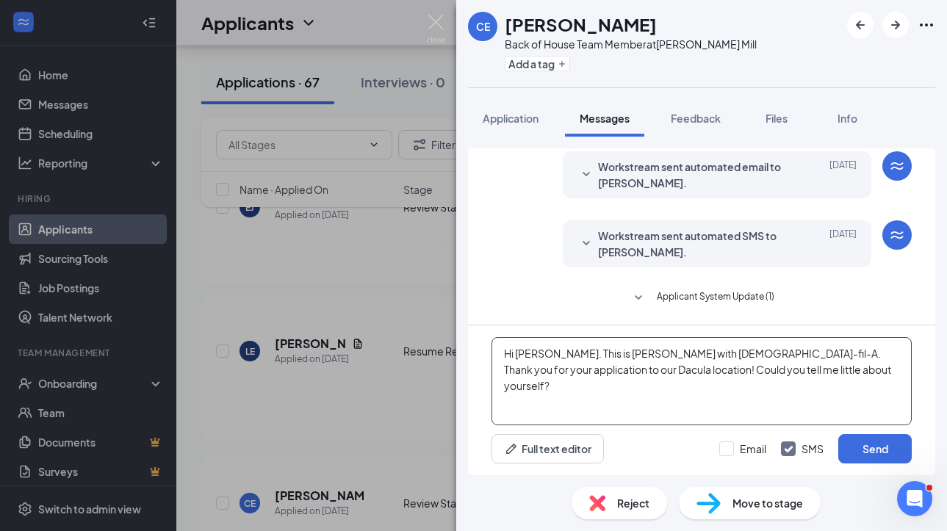
click at [522, 351] on textarea "Hi [PERSON_NAME]. This is [PERSON_NAME] with [DEMOGRAPHIC_DATA]-fil-A. Thank yo…" at bounding box center [701, 381] width 420 height 88
click at [515, 370] on textarea "Hi Cristian. This is Lauren with Chick-fil-A. Thank you for your application to…" at bounding box center [701, 381] width 420 height 88
click at [516, 370] on textarea "Hi Cristian. This is Lauren with Chick-fil-A. Thank you for your application to…" at bounding box center [701, 381] width 420 height 88
click at [768, 389] on textarea "Hi Cristian. This is Lauren with Chick-fil-A. Thank you for your application to…" at bounding box center [701, 381] width 420 height 88
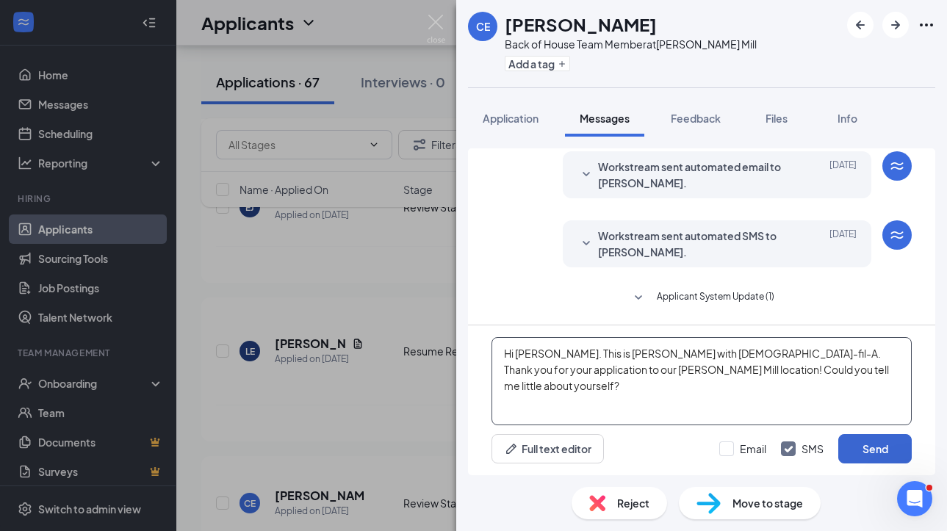
type textarea "Hi Cristian. This is Lauren with Chick-fil-A. Thank you for your application to…"
click at [861, 442] on button "Send" at bounding box center [874, 448] width 73 height 29
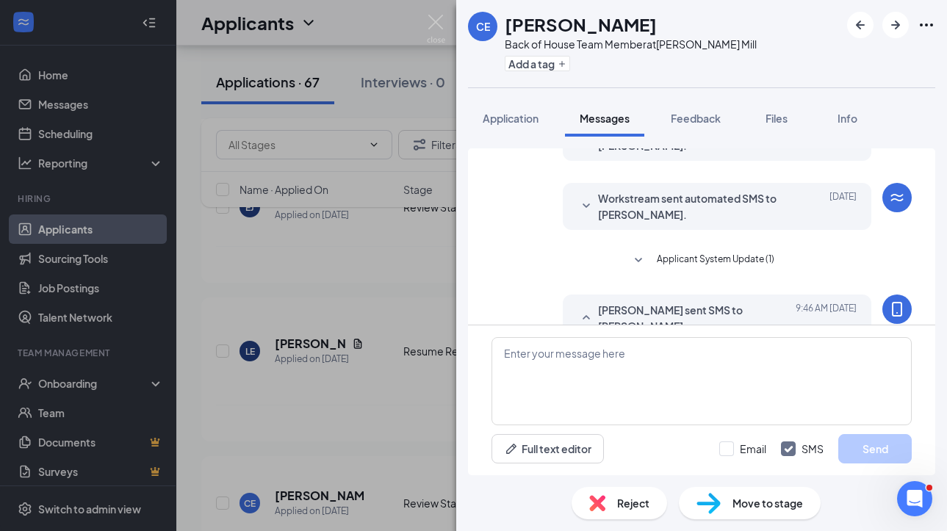
click at [757, 505] on span "Move to stage" at bounding box center [767, 503] width 71 height 16
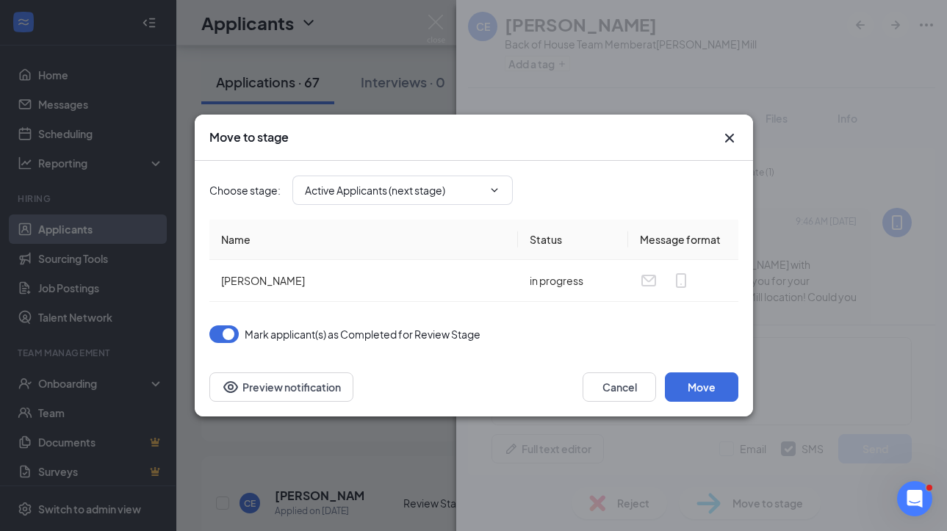
scroll to position [173, 0]
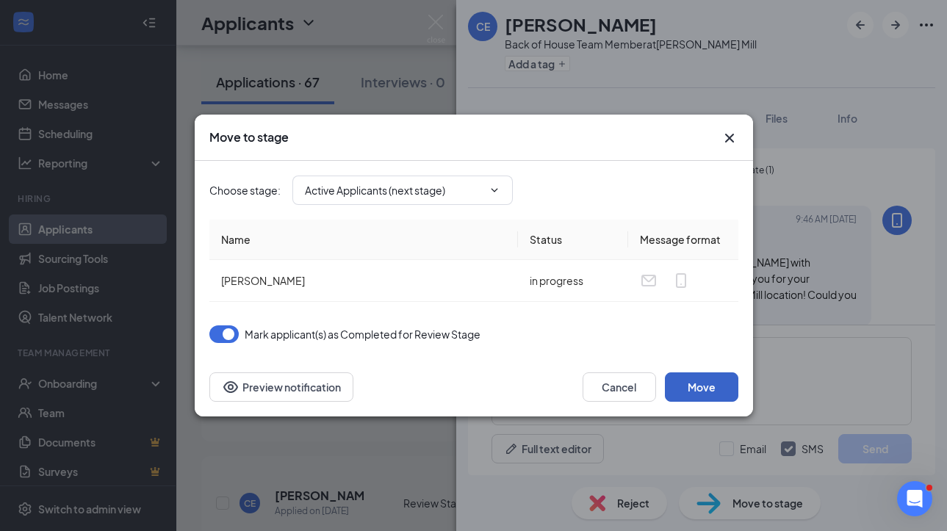
click at [714, 383] on button "Move" at bounding box center [701, 386] width 73 height 29
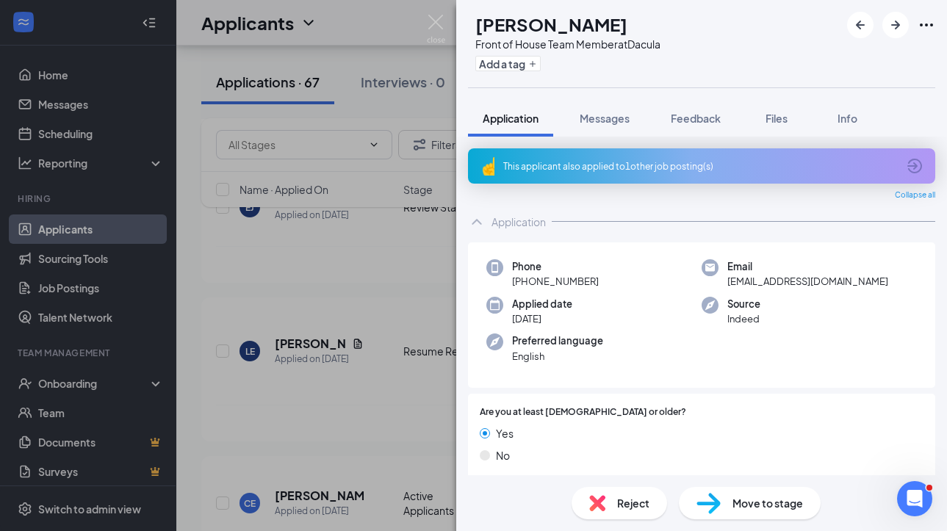
click at [580, 165] on div "This applicant also applied to 1 other job posting(s)" at bounding box center [700, 166] width 394 height 12
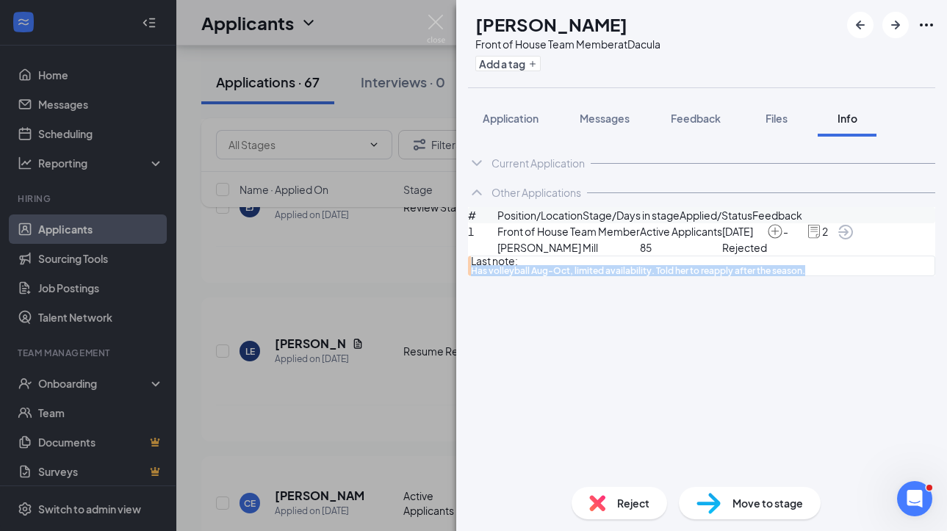
drag, startPoint x: 566, startPoint y: 312, endPoint x: 798, endPoint y: 335, distance: 233.2
click at [801, 276] on div "# Position/Location Stage/Days in stage Applied/Status Feedback 1 Front of Hous…" at bounding box center [701, 241] width 467 height 69
click at [791, 346] on div "Current Application Phone +1 (678) 900-0138 Email annaiyileh68@gmail.com Applie…" at bounding box center [701, 306] width 491 height 339
click at [532, 120] on span "Application" at bounding box center [511, 118] width 56 height 13
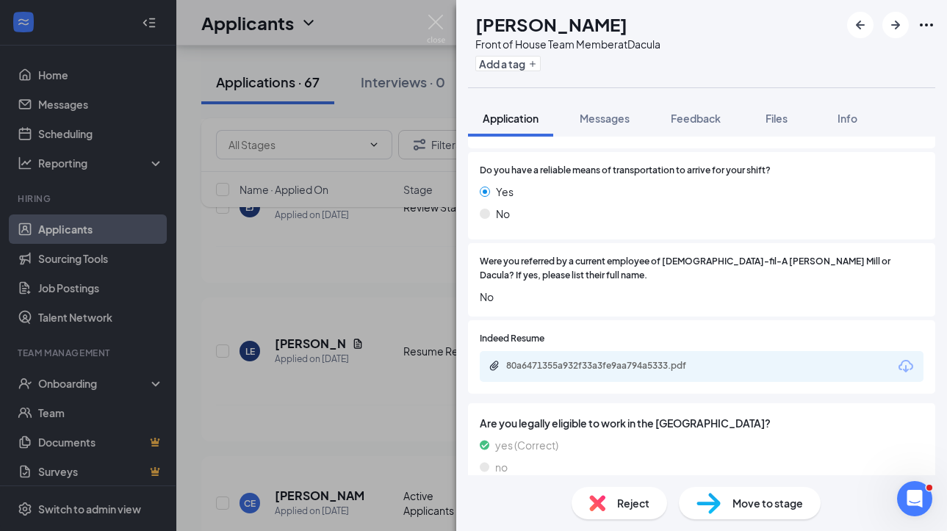
scroll to position [1396, 0]
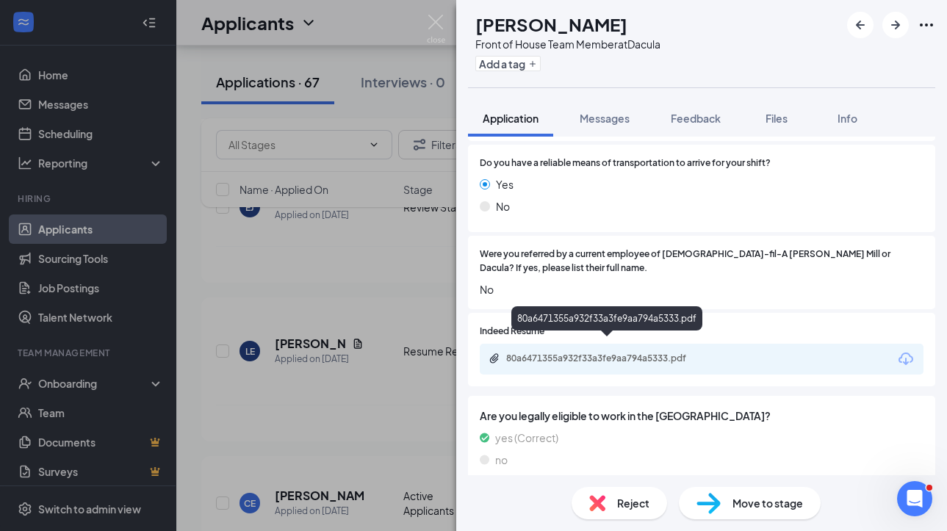
click at [533, 353] on div "80a6471355a932f33a3fe9aa794a5333.pdf" at bounding box center [608, 360] width 238 height 14
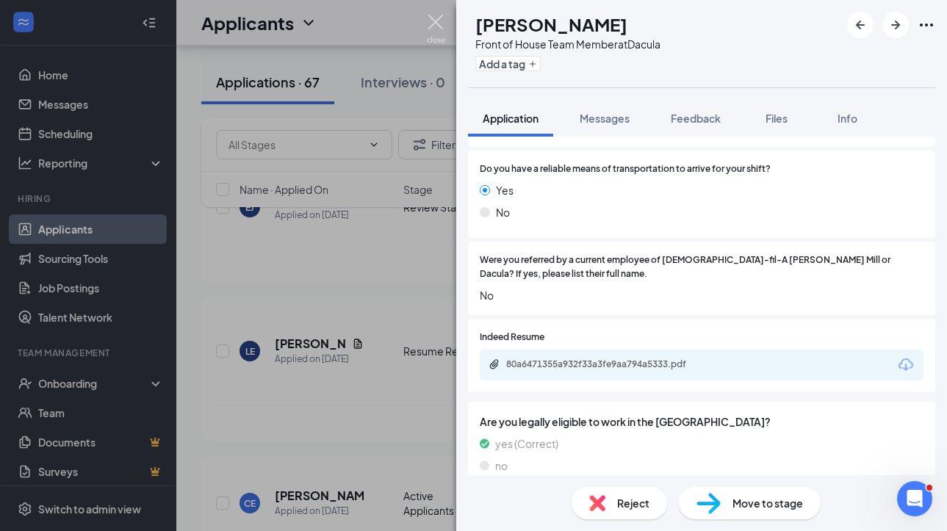
click at [436, 30] on img at bounding box center [436, 29] width 18 height 29
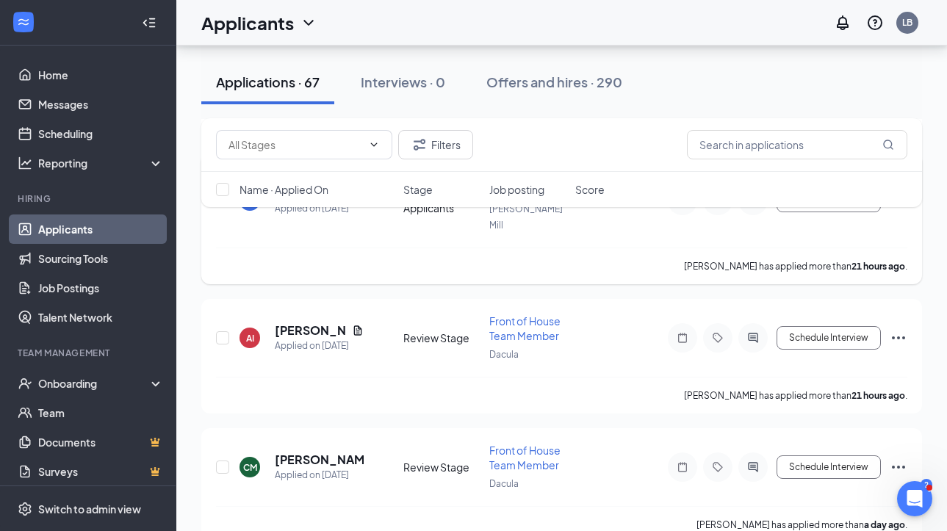
scroll to position [2260, 0]
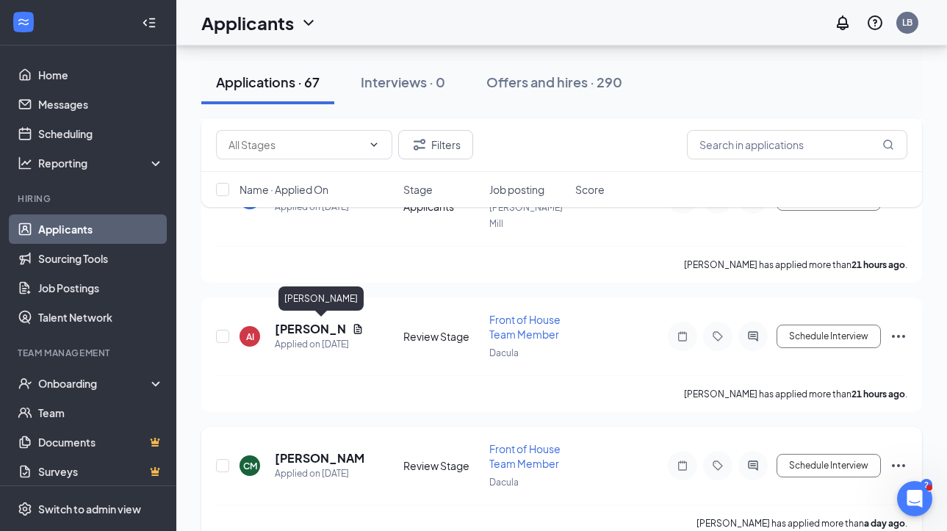
click at [327, 450] on h5 "[PERSON_NAME]" at bounding box center [319, 458] width 89 height 16
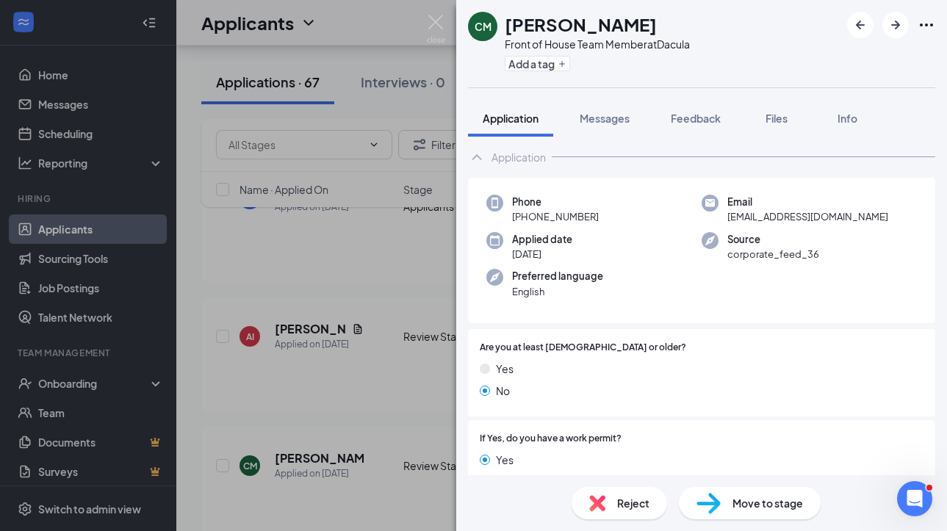
scroll to position [26, 0]
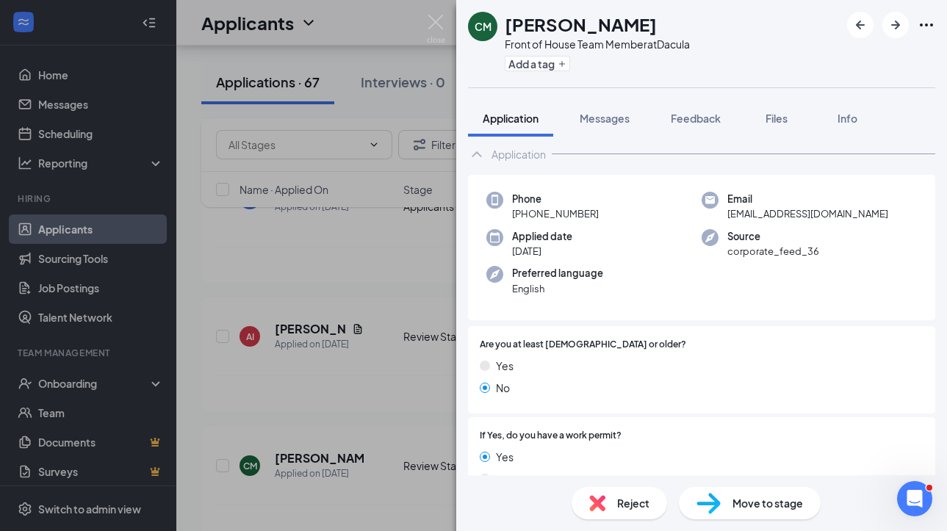
click at [617, 505] on span "Reject" at bounding box center [633, 503] width 32 height 16
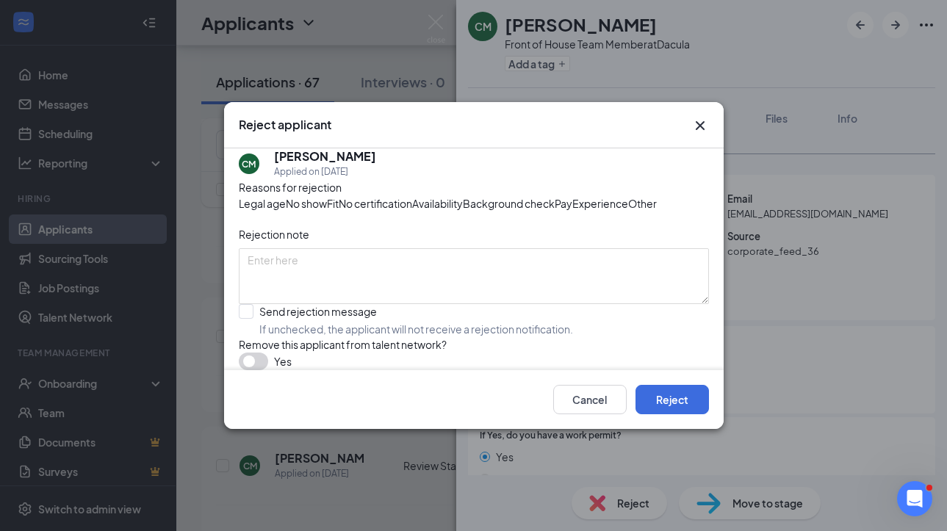
click at [286, 195] on div "Legal age" at bounding box center [262, 203] width 47 height 16
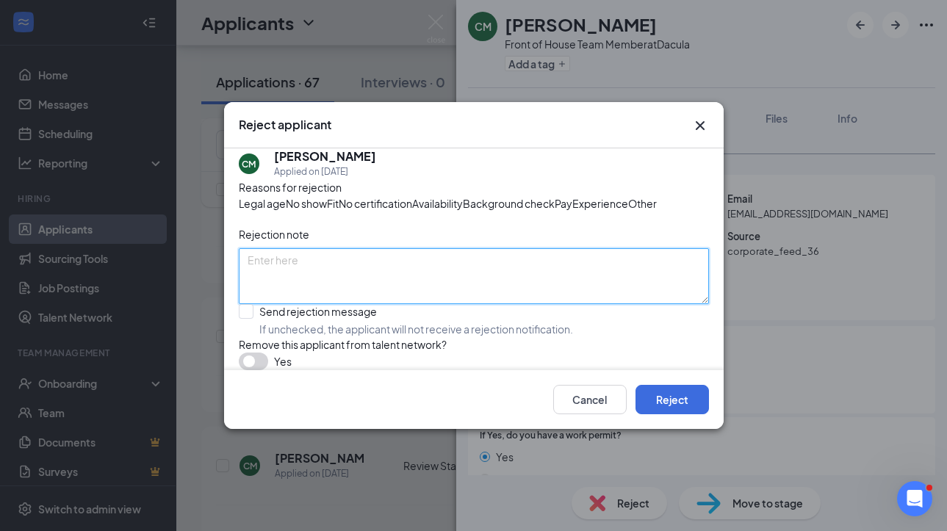
click at [319, 288] on textarea at bounding box center [474, 276] width 470 height 56
type textarea "Not 16"
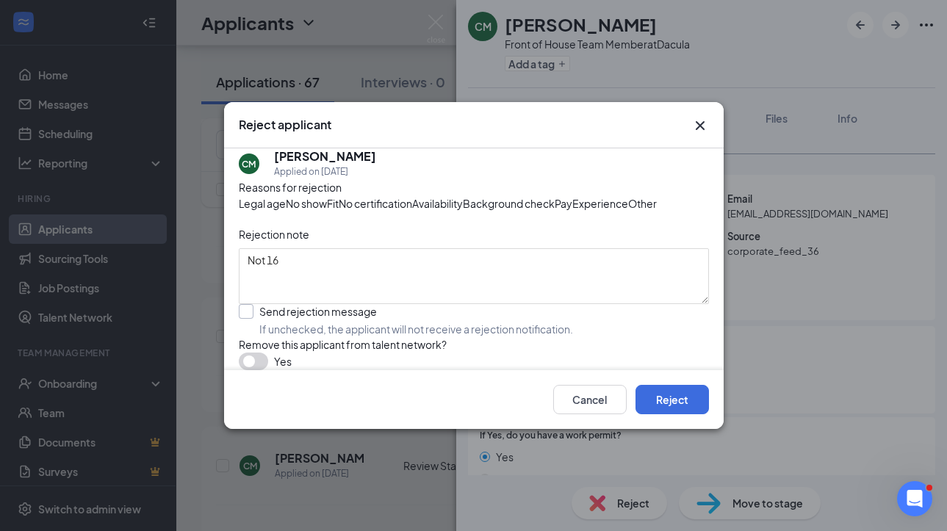
click at [300, 336] on input "Send rejection message If unchecked, the applicant will not receive a rejection…" at bounding box center [406, 320] width 334 height 32
checkbox input "true"
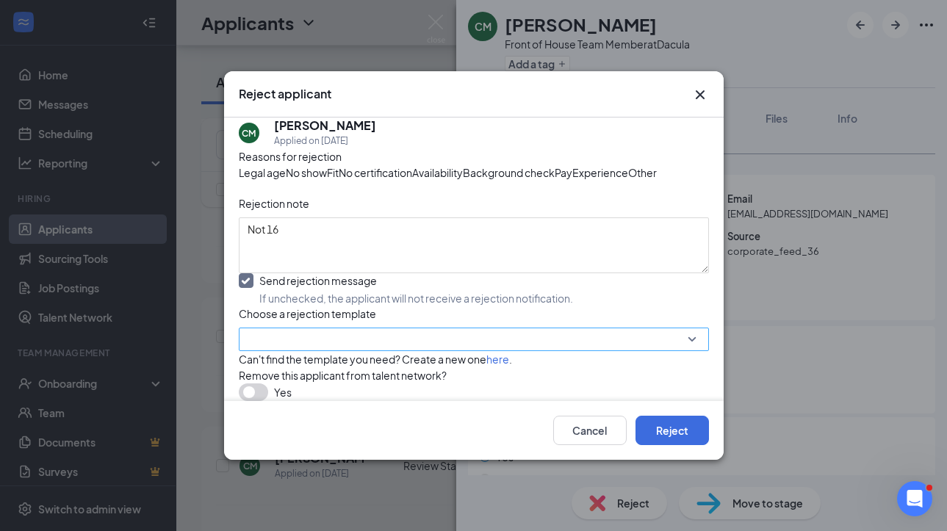
click at [303, 350] on input "search" at bounding box center [469, 339] width 442 height 22
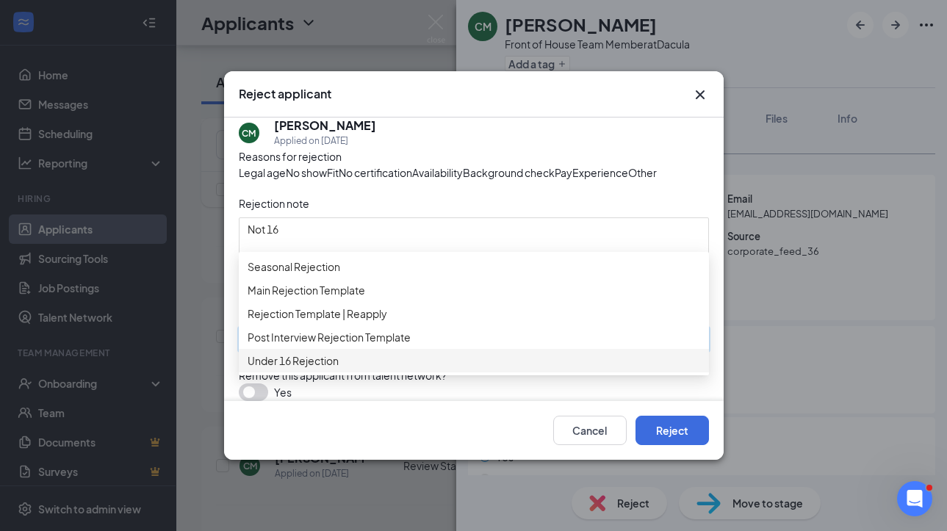
click at [308, 369] on span "Under 16 Rejection" at bounding box center [293, 361] width 91 height 16
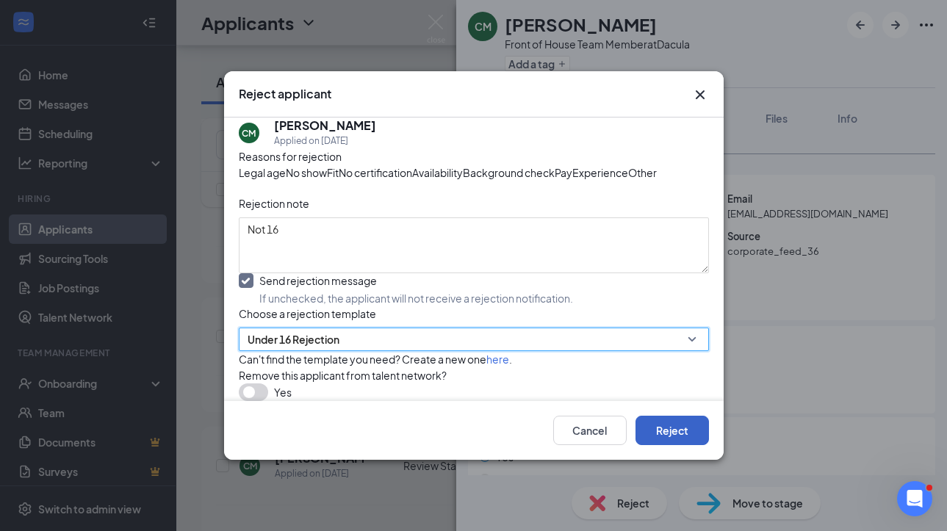
click at [678, 445] on button "Reject" at bounding box center [671, 430] width 73 height 29
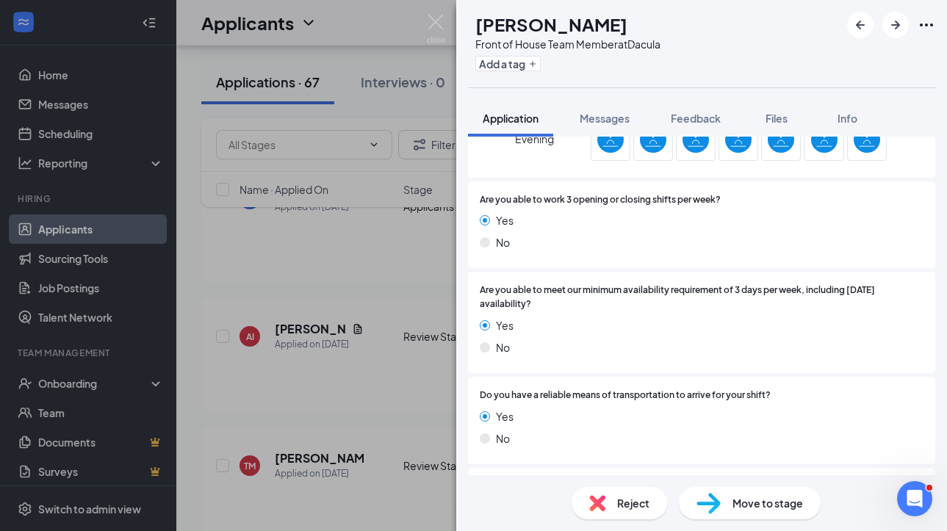
scroll to position [1259, 0]
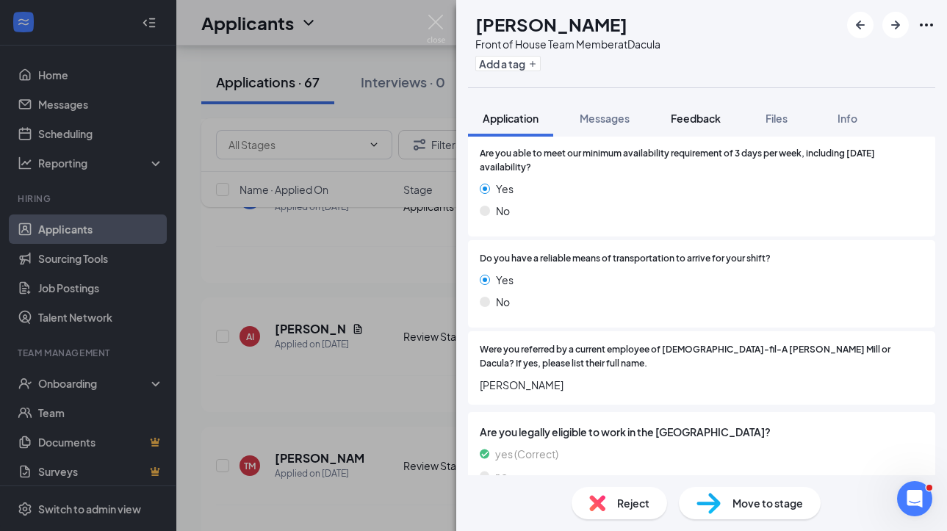
click at [713, 112] on span "Feedback" at bounding box center [696, 118] width 50 height 13
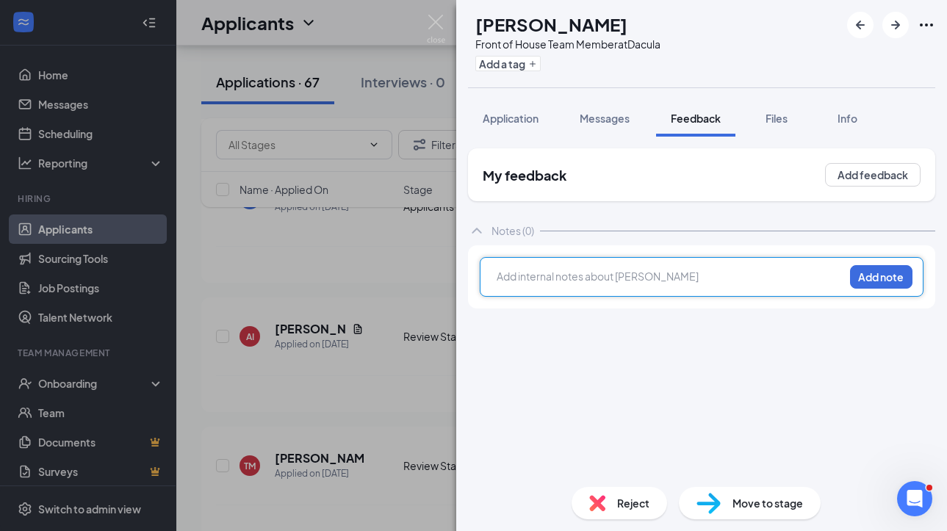
click at [609, 276] on div at bounding box center [670, 276] width 346 height 15
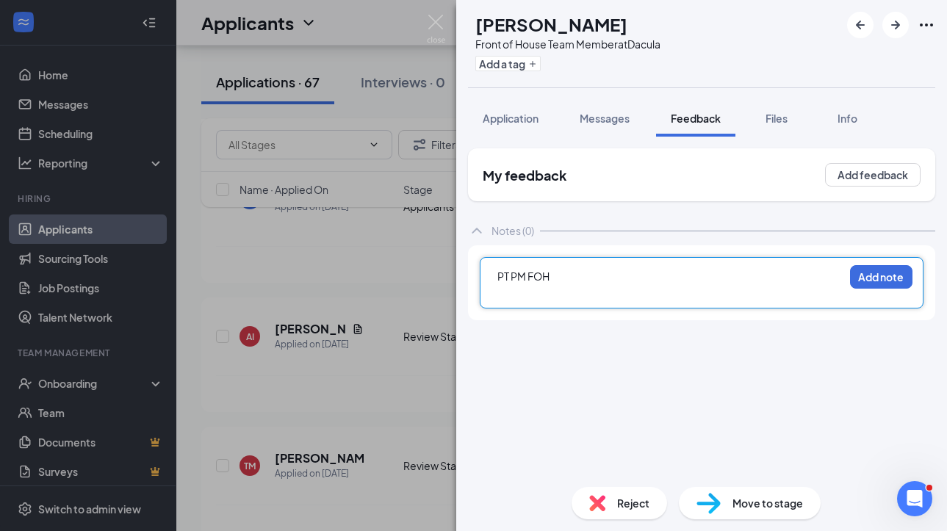
click at [495, 276] on div "PT PM FOH Add note" at bounding box center [702, 282] width 444 height 51
click at [497, 273] on span "PT PM FOH" at bounding box center [523, 276] width 52 height 13
click at [544, 306] on div at bounding box center [670, 307] width 346 height 15
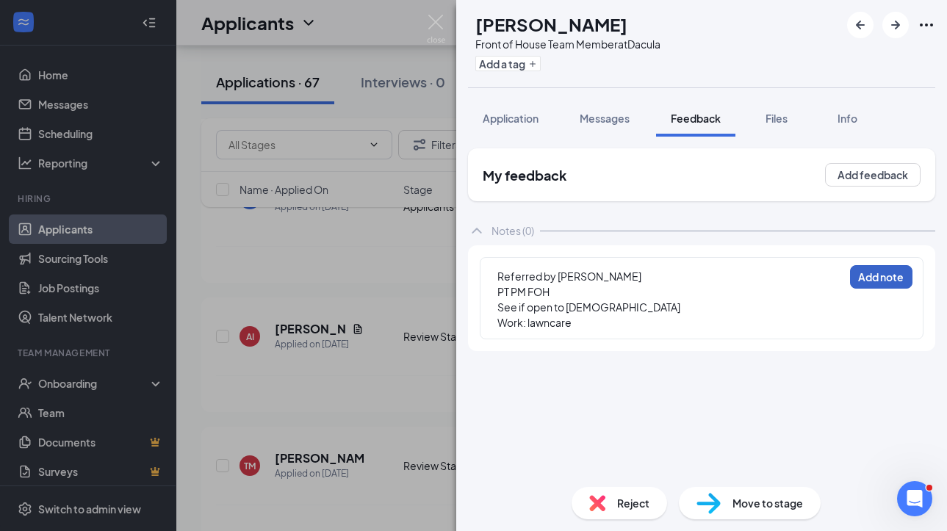
click at [862, 273] on button "Add note" at bounding box center [881, 277] width 62 height 24
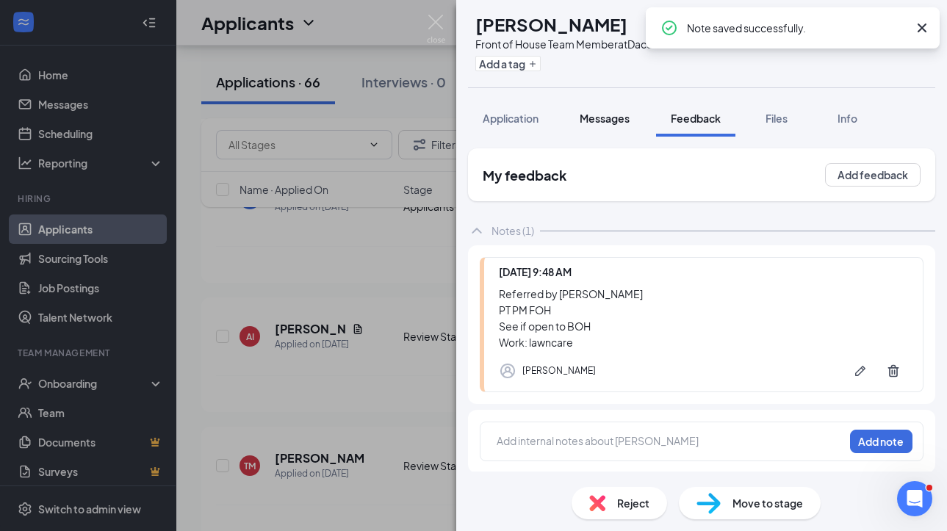
click at [616, 123] on span "Messages" at bounding box center [605, 118] width 50 height 13
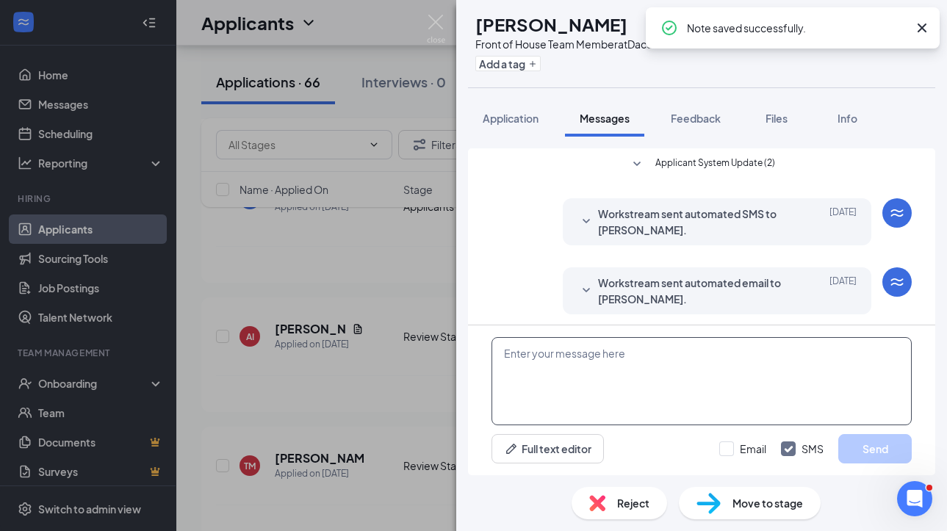
click at [591, 360] on textarea at bounding box center [701, 381] width 420 height 88
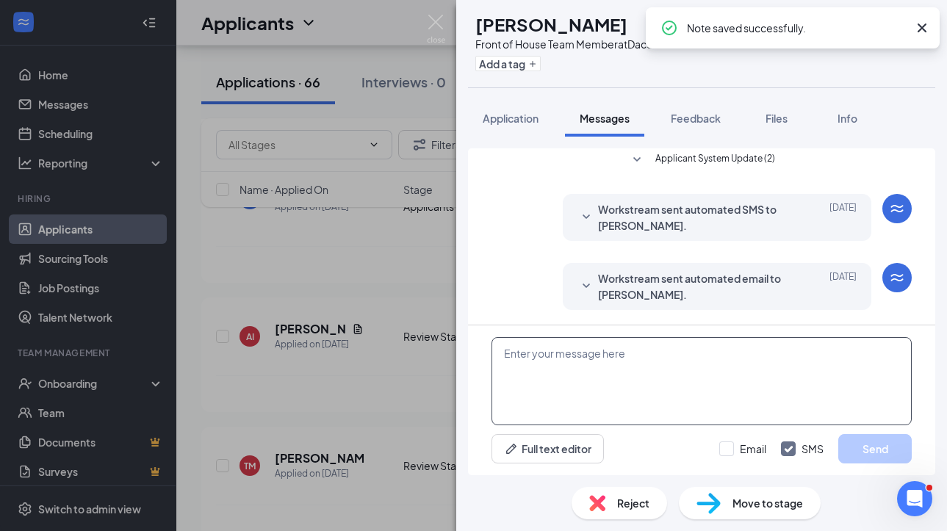
paste textarea "Hi [PERSON_NAME]. This is [PERSON_NAME] with [DEMOGRAPHIC_DATA]-fil-A. Thank yo…"
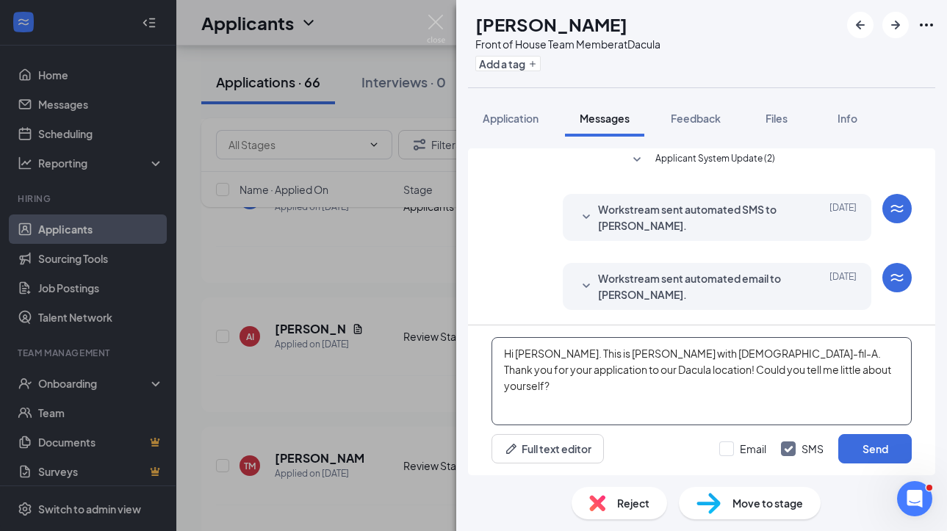
click at [539, 352] on textarea "Hi [PERSON_NAME]. This is [PERSON_NAME] with [DEMOGRAPHIC_DATA]-fil-A. Thank yo…" at bounding box center [701, 381] width 420 height 88
type textarea "Hi Thomas. This is Lauren with Chick-fil-A. Thank you for your application to o…"
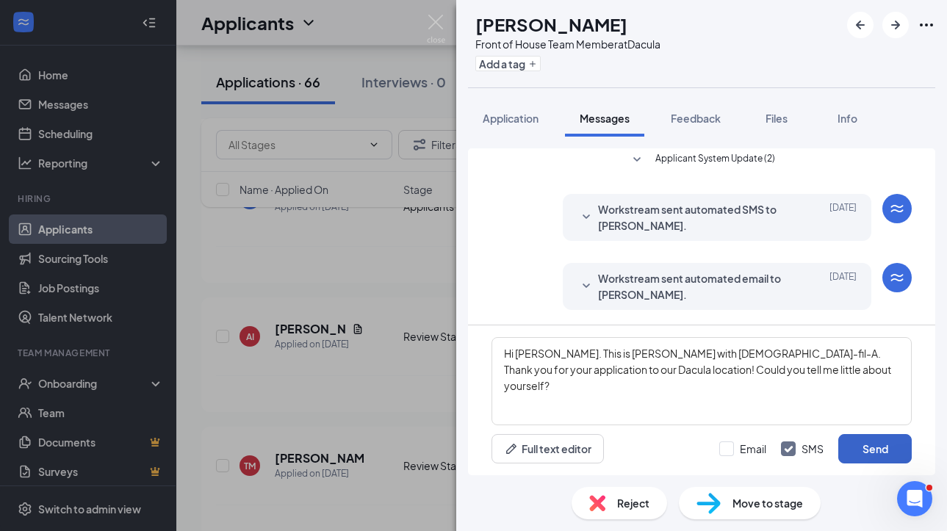
click at [862, 441] on button "Send" at bounding box center [874, 448] width 73 height 29
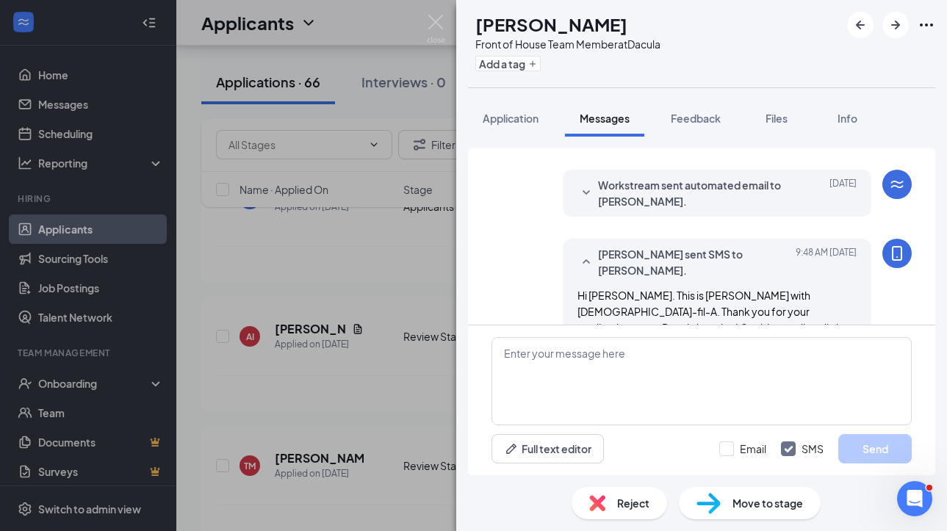
scroll to position [131, 0]
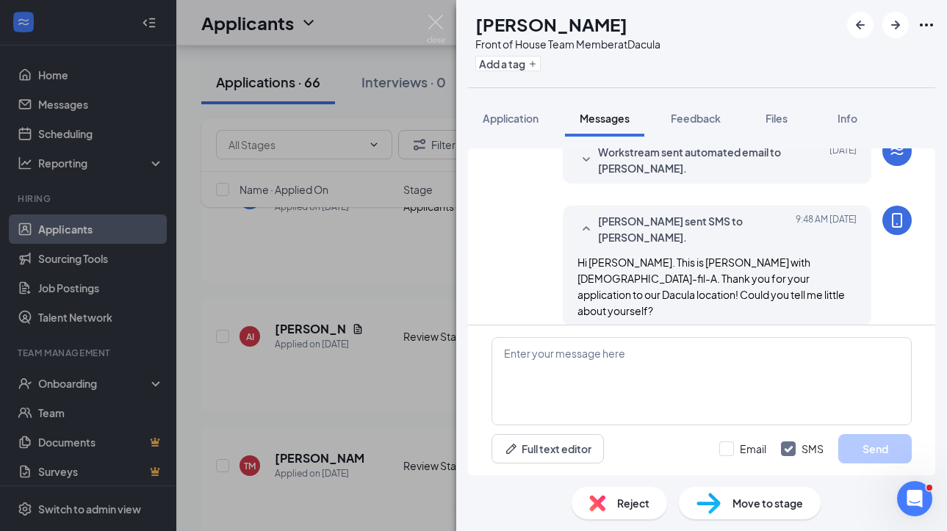
click at [793, 504] on span "Move to stage" at bounding box center [767, 503] width 71 height 16
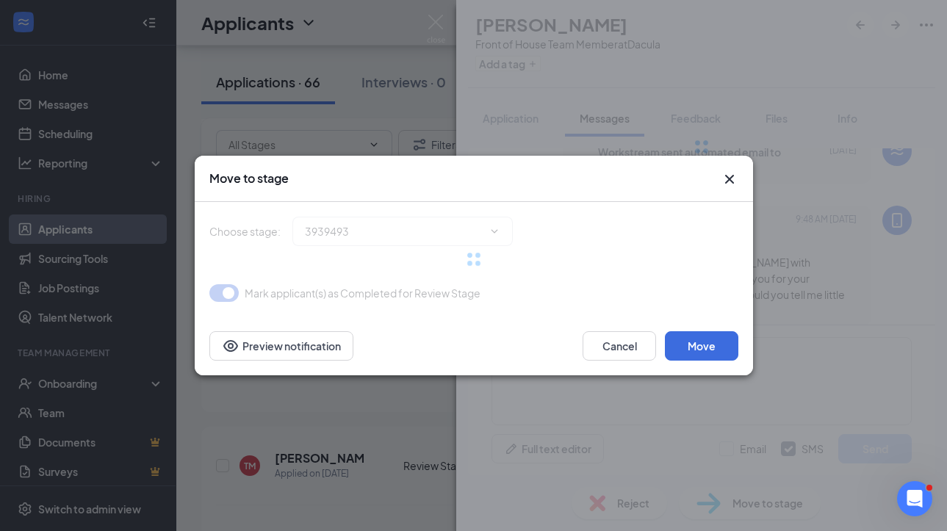
type input "Active Applicants (next stage)"
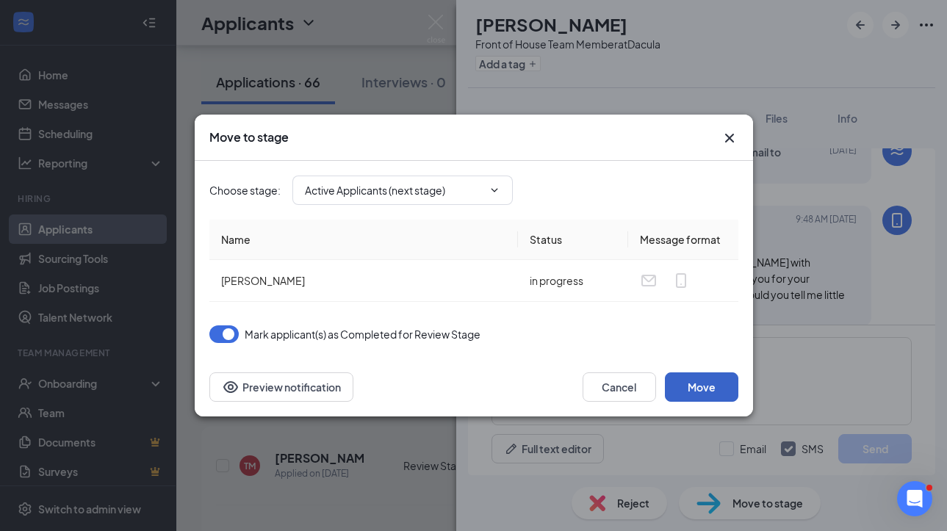
click at [693, 396] on button "Move" at bounding box center [701, 386] width 73 height 29
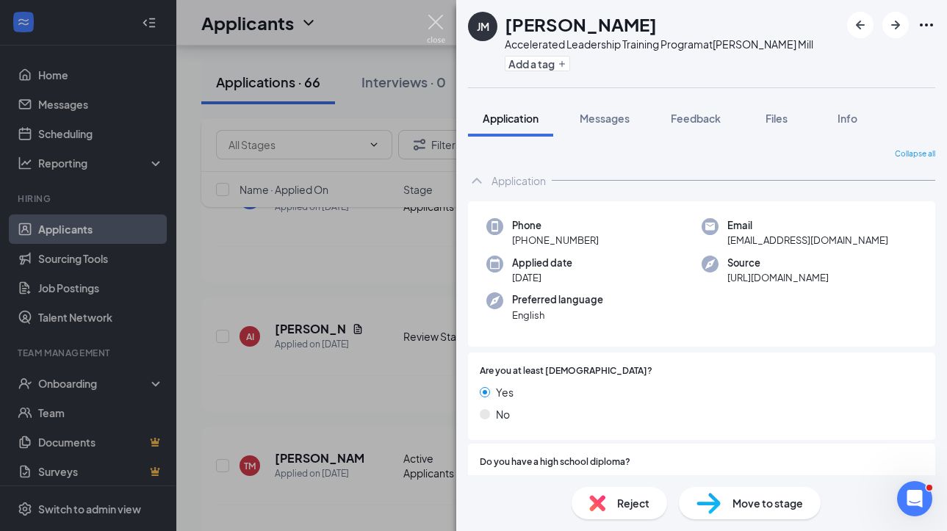
click at [433, 18] on img at bounding box center [436, 29] width 18 height 29
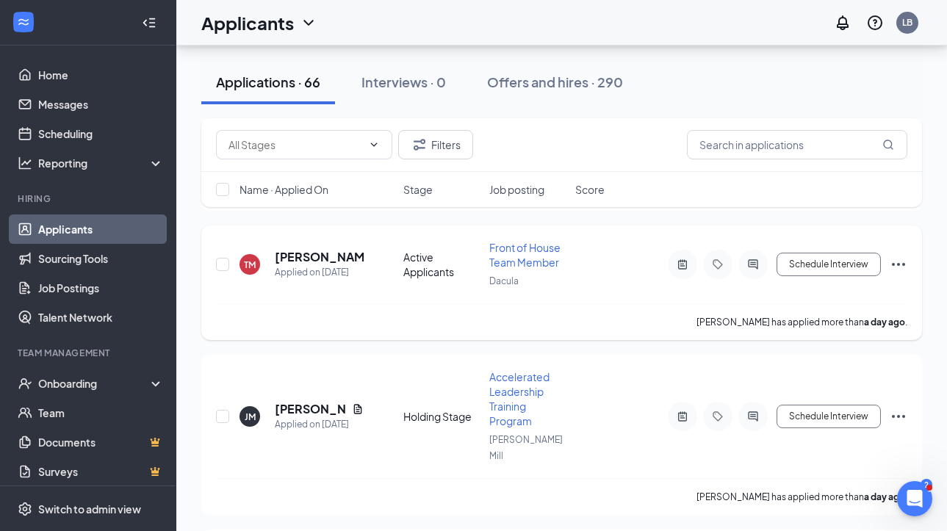
scroll to position [2467, 0]
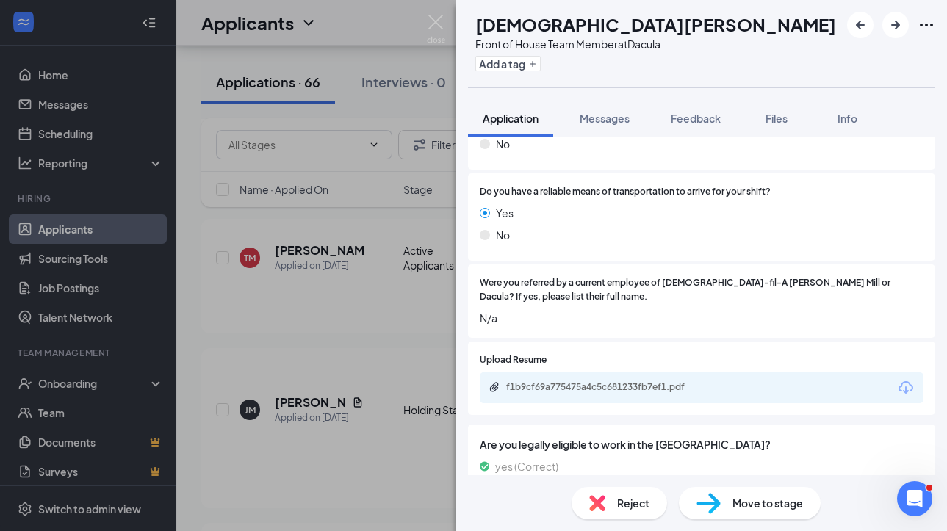
scroll to position [1338, 0]
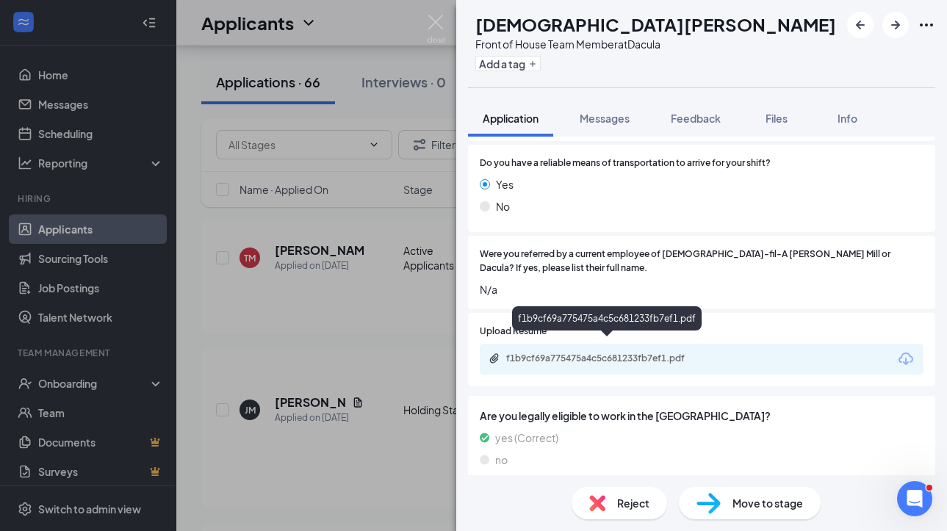
click at [630, 353] on div "f1b9cf69a775475a4c5c681233fb7ef1.pdf" at bounding box center [608, 360] width 238 height 14
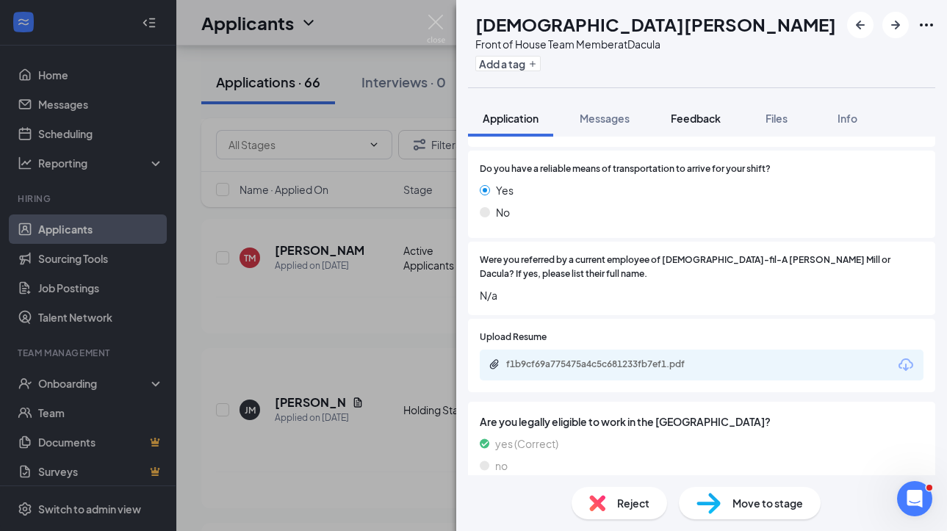
click at [691, 114] on span "Feedback" at bounding box center [696, 118] width 50 height 13
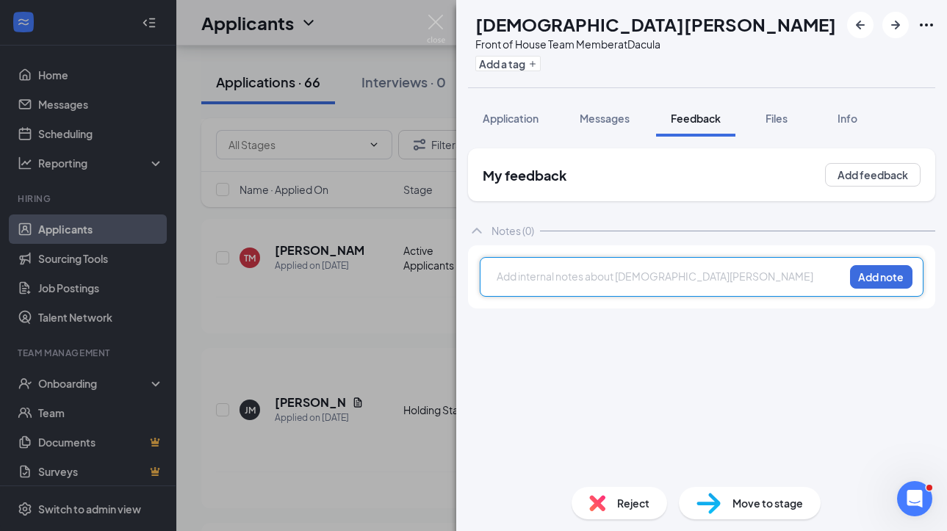
click at [557, 284] on div at bounding box center [670, 276] width 346 height 15
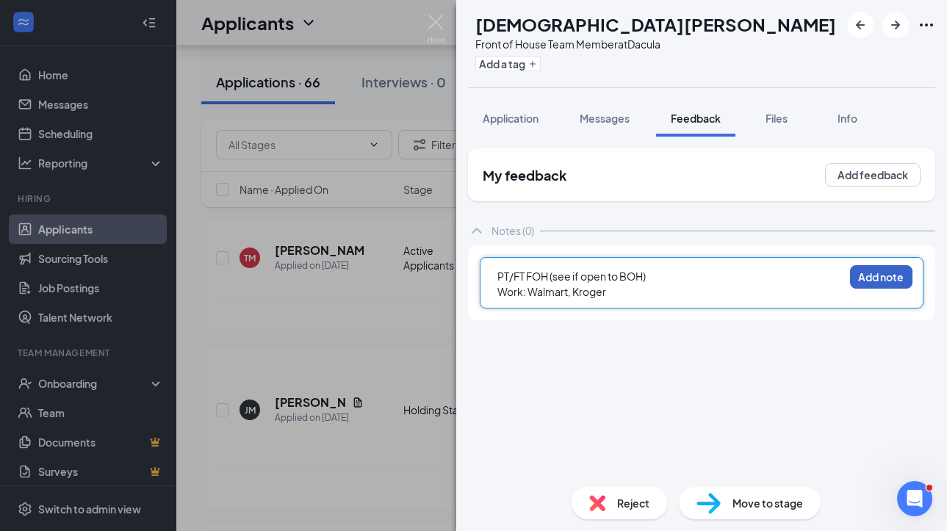
click at [893, 284] on button "Add note" at bounding box center [881, 277] width 62 height 24
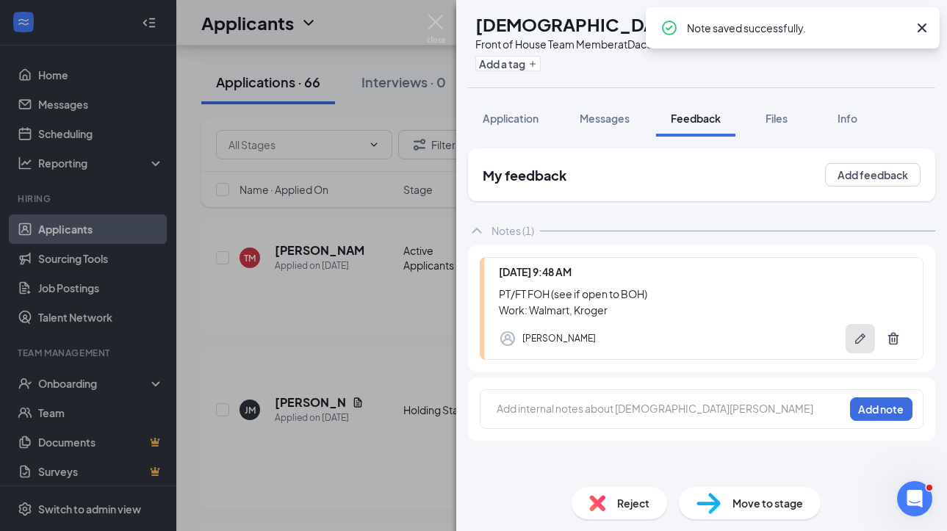
click at [857, 346] on button "button" at bounding box center [860, 338] width 29 height 29
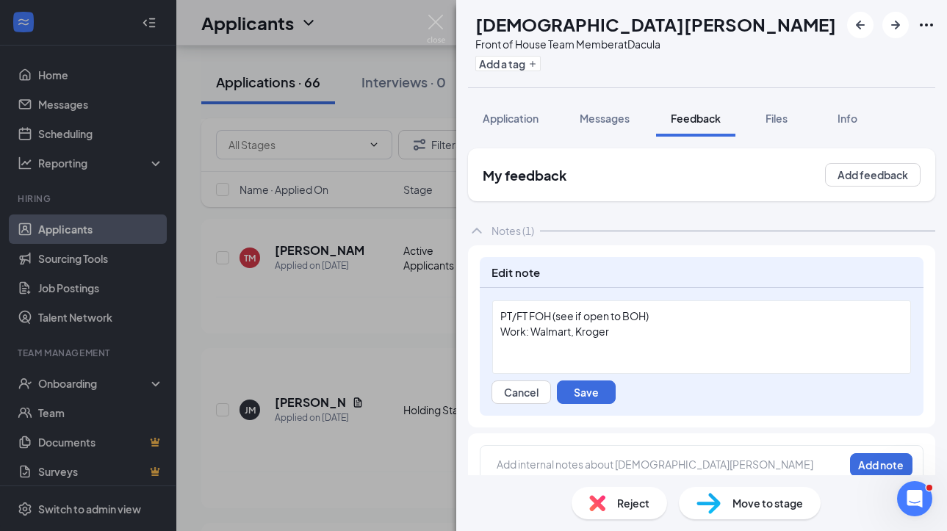
click at [553, 314] on span "PT/FT FOH (see if open to BOH)" at bounding box center [574, 315] width 148 height 13
click at [583, 394] on button "Save" at bounding box center [586, 393] width 59 height 24
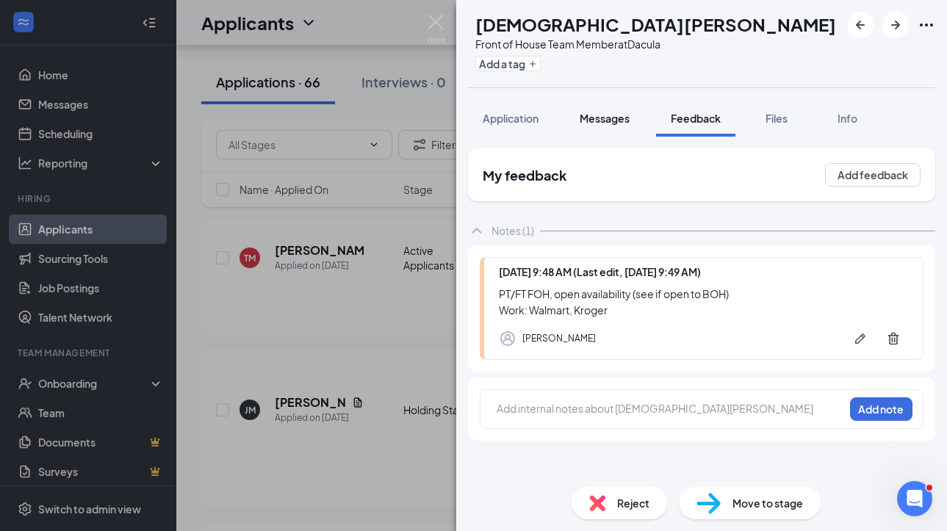
click at [611, 118] on span "Messages" at bounding box center [605, 118] width 50 height 13
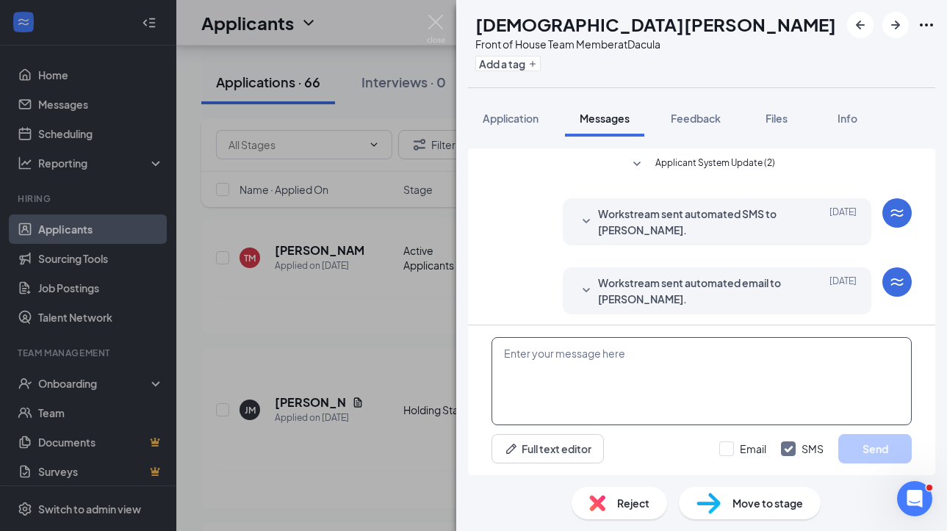
scroll to position [4, 0]
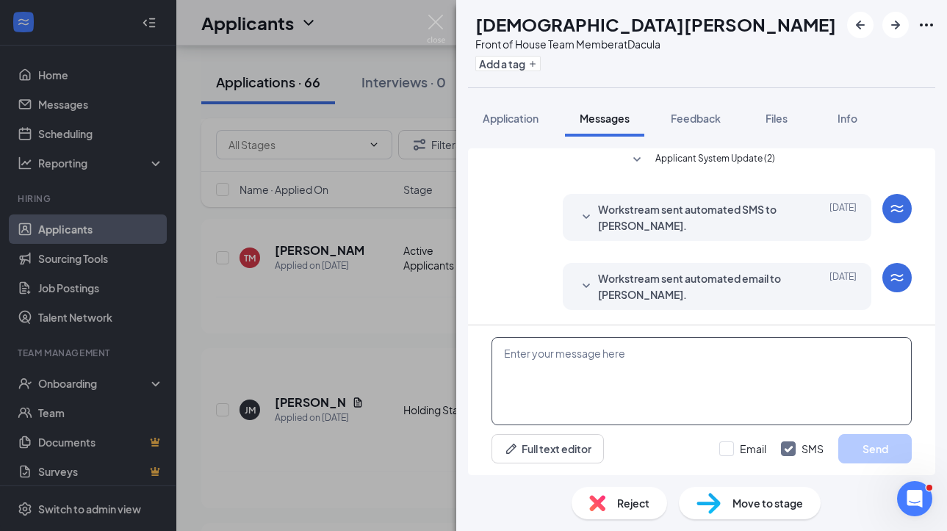
click at [581, 368] on textarea at bounding box center [701, 381] width 420 height 88
paste textarea "Hi [PERSON_NAME]. This is [PERSON_NAME] with [DEMOGRAPHIC_DATA]-fil-A. Thank yo…"
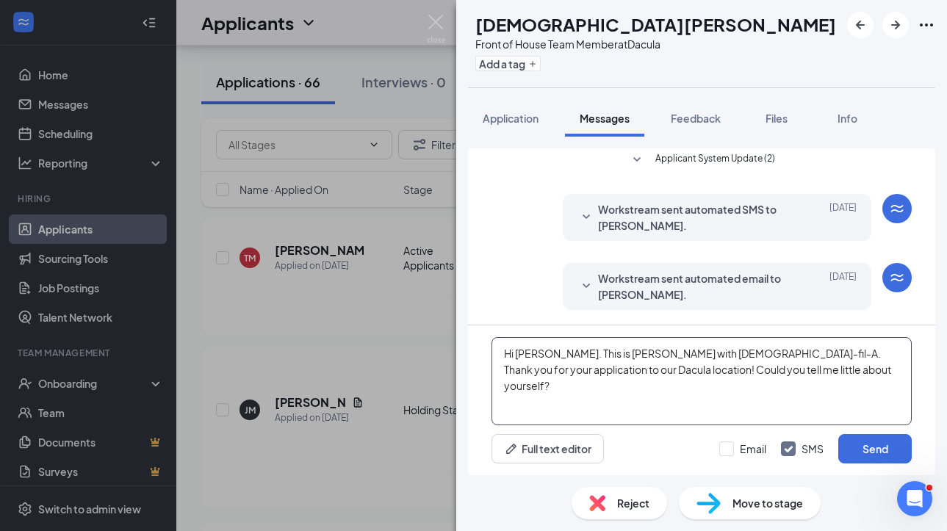
click at [538, 355] on textarea "Hi [PERSON_NAME]. This is [PERSON_NAME] with [DEMOGRAPHIC_DATA]-fil-A. Thank yo…" at bounding box center [701, 381] width 420 height 88
click at [787, 376] on textarea "Hi Christian. This is Lauren with Chick-fil-A. Thank you for your application t…" at bounding box center [701, 381] width 420 height 88
type textarea "Hi Christian. This is Lauren with Chick-fil-A. Thank you for your application t…"
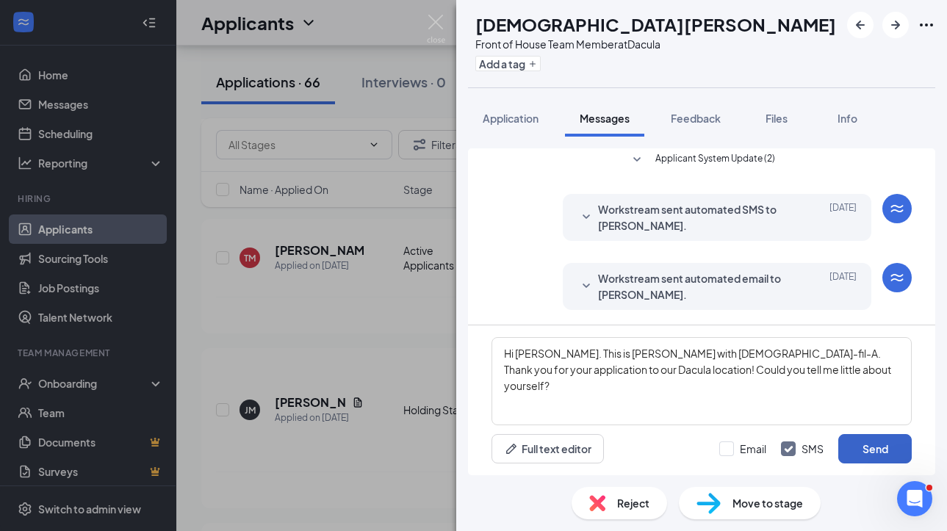
click at [870, 449] on button "Send" at bounding box center [874, 448] width 73 height 29
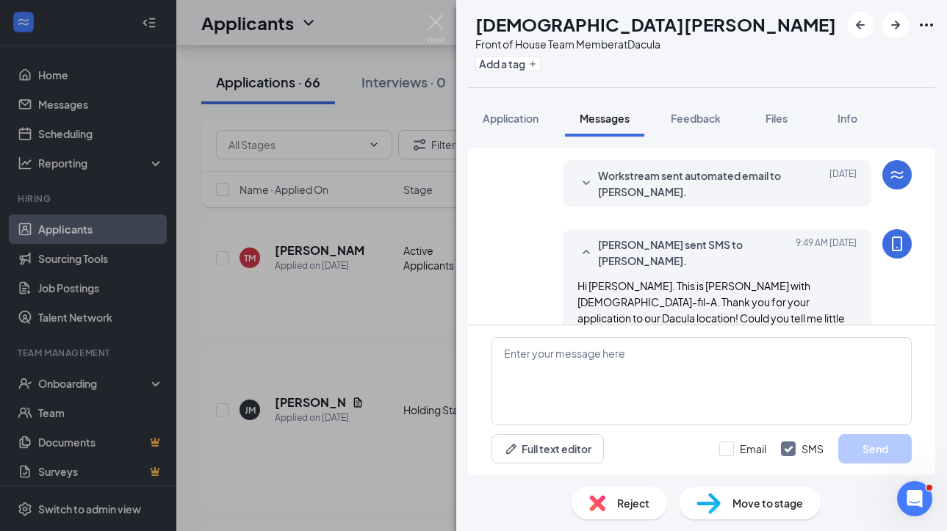
scroll to position [131, 0]
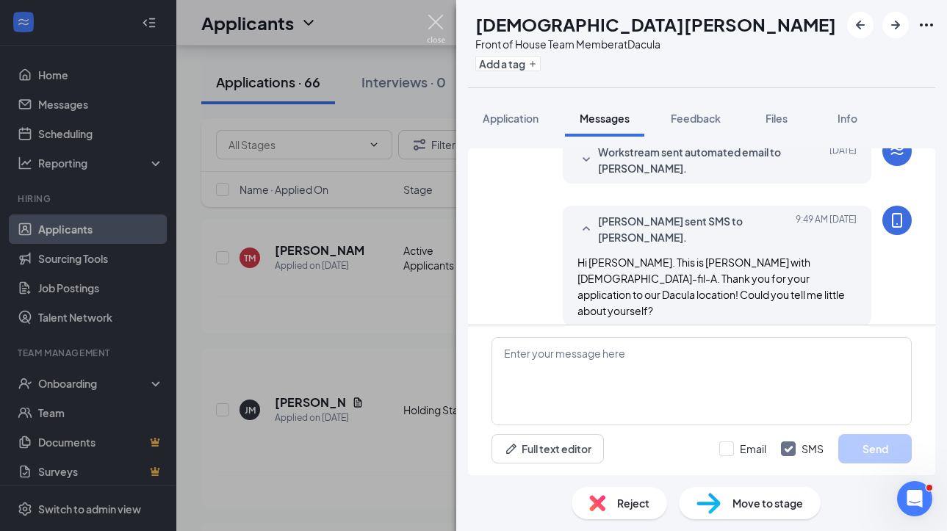
click at [439, 27] on img at bounding box center [436, 29] width 18 height 29
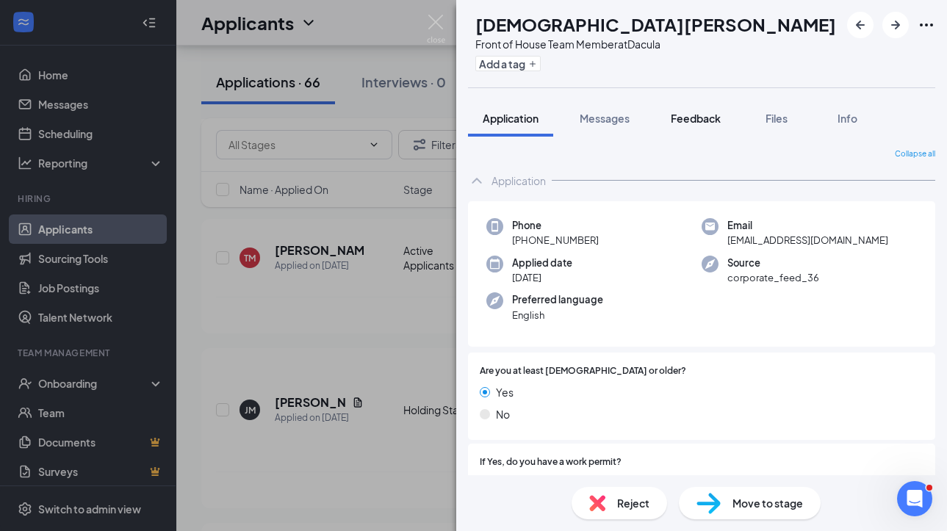
click at [696, 117] on span "Feedback" at bounding box center [696, 118] width 50 height 13
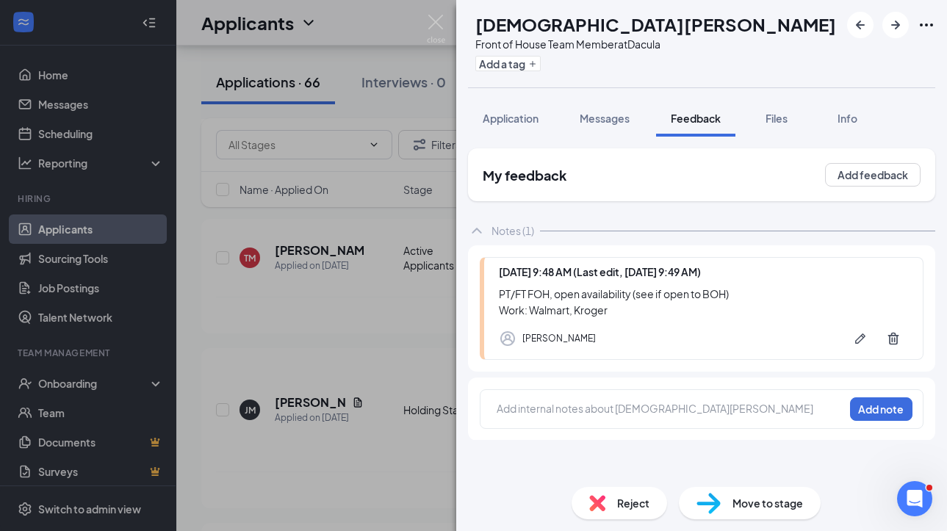
click at [754, 510] on span "Move to stage" at bounding box center [767, 503] width 71 height 16
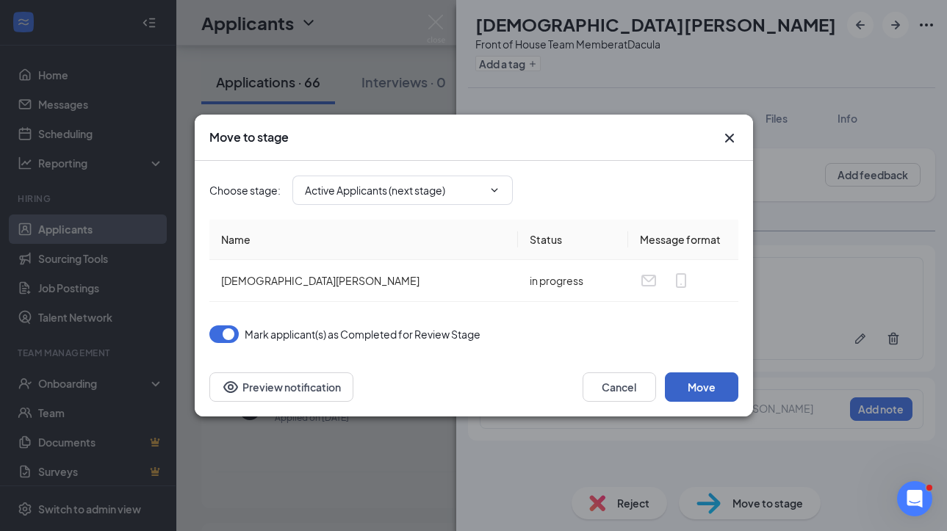
click at [706, 389] on button "Move" at bounding box center [701, 386] width 73 height 29
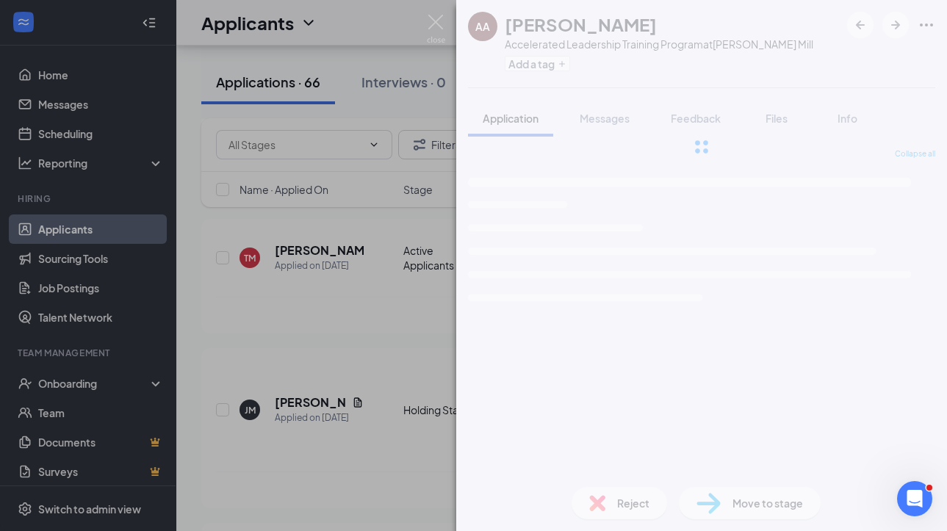
click at [418, 369] on div "AA Alexis Alexander Accelerated Leadership Training Program at Hamilton Mill Ad…" at bounding box center [473, 265] width 947 height 531
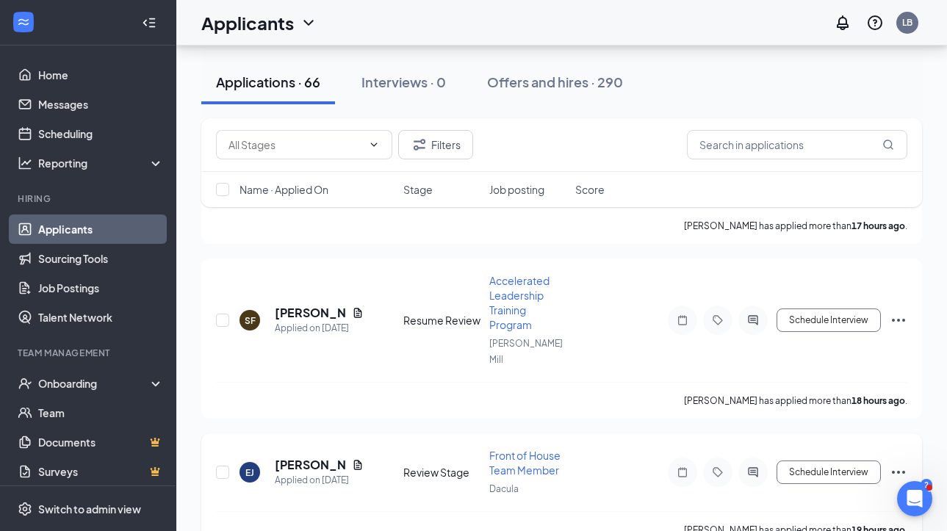
scroll to position [1626, 0]
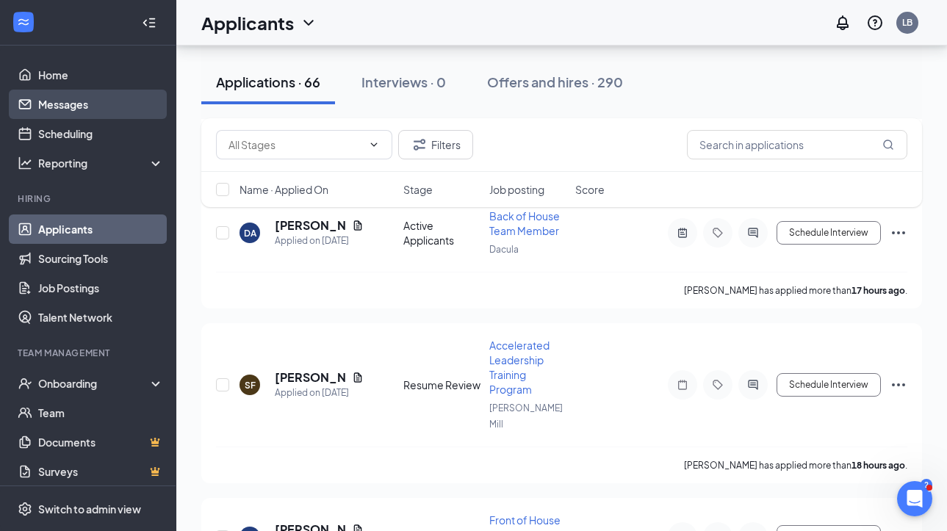
click at [126, 111] on link "Messages" at bounding box center [101, 104] width 126 height 29
